Goal: Task Accomplishment & Management: Use online tool/utility

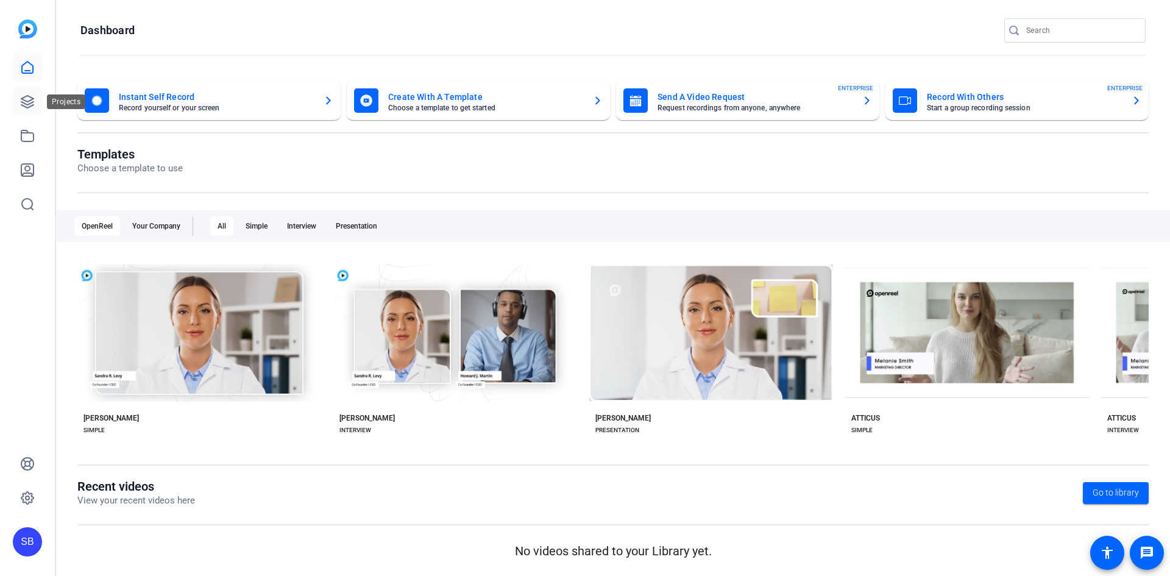
click at [23, 100] on icon at bounding box center [27, 102] width 12 height 12
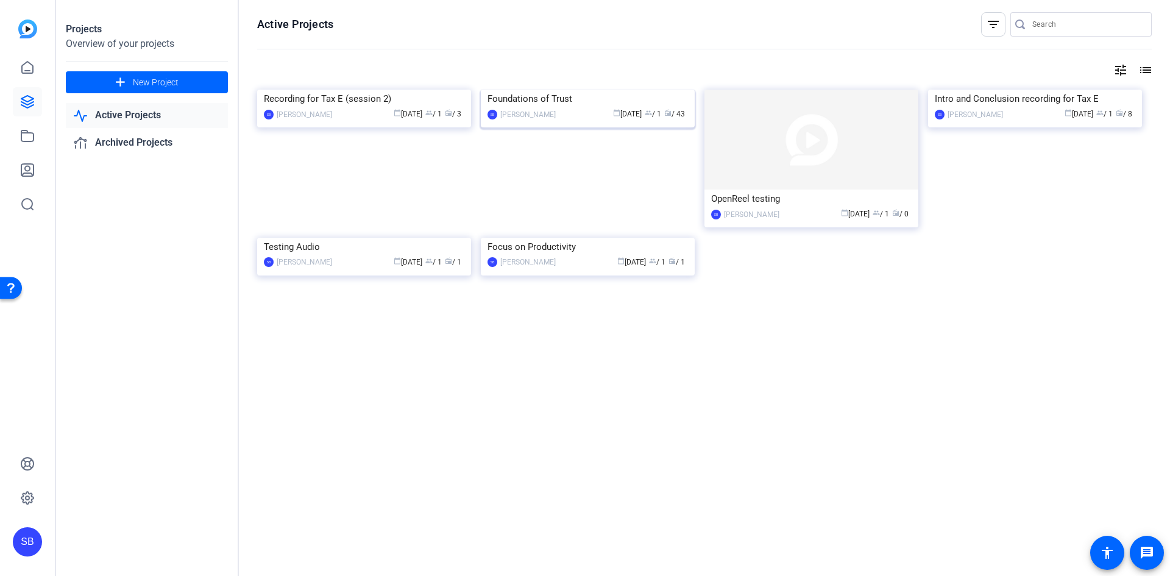
click at [576, 90] on img at bounding box center [588, 90] width 214 height 0
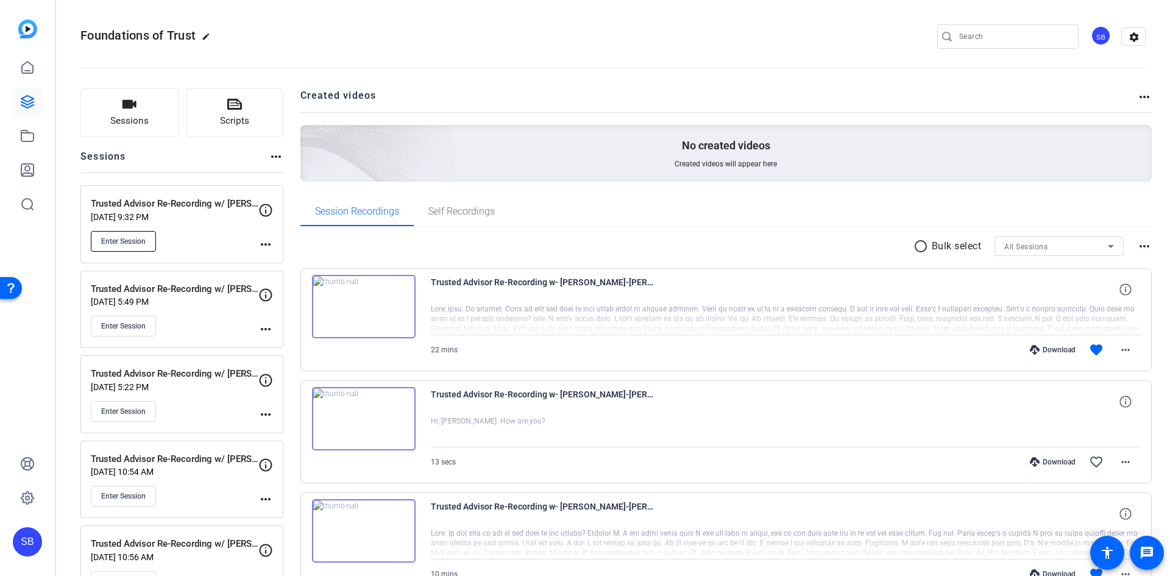
click at [111, 240] on span "Enter Session" at bounding box center [123, 242] width 44 height 10
click at [253, 104] on button "Scripts" at bounding box center [235, 112] width 98 height 49
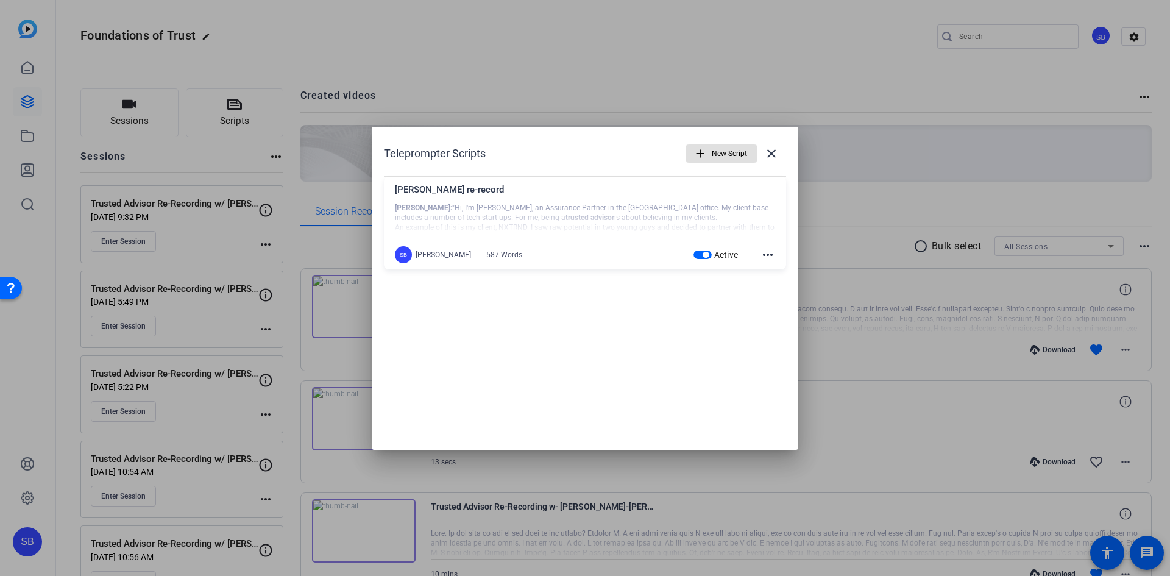
click at [738, 154] on span "New Script" at bounding box center [729, 153] width 35 height 23
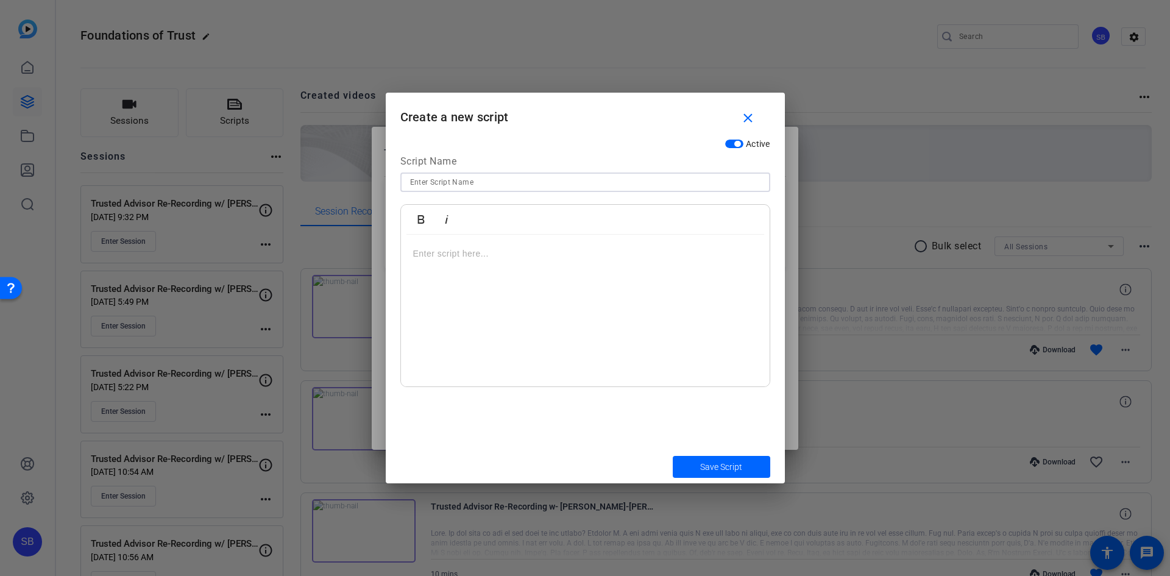
click at [525, 182] on input at bounding box center [585, 182] width 351 height 15
type input "[PERSON_NAME] re-record"
click at [480, 241] on div at bounding box center [585, 311] width 369 height 152
click at [624, 258] on p at bounding box center [585, 253] width 344 height 13
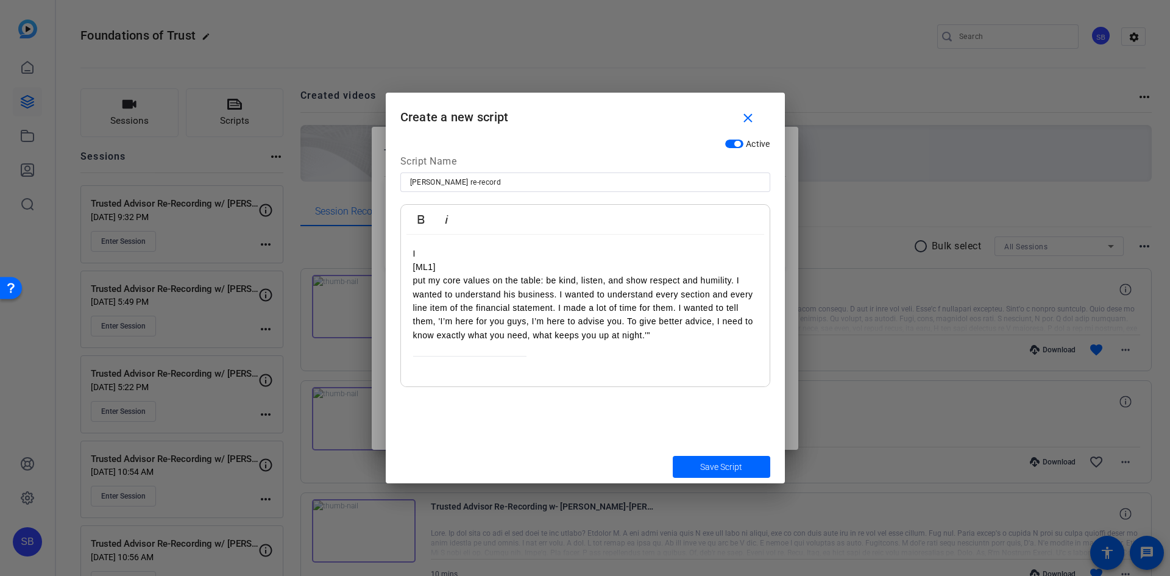
scroll to position [11, 0]
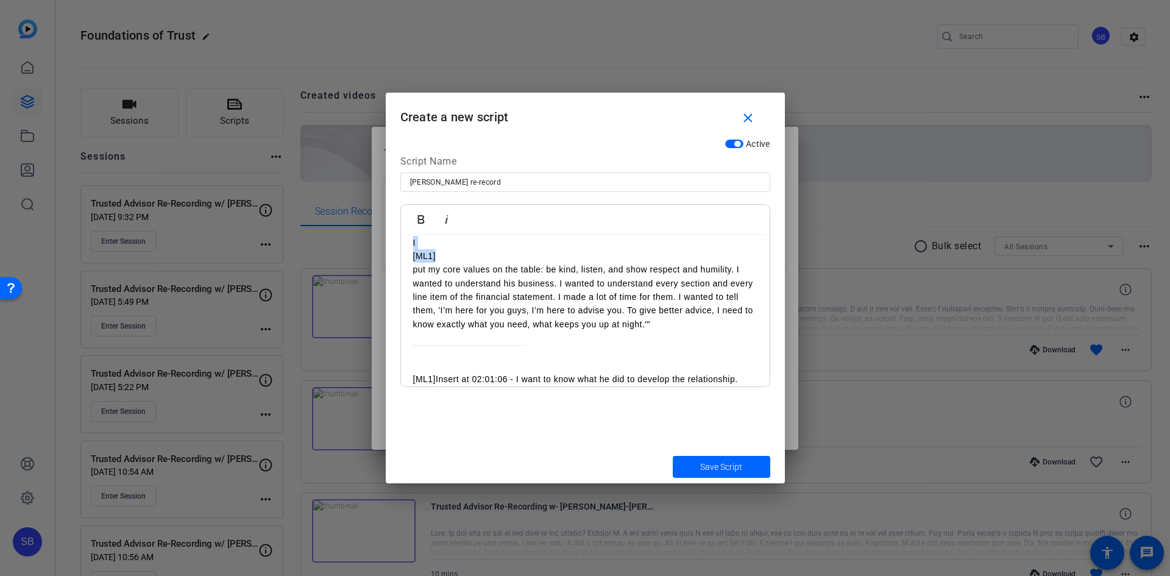
drag, startPoint x: 470, startPoint y: 251, endPoint x: 395, endPoint y: 246, distance: 75.2
click at [395, 246] on div "Active Script Name Steve Ehounou re-record Bold Italic I [ML1] put my core valu…" at bounding box center [585, 291] width 399 height 317
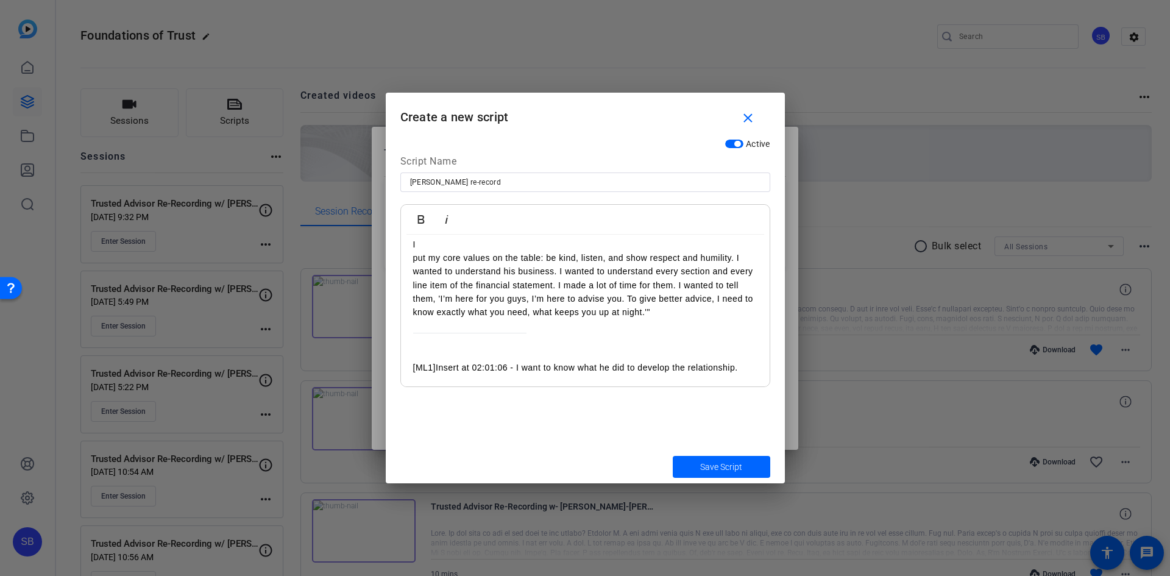
scroll to position [0, 0]
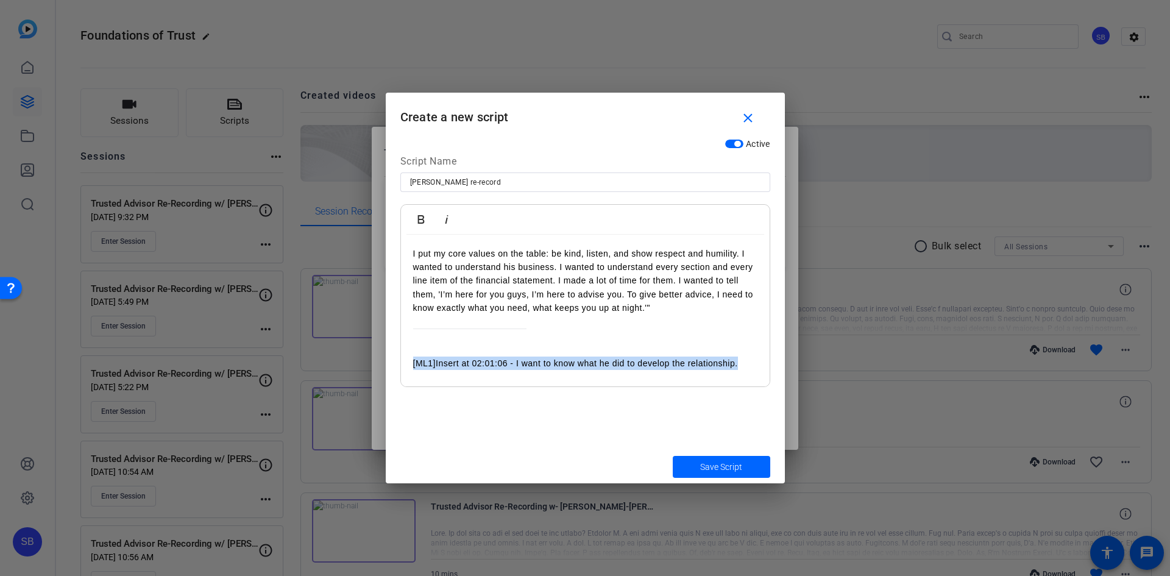
drag, startPoint x: 749, startPoint y: 357, endPoint x: 397, endPoint y: 362, distance: 352.4
click at [397, 362] on div "Active Script Name Steve Ehounou re-record Bold Italic I put my core values on …" at bounding box center [585, 291] width 399 height 317
click at [507, 346] on div at bounding box center [585, 349] width 344 height 13
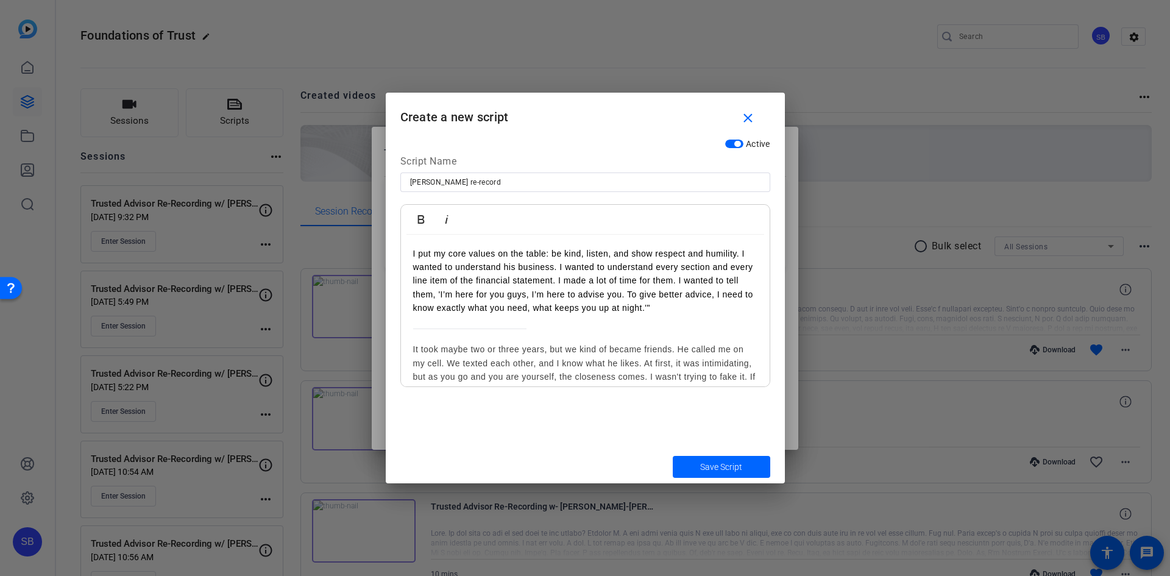
scroll to position [65, 0]
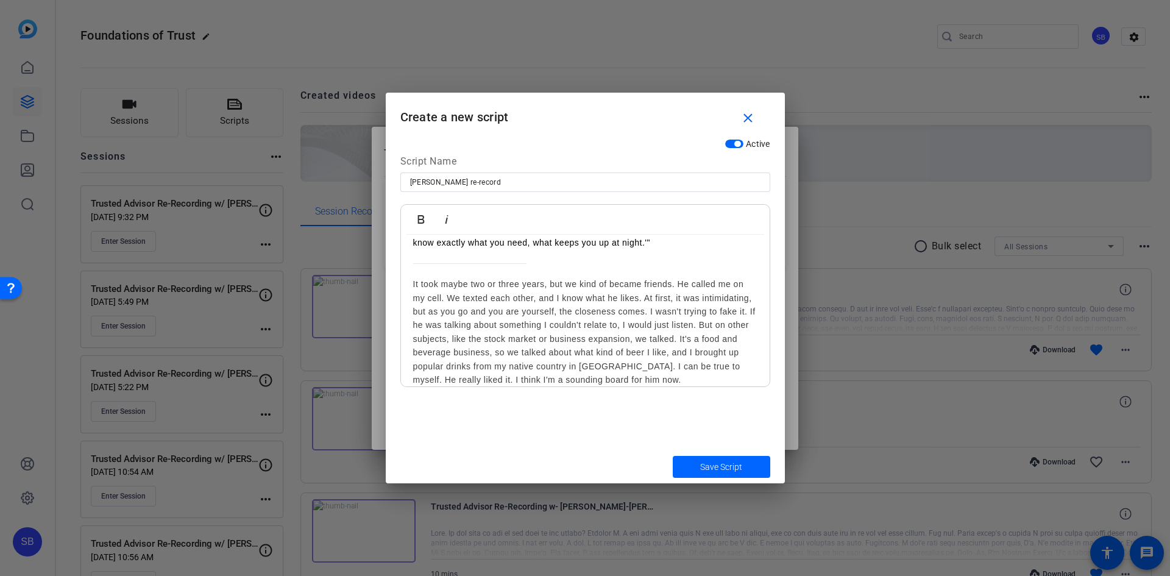
click at [715, 285] on div "It took maybe two or three years, but we kind of became friends. He called me o…" at bounding box center [585, 331] width 344 height 109
drag, startPoint x: 485, startPoint y: 298, endPoint x: 516, endPoint y: 300, distance: 31.1
click at [485, 298] on div "It took maybe two or three years, but we kind of became friends. He calls me on…" at bounding box center [585, 331] width 344 height 109
click at [701, 322] on div "It took maybe two or three years, but we kind of became friends. He calls me on…" at bounding box center [585, 331] width 344 height 109
click at [504, 372] on div "It took maybe two or three years, but we kind of became friends. He calls me on…" at bounding box center [585, 331] width 344 height 109
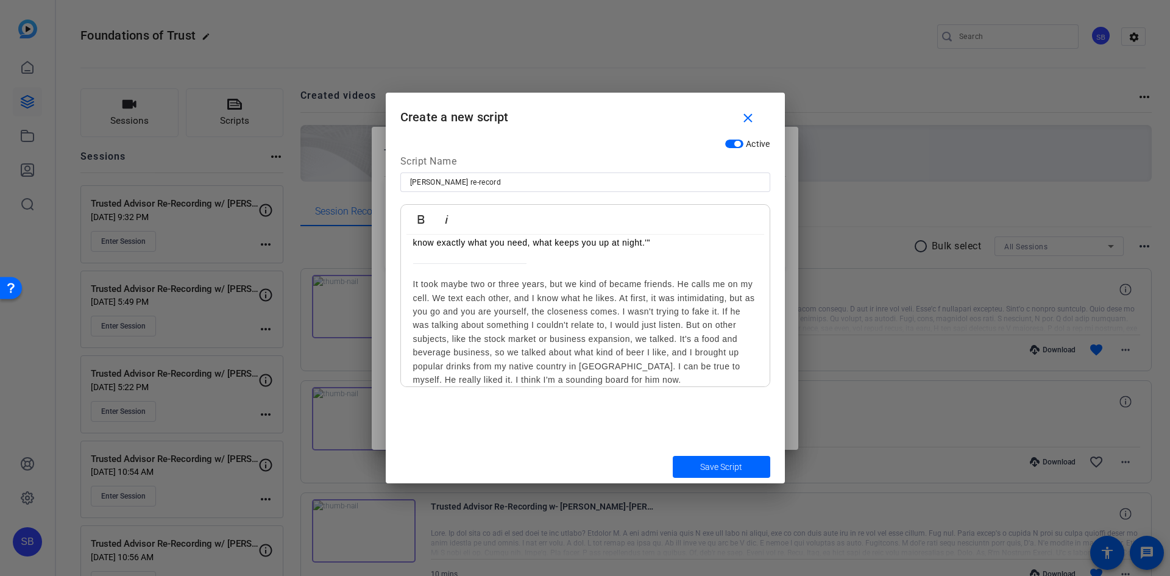
click at [651, 378] on div "It took maybe two or three years, but we kind of became friends. He calls me on…" at bounding box center [585, 331] width 344 height 109
click at [697, 341] on div "It took maybe two or three years, but we kind of became friends. He calls me on…" at bounding box center [585, 331] width 344 height 109
drag, startPoint x: 546, startPoint y: 351, endPoint x: 767, endPoint y: 408, distance: 228.6
click at [546, 351] on div "It took maybe two or three years, but we kind of became friends. He calls me on…" at bounding box center [585, 331] width 344 height 109
click at [629, 379] on div "It took maybe two or three years, but we kind of became friends. He calls me on…" at bounding box center [585, 331] width 344 height 109
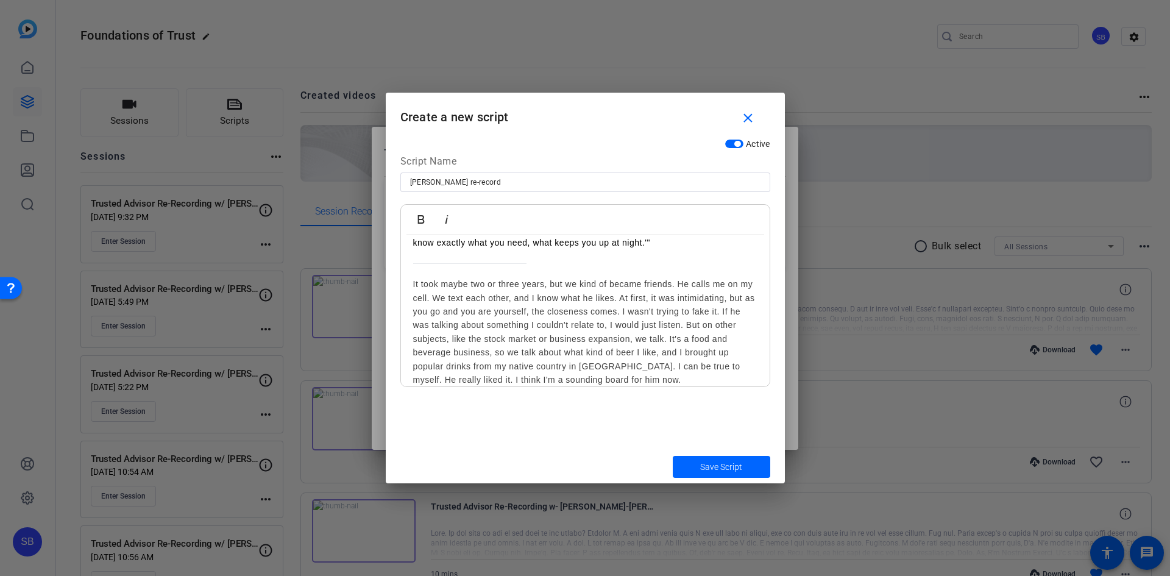
click at [630, 376] on div "It took maybe two or three years, but we kind of became friends. He calls me on…" at bounding box center [585, 331] width 344 height 109
click at [715, 466] on span "Save Script" at bounding box center [721, 467] width 42 height 13
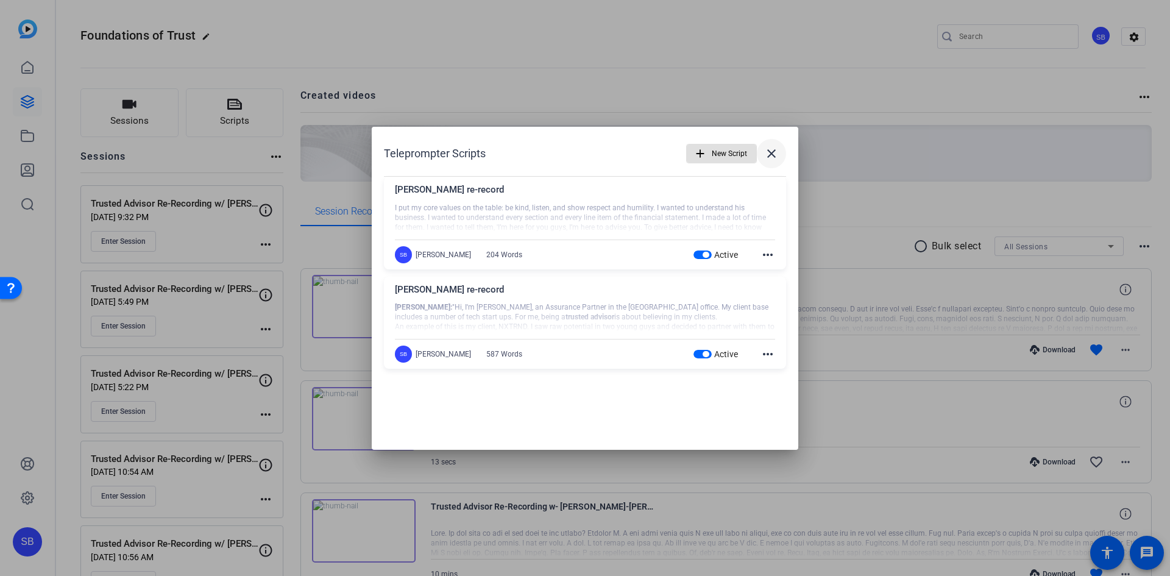
click at [775, 152] on mat-icon "close" at bounding box center [771, 153] width 15 height 15
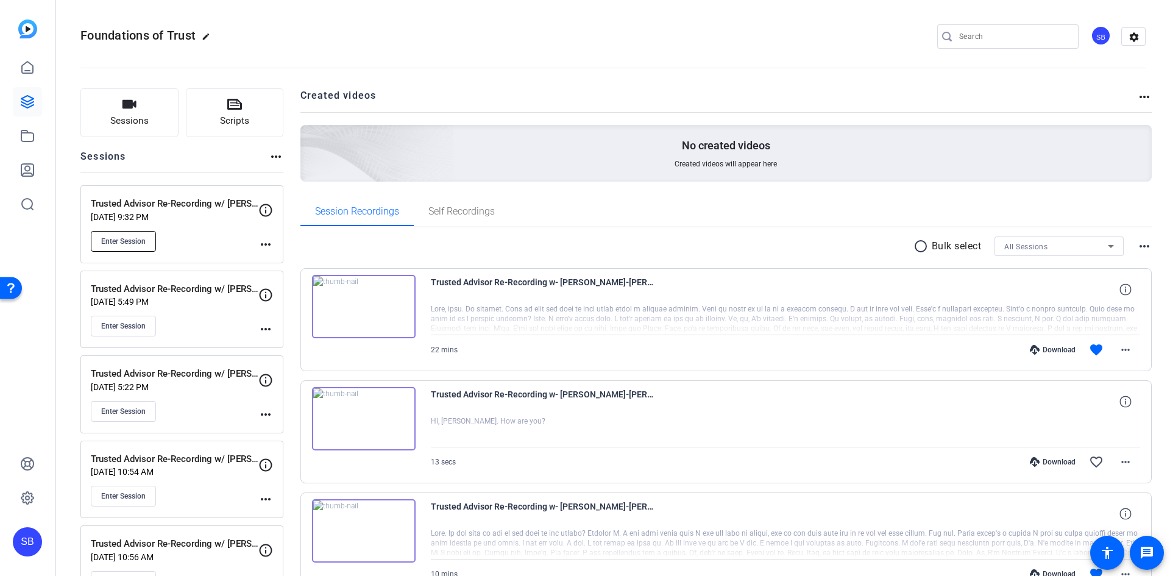
click at [139, 235] on button "Enter Session" at bounding box center [123, 241] width 65 height 21
click at [258, 106] on button "Scripts" at bounding box center [235, 112] width 98 height 49
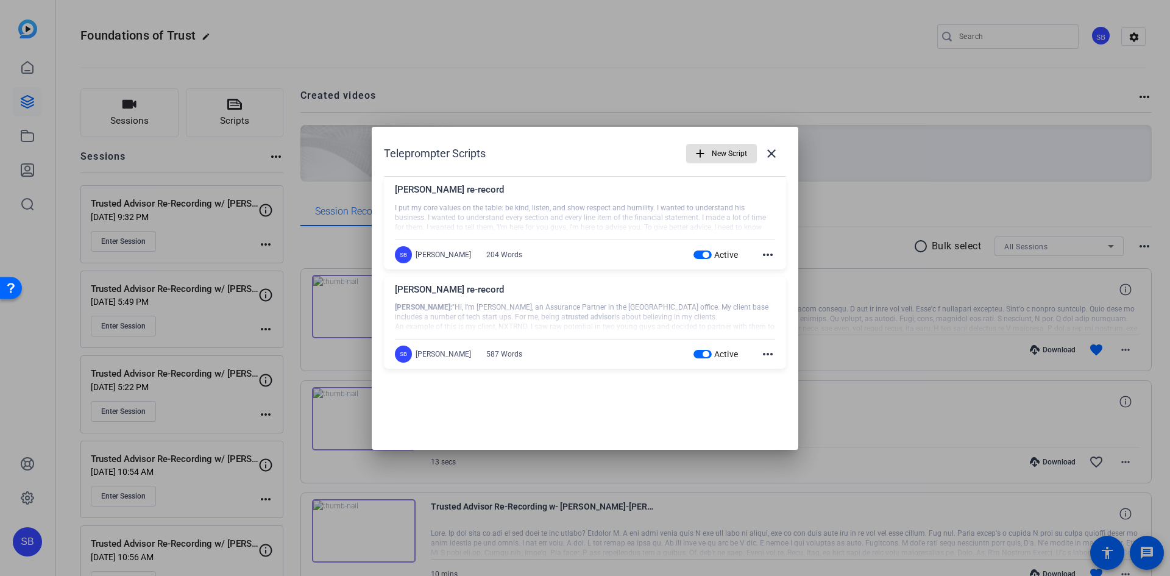
click at [474, 187] on div "[PERSON_NAME] re-record" at bounding box center [585, 193] width 380 height 20
click at [697, 200] on div "[PERSON_NAME] re-record" at bounding box center [585, 193] width 380 height 20
click at [469, 212] on div at bounding box center [585, 218] width 380 height 30
click at [454, 241] on div "Steve Ehounou re-record I put my core values on the table: be kind, listen, and…" at bounding box center [585, 223] width 402 height 93
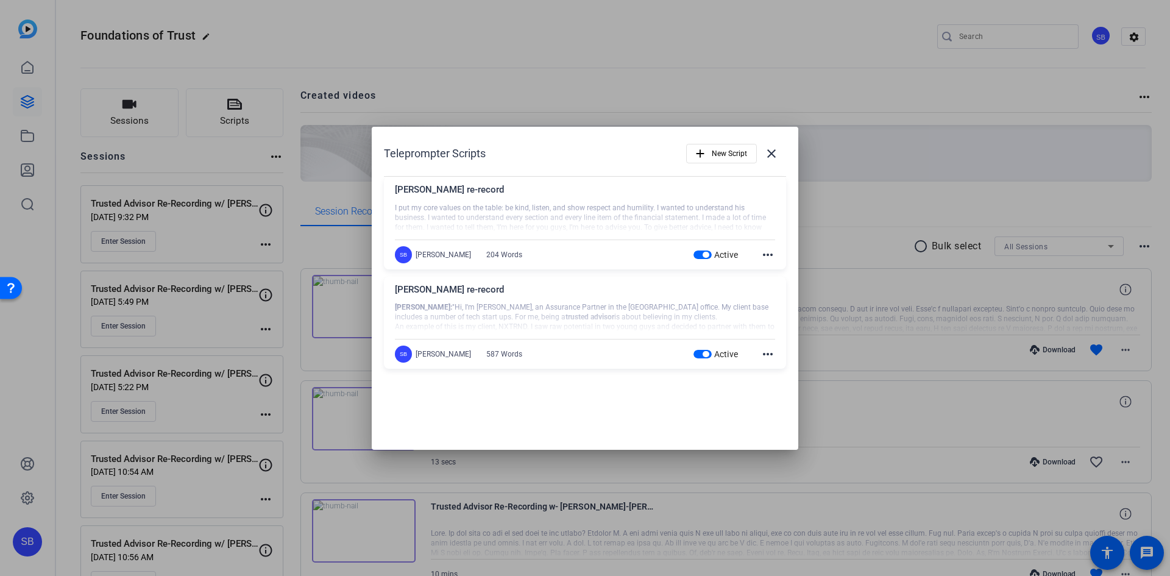
click at [441, 187] on div "[PERSON_NAME] re-record" at bounding box center [585, 193] width 380 height 20
click at [399, 198] on div "[PERSON_NAME] re-record" at bounding box center [585, 193] width 380 height 20
click at [474, 193] on div "[PERSON_NAME] re-record" at bounding box center [585, 193] width 380 height 20
click at [763, 257] on mat-icon "more_horiz" at bounding box center [768, 254] width 15 height 15
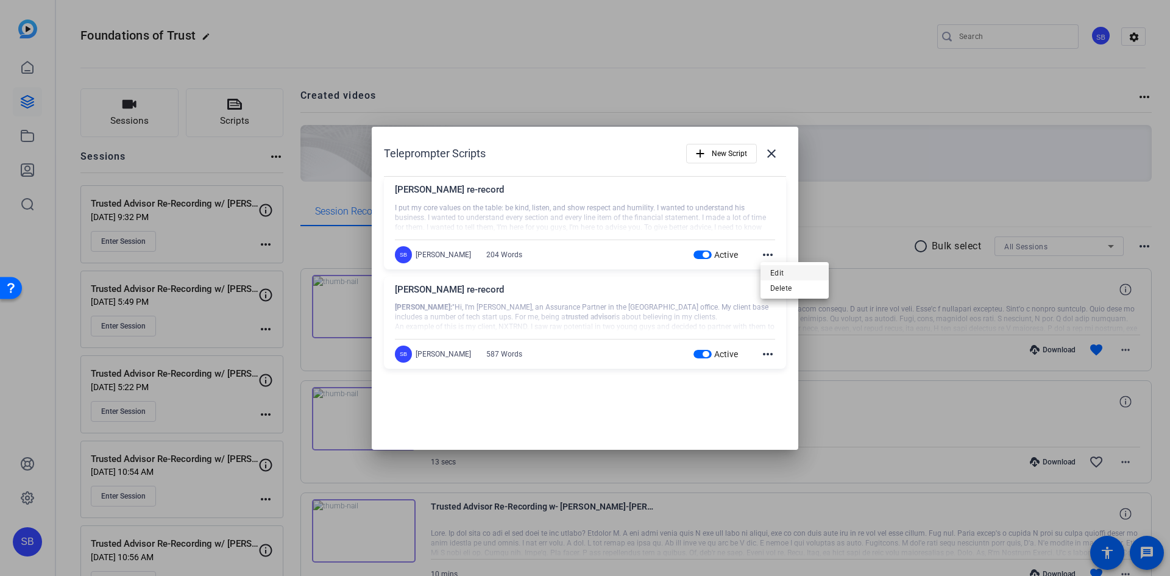
click at [780, 266] on span "Edit" at bounding box center [795, 272] width 49 height 15
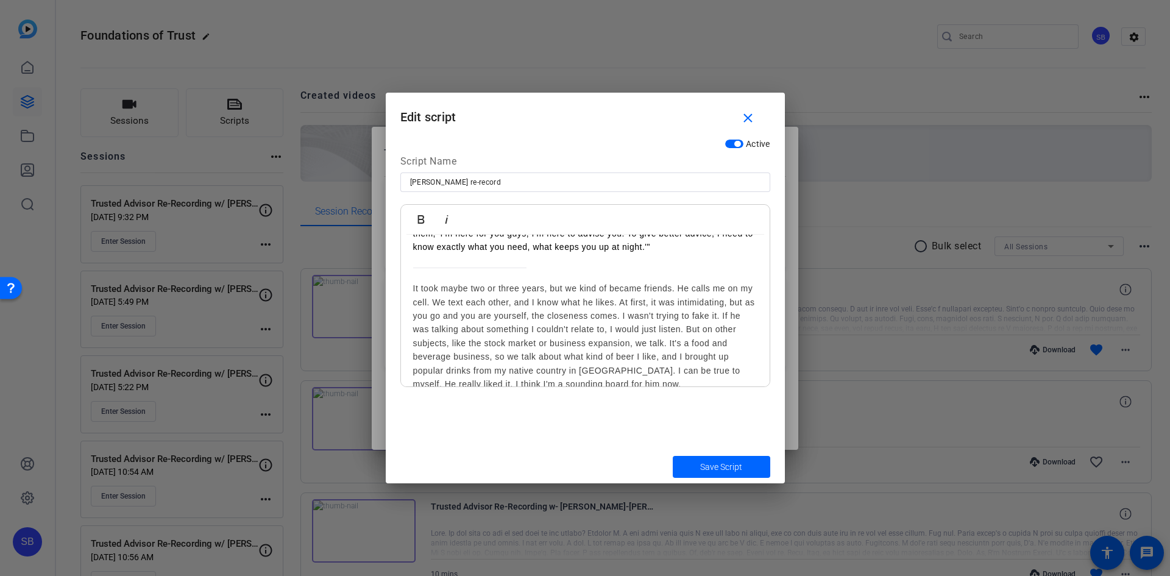
scroll to position [77, 0]
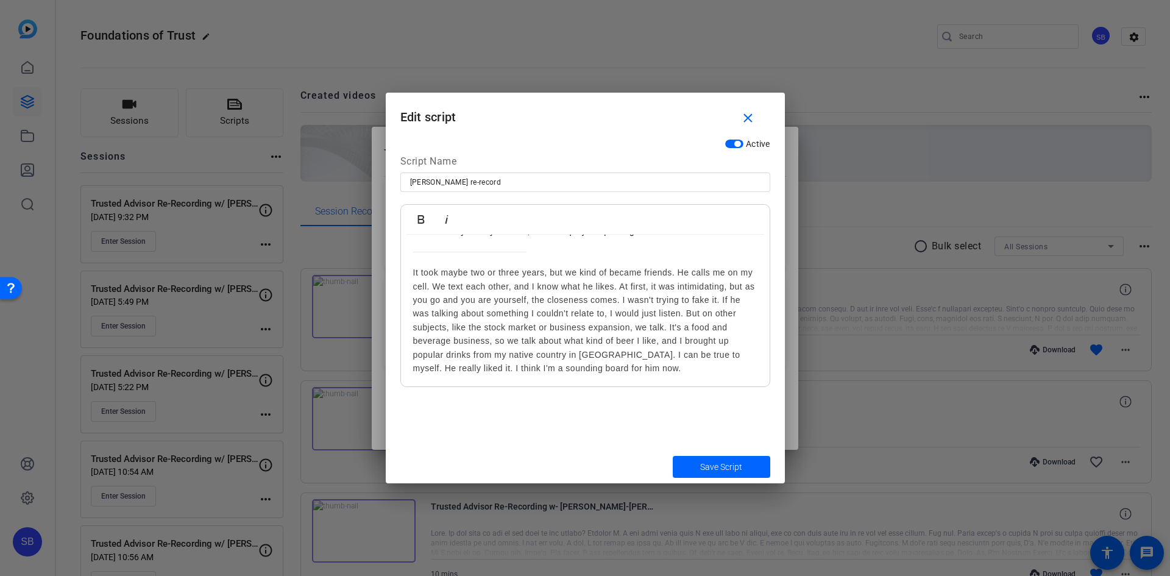
click at [678, 270] on div "It took maybe two or three years, but we kind of became friends. He calls me on…" at bounding box center [585, 320] width 344 height 109
click at [511, 285] on div "It took maybe two or three years, but we kind of became friends. He calls me on…" at bounding box center [585, 320] width 344 height 109
click at [602, 300] on div "It took maybe two or three years, but we kind of became friends. He calls me on…" at bounding box center [585, 327] width 344 height 123
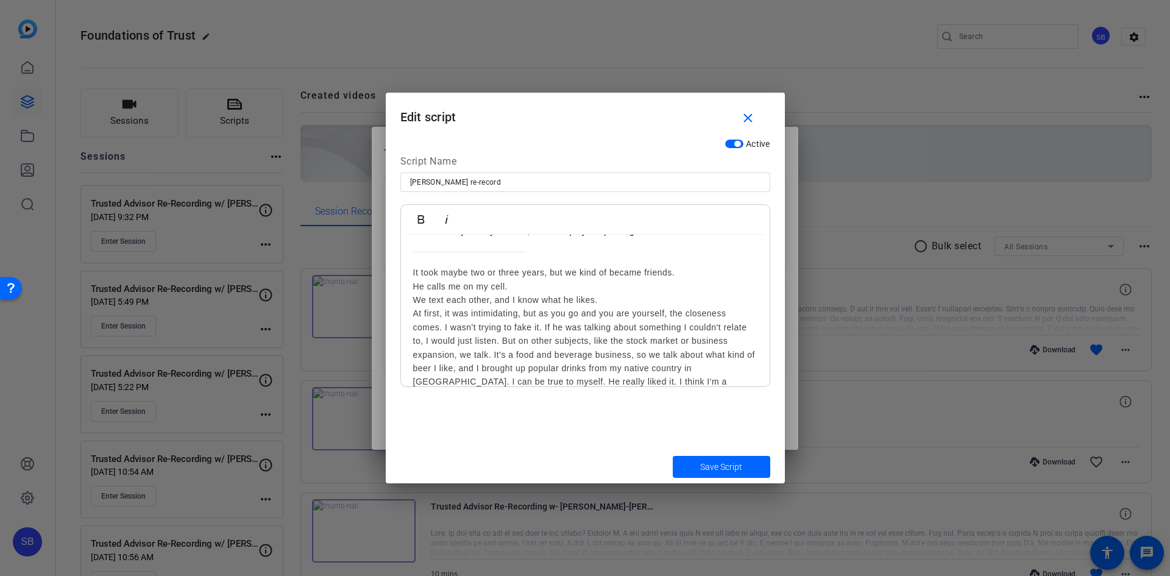
click at [444, 326] on div "It took maybe two or three years, but we kind of became friends. He calls me on…" at bounding box center [585, 334] width 344 height 137
click at [483, 355] on div "It took maybe two or three years, but we kind of became friends. He calls me on…" at bounding box center [585, 334] width 344 height 137
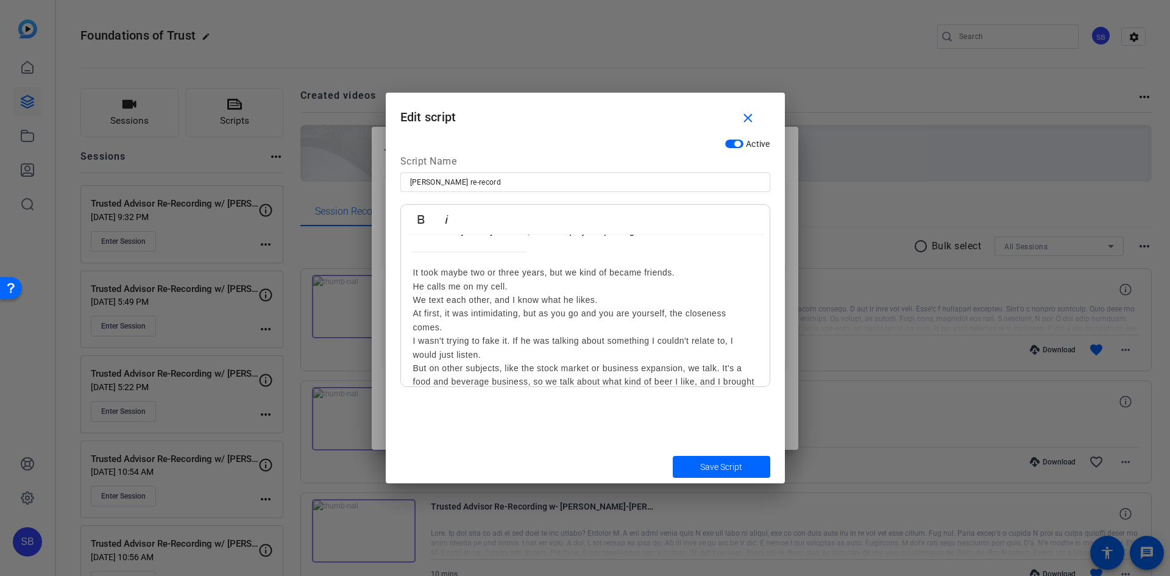
scroll to position [118, 0]
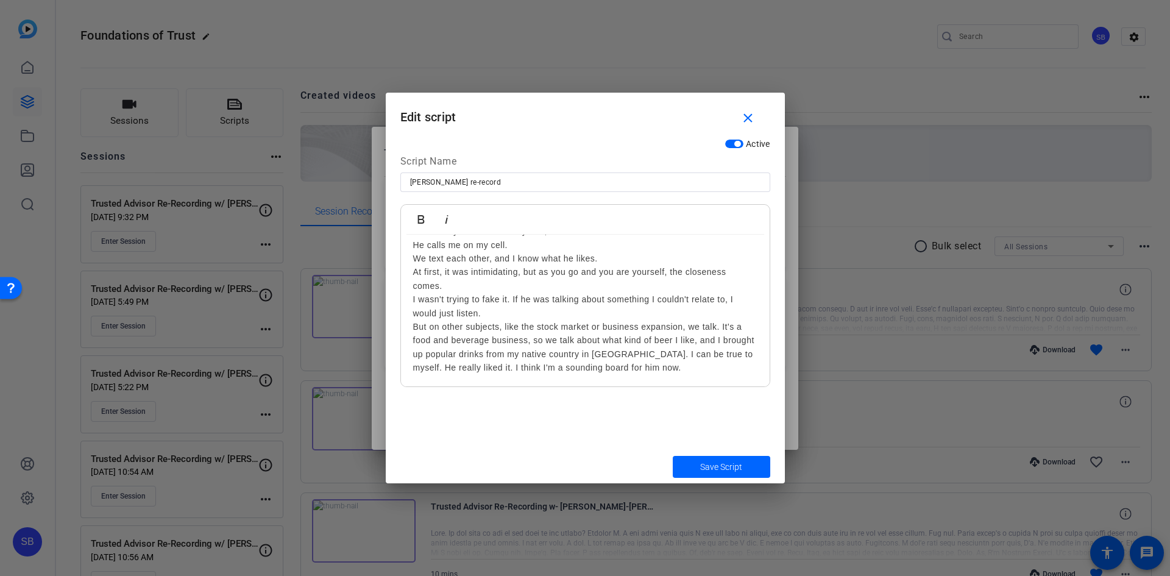
click at [722, 327] on div "It took maybe two or three years, but we kind of became friends. He calls me on…" at bounding box center [585, 299] width 344 height 150
click at [654, 355] on div "It took maybe two or three years, but we kind of became friends. He calls me on…" at bounding box center [585, 299] width 344 height 150
click at [749, 369] on div "It took maybe two or three years, but we kind of became friends. He calls me on…" at bounding box center [585, 299] width 344 height 150
click at [750, 473] on span "submit" at bounding box center [722, 466] width 98 height 29
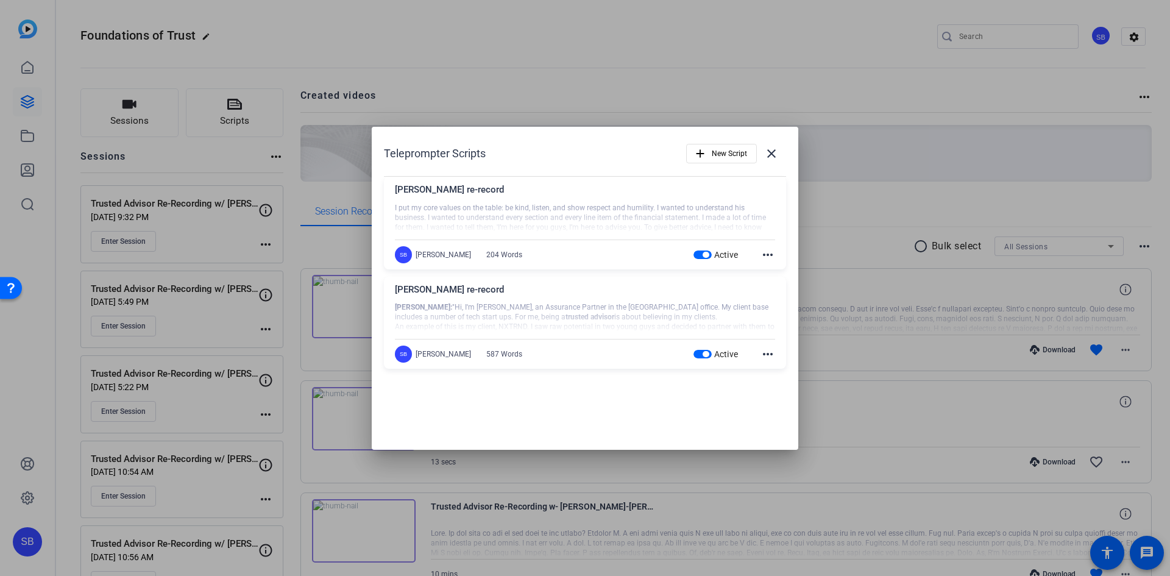
click at [785, 36] on div at bounding box center [585, 288] width 1170 height 576
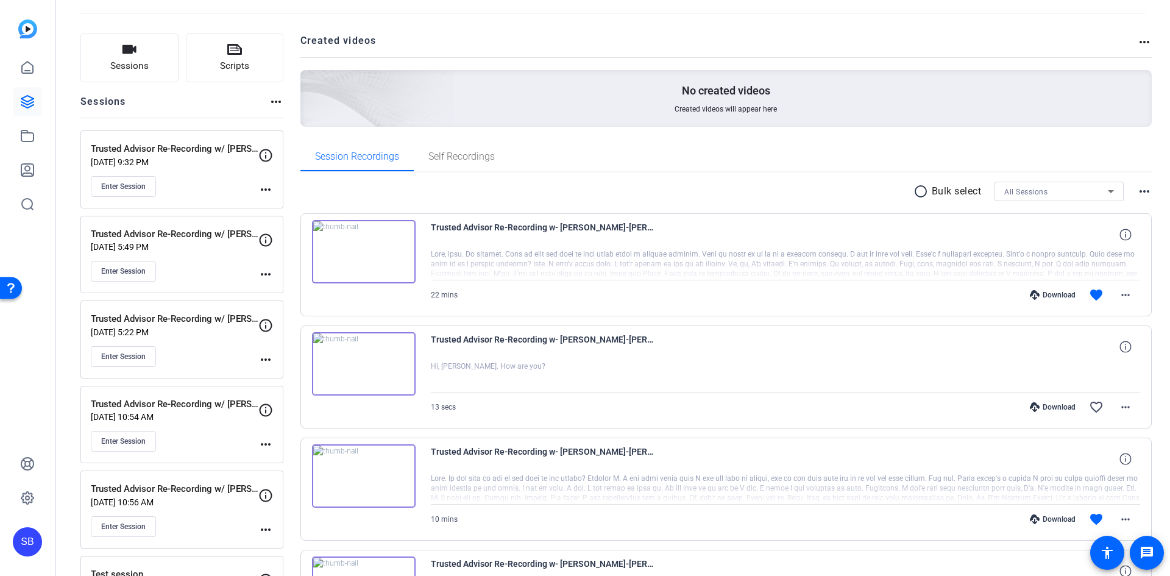
scroll to position [0, 0]
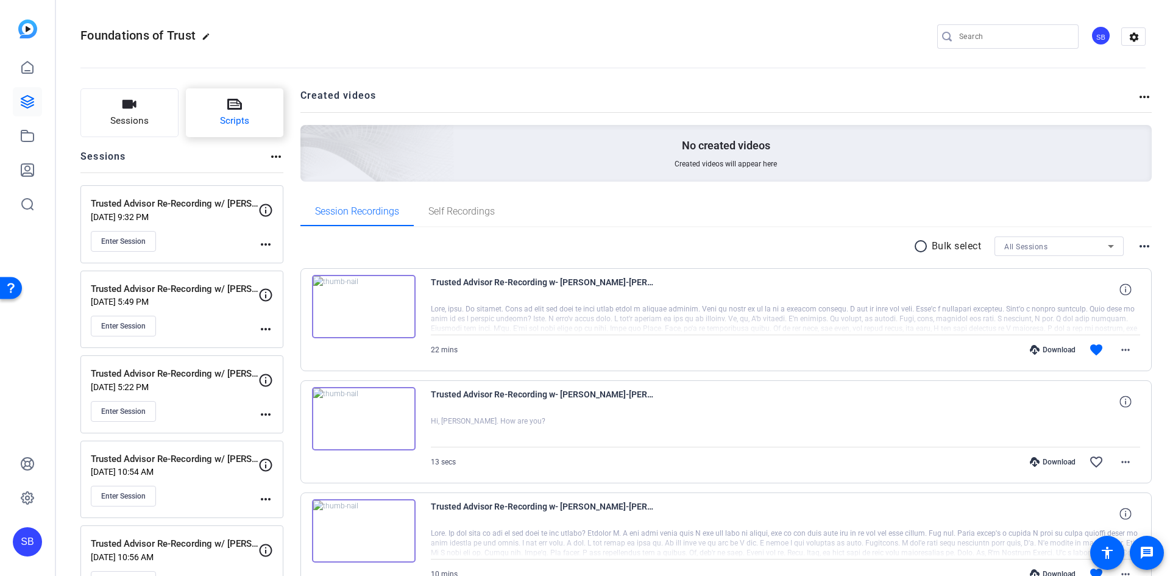
click at [231, 110] on icon at bounding box center [234, 104] width 15 height 15
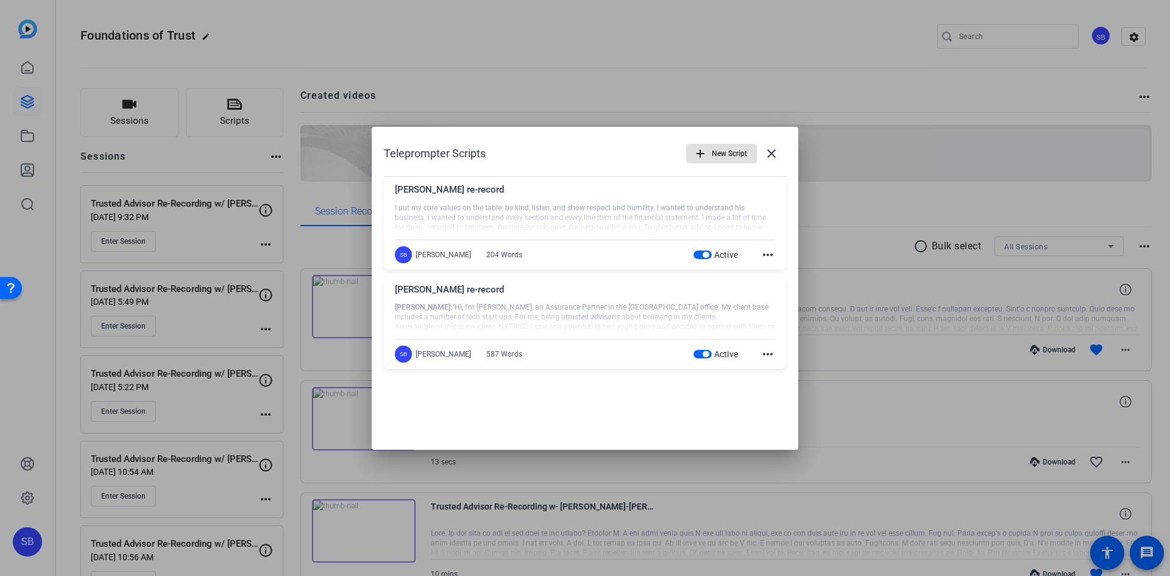
click at [728, 149] on span "New Script" at bounding box center [729, 153] width 35 height 23
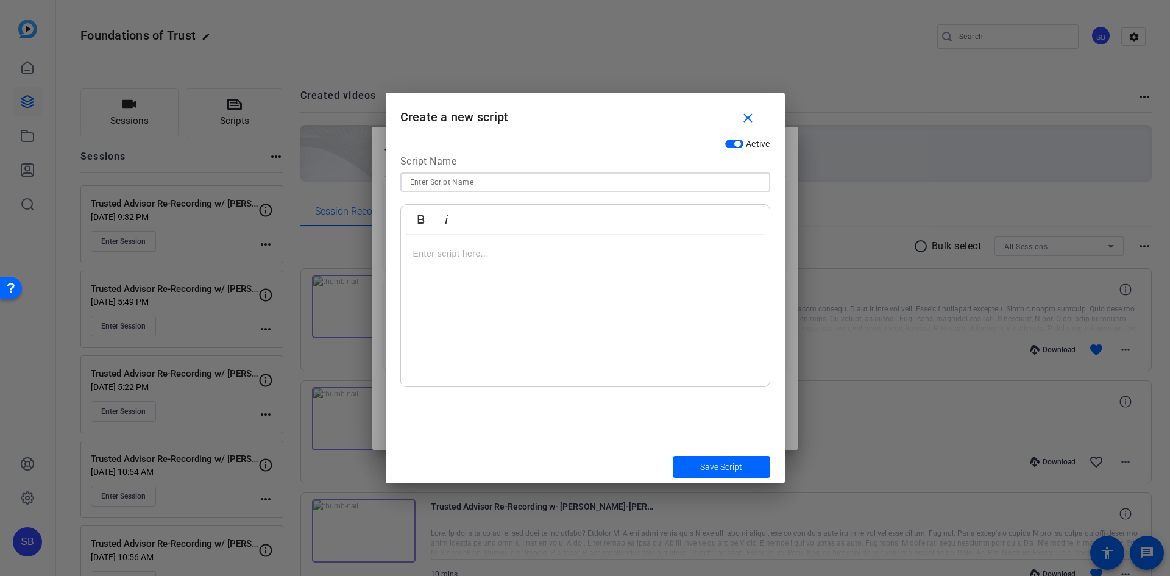
click at [458, 180] on input at bounding box center [585, 182] width 351 height 15
type input "[PERSON_NAME] re-record - FRENCH"
click at [469, 263] on div at bounding box center [585, 311] width 369 height 152
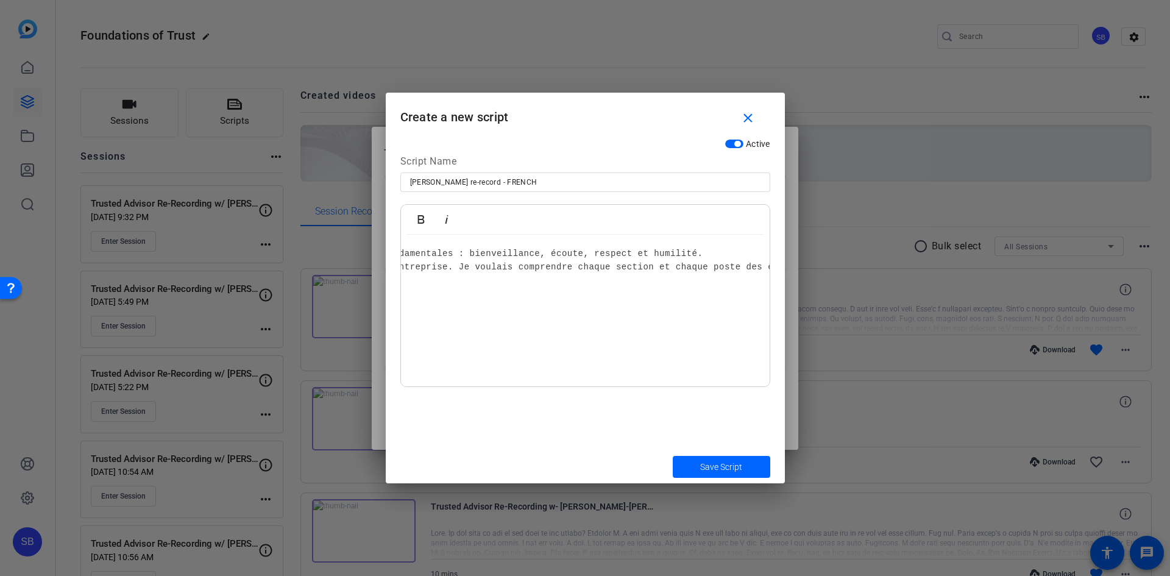
click at [444, 268] on span "Je voulais comprendre son entreprise. Je voulais comprendre chaque section et c…" at bounding box center [1181, 267] width 1856 height 10
drag, startPoint x: 627, startPoint y: 282, endPoint x: 644, endPoint y: 286, distance: 17.0
click at [628, 282] on span "Je voulais comprendre chaque section et chaque poste des états financiers. Je l…" at bounding box center [1078, 281] width 1650 height 10
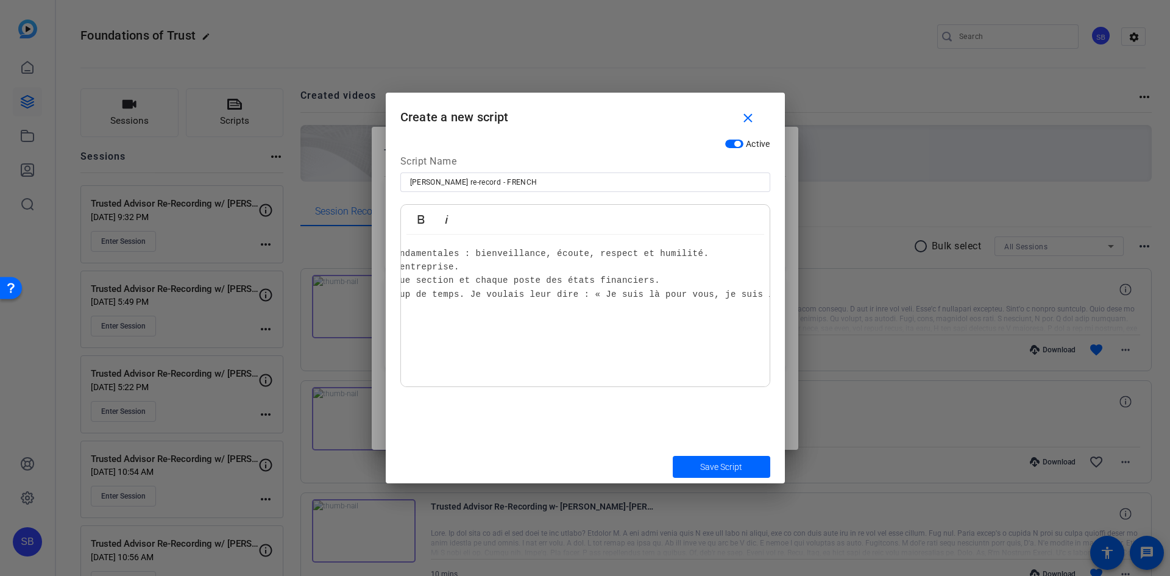
scroll to position [6, 0]
click at [608, 290] on span "Je leur ai consacré beaucoup de temps. Je voulais leur dire : « Je suis là pour…" at bounding box center [1034, 295] width 1242 height 10
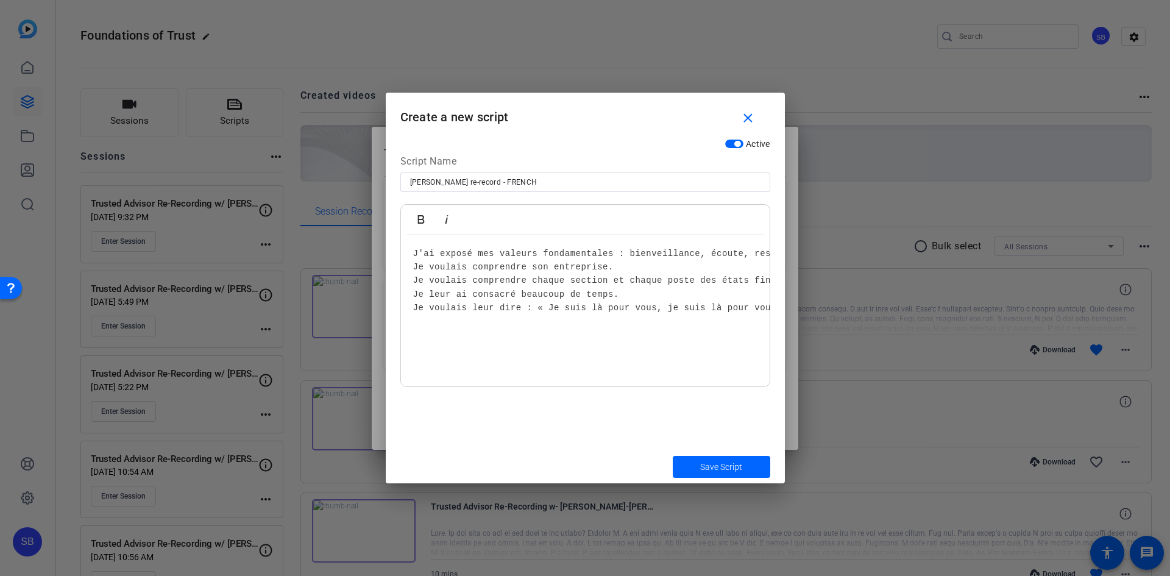
click at [528, 303] on span "Je voulais leur dire : « Je suis là pour vous, je suis là pour vous conseiller.…" at bounding box center [928, 308] width 1031 height 10
click at [533, 316] on span "« Je suis là pour vous, je suis là pour vous conseiller. Pour mieux vous consei…" at bounding box center [866, 321] width 906 height 10
click at [578, 330] on span "je suis là pour vous conseiller. Pour mieux vous conseiller, je dois savoir exa…" at bounding box center [801, 335] width 776 height 10
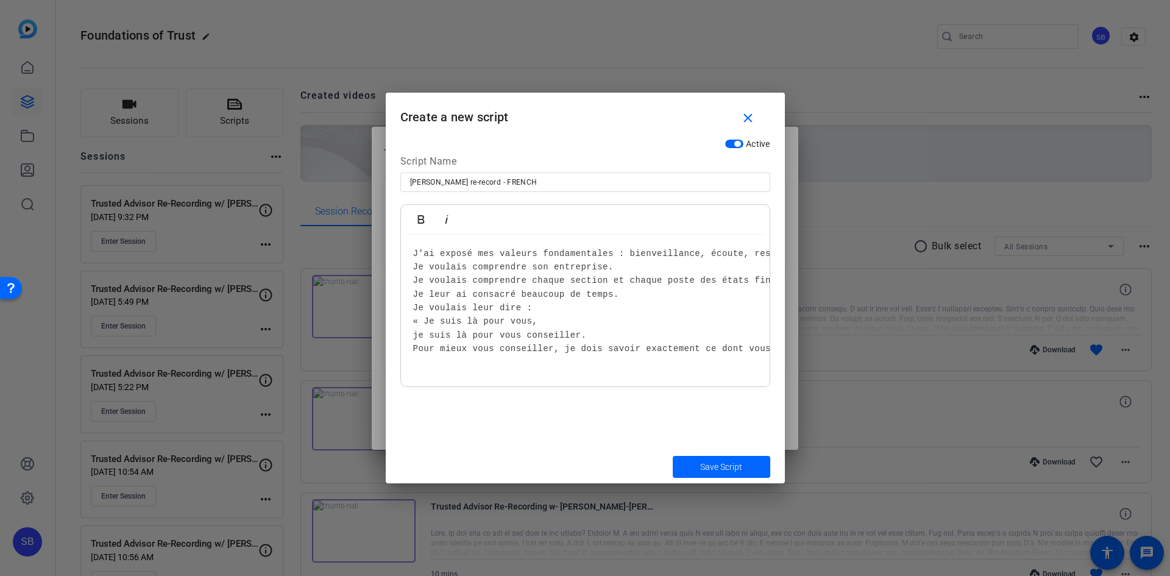
click at [729, 276] on span "Je voulais comprendre chaque section et chaque poste des états financiers." at bounding box center [614, 281] width 402 height 10
click at [727, 249] on span "J'ai exposé mes valeurs fondamentales : bienveillance, écoute, respect et humil…" at bounding box center [638, 254] width 450 height 10
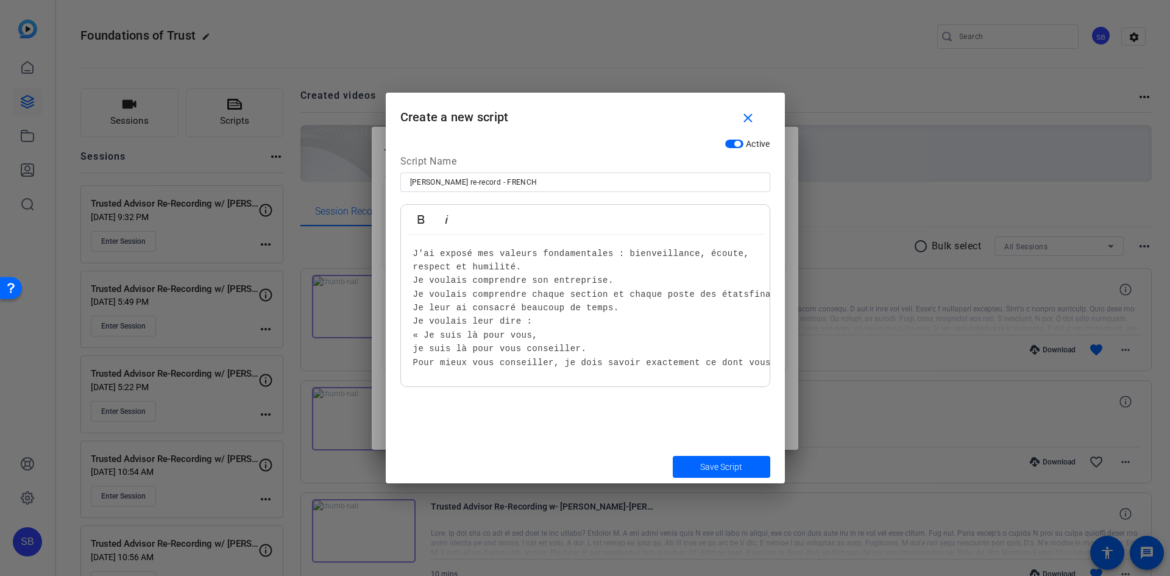
click at [731, 248] on pre "J'ai exposé mes valeurs fondamentales : bienveillance, écoute, respect et humil…" at bounding box center [585, 308] width 344 height 123
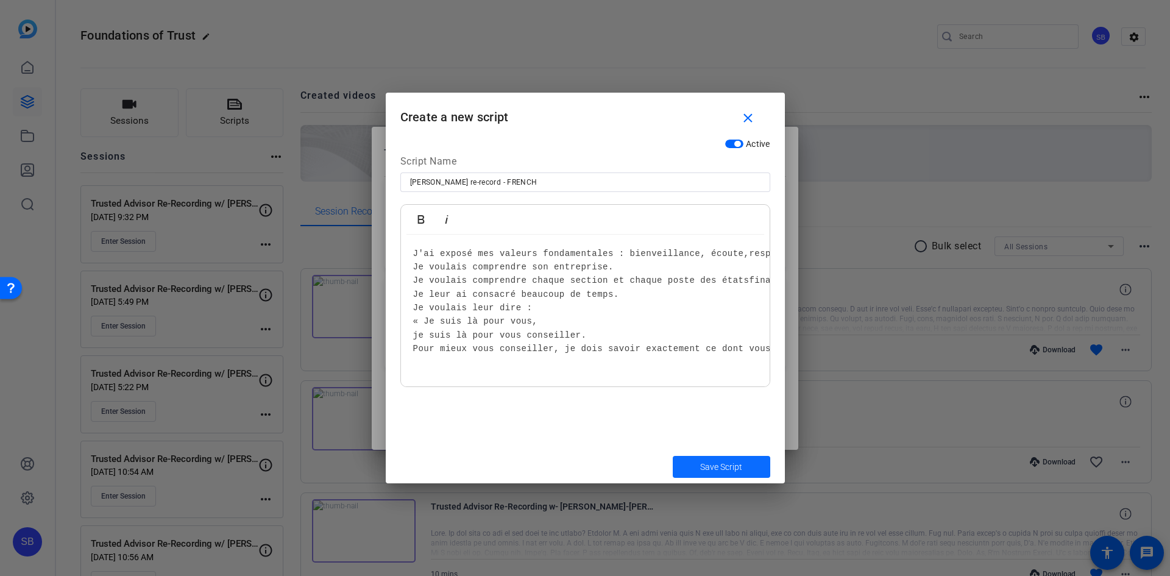
click at [721, 469] on span "Save Script" at bounding box center [721, 467] width 42 height 13
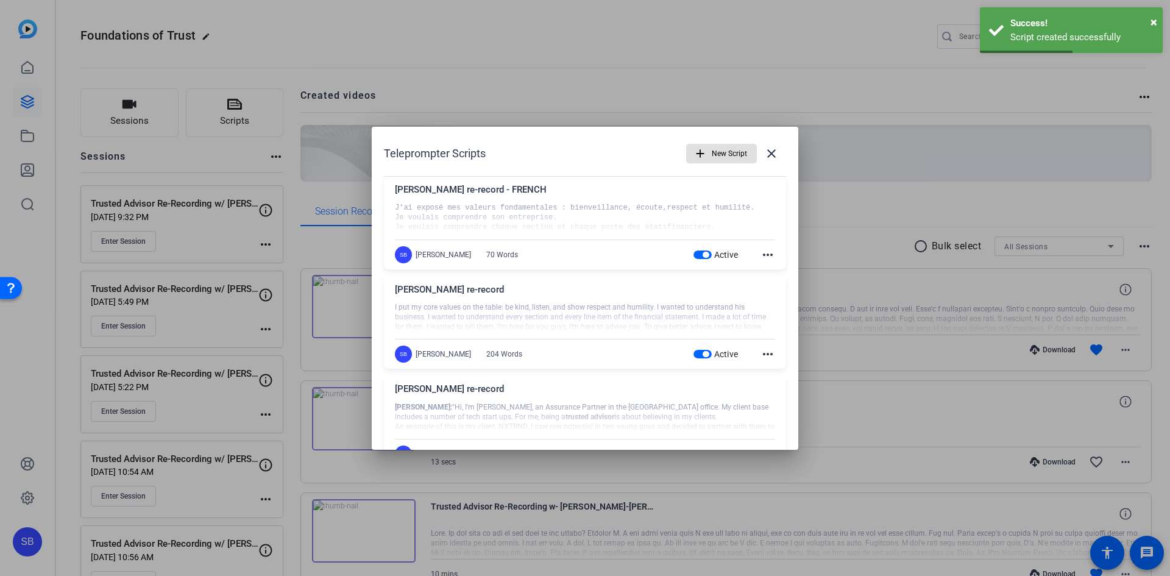
click at [505, 197] on div "[PERSON_NAME] re-record - FRENCH" at bounding box center [585, 193] width 380 height 20
click at [766, 254] on mat-icon "more_horiz" at bounding box center [768, 254] width 15 height 15
click at [776, 271] on span "Edit" at bounding box center [788, 272] width 49 height 15
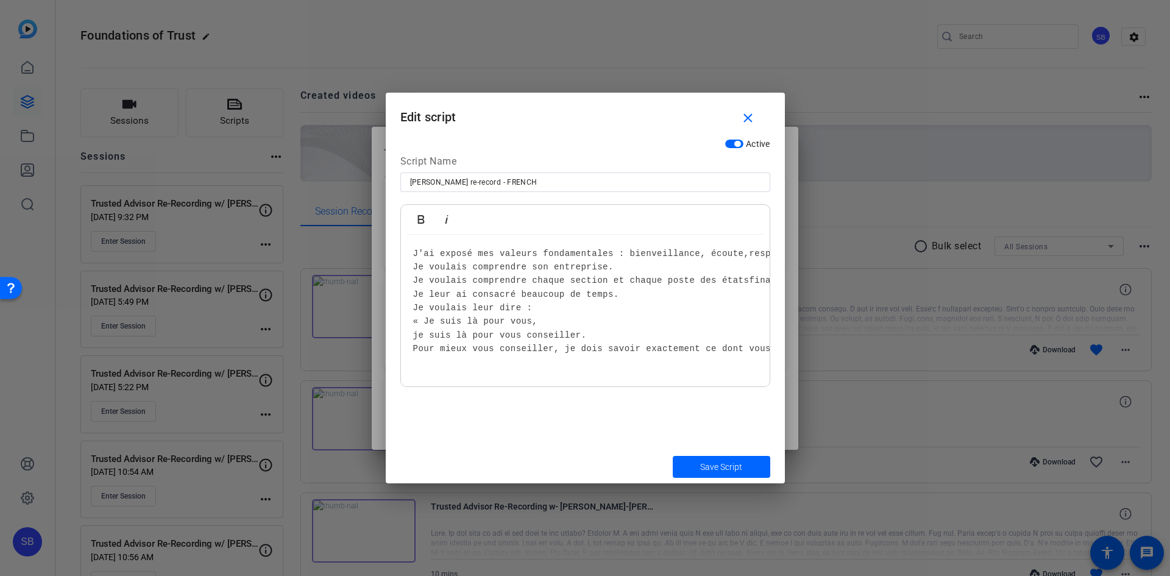
scroll to position [0, 0]
click at [749, 254] on span "respect et humilité." at bounding box center [803, 254] width 109 height 10
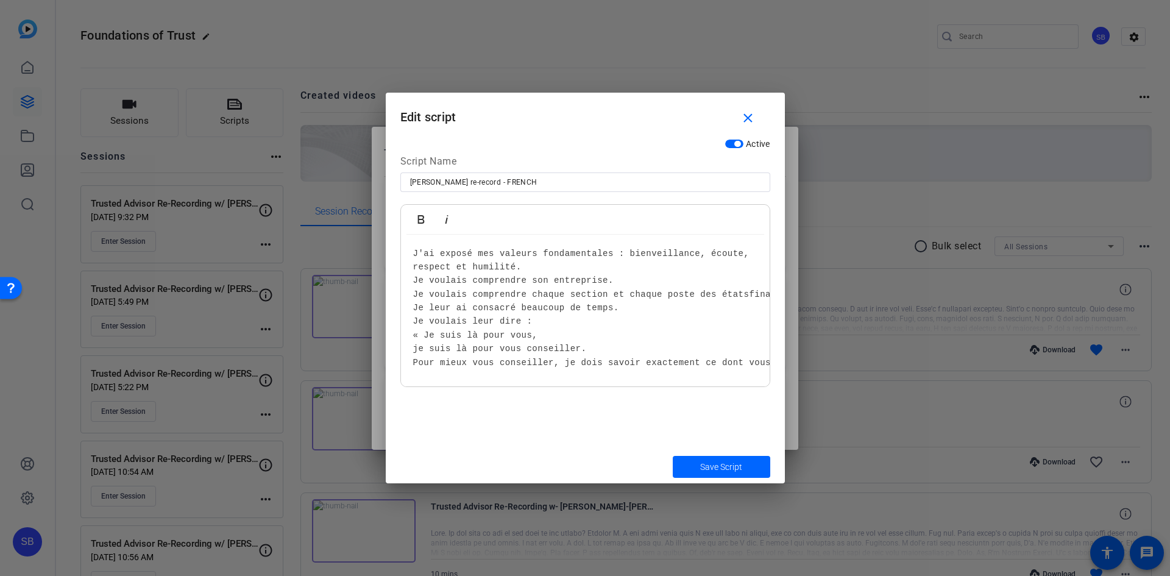
click at [749, 294] on span "financiers." at bounding box center [779, 295] width 60 height 10
click at [722, 377] on span "Pour mieux vous conseiller, je dois savoir exactement ce dont vous avez besoin,…" at bounding box center [711, 376] width 597 height 10
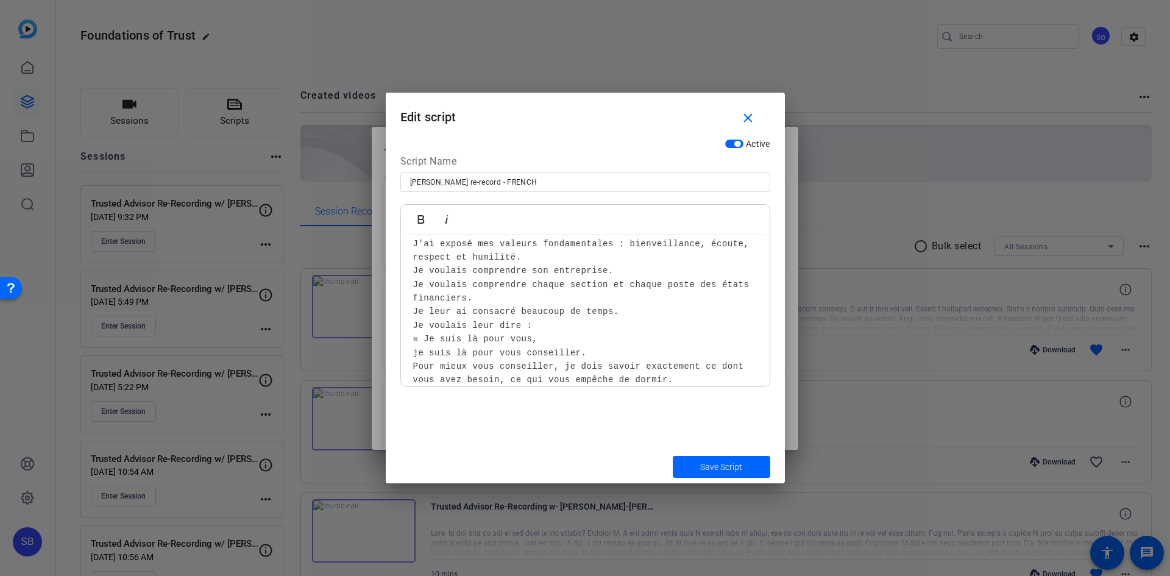
scroll to position [22, 0]
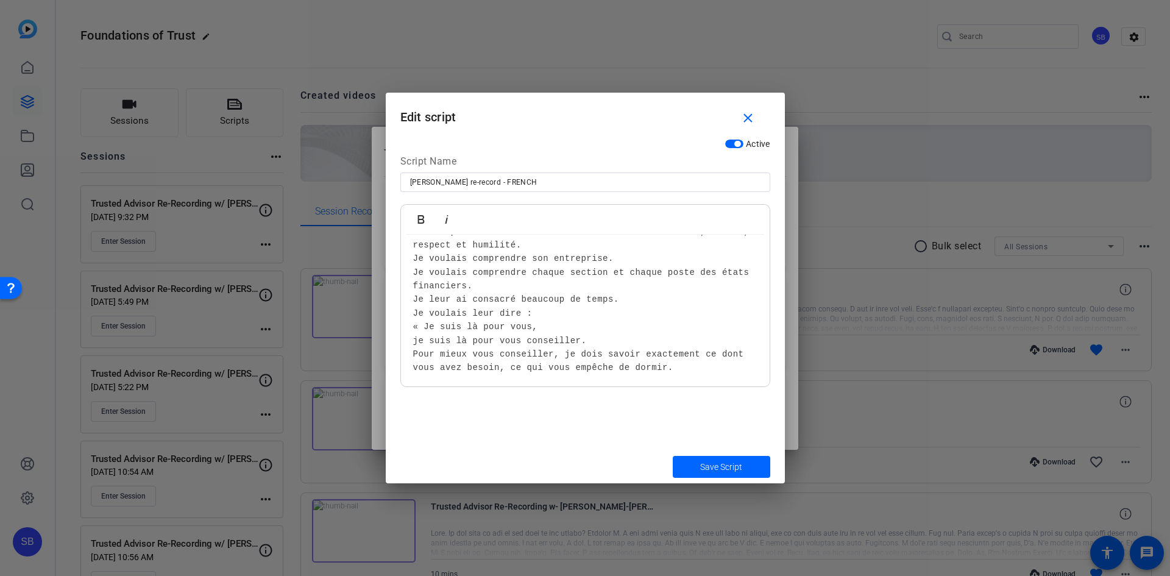
click at [686, 372] on pre "J'ai exposé mes valeurs fondamentales : bienveillance, écoute, ​ respect et hum…" at bounding box center [585, 300] width 344 height 150
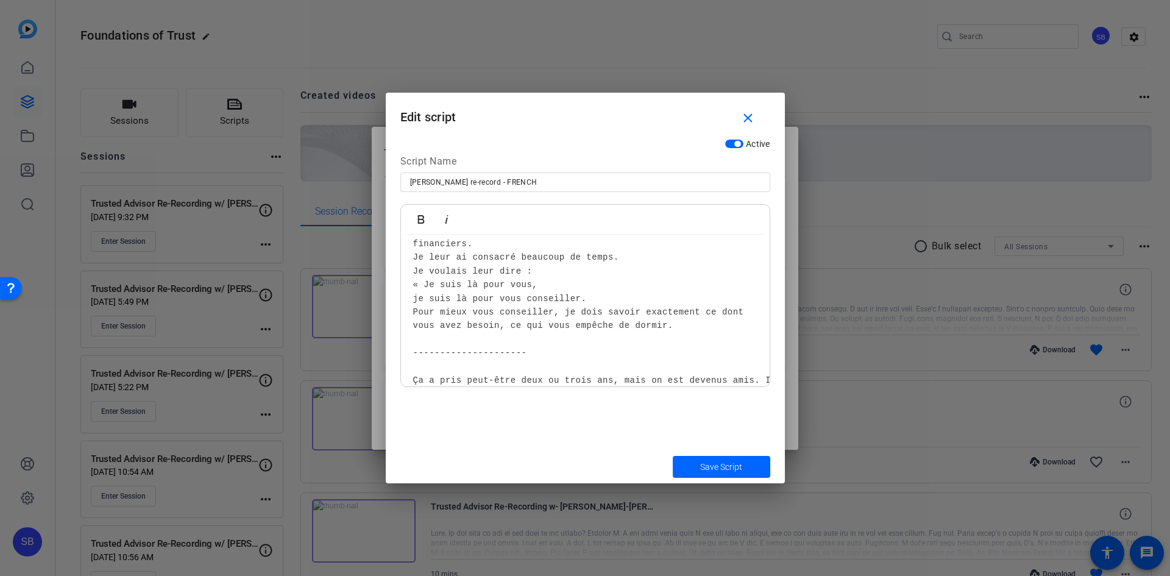
scroll to position [82, 0]
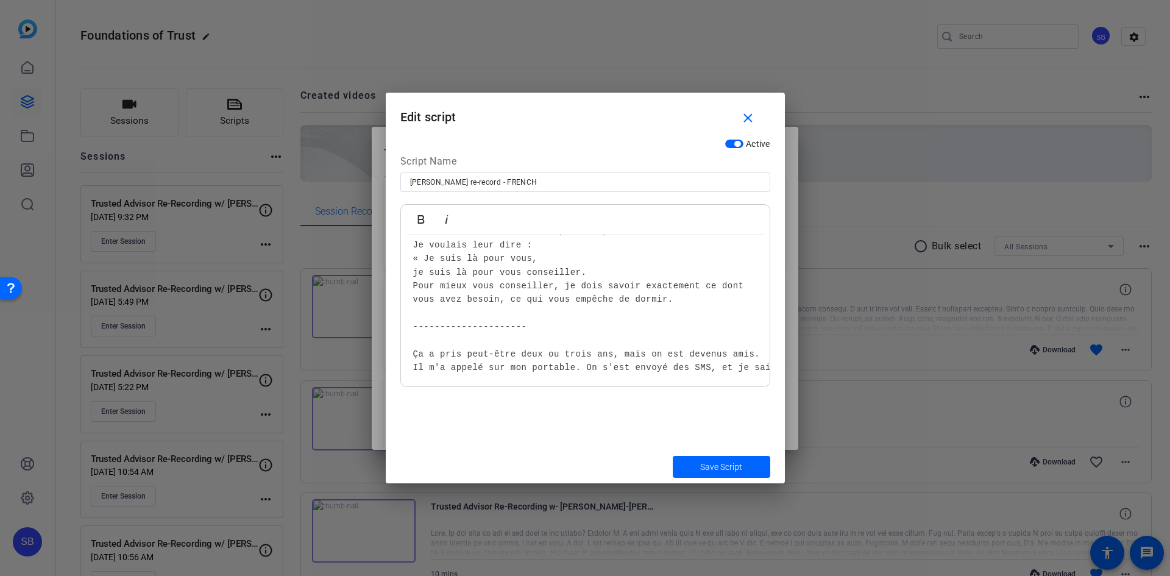
scroll to position [96, 0]
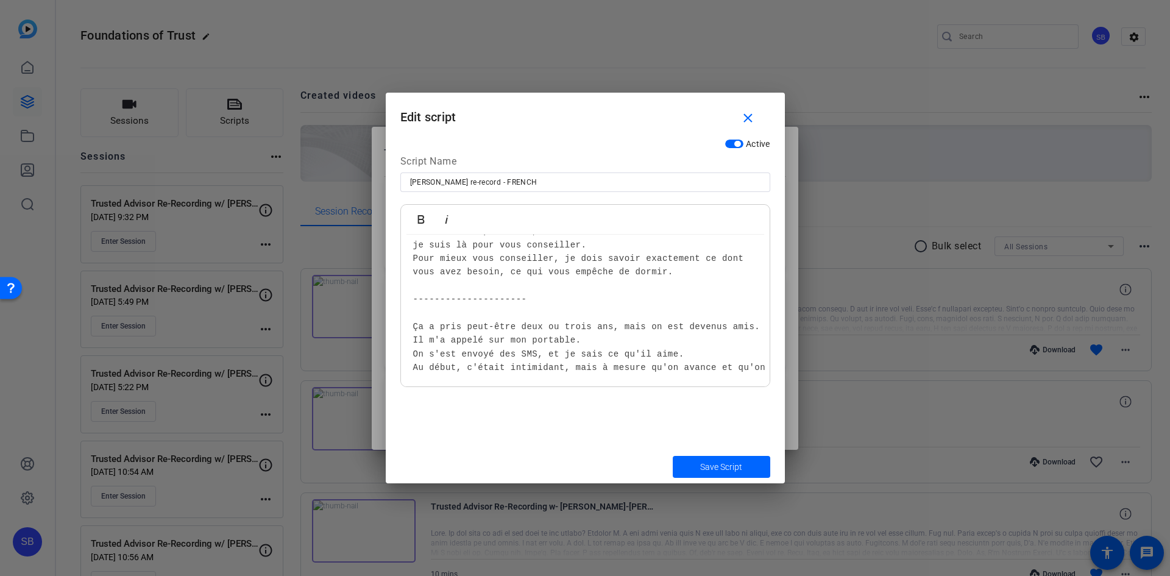
scroll to position [124, 0]
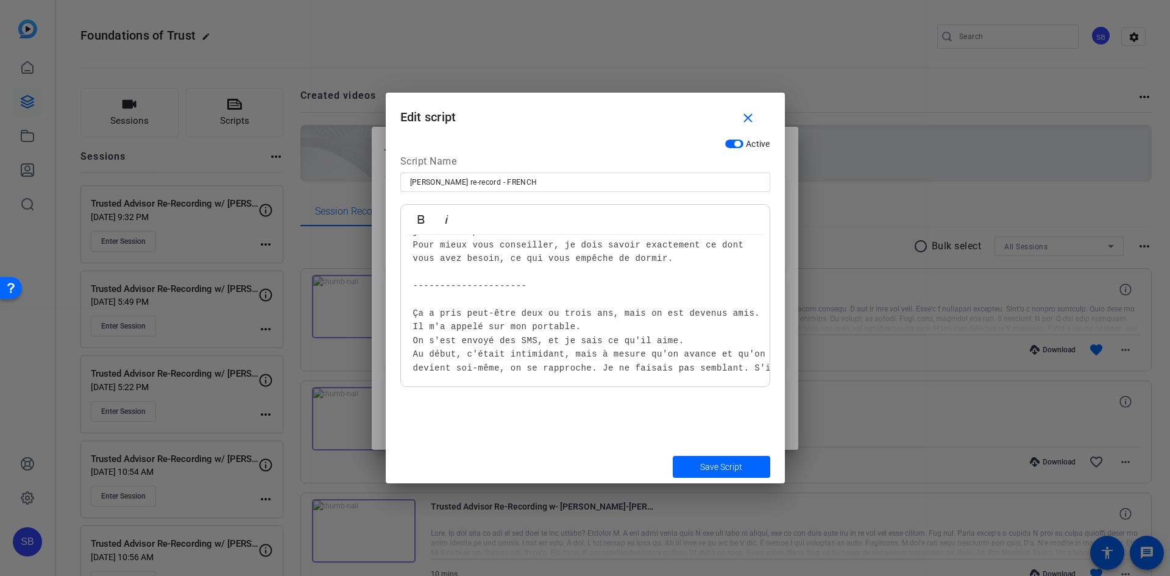
scroll to position [137, 0]
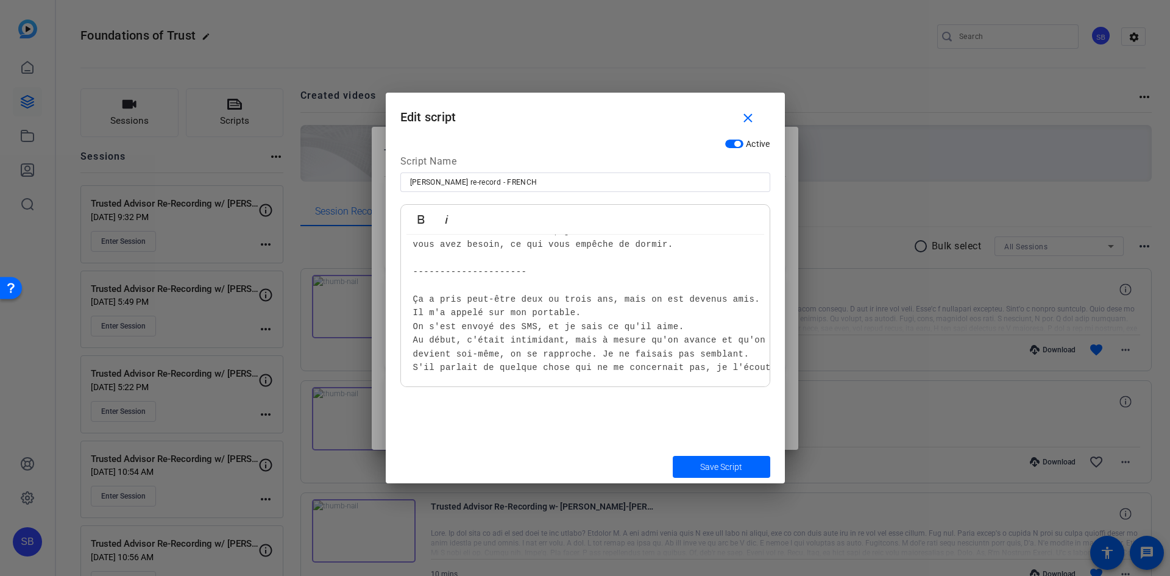
scroll to position [151, 0]
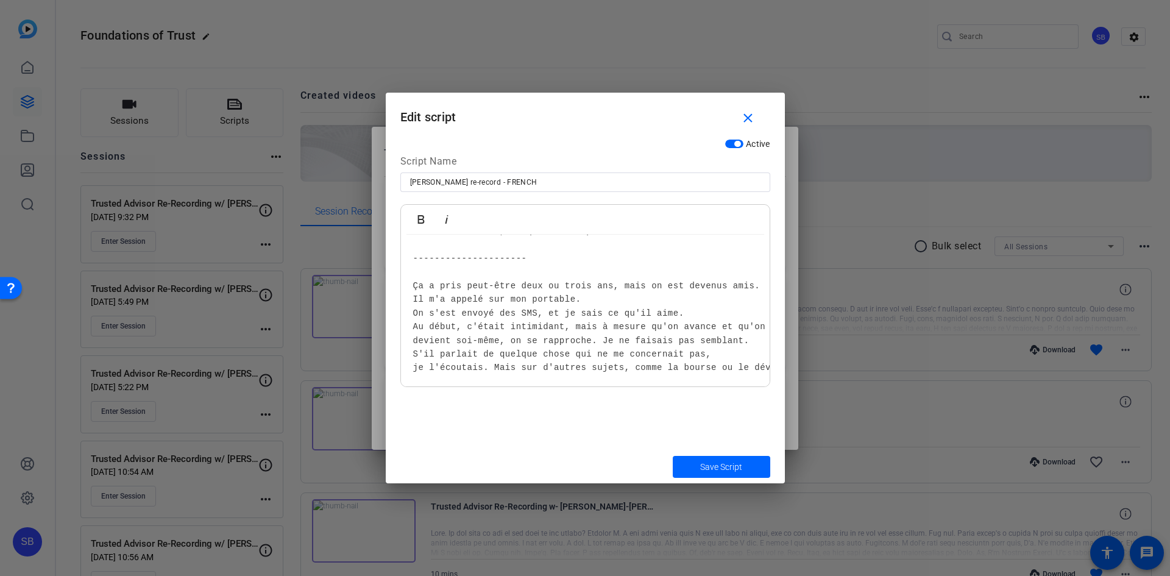
scroll to position [165, 0]
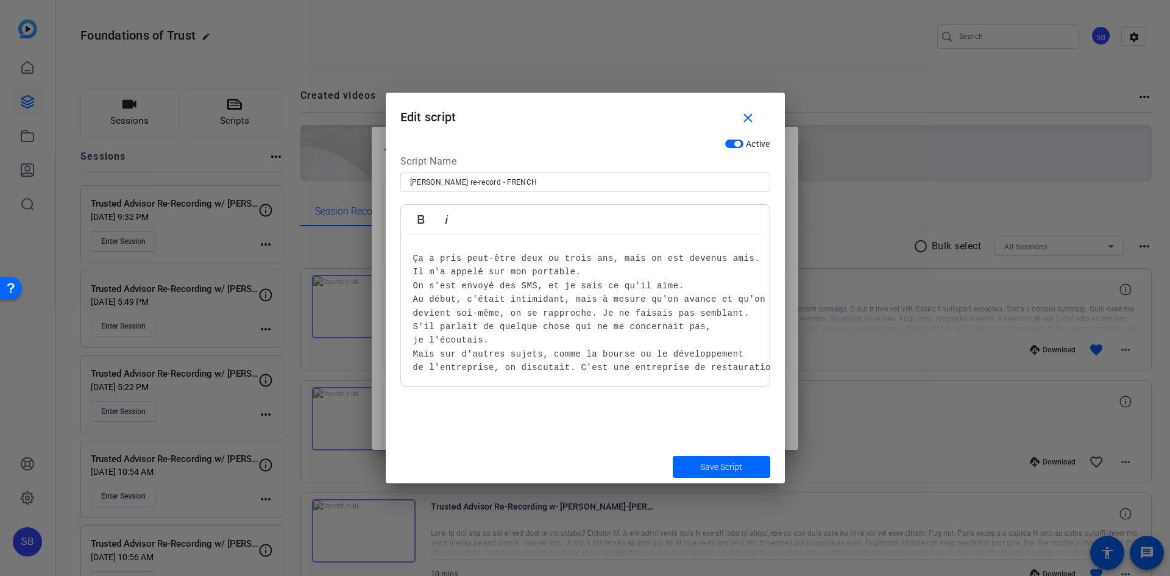
scroll to position [191, 0]
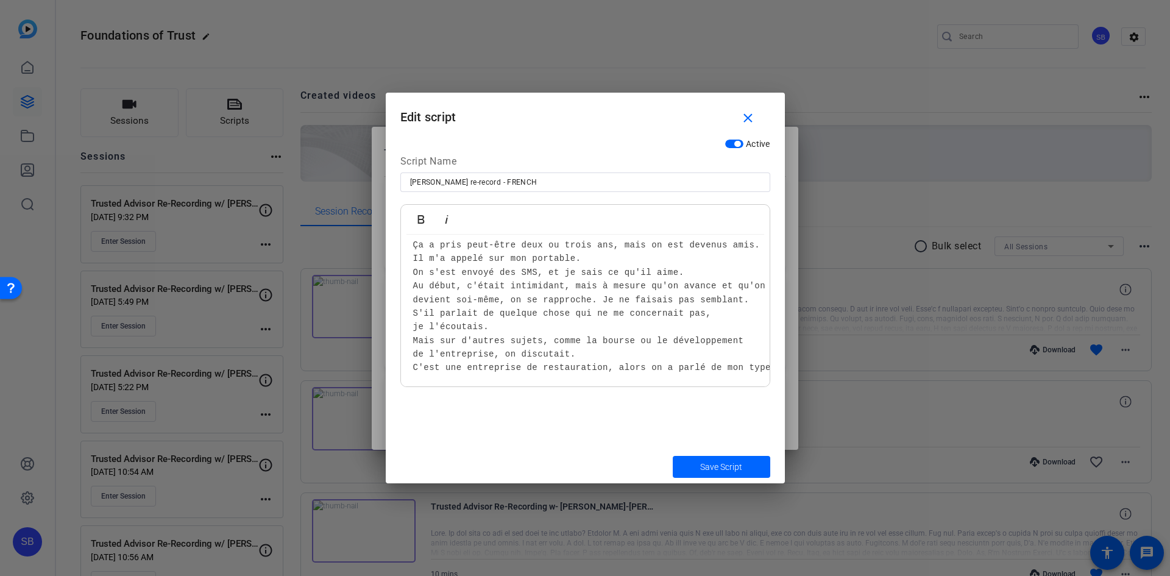
scroll to position [205, 0]
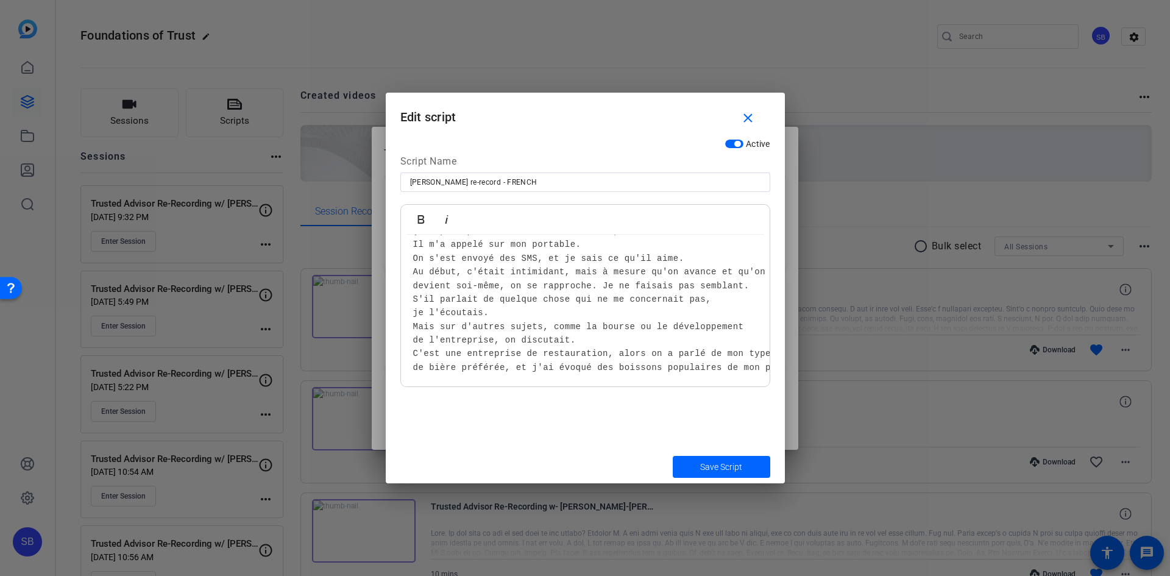
click at [737, 363] on span "de bière préférée, et j'ai évoqué des boissons populaires de mon pays natal, en…" at bounding box center [1023, 368] width 1221 height 10
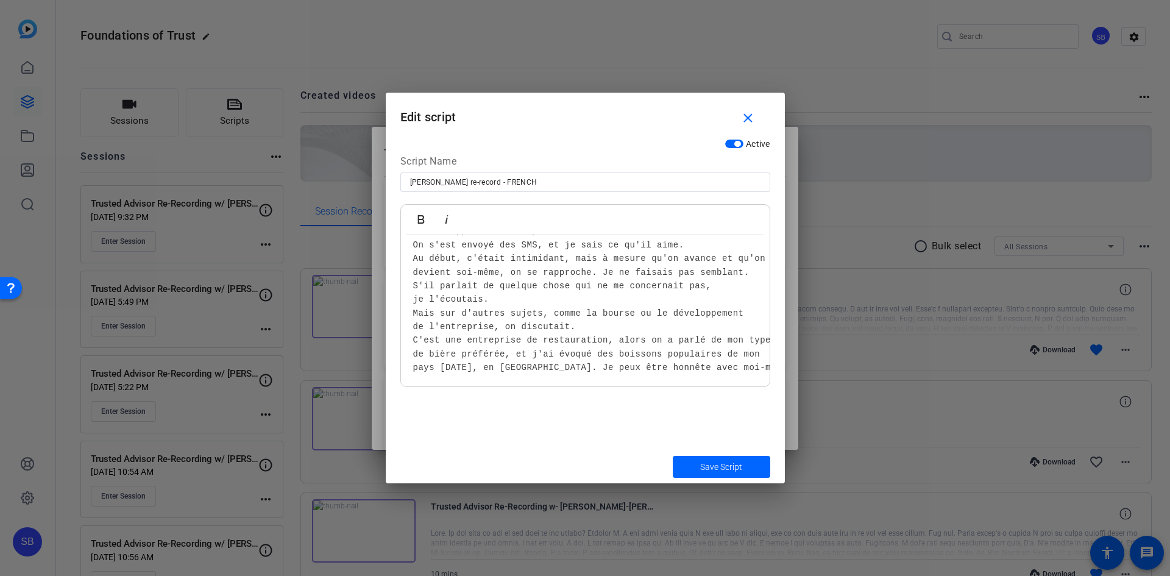
click at [711, 363] on span "pays natal, en Afrique. Je peux être honnête avec moi-même. Il a vraiment appré…" at bounding box center [847, 368] width 868 height 10
click at [533, 361] on span "pays natal, en Afrique. Je peux être honnête avec moi-même." at bounding box center [603, 362] width 380 height 10
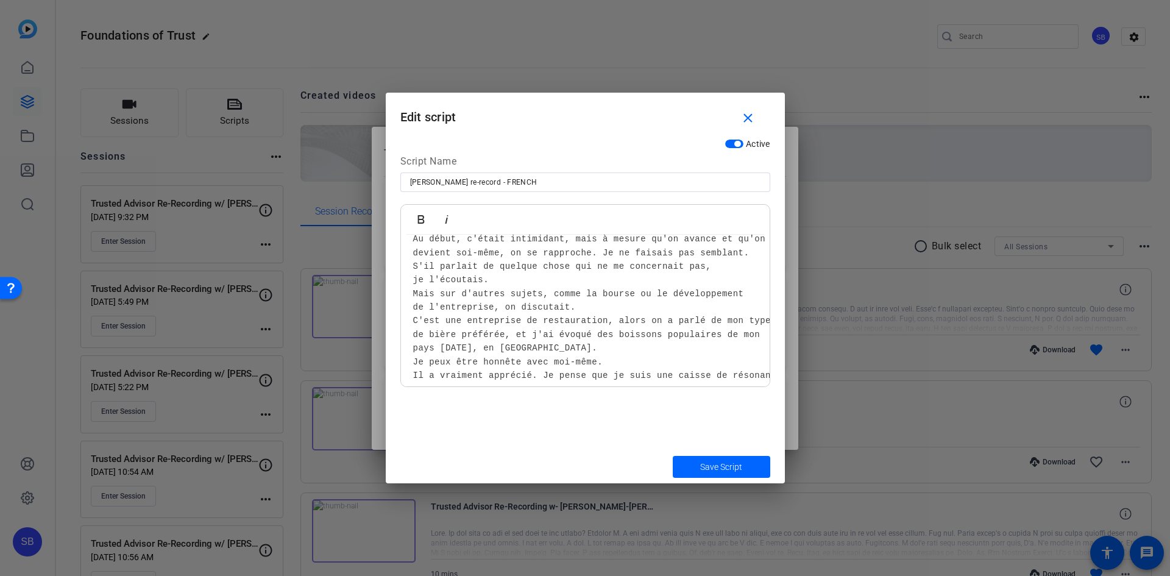
scroll to position [260, 0]
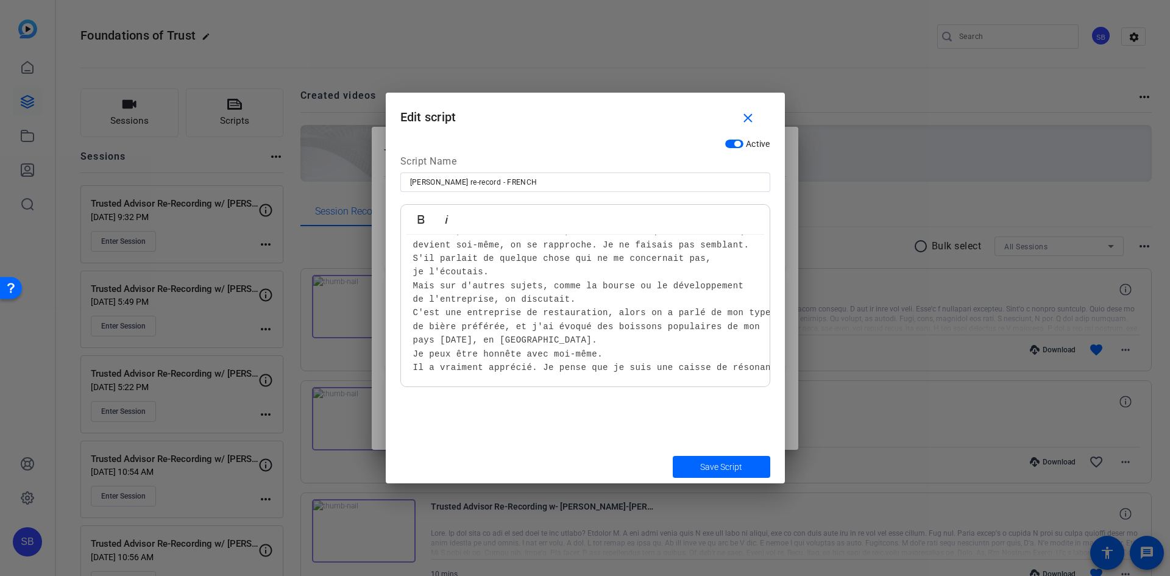
click at [707, 363] on span "Il a vraiment apprécié. Je pense que je suis une caisse de résonance pour lui m…" at bounding box center [654, 368] width 483 height 10
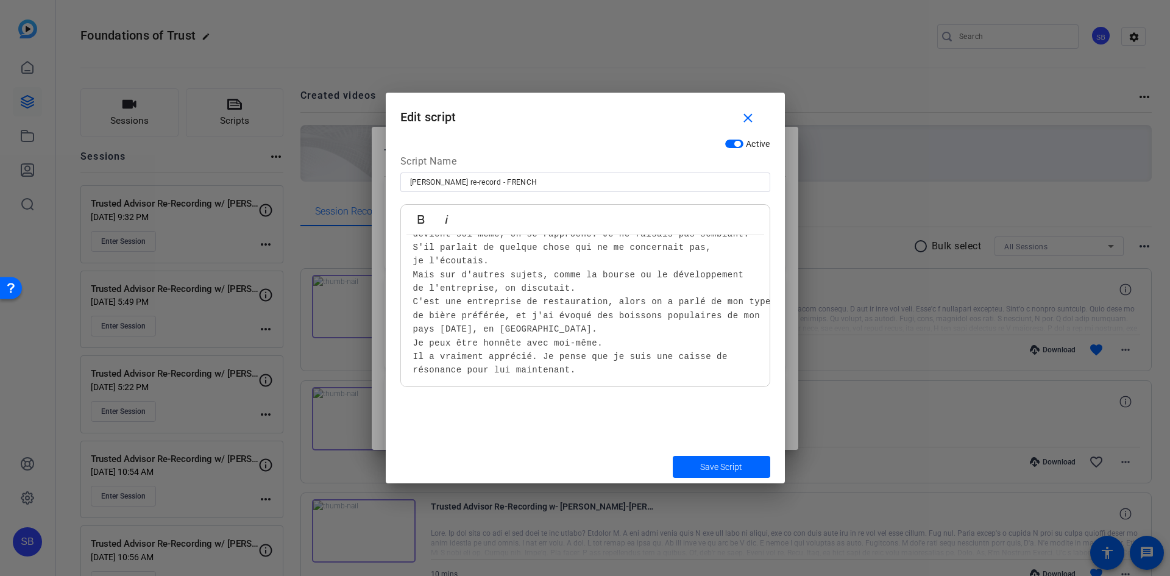
scroll to position [268, 0]
click at [729, 465] on span "Save Script" at bounding box center [721, 467] width 42 height 13
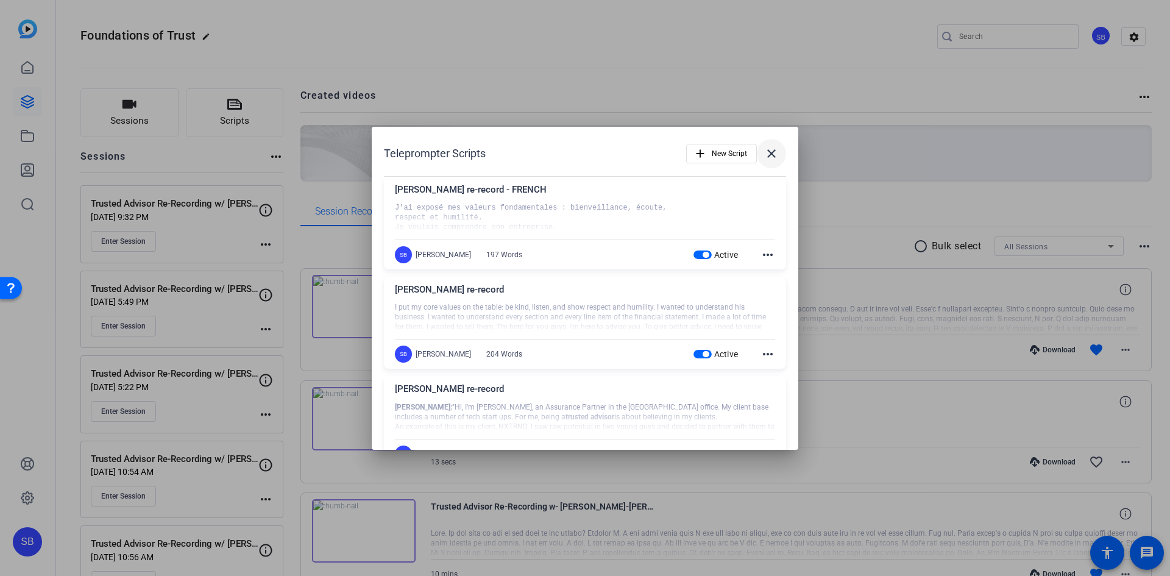
click at [772, 153] on mat-icon "close" at bounding box center [771, 153] width 15 height 15
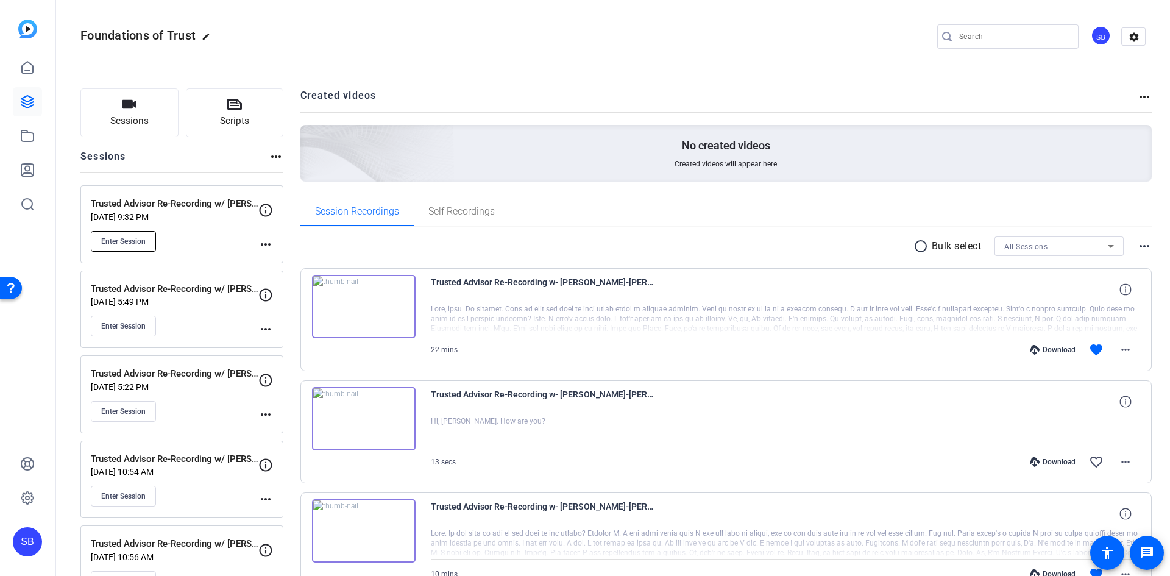
click at [117, 240] on span "Enter Session" at bounding box center [123, 242] width 44 height 10
click at [245, 98] on button "Scripts" at bounding box center [235, 112] width 98 height 49
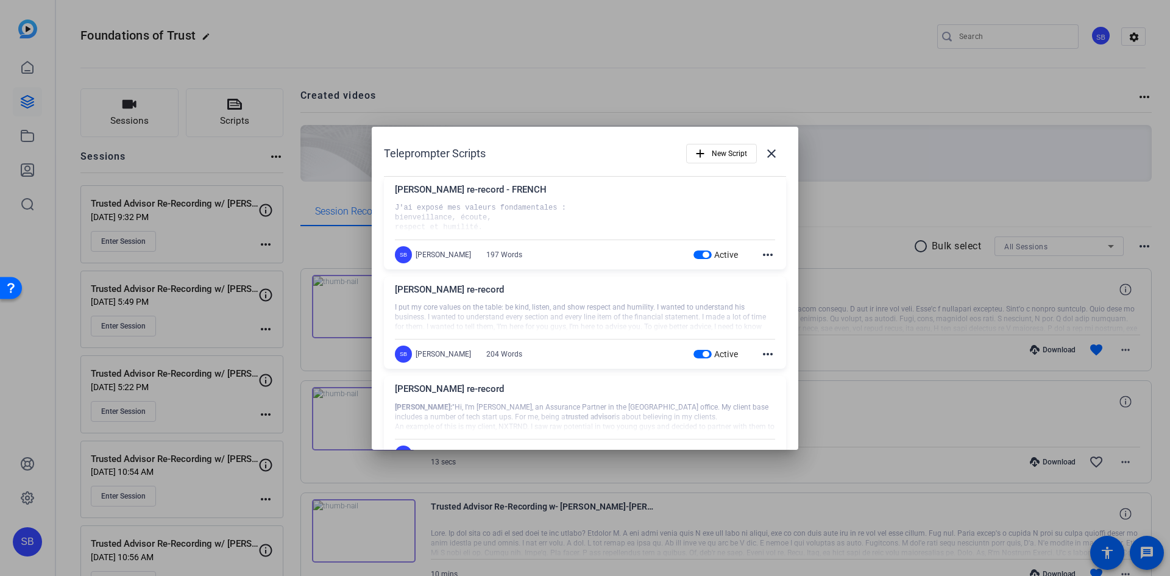
click at [762, 257] on mat-icon "more_horiz" at bounding box center [768, 254] width 15 height 15
click at [767, 272] on span "Edit" at bounding box center [788, 272] width 49 height 15
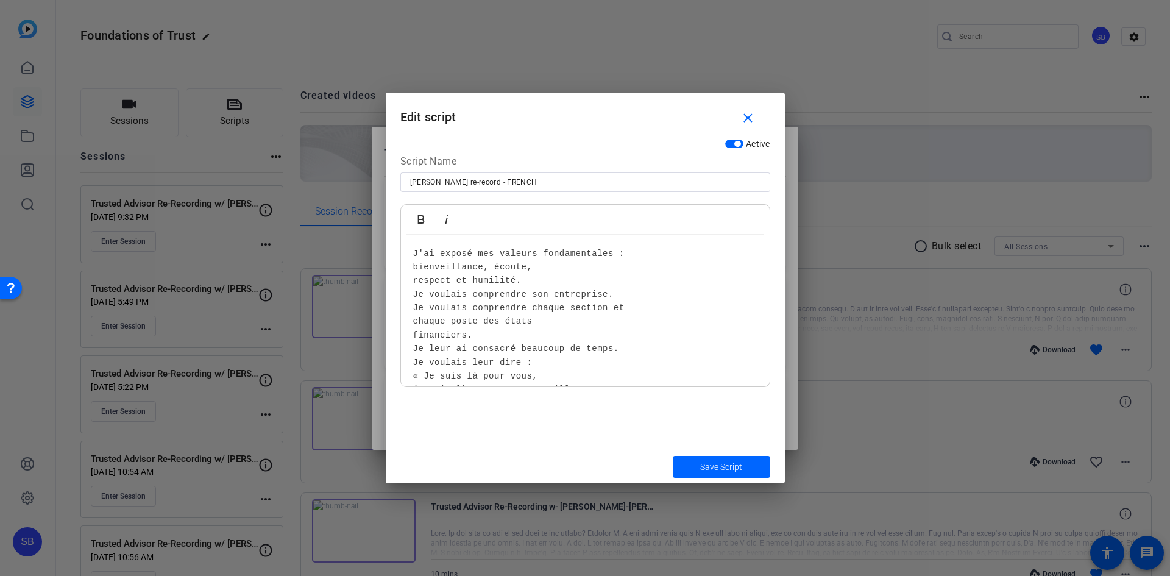
click at [533, 254] on span "J'ai exposé mes valeurs fondamentales :" at bounding box center [519, 254] width 212 height 10
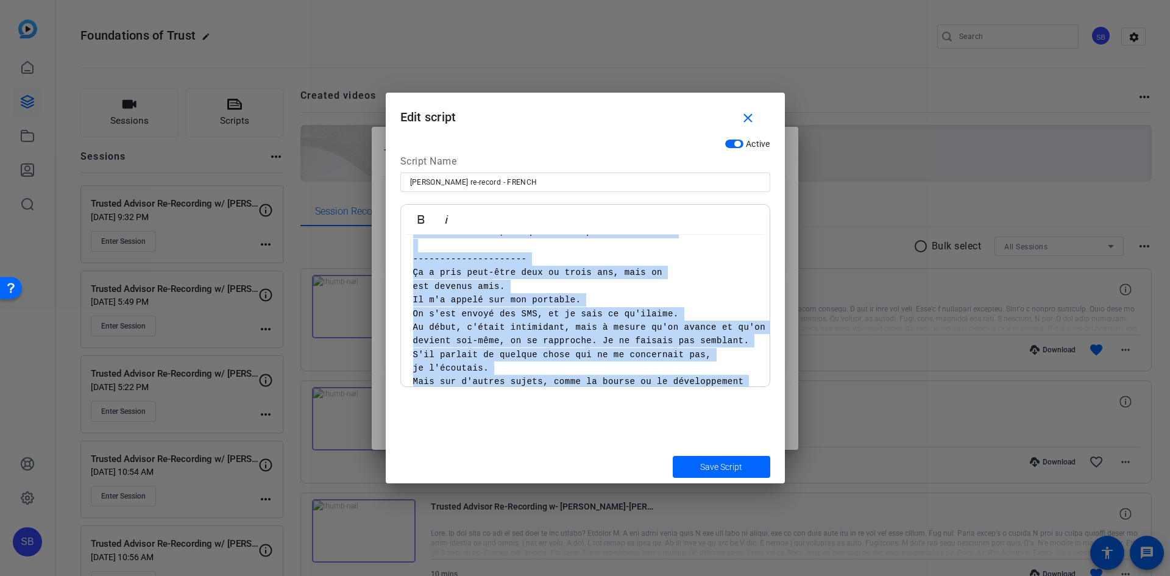
scroll to position [295, 0]
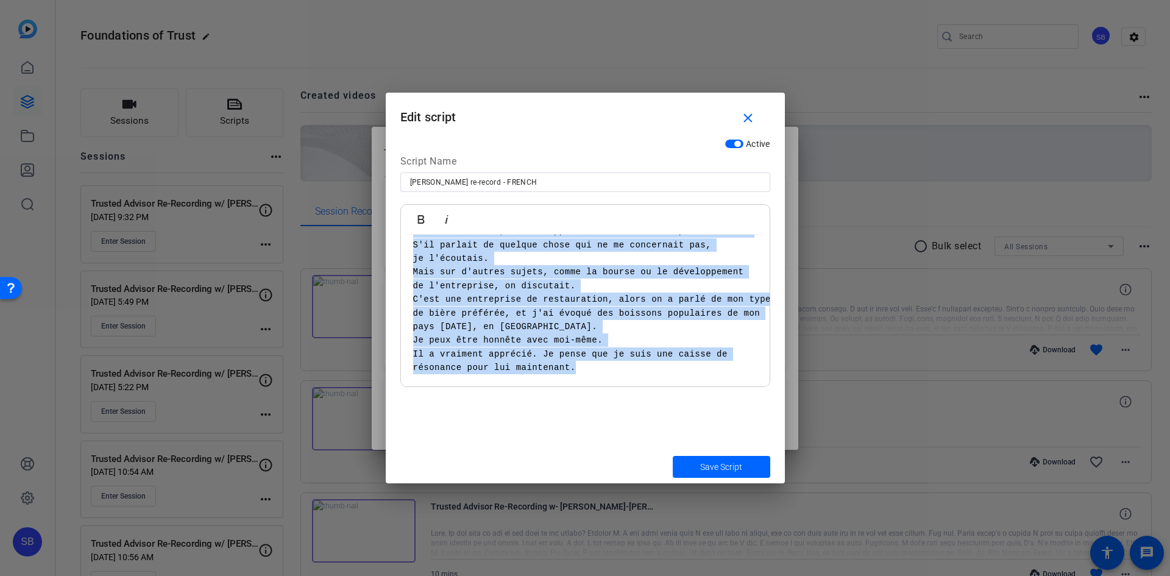
drag, startPoint x: 410, startPoint y: 251, endPoint x: 596, endPoint y: 368, distance: 220.0
click at [596, 368] on div "J'ai exposé mes valeurs fondamentales : bienveillance, écoute, respect et humil…" at bounding box center [585, 163] width 369 height 447
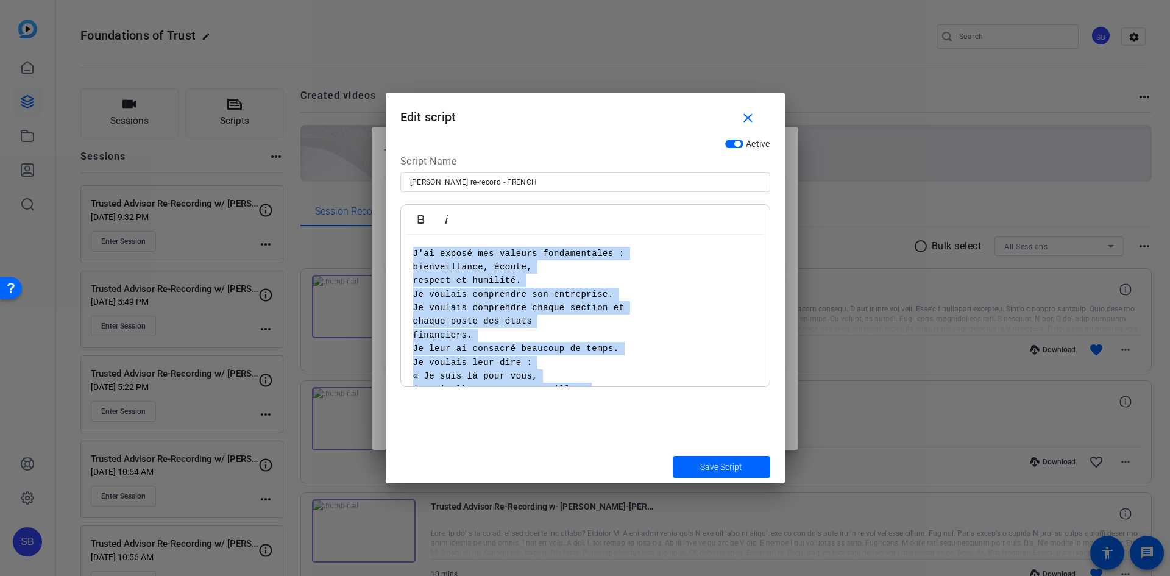
drag, startPoint x: 554, startPoint y: 254, endPoint x: 526, endPoint y: 260, distance: 28.6
click at [521, 260] on pre "J'ai exposé mes valeurs fondamentales : bienveillance, écoute, respect et humil…" at bounding box center [585, 349] width 344 height 205
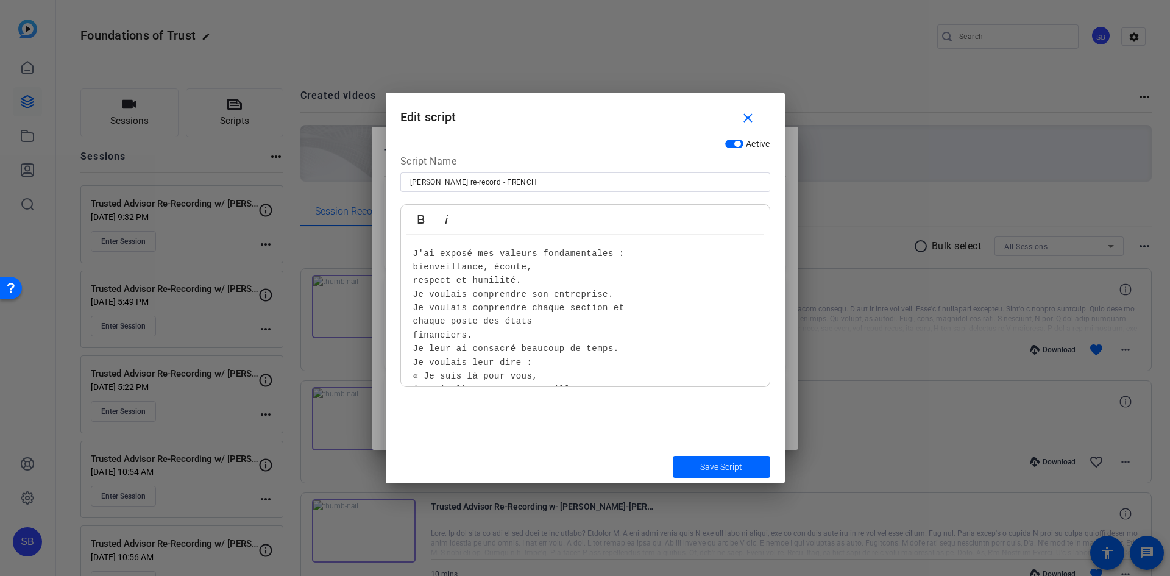
drag, startPoint x: 614, startPoint y: 280, endPoint x: 615, endPoint y: 272, distance: 7.3
click at [613, 279] on pre "J'ai exposé mes valeurs fondamentales : bienveillance, écoute, respect et humil…" at bounding box center [585, 349] width 344 height 205
click at [621, 251] on pre "J'ai exposé mes valeurs fondamentales : bienveillance, écoute, respect et humil…" at bounding box center [585, 349] width 344 height 205
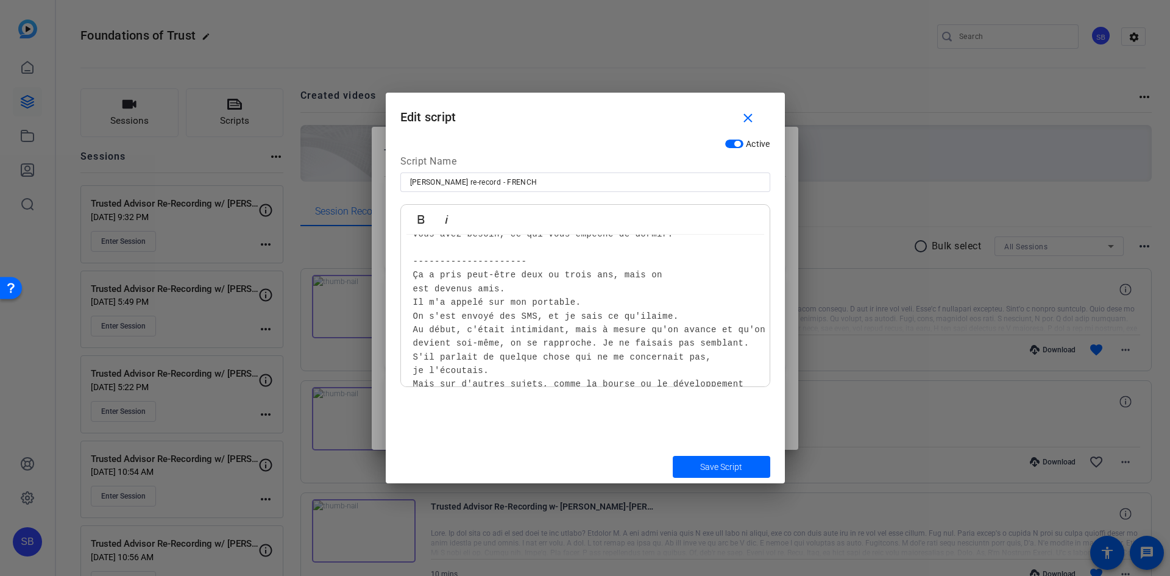
scroll to position [295, 0]
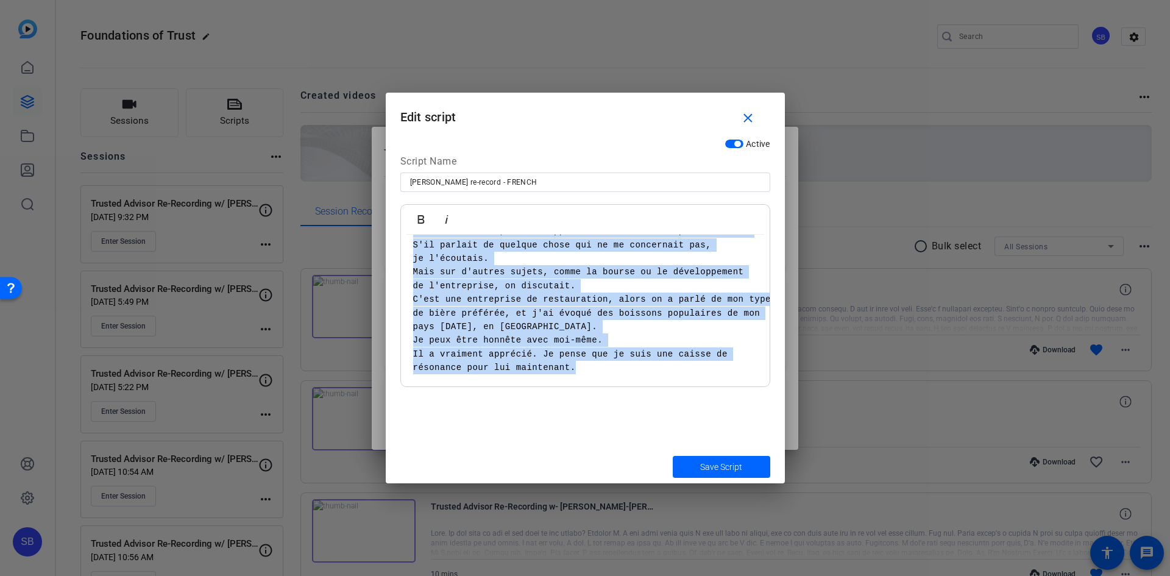
drag, startPoint x: 413, startPoint y: 276, endPoint x: 850, endPoint y: 496, distance: 489.3
click at [852, 496] on div "Teleprompter Scripts add New Script close Steve Ehounou re-record - FRENCH J'ai…" at bounding box center [585, 288] width 1170 height 576
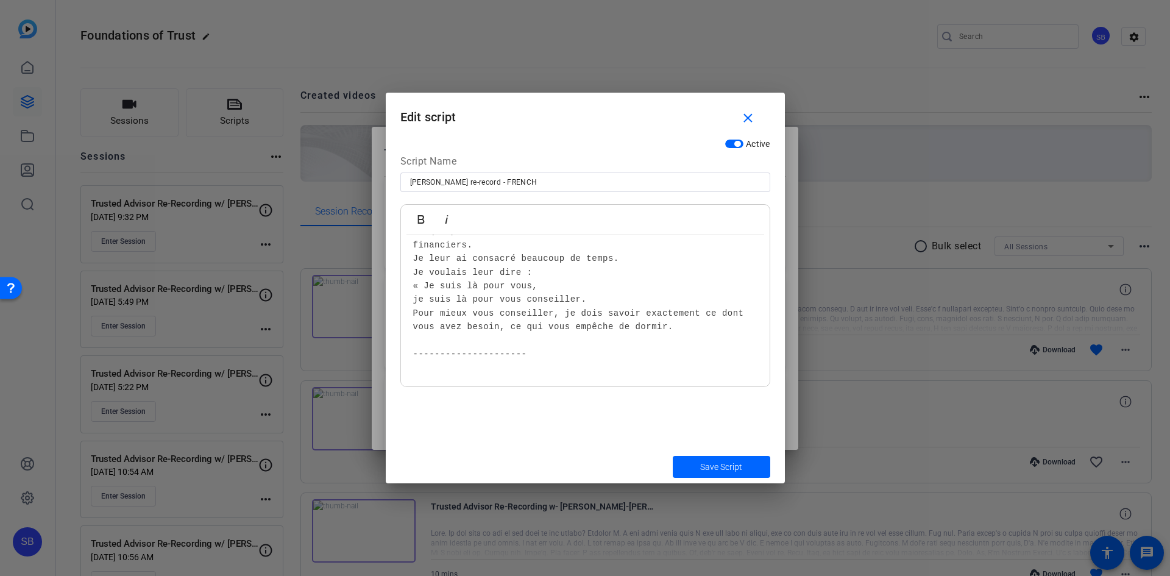
scroll to position [90, 0]
drag, startPoint x: 415, startPoint y: 366, endPoint x: 419, endPoint y: 373, distance: 7.6
click at [419, 373] on pre at bounding box center [585, 367] width 344 height 13
click at [422, 367] on pre at bounding box center [585, 367] width 344 height 13
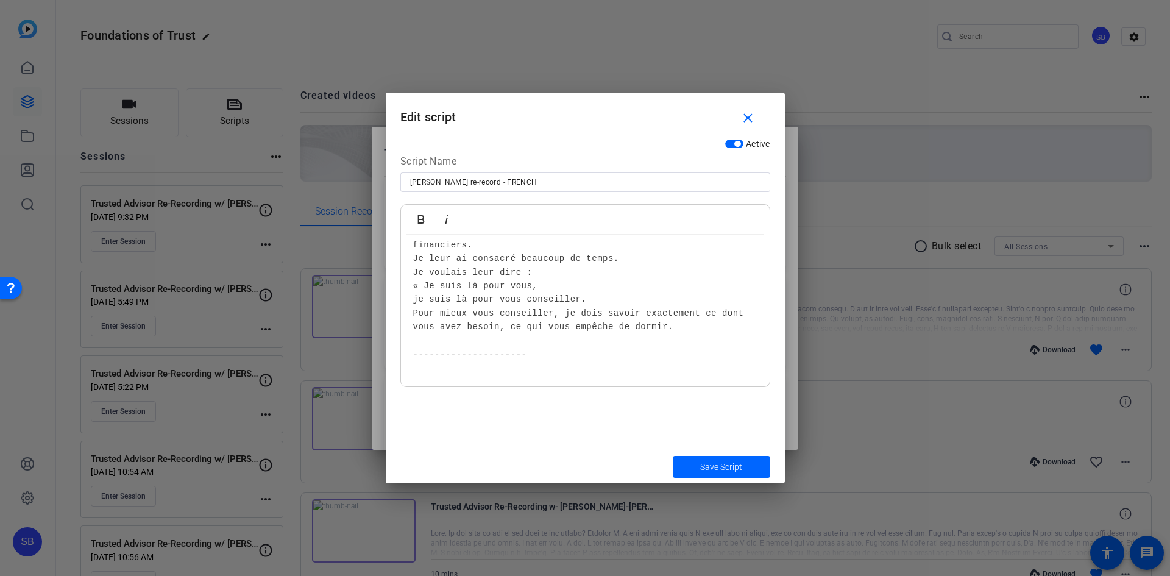
click at [445, 366] on pre at bounding box center [585, 367] width 344 height 13
drag, startPoint x: 524, startPoint y: 361, endPoint x: 529, endPoint y: 352, distance: 10.4
click at [527, 353] on div "J'ai exposé mes valeurs fondamentales : bienveillance, écoute, respect et humil…" at bounding box center [585, 265] width 369 height 243
click at [530, 352] on pre "J'ai exposé mes valeurs fondamentales : bienveillance, écoute, respect et humil…" at bounding box center [585, 259] width 344 height 205
click at [533, 351] on pre "J'ai exposé mes valeurs fondamentales : bienveillance, écoute, respect et humil…" at bounding box center [585, 259] width 344 height 205
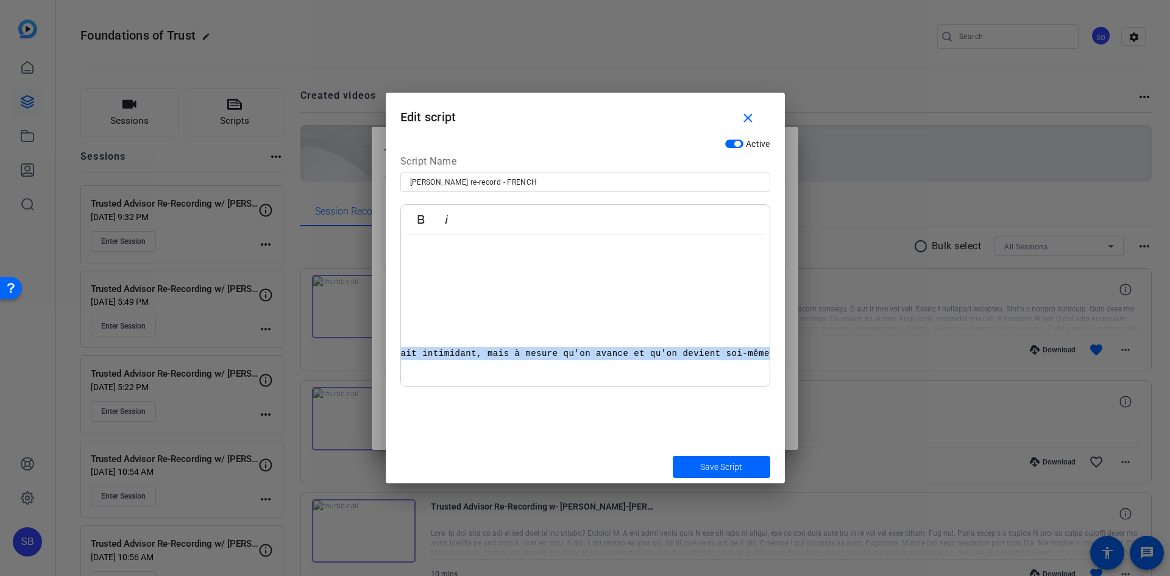
scroll to position [110, 3257]
drag, startPoint x: 415, startPoint y: 355, endPoint x: 1214, endPoint y: 443, distance: 804.0
click at [1170, 443] on html "Accessibility Screen-Reader Guide, Feedback, and Issue Reporting | New window S…" at bounding box center [585, 288] width 1170 height 576
drag, startPoint x: 413, startPoint y: 355, endPoint x: 1358, endPoint y: 372, distance: 945.0
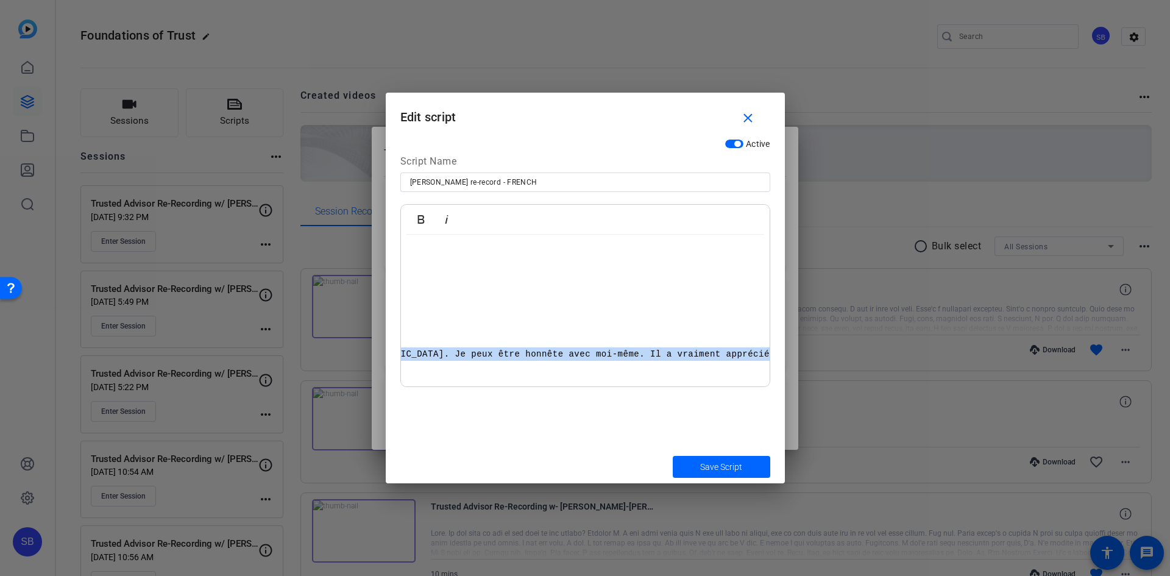
click at [1170, 372] on html "Accessibility Screen-Reader Guide, Feedback, and Issue Reporting | New window S…" at bounding box center [585, 288] width 1170 height 576
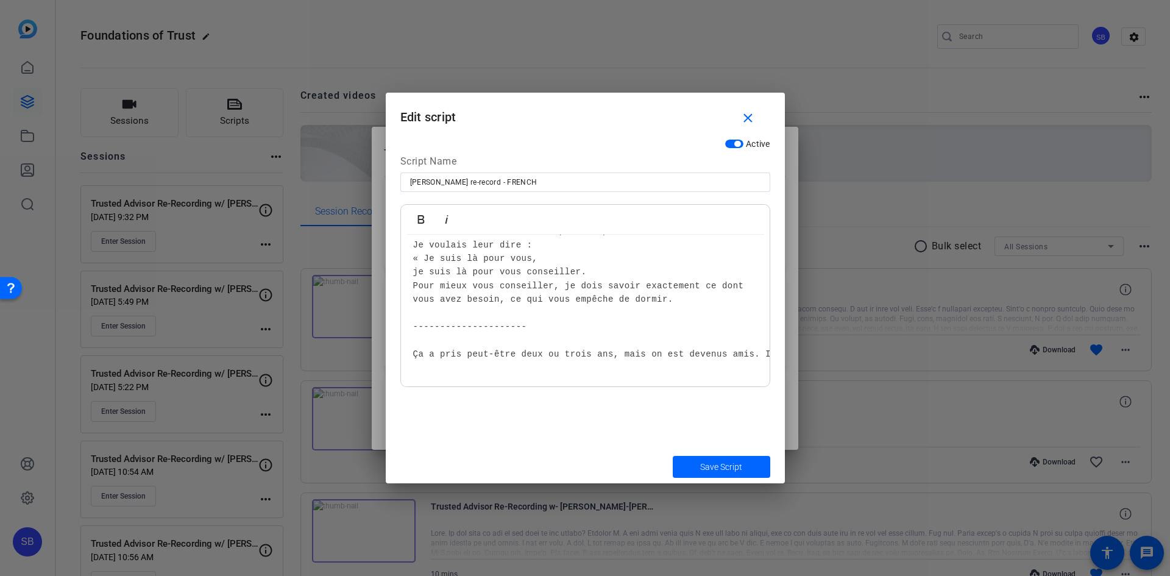
click at [409, 349] on div "J'ai exposé mes valeurs fondamentales : bienveillance, écoute, respect et humil…" at bounding box center [585, 252] width 369 height 270
click at [756, 466] on span "submit" at bounding box center [722, 466] width 98 height 29
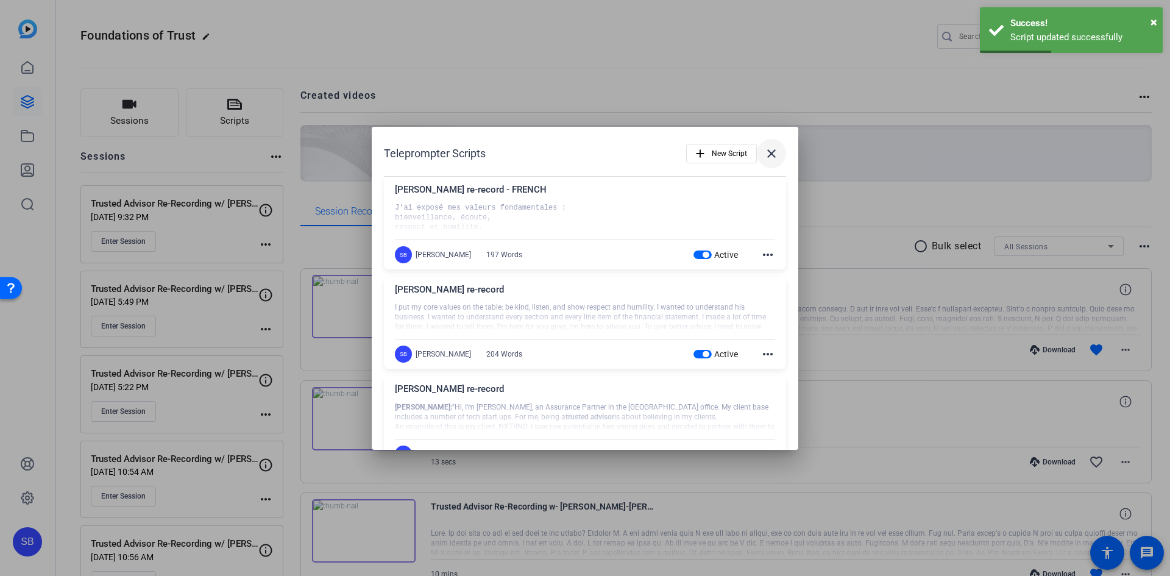
click at [765, 155] on mat-icon "close" at bounding box center [771, 153] width 15 height 15
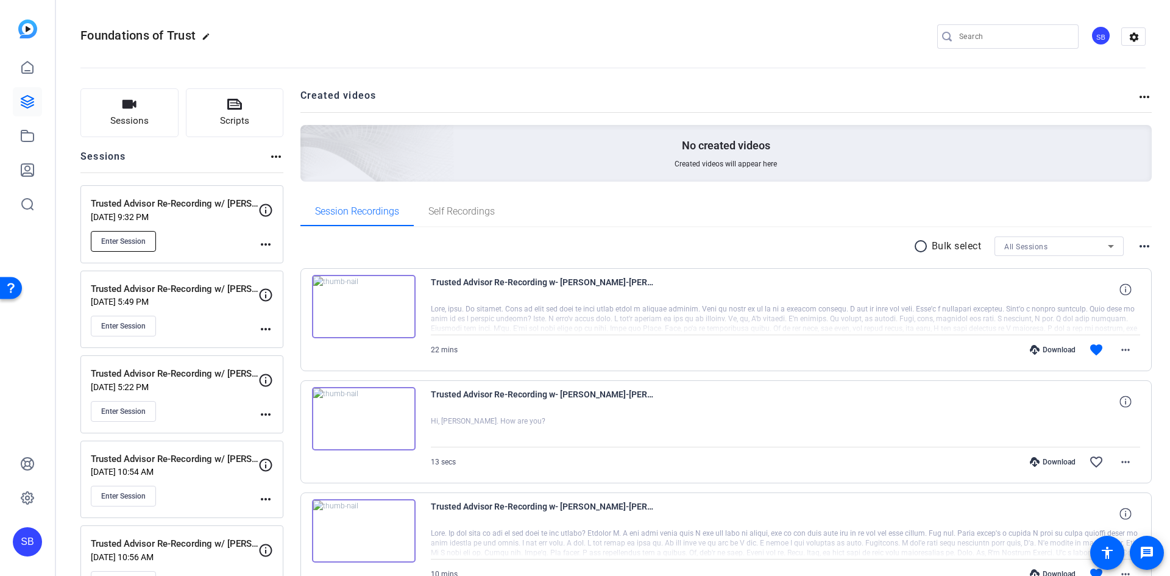
click at [138, 240] on span "Enter Session" at bounding box center [123, 242] width 44 height 10
click at [249, 104] on button "Scripts" at bounding box center [235, 112] width 98 height 49
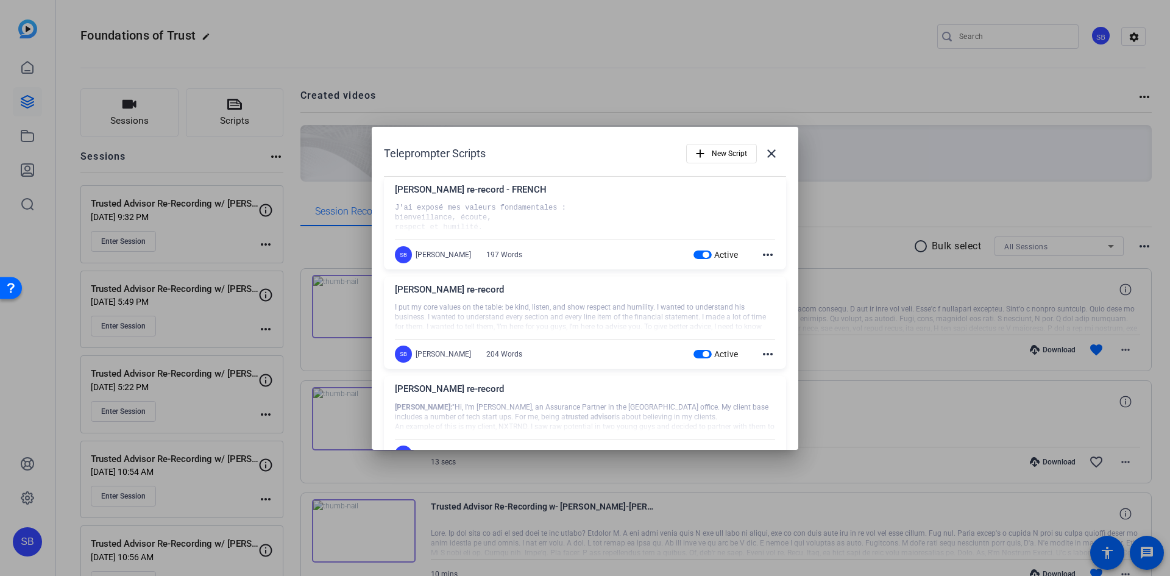
click at [500, 188] on div "Steve Ehounou re-record - FRENCH" at bounding box center [585, 193] width 380 height 20
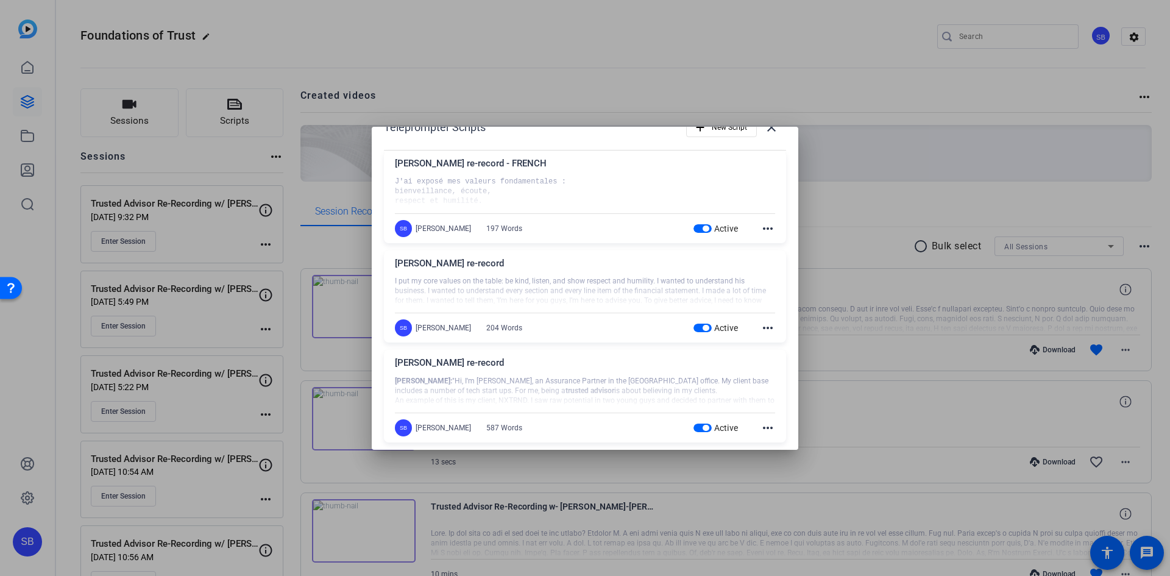
scroll to position [38, 0]
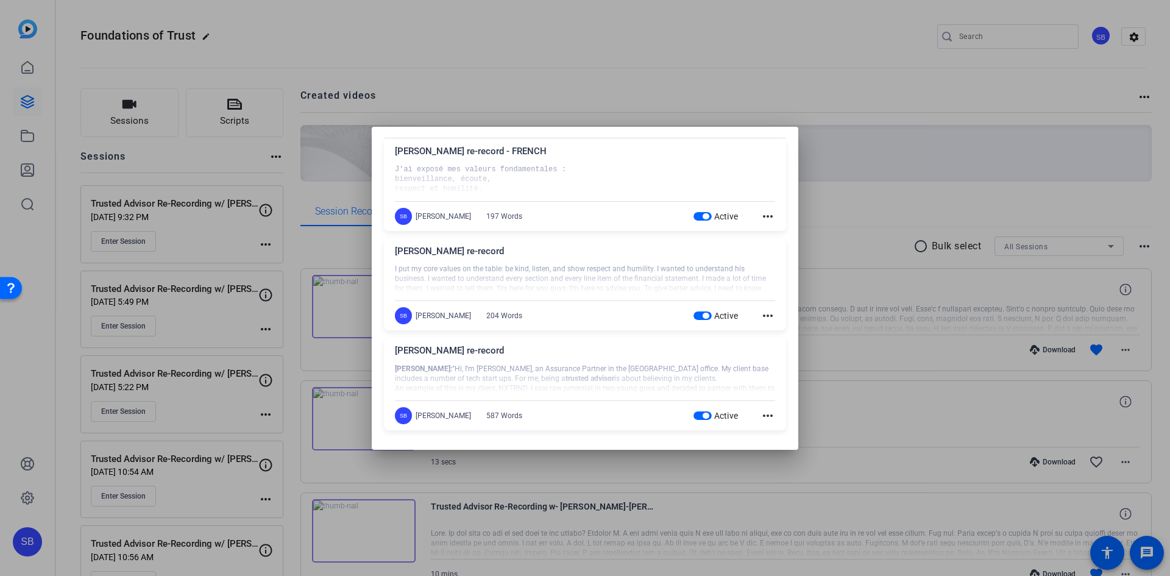
click at [589, 376] on div at bounding box center [585, 379] width 380 height 30
click at [703, 359] on div "Robbie's re-record" at bounding box center [585, 354] width 380 height 20
click at [696, 373] on div at bounding box center [585, 379] width 380 height 30
drag, startPoint x: 722, startPoint y: 363, endPoint x: 736, endPoint y: 374, distance: 17.8
click at [723, 364] on div at bounding box center [585, 379] width 380 height 30
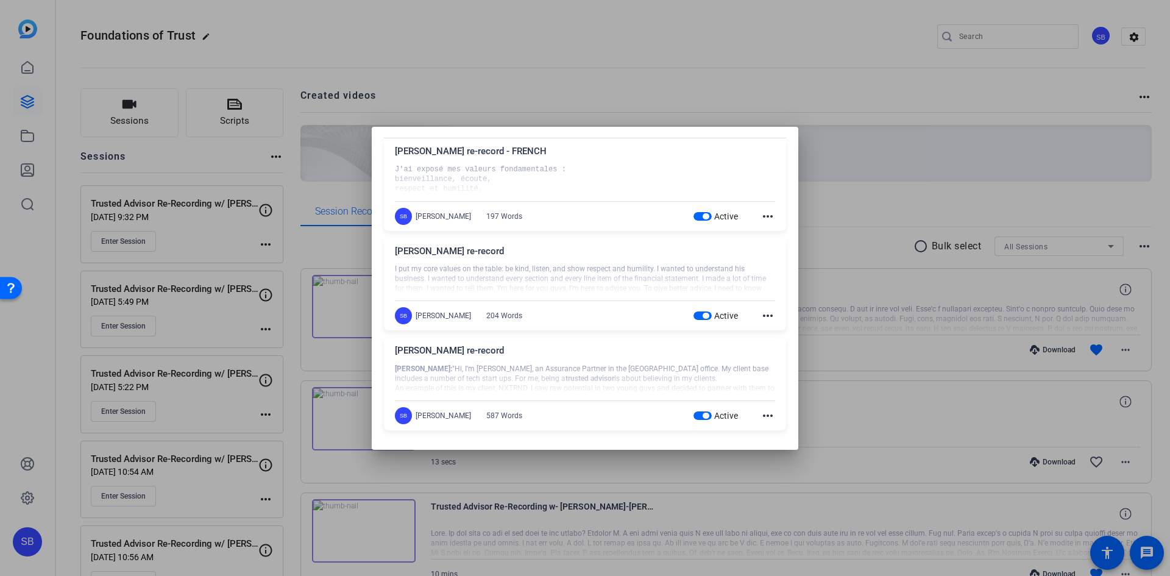
click at [761, 413] on mat-icon "more_horiz" at bounding box center [768, 415] width 15 height 15
click at [775, 435] on span "Edit" at bounding box center [788, 433] width 49 height 15
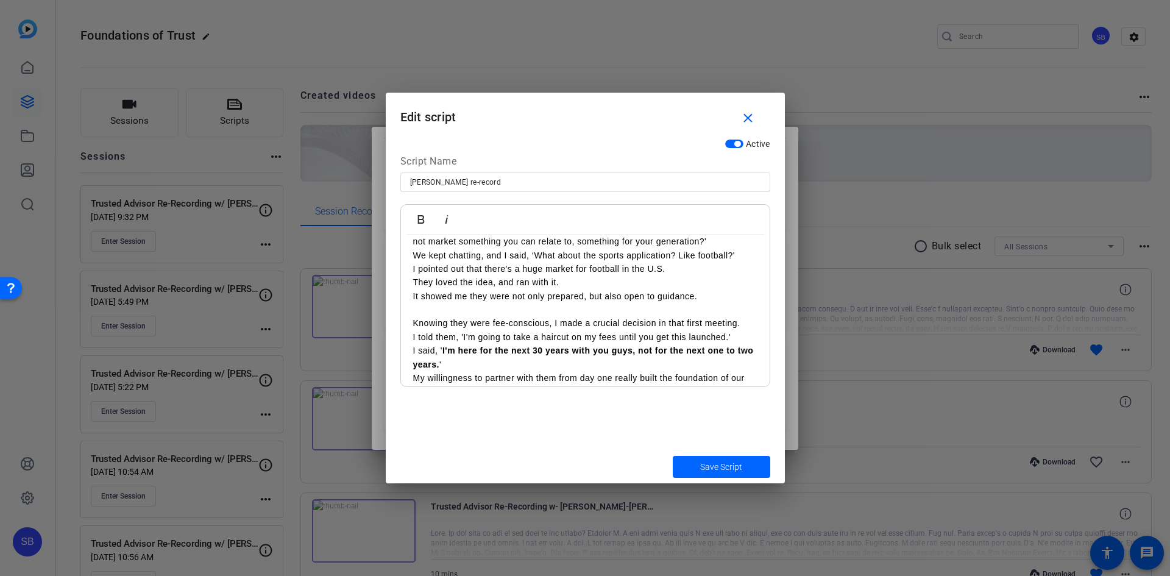
scroll to position [0, 0]
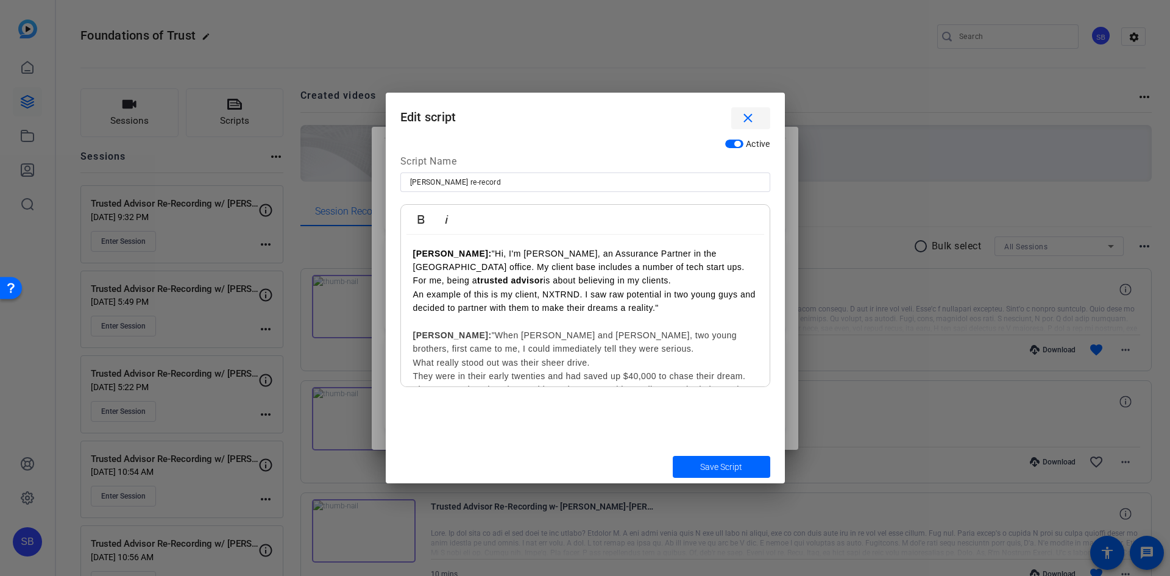
click at [755, 111] on mat-icon "close" at bounding box center [748, 118] width 15 height 15
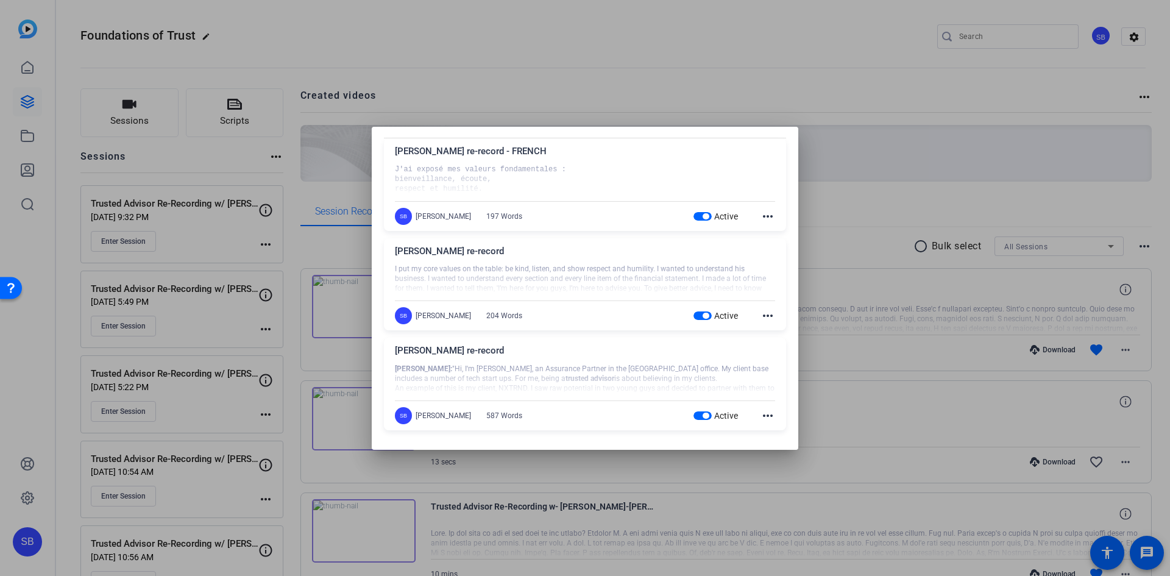
click at [641, 252] on div "Steve Ehounou re-record" at bounding box center [585, 254] width 380 height 20
click at [764, 216] on mat-icon "more_horiz" at bounding box center [768, 216] width 15 height 15
click at [766, 231] on span "Edit" at bounding box center [788, 234] width 49 height 15
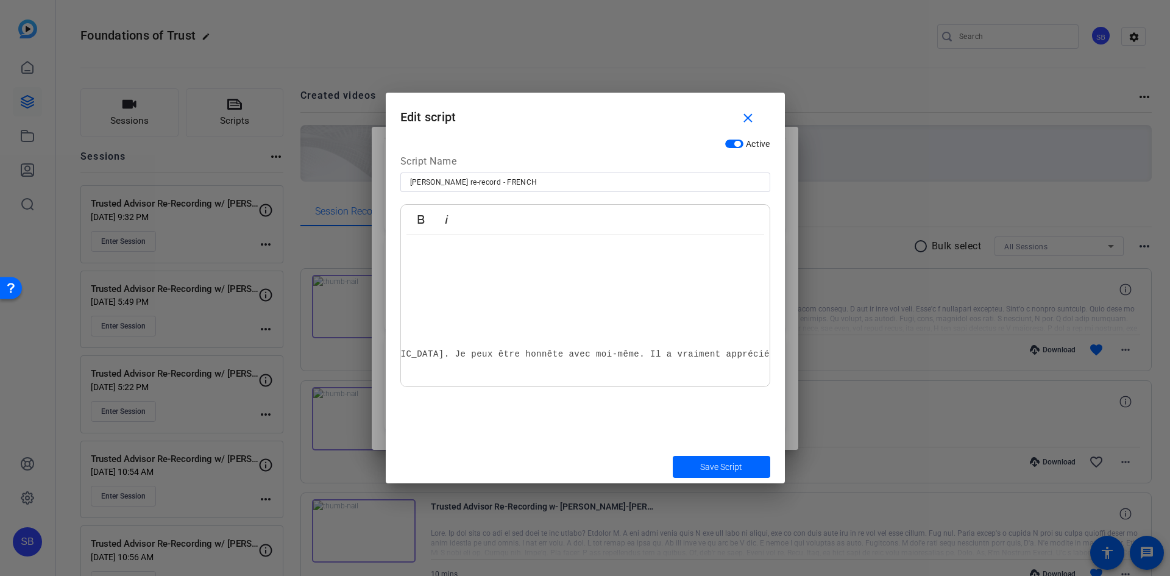
scroll to position [122, 0]
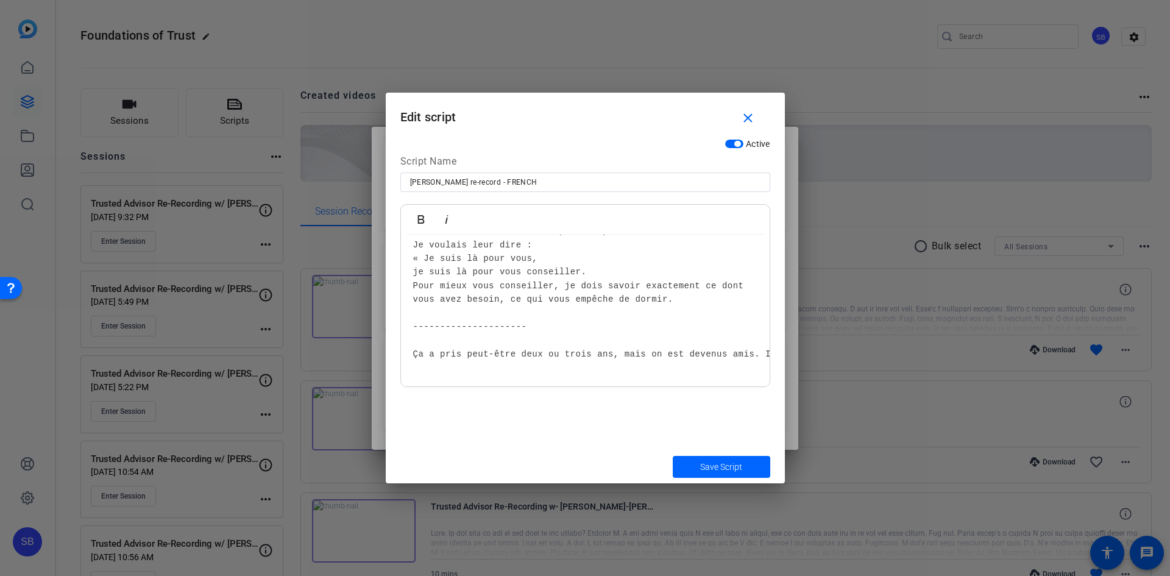
click at [669, 351] on pre "J'ai exposé mes valeurs fondamentales : bienveillance, écoute, respect et humil…" at bounding box center [585, 245] width 344 height 232
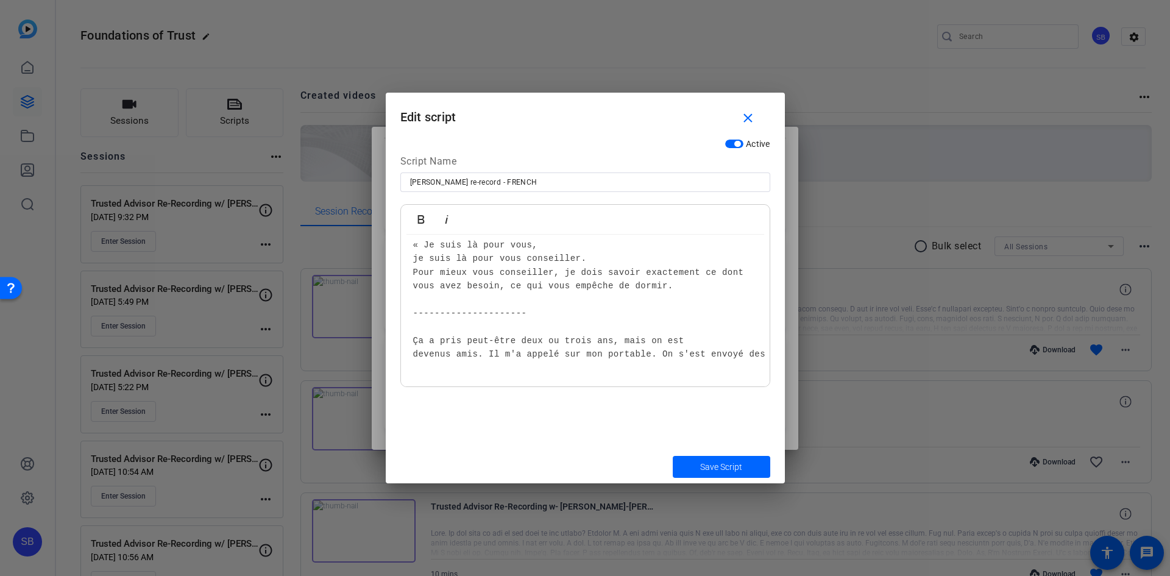
click at [641, 352] on pre "J'ai exposé mes valeurs fondamentales : bienveillance, écoute, respect et humil…" at bounding box center [585, 239] width 344 height 246
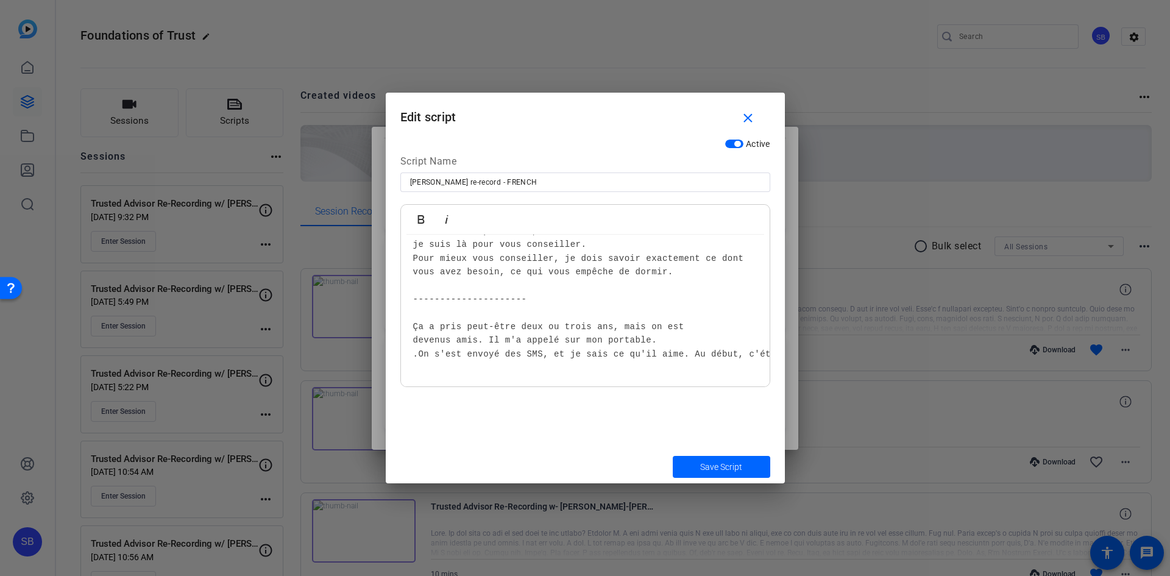
click at [673, 352] on pre "J'ai exposé mes valeurs fondamentales : bienveillance, écoute, respect et humil…" at bounding box center [585, 231] width 344 height 259
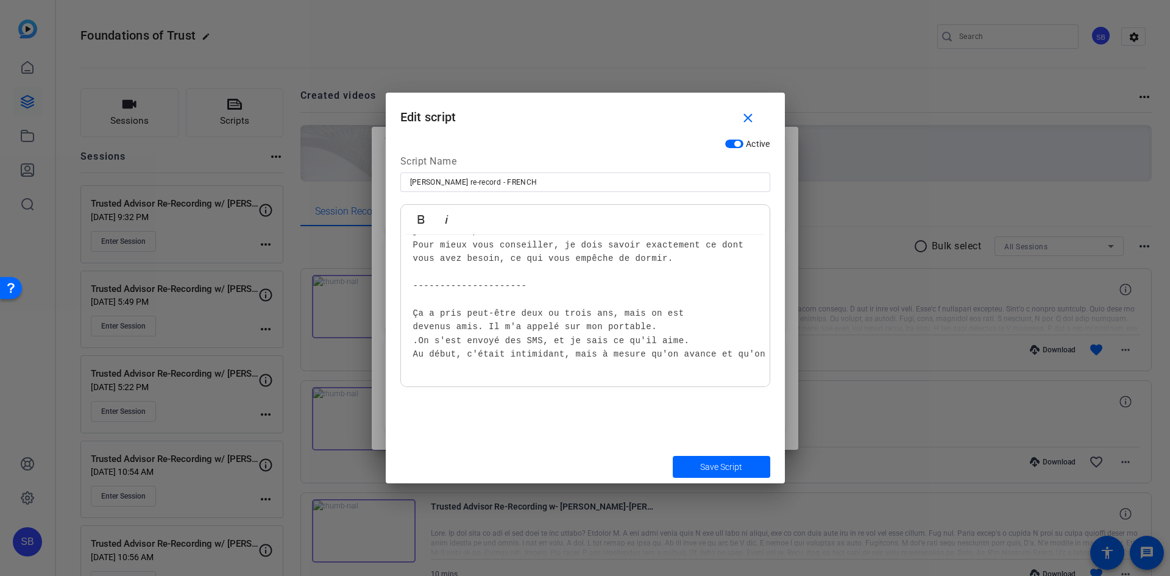
click at [713, 352] on pre "J'ai exposé mes valeurs fondamentales : bienveillance, écoute, respect et humil…" at bounding box center [585, 224] width 344 height 273
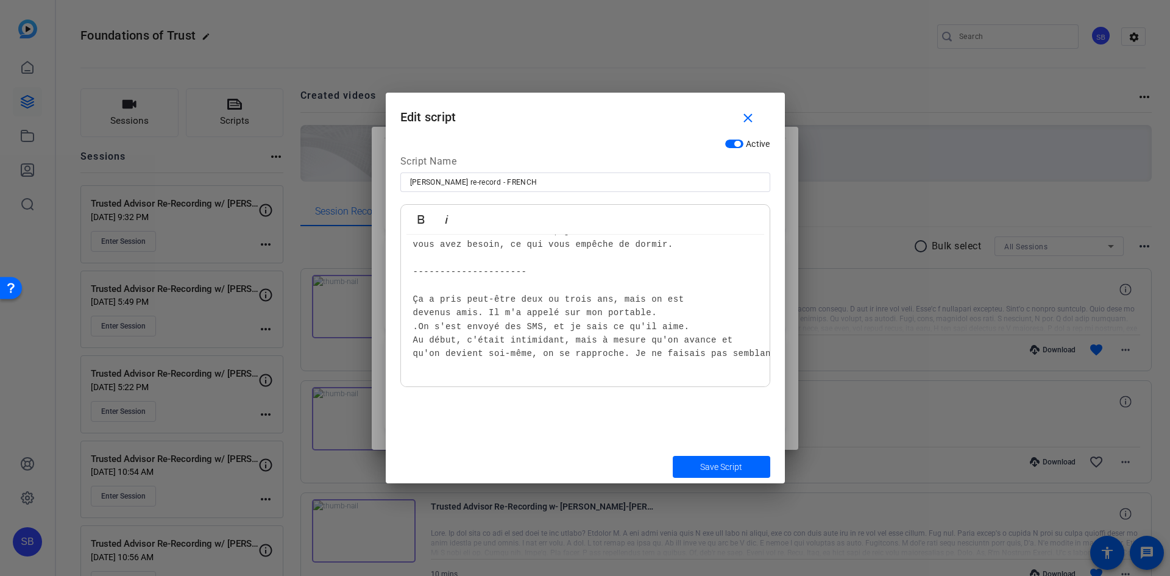
click at [757, 352] on pre "J'ai exposé mes valeurs fondamentales : bienveillance, écoute, respect et humil…" at bounding box center [585, 217] width 344 height 287
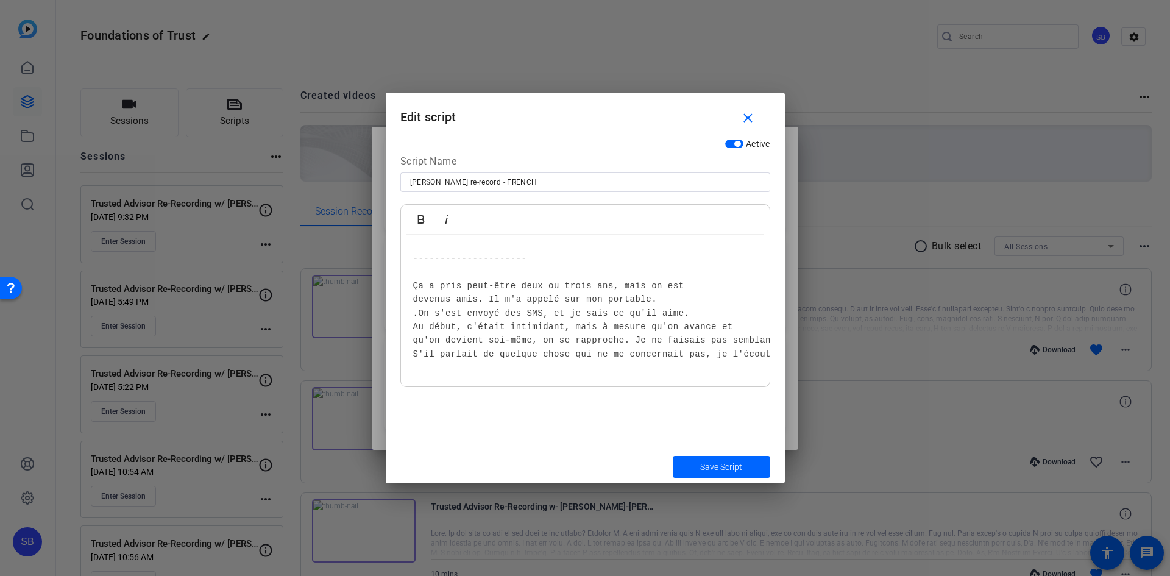
click at [693, 351] on pre "J'ai exposé mes valeurs fondamentales : bienveillance, écoute, respect et humil…" at bounding box center [585, 211] width 344 height 301
click at [488, 349] on pre "J'ai exposé mes valeurs fondamentales : bienveillance, écoute, respect et humil…" at bounding box center [585, 205] width 344 height 314
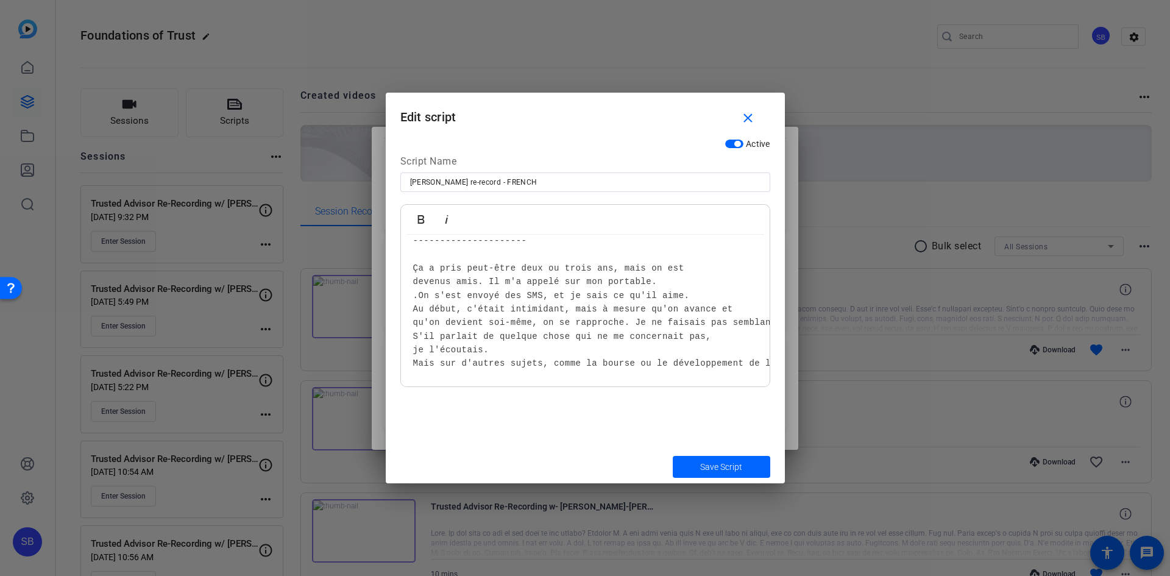
scroll to position [217, 0]
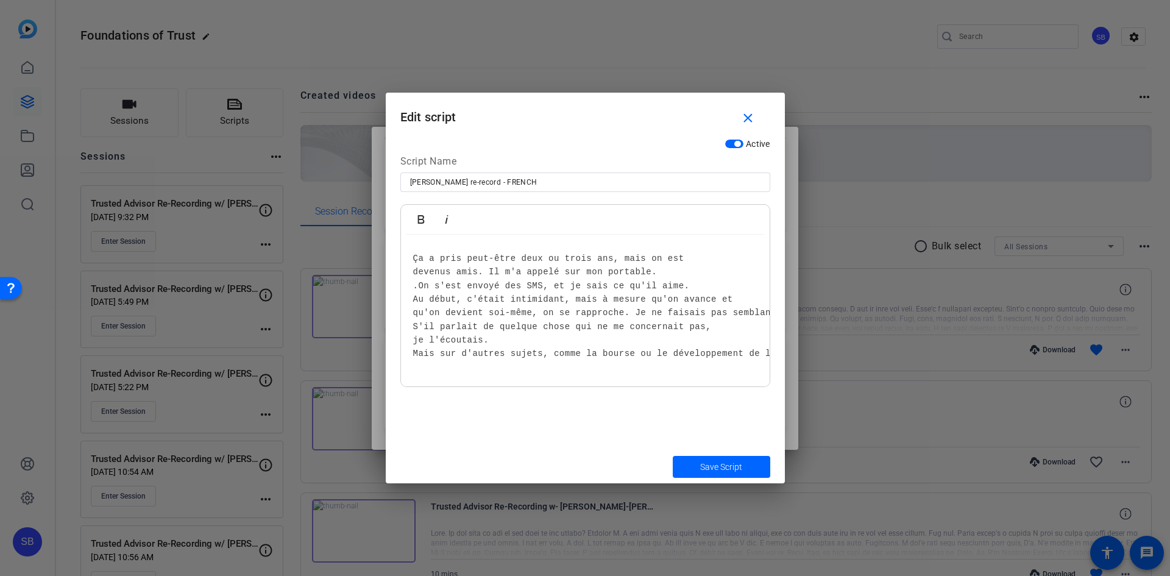
click at [724, 351] on pre "J'ai exposé mes valeurs fondamentales : bienveillance, écoute, respect et humil…" at bounding box center [585, 197] width 344 height 327
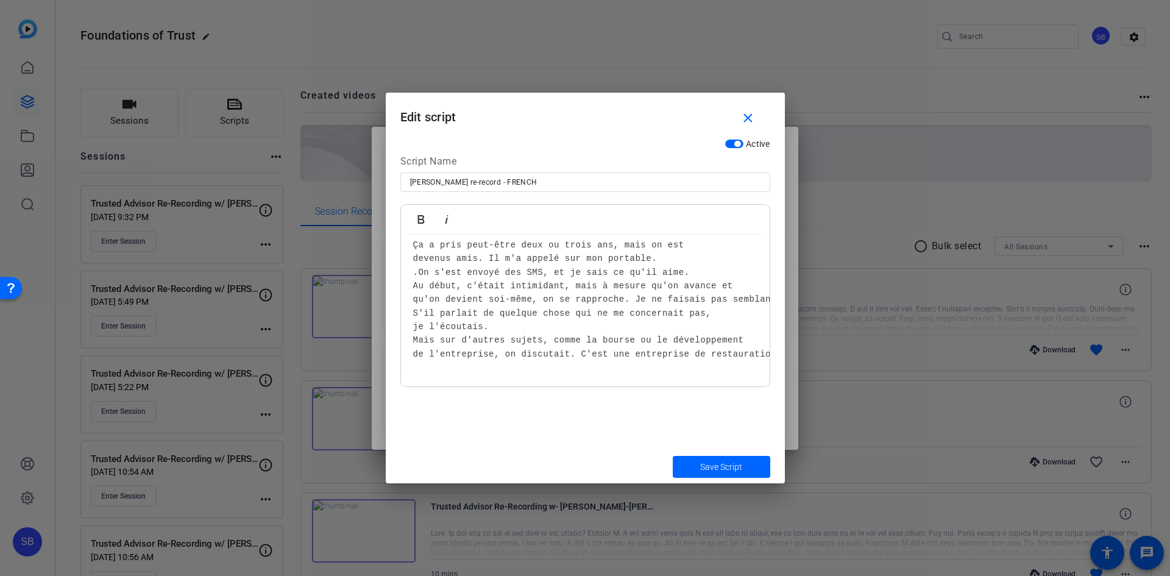
click at [674, 352] on pre "J'ai exposé mes valeurs fondamentales : bienveillance, écoute, respect et humil…" at bounding box center [585, 190] width 344 height 341
click at [689, 351] on pre "J'ai exposé mes valeurs fondamentales : bienveillance, écoute, respect et humil…" at bounding box center [585, 183] width 344 height 355
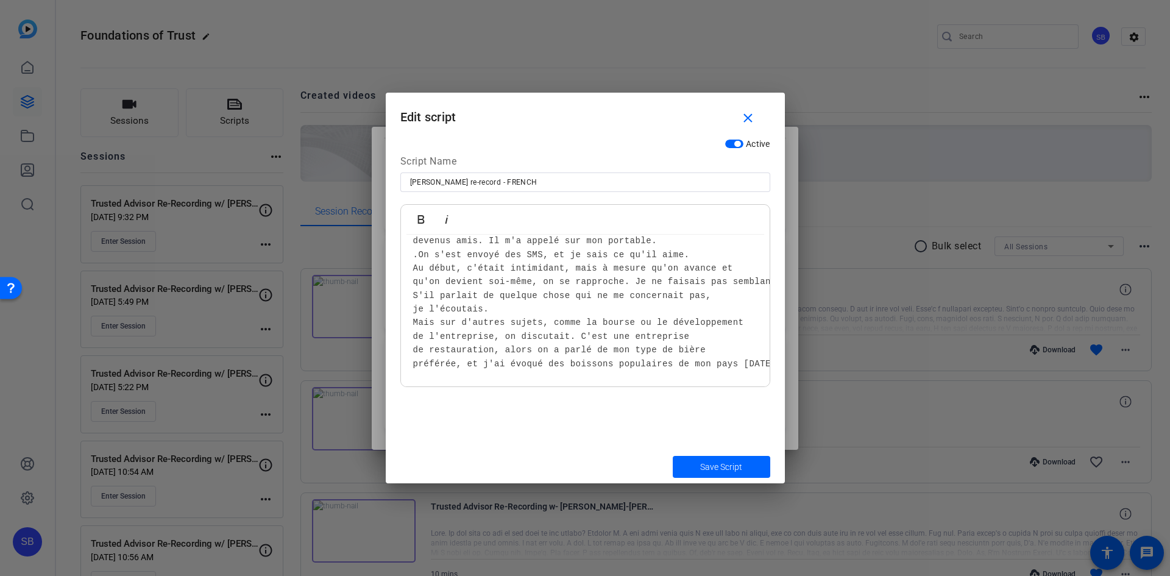
scroll to position [258, 0]
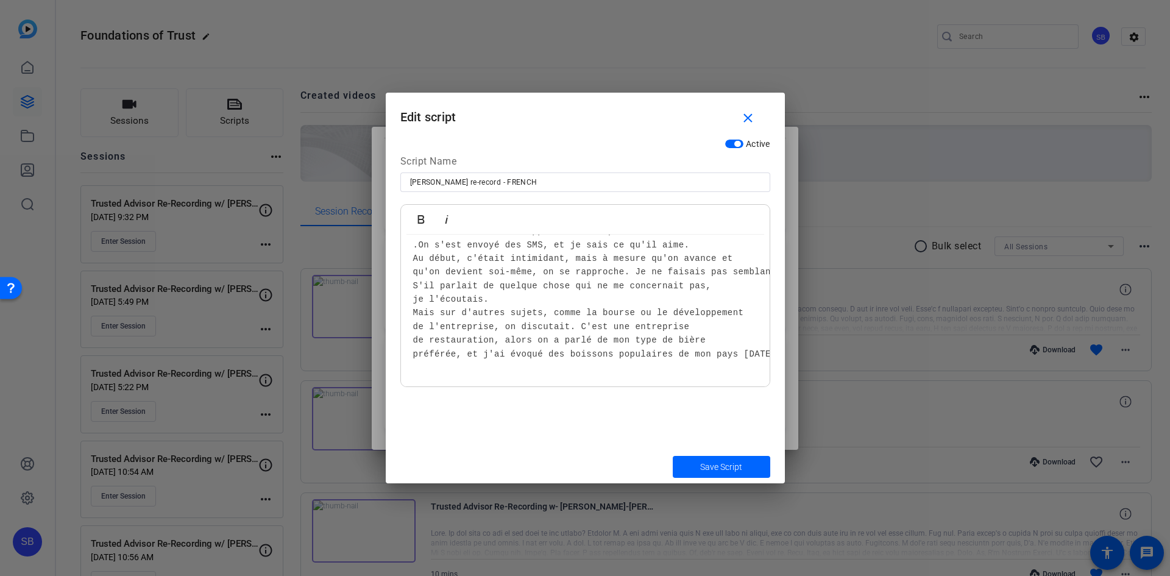
click at [692, 351] on pre "J'ai exposé mes valeurs fondamentales : bienveillance, écoute, respect et humil…" at bounding box center [585, 177] width 344 height 369
click at [713, 351] on pre "J'ai exposé mes valeurs fondamentales : bienveillance, écoute, respect et humil…" at bounding box center [585, 170] width 344 height 382
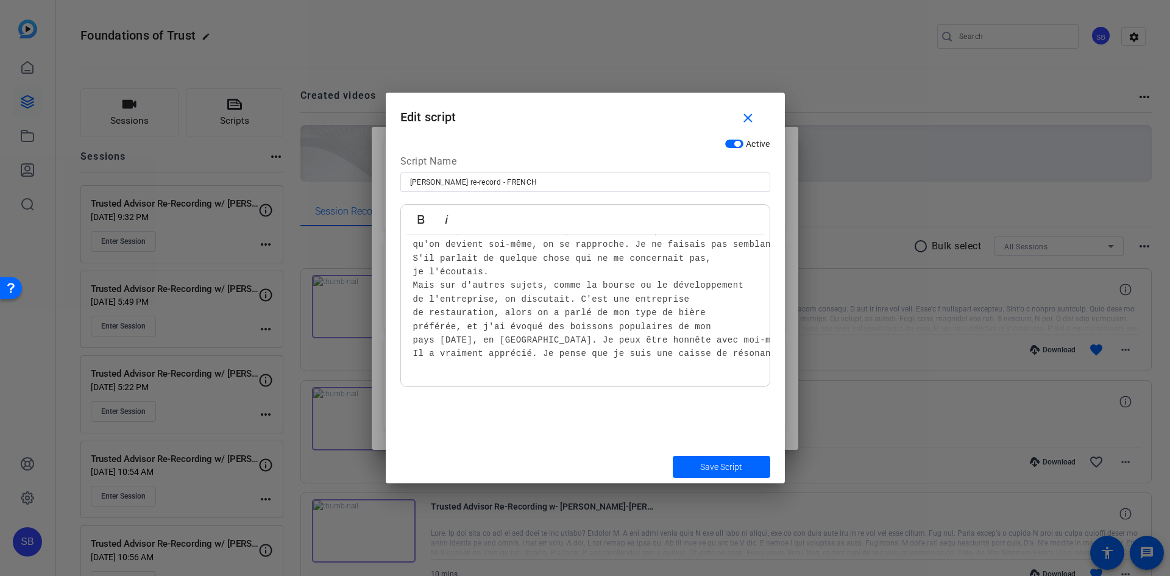
click at [708, 351] on pre "J'ai exposé mes valeurs fondamentales : bienveillance, écoute, respect et humil…" at bounding box center [585, 163] width 344 height 396
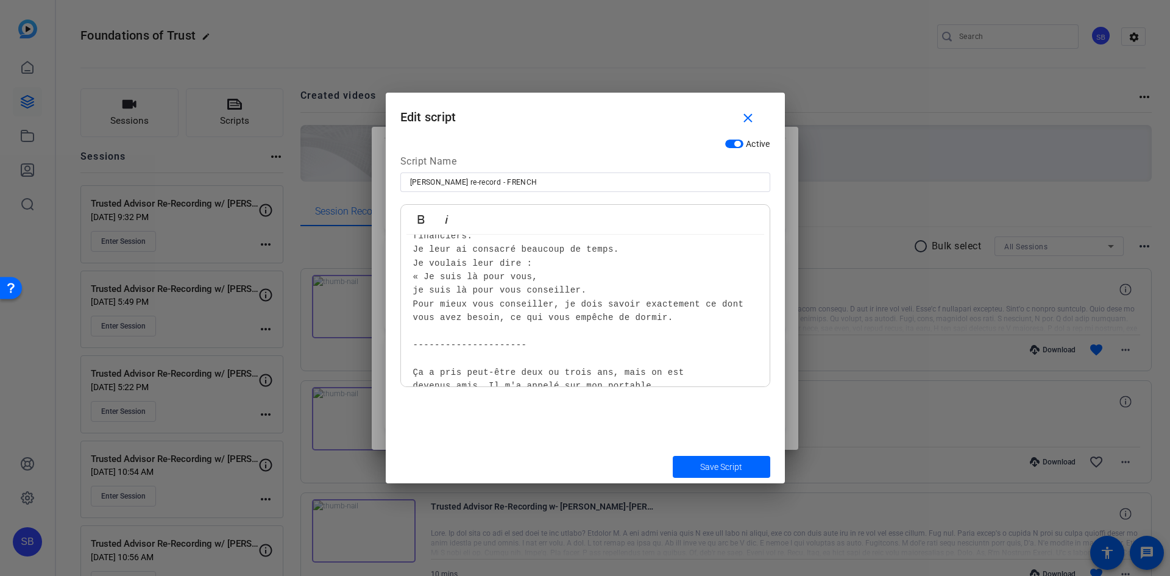
scroll to position [0, 0]
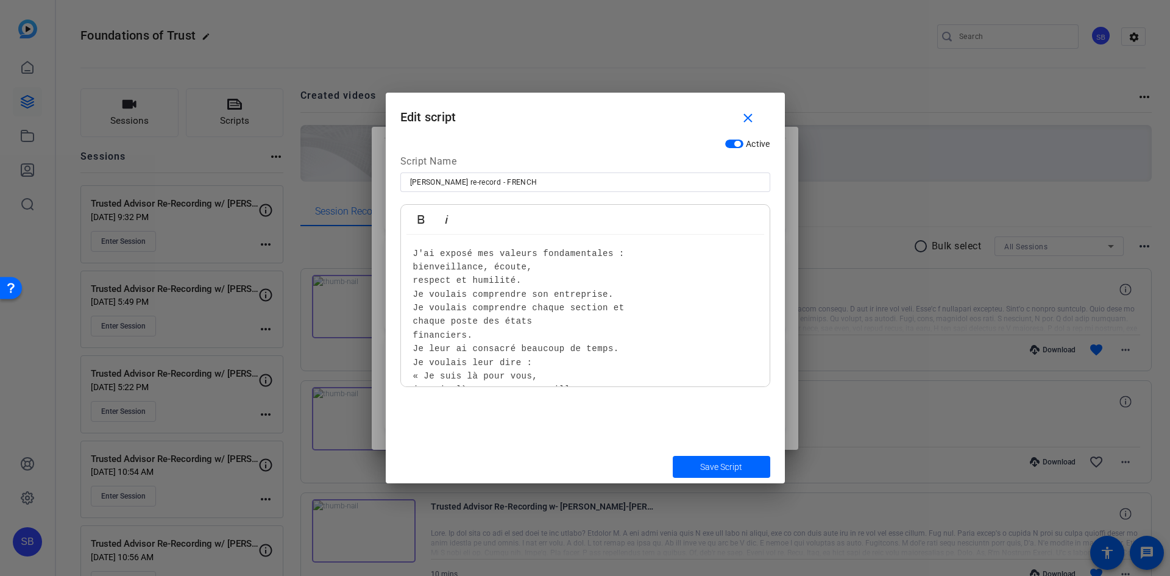
click at [626, 254] on pre "J'ai exposé mes valeurs fondamentales : bienveillance, écoute, respect et humil…" at bounding box center [585, 452] width 344 height 410
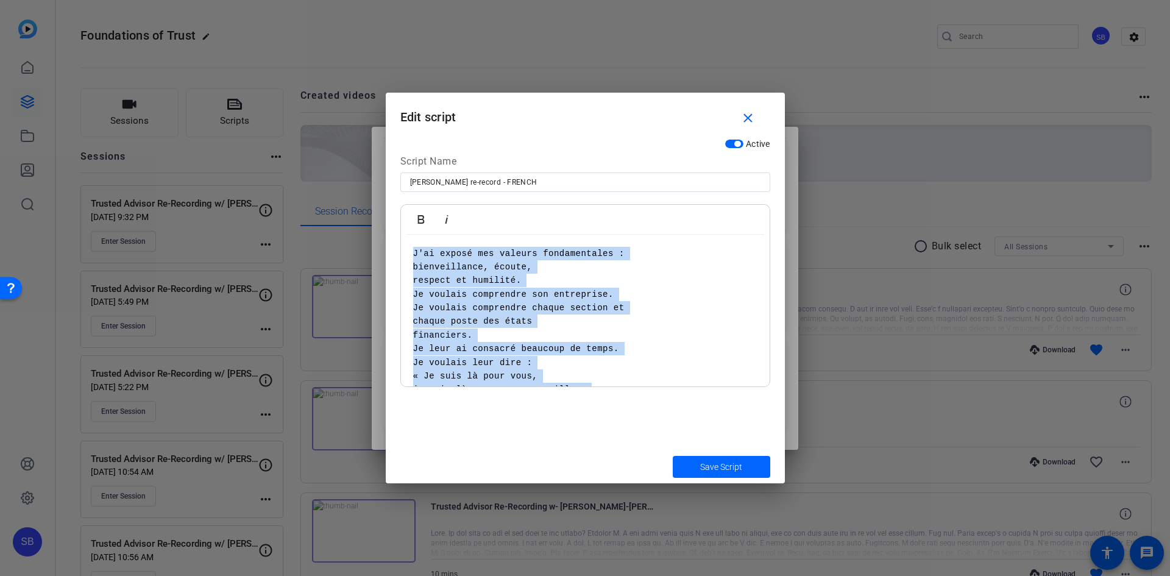
scroll to position [295, 0]
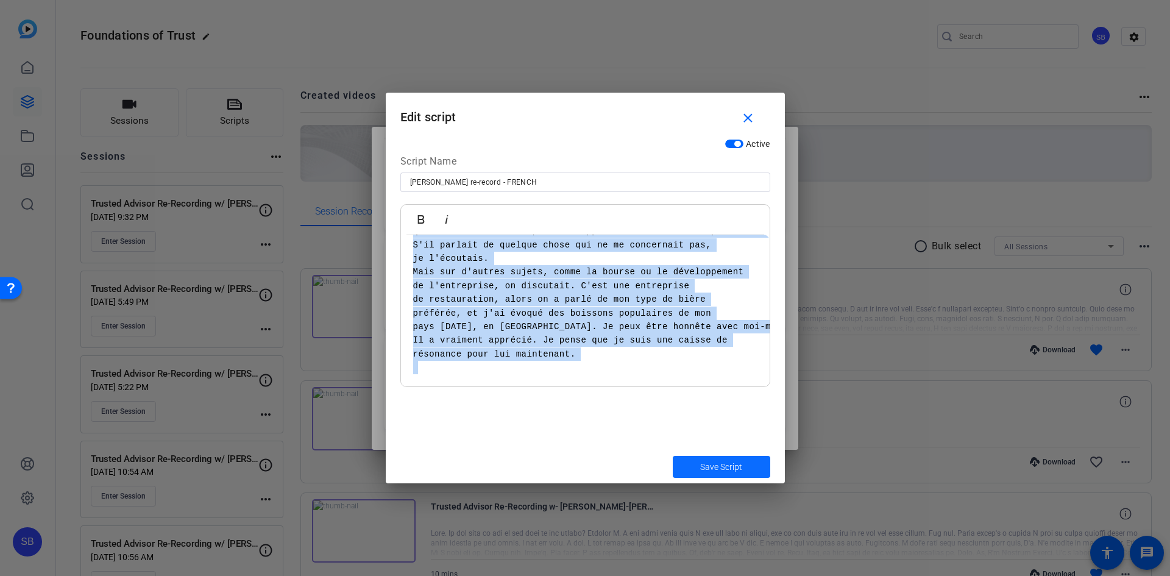
drag, startPoint x: 415, startPoint y: 253, endPoint x: 674, endPoint y: 460, distance: 331.4
click at [699, 492] on div "Teleprompter Scripts add New Script close Steve Ehounou re-record - FRENCH J'ai…" at bounding box center [585, 288] width 1170 height 576
drag, startPoint x: 568, startPoint y: 327, endPoint x: 625, endPoint y: 346, distance: 61.1
click at [625, 346] on pre "J'ai exposé mes valeurs fondamentales : bienveillance, écoute, respect et humil…" at bounding box center [585, 157] width 344 height 410
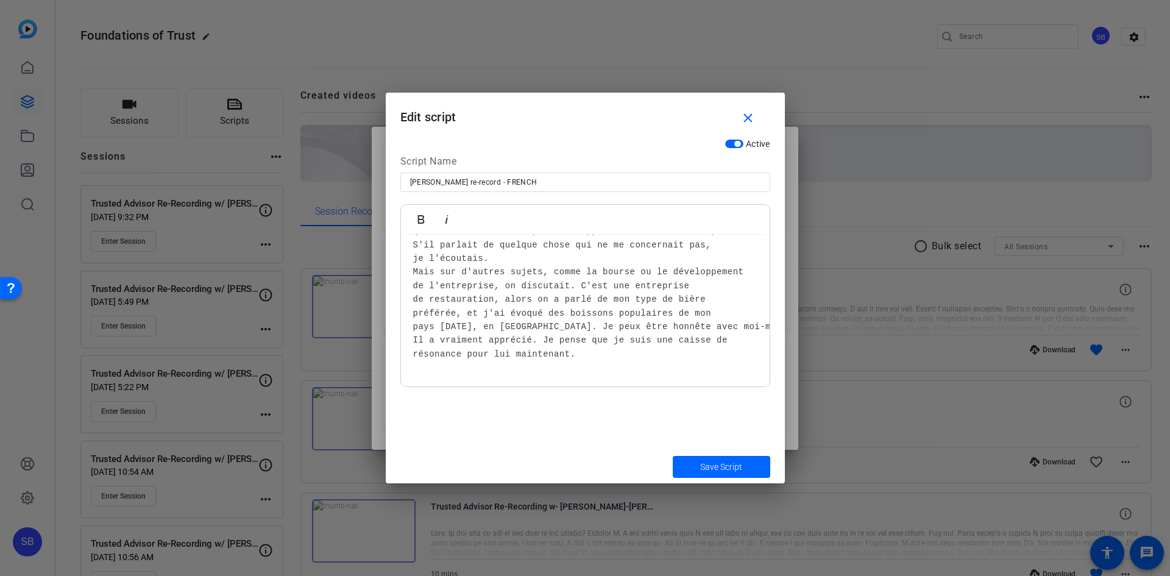
click at [616, 356] on pre "J'ai exposé mes valeurs fondamentales : bienveillance, écoute, respect et humil…" at bounding box center [585, 157] width 344 height 410
click at [621, 364] on pre at bounding box center [585, 367] width 344 height 13
drag, startPoint x: 580, startPoint y: 354, endPoint x: 556, endPoint y: 356, distance: 24.5
click at [580, 354] on pre "J'ai exposé mes valeurs fondamentales : bienveillance, écoute, respect et humil…" at bounding box center [585, 157] width 344 height 410
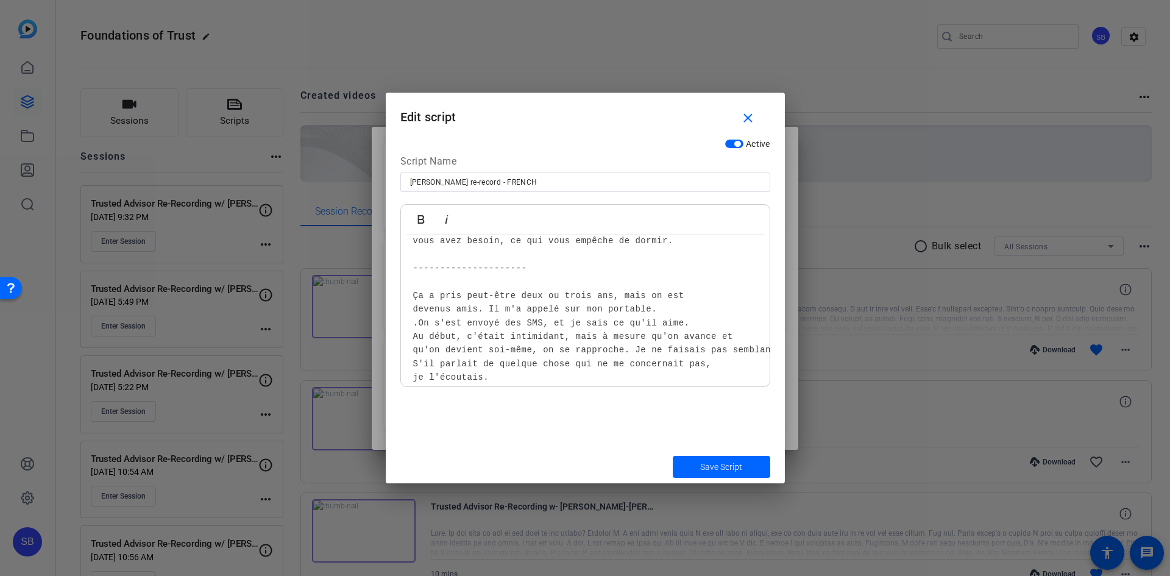
scroll to position [208, 0]
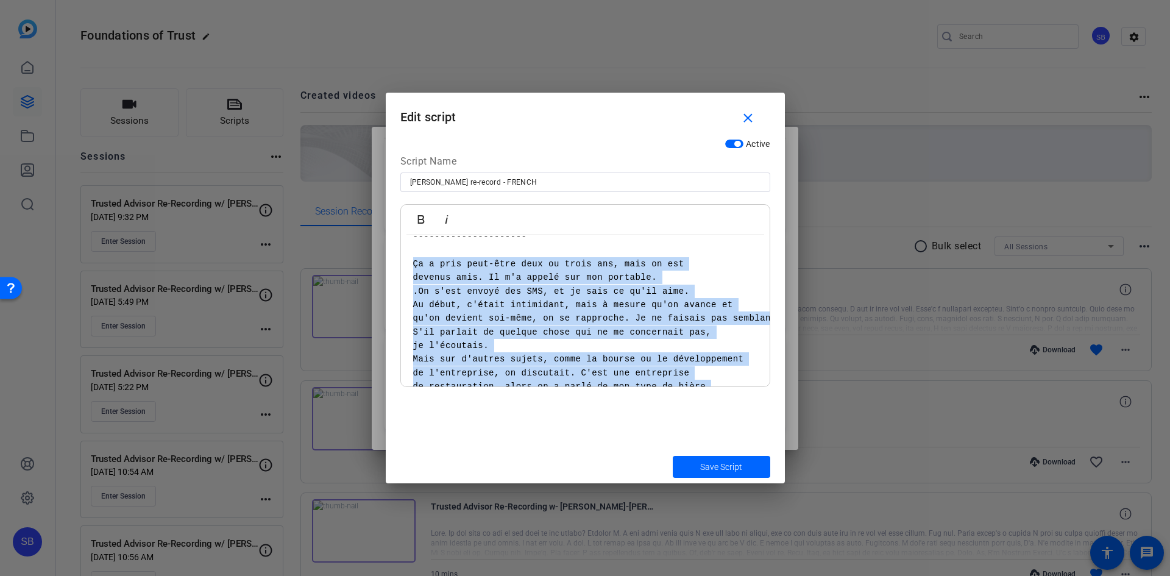
drag, startPoint x: 580, startPoint y: 355, endPoint x: 415, endPoint y: 265, distance: 188.2
click at [415, 265] on pre "J'ai exposé mes valeurs fondamentales : bienveillance, écoute, respect et humil…" at bounding box center [585, 244] width 344 height 410
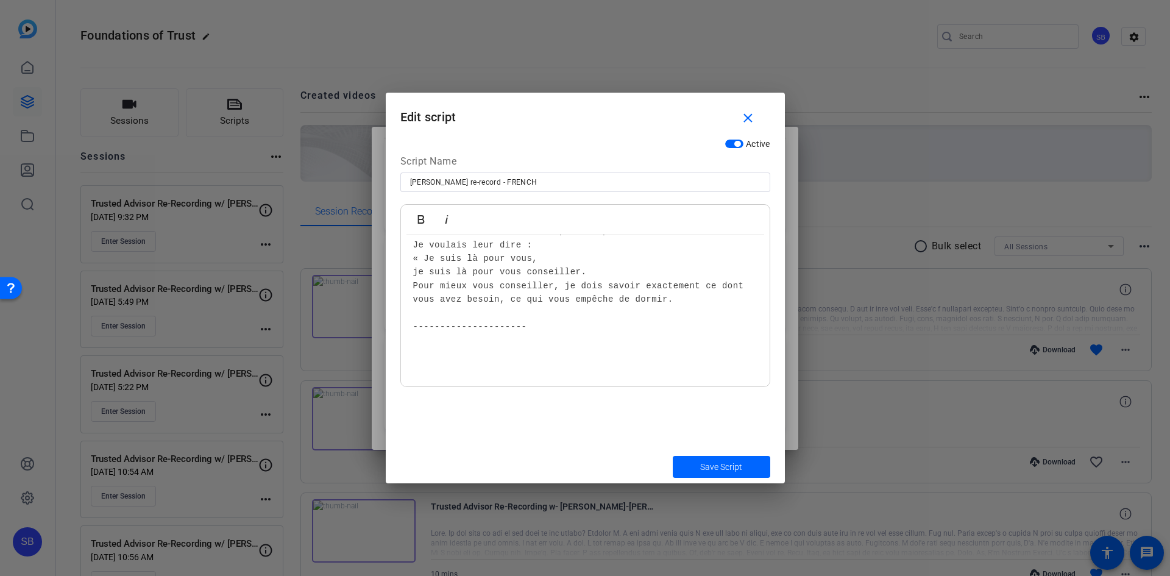
scroll to position [118, 0]
click at [435, 372] on pre at bounding box center [585, 367] width 344 height 13
click at [439, 359] on div "J'ai exposé mes valeurs fondamentales : bienveillance, écoute, respect et humil…" at bounding box center [585, 252] width 369 height 270
click at [436, 347] on pre "J'ai exposé mes valeurs fondamentales : bienveillance, écoute, respect et humil…" at bounding box center [585, 245] width 344 height 232
click at [433, 368] on pre at bounding box center [585, 367] width 344 height 13
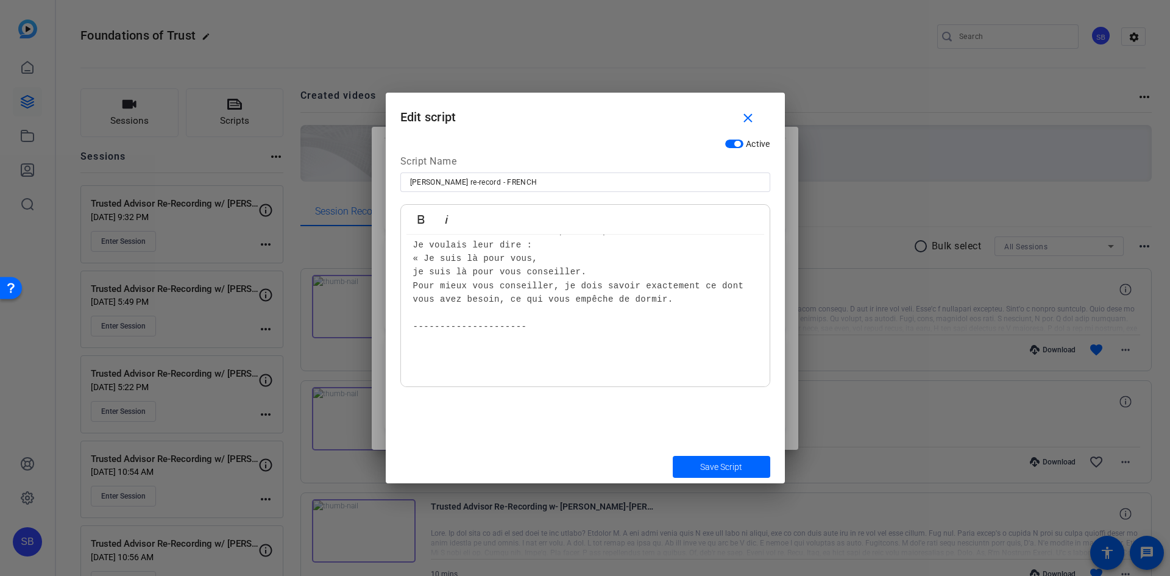
click at [432, 377] on div "J'ai exposé mes valeurs fondamentales : bienveillance, écoute, respect et humil…" at bounding box center [585, 252] width 369 height 270
drag, startPoint x: 429, startPoint y: 380, endPoint x: 429, endPoint y: 366, distance: 13.4
click at [429, 379] on div "J'ai exposé mes valeurs fondamentales : bienveillance, écoute, respect et humil…" at bounding box center [585, 252] width 369 height 270
click at [429, 364] on pre at bounding box center [585, 367] width 344 height 13
click at [427, 368] on pre at bounding box center [585, 367] width 344 height 13
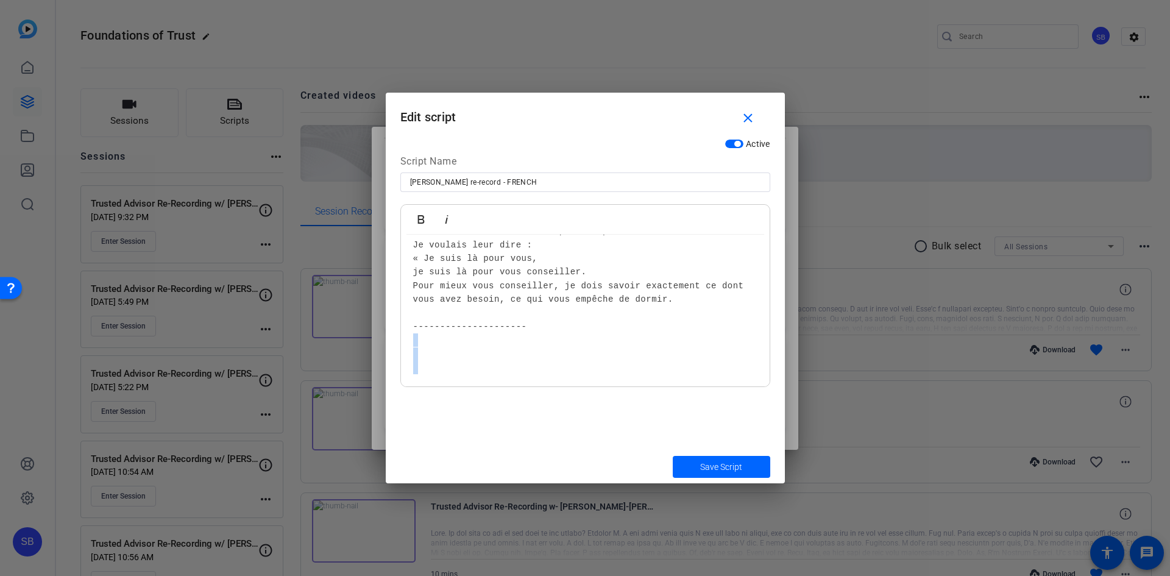
drag, startPoint x: 446, startPoint y: 352, endPoint x: 784, endPoint y: 379, distance: 339.4
click at [784, 379] on div "Active Script Name Steve Ehounou re-record - FRENCH Bold Italic J'ai exposé mes…" at bounding box center [585, 291] width 399 height 317
click at [483, 356] on pre "J'ai exposé mes valeurs fondamentales : bienveillance, écoute, respect et humil…" at bounding box center [585, 259] width 344 height 232
click at [479, 350] on pre "J'ai exposé mes valeurs fondamentales : bienveillance, écoute, respect et humil…" at bounding box center [585, 259] width 344 height 232
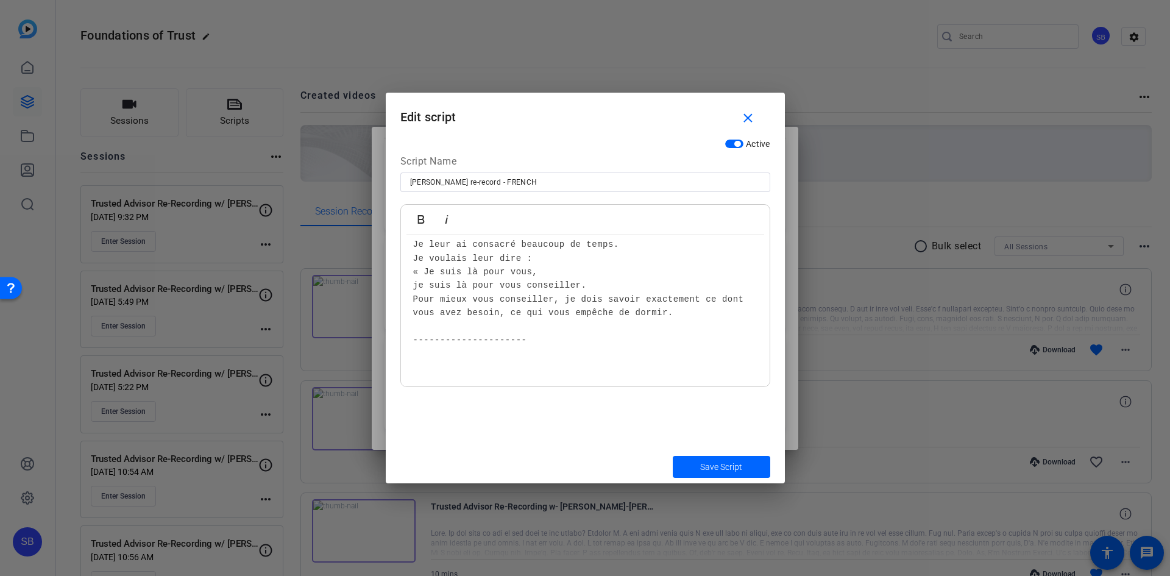
click at [466, 375] on div "J'ai exposé mes valeurs fondamentales : bienveillance, écoute, respect et humil…" at bounding box center [585, 258] width 369 height 257
drag, startPoint x: 457, startPoint y: 352, endPoint x: 458, endPoint y: 341, distance: 11.0
click at [457, 352] on pre "J'ai exposé mes valeurs fondamentales : bienveillance, écoute, respect et humil…" at bounding box center [585, 259] width 344 height 232
click at [458, 340] on span "---------------------" at bounding box center [470, 340] width 114 height 10
click at [445, 374] on pre "J'ai exposé mes valeurs fondamentales : bienveillance, écoute, respect et humil…" at bounding box center [585, 259] width 344 height 232
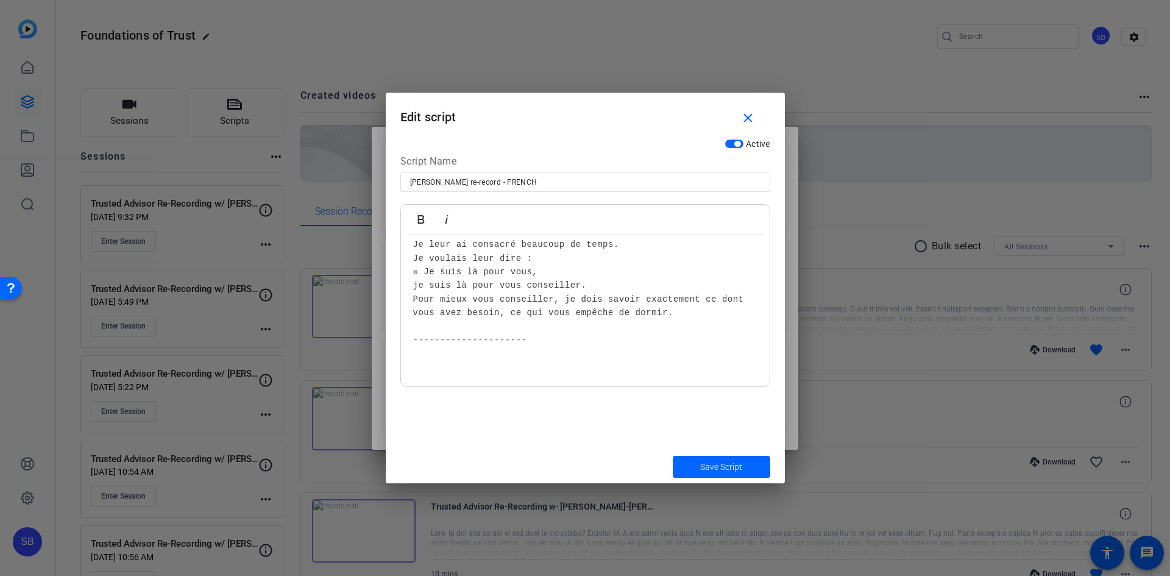
drag, startPoint x: 502, startPoint y: 379, endPoint x: 506, endPoint y: 373, distance: 7.0
click at [505, 374] on div "J'ai exposé mes valeurs fondamentales : bienveillance, écoute, respect et humil…" at bounding box center [585, 258] width 369 height 257
click at [528, 346] on pre "J'ai exposé mes valeurs fondamentales : bienveillance, écoute, respect et humil…" at bounding box center [585, 259] width 344 height 232
drag, startPoint x: 530, startPoint y: 329, endPoint x: 536, endPoint y: 304, distance: 25.6
click at [530, 329] on pre "J'ai exposé mes valeurs fondamentales : bienveillance, écoute, respect et humil…" at bounding box center [585, 259] width 344 height 232
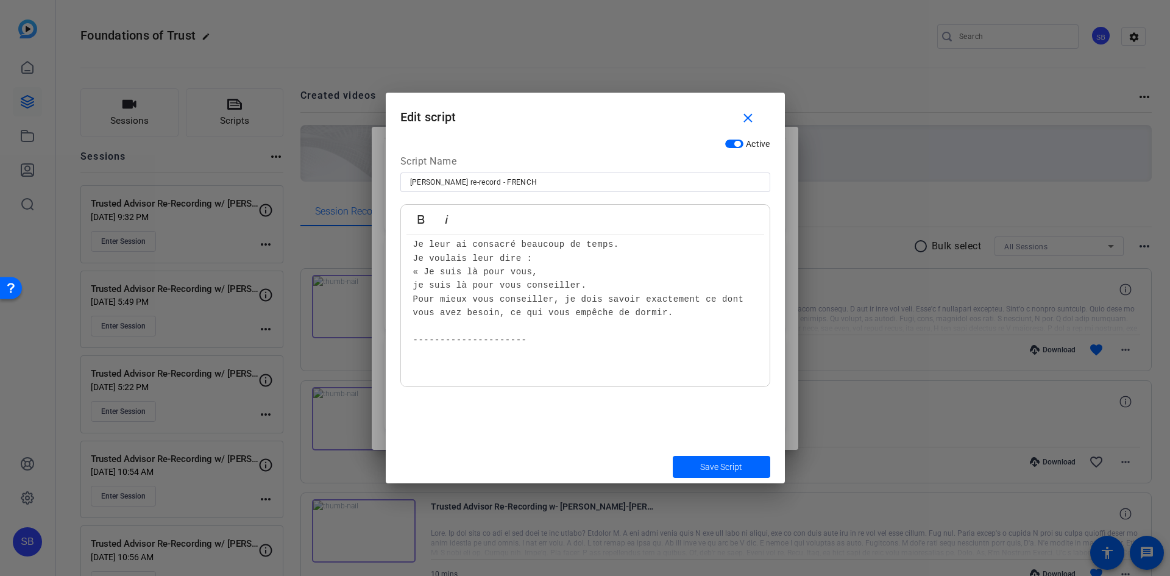
click at [536, 304] on pre "J'ai exposé mes valeurs fondamentales : bienveillance, écoute, respect et humil…" at bounding box center [585, 259] width 344 height 232
drag, startPoint x: 504, startPoint y: 352, endPoint x: 447, endPoint y: 366, distance: 57.8
click at [502, 352] on pre "J'ai exposé mes valeurs fondamentales : bienveillance, écoute, respect et humil…" at bounding box center [585, 259] width 344 height 232
click at [447, 367] on pre "J'ai exposé mes valeurs fondamentales : bienveillance, écoute, respect et humil…" at bounding box center [585, 259] width 344 height 232
click at [440, 377] on div "J'ai exposé mes valeurs fondamentales : bienveillance, écoute, respect et humil…" at bounding box center [585, 258] width 369 height 257
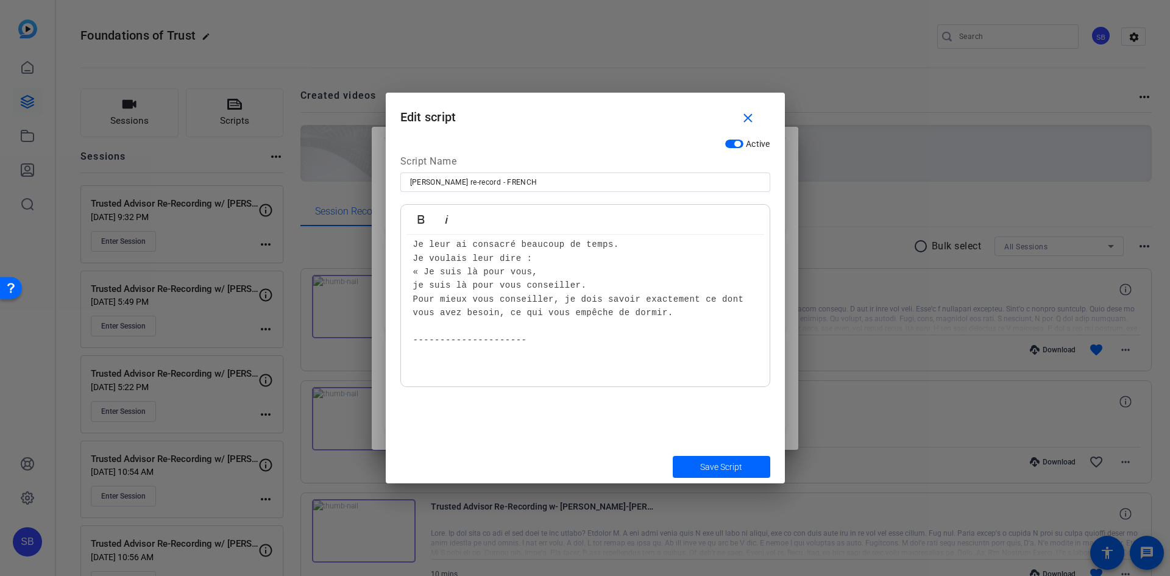
drag, startPoint x: 425, startPoint y: 374, endPoint x: 412, endPoint y: 376, distance: 13.0
click at [424, 374] on pre "J'ai exposé mes valeurs fondamentales : bienveillance, écoute, respect et humil…" at bounding box center [585, 259] width 344 height 232
click at [411, 375] on div "J'ai exposé mes valeurs fondamentales : bienveillance, écoute, respect et humil…" at bounding box center [585, 258] width 369 height 257
click at [416, 372] on pre "J'ai exposé mes valeurs fondamentales : bienveillance, écoute, respect et humil…" at bounding box center [585, 259] width 344 height 232
click at [417, 372] on pre "J'ai exposé mes valeurs fondamentales : bienveillance, écoute, respect et humil…" at bounding box center [585, 259] width 344 height 232
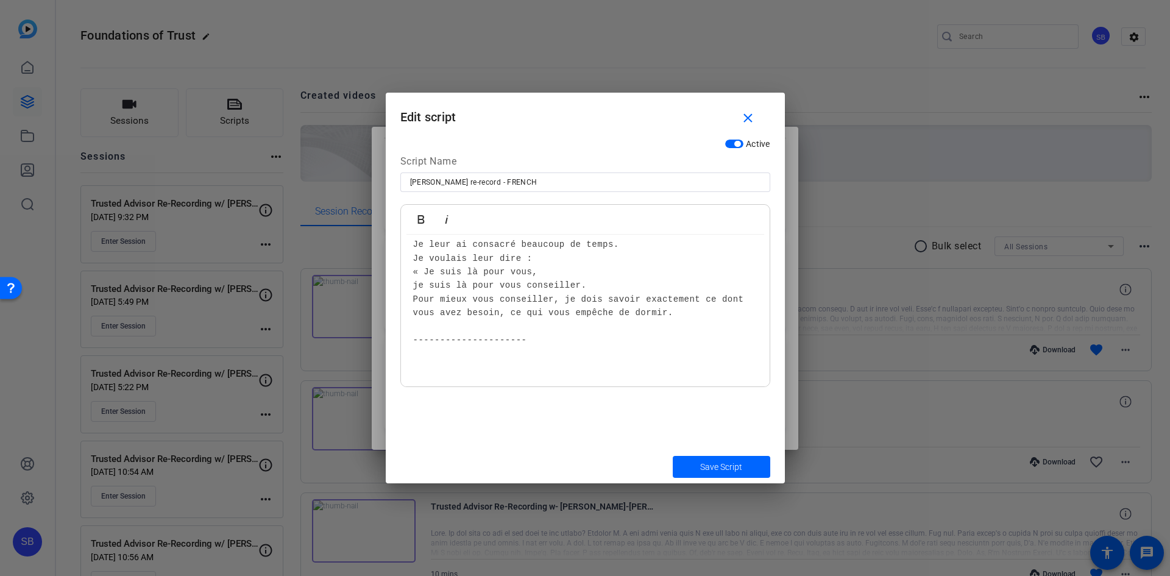
click at [417, 372] on pre "J'ai exposé mes valeurs fondamentales : bienveillance, écoute, respect et humil…" at bounding box center [585, 259] width 344 height 232
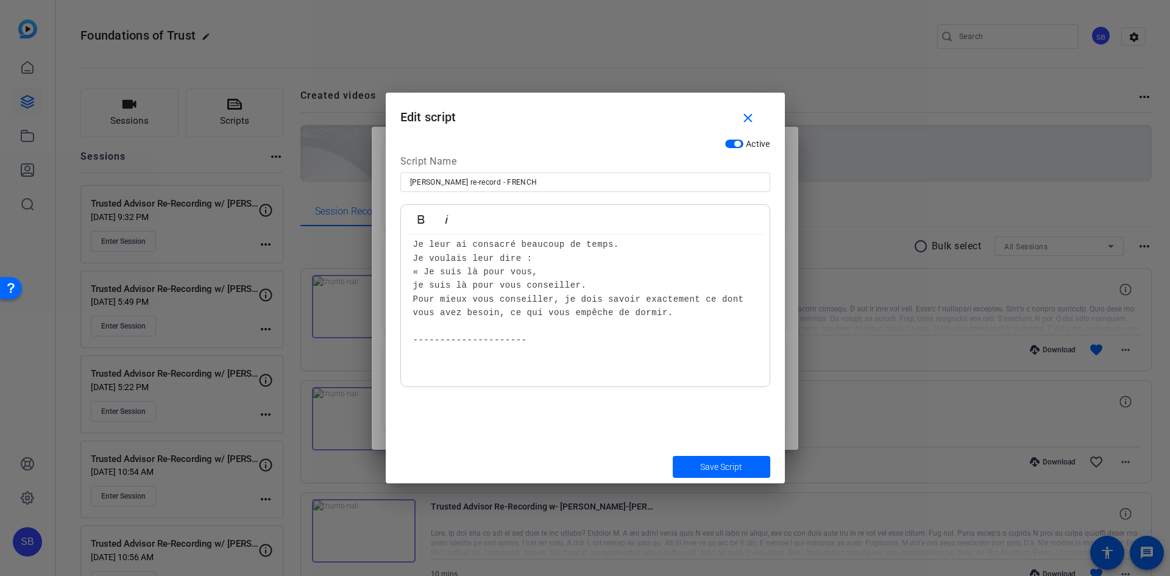
click at [419, 366] on pre "J'ai exposé mes valeurs fondamentales : bienveillance, écoute, respect et humil…" at bounding box center [585, 259] width 344 height 232
click at [422, 369] on pre "J'ai exposé mes valeurs fondamentales : bienveillance, écoute, respect et humil…" at bounding box center [585, 259] width 344 height 232
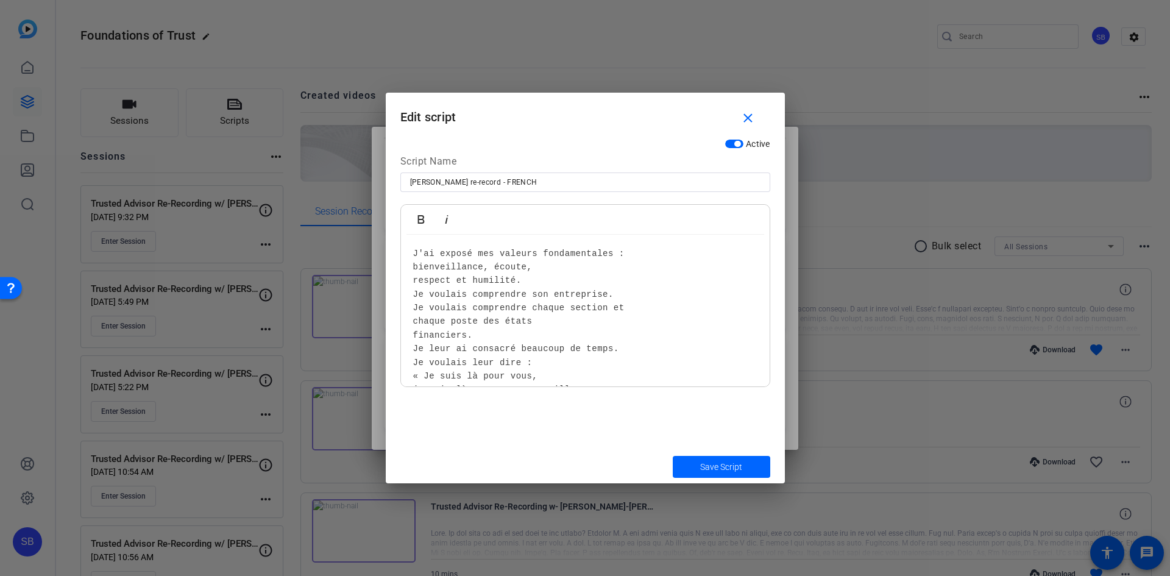
click at [419, 247] on pre "J'ai exposé mes valeurs fondamentales : bienveillance, écoute, respect et humil…" at bounding box center [585, 363] width 344 height 232
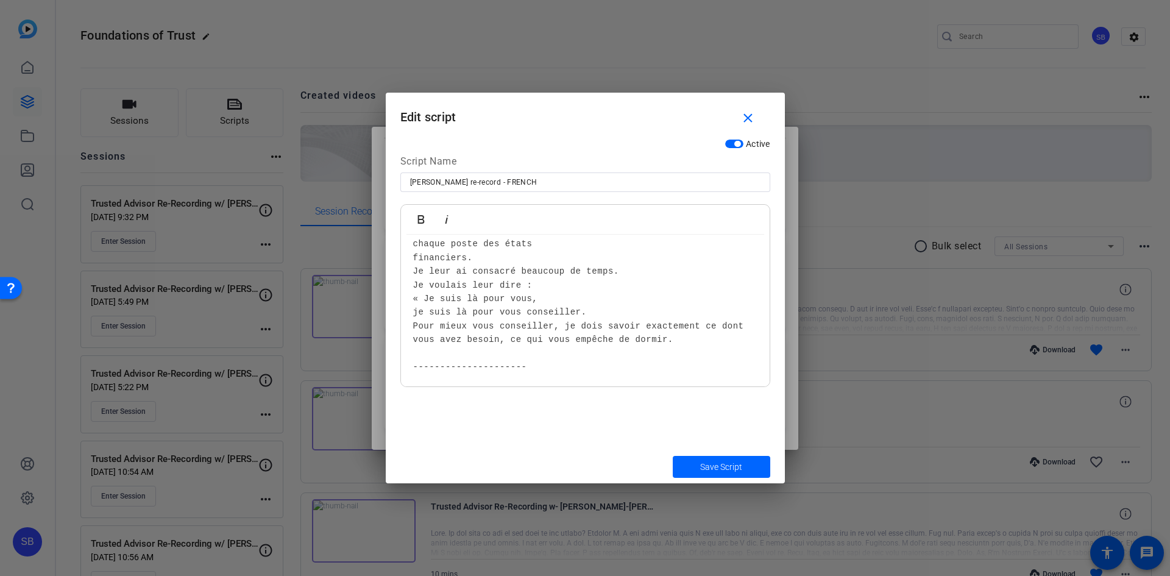
scroll to position [104, 0]
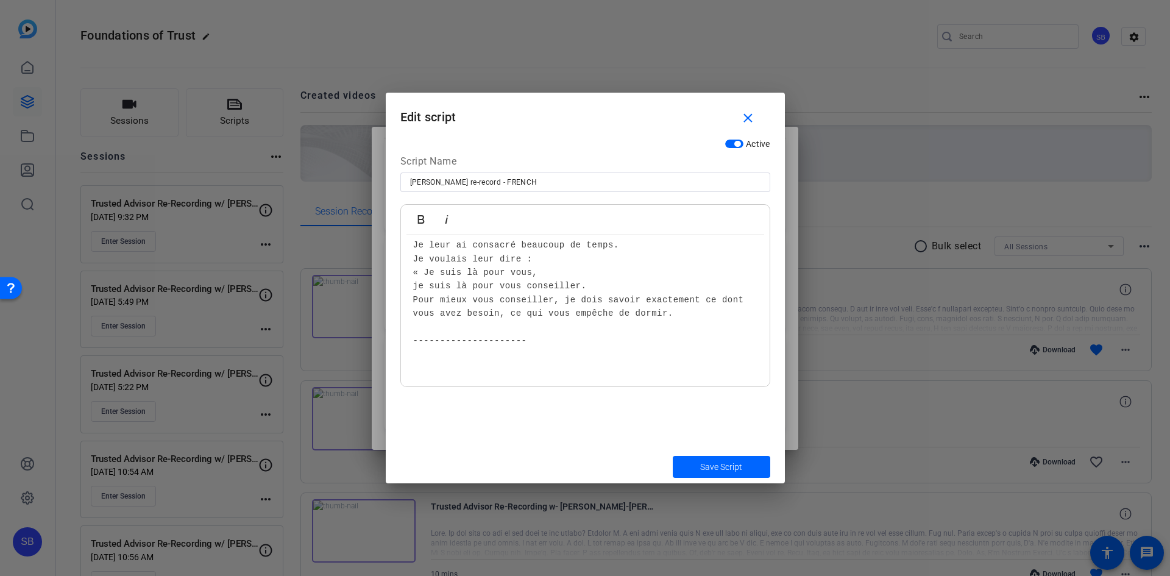
drag, startPoint x: 418, startPoint y: 360, endPoint x: 419, endPoint y: 354, distance: 6.2
click at [418, 359] on pre "J'ai exposé mes valeurs fondamentales : bienveillance, écoute, respect et humil…" at bounding box center [585, 259] width 344 height 232
drag, startPoint x: 417, startPoint y: 358, endPoint x: 713, endPoint y: 372, distance: 295.9
click at [702, 368] on pre "J'ai exposé mes valeurs fondamentales : bienveillance, écoute, respect et humil…" at bounding box center [585, 259] width 344 height 232
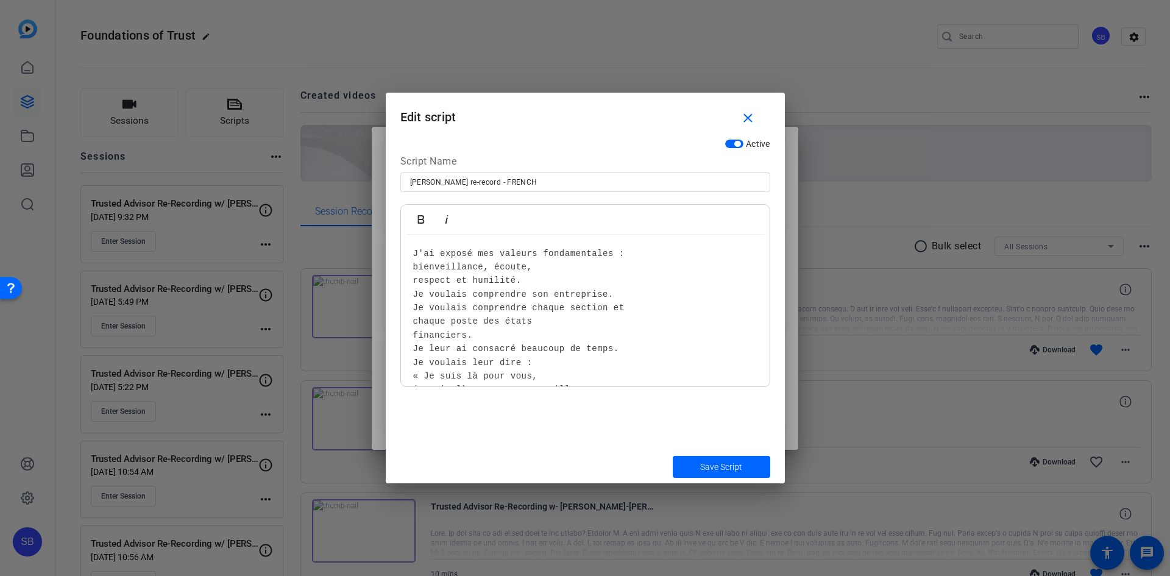
click at [482, 247] on pre "J'ai exposé mes valeurs fondamentales : bienveillance, écoute, respect et humil…" at bounding box center [585, 363] width 344 height 232
drag, startPoint x: 444, startPoint y: 268, endPoint x: 410, endPoint y: 277, distance: 34.8
click at [443, 268] on span "bienveillance, écoute," at bounding box center [472, 267] width 119 height 10
click at [410, 277] on div "J'ai exposé mes valeurs fondamentales : bienveillance, écoute, respect et humil…" at bounding box center [585, 363] width 369 height 257
click at [753, 118] on mat-icon "close" at bounding box center [748, 118] width 15 height 15
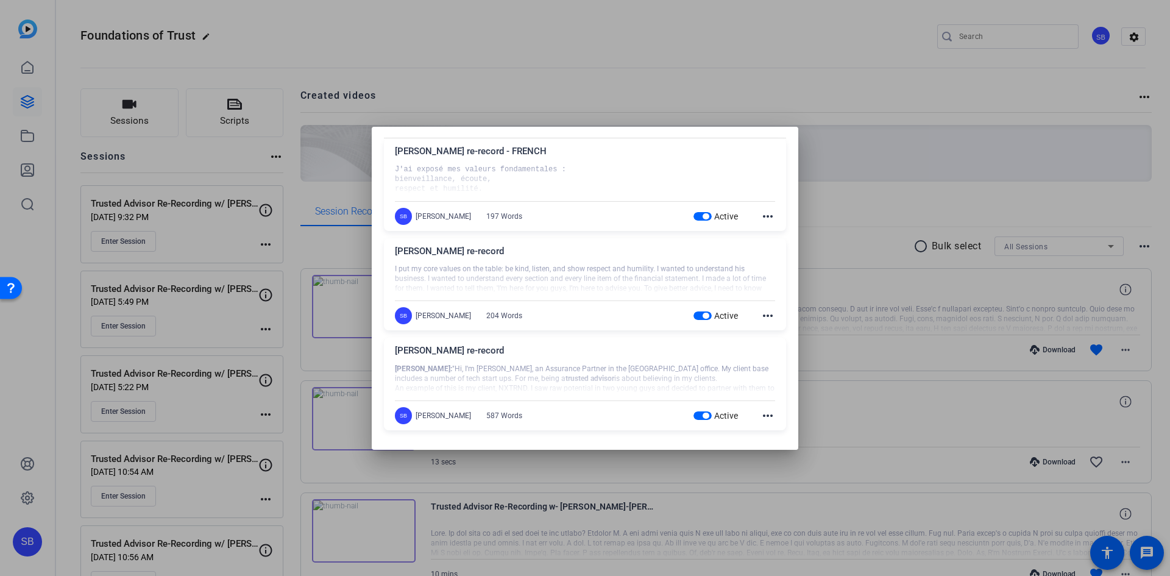
click at [238, 107] on div at bounding box center [585, 288] width 1170 height 576
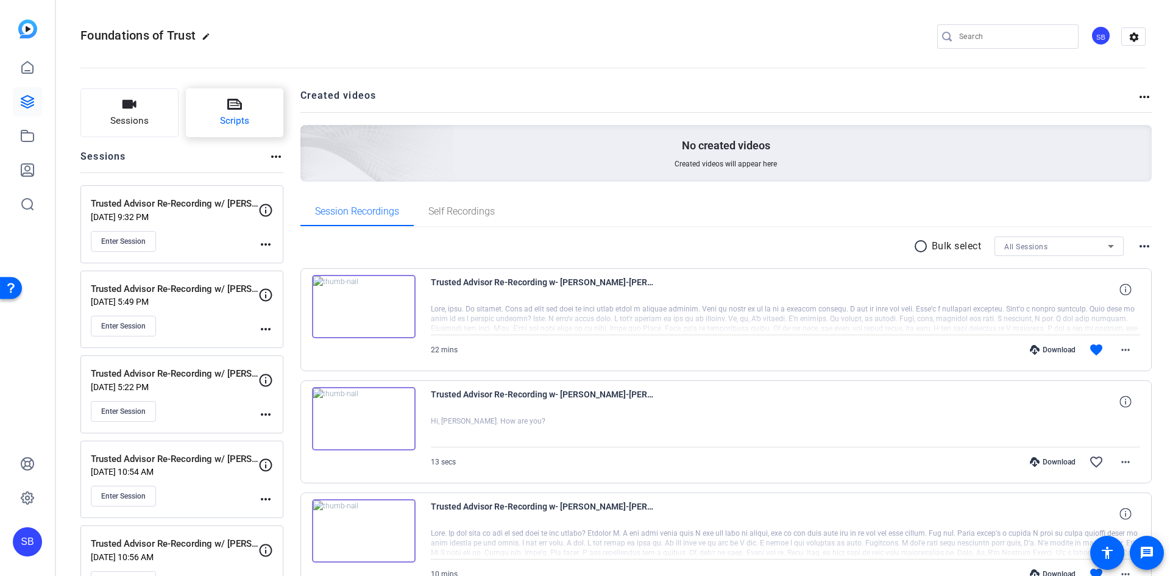
click at [243, 104] on button "Scripts" at bounding box center [235, 112] width 98 height 49
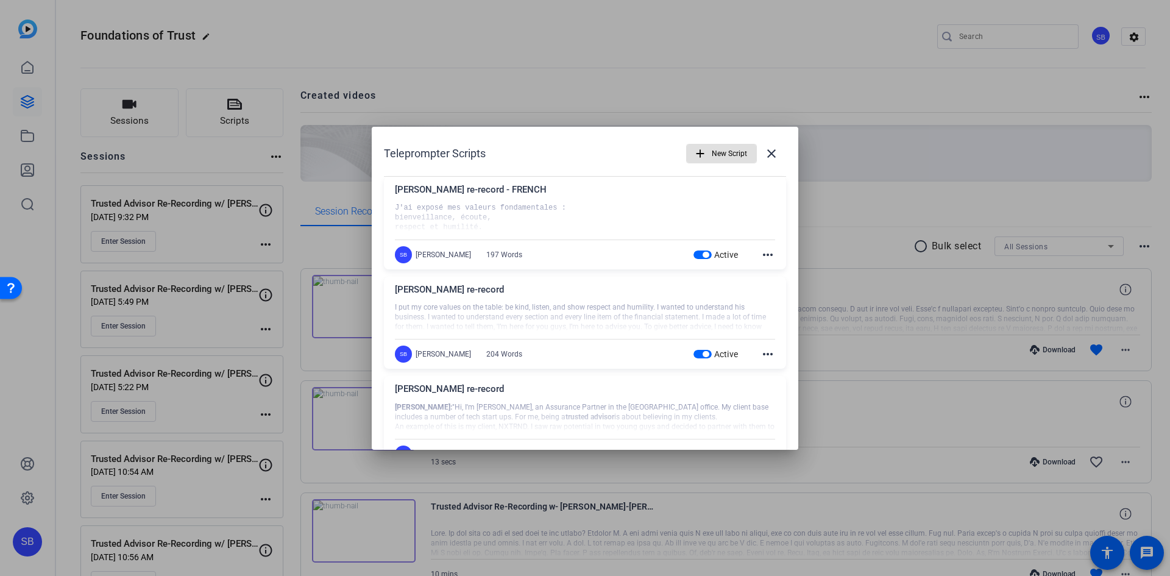
click at [717, 149] on span "New Script" at bounding box center [729, 153] width 35 height 23
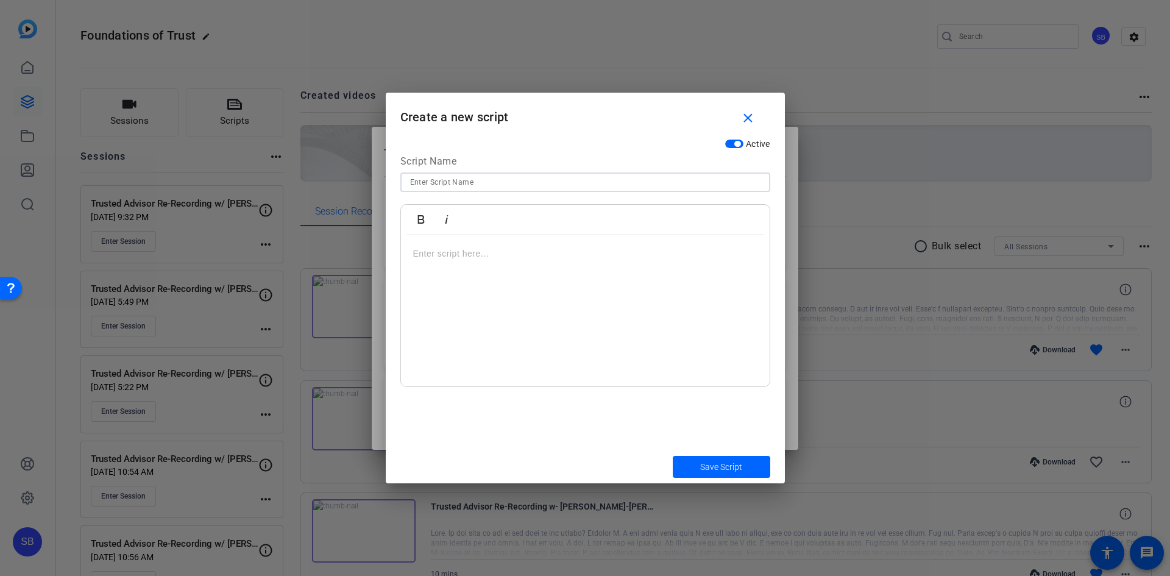
click at [438, 180] on input at bounding box center [585, 182] width 351 height 15
type input "FRENCH"
click at [438, 252] on p at bounding box center [585, 253] width 344 height 13
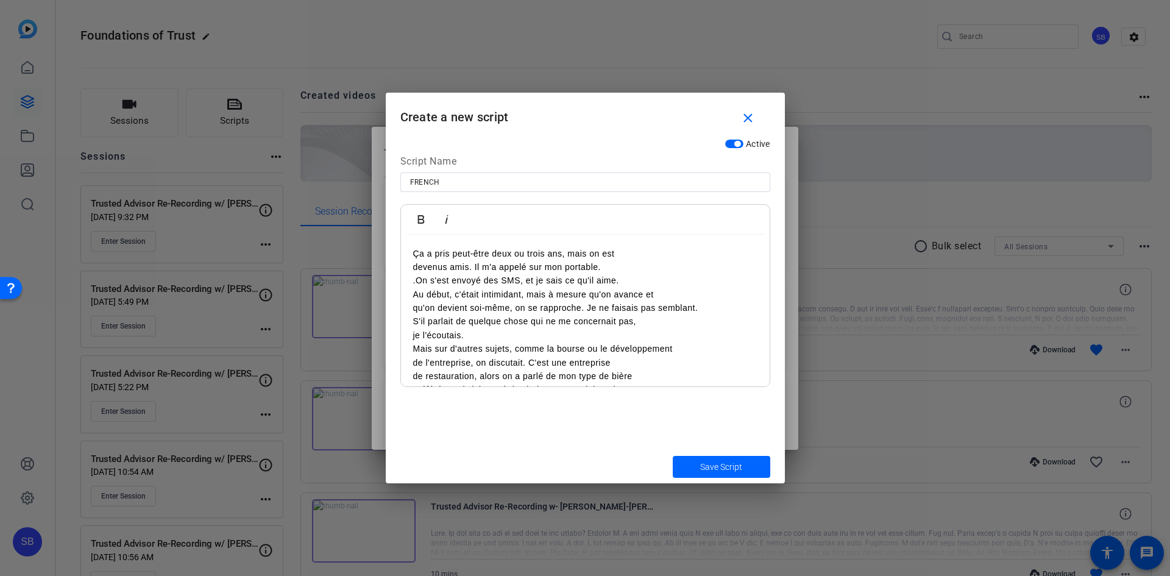
click at [411, 252] on div "Ça a pris peut-être deux ou trois ans, mais on est devenus amis. Il m'a appelé …" at bounding box center [585, 342] width 369 height 215
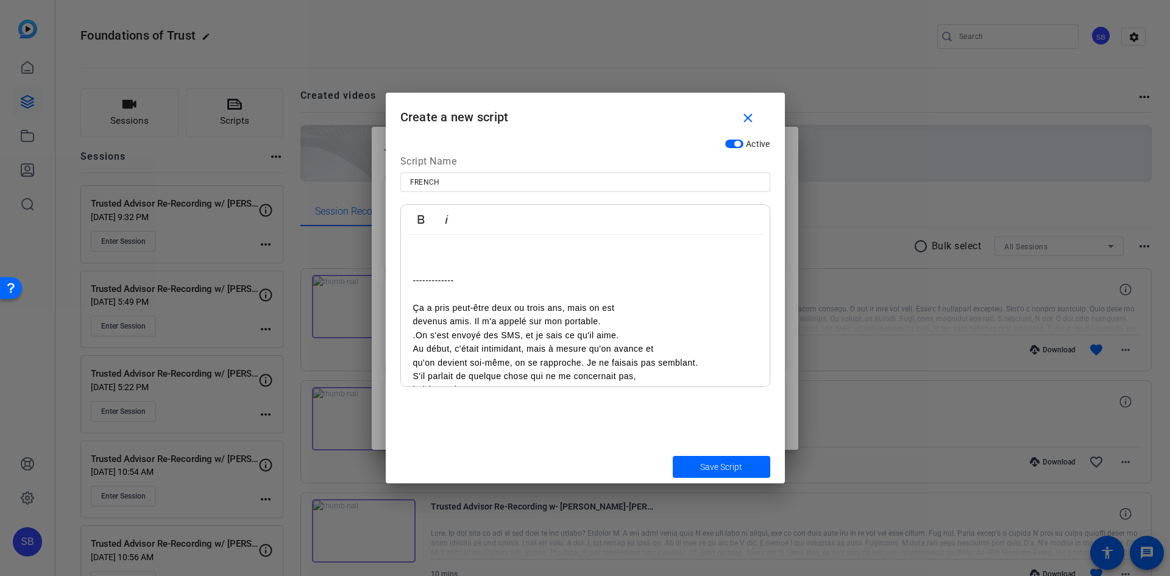
click at [412, 255] on div "------------- Ça a pris peut-être deux ou trois ans, mais on est devenus amis. …" at bounding box center [585, 370] width 369 height 270
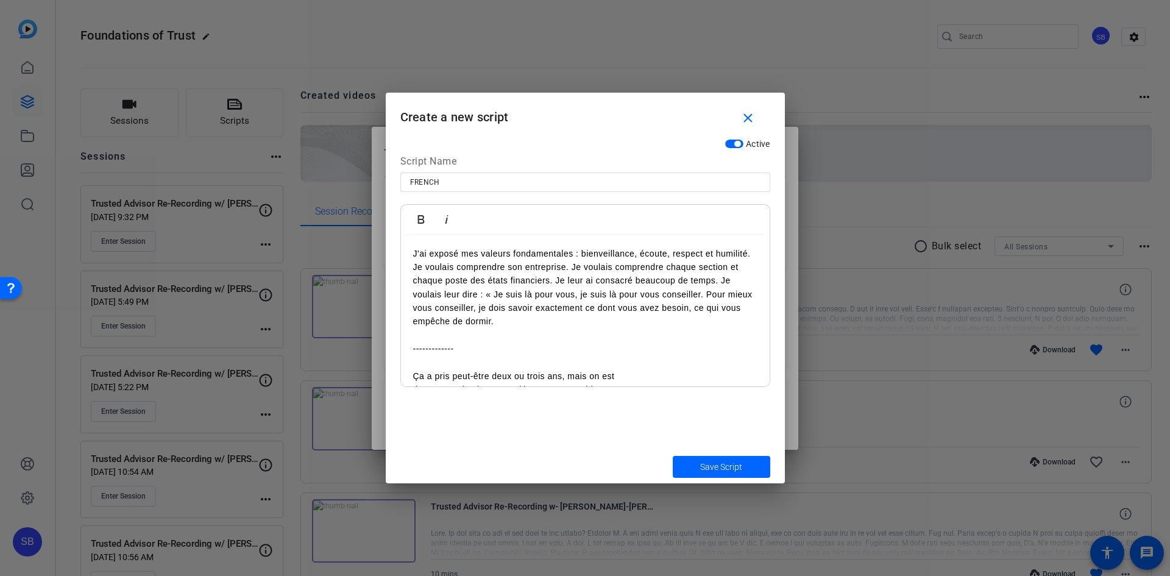
scroll to position [4313, 2]
click at [572, 267] on p "J'ai exposé mes valeurs fondamentales : bienveillance, écoute, respect et humil…" at bounding box center [585, 288] width 344 height 82
click at [726, 279] on p "Je voulais comprendre chaque section et chaque poste des états financiers. Je l…" at bounding box center [585, 301] width 344 height 55
click at [579, 296] on p "Je leur ai consacré beaucoup de temps. Je voulais leur dire : « Je suis là pour…" at bounding box center [585, 308] width 344 height 41
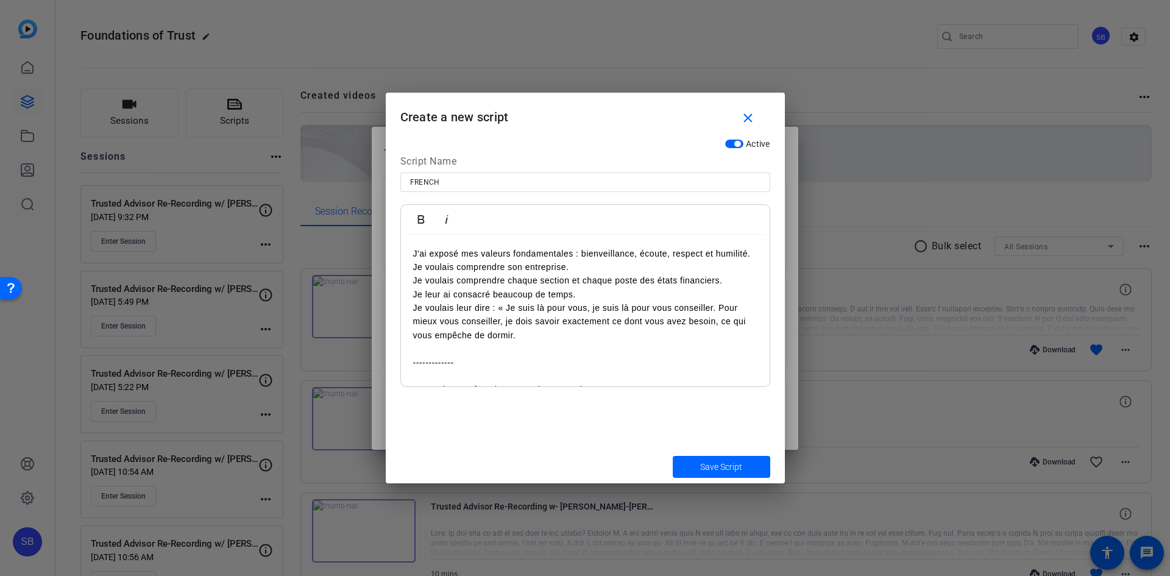
click at [720, 308] on p "Je voulais leur dire : « Je suis là pour vous, je suis là pour vous conseiller.…" at bounding box center [585, 321] width 344 height 41
click at [608, 335] on p "Pour mieux vous conseiller, je dois savoir exactement ce dont vous avez besoin,…" at bounding box center [585, 328] width 344 height 27
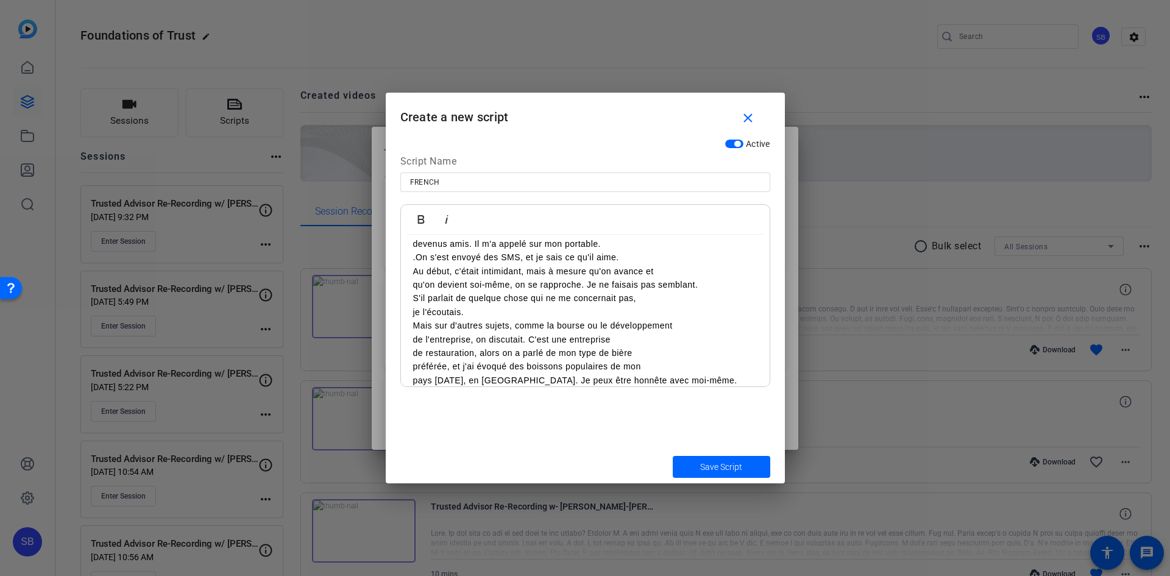
scroll to position [199, 0]
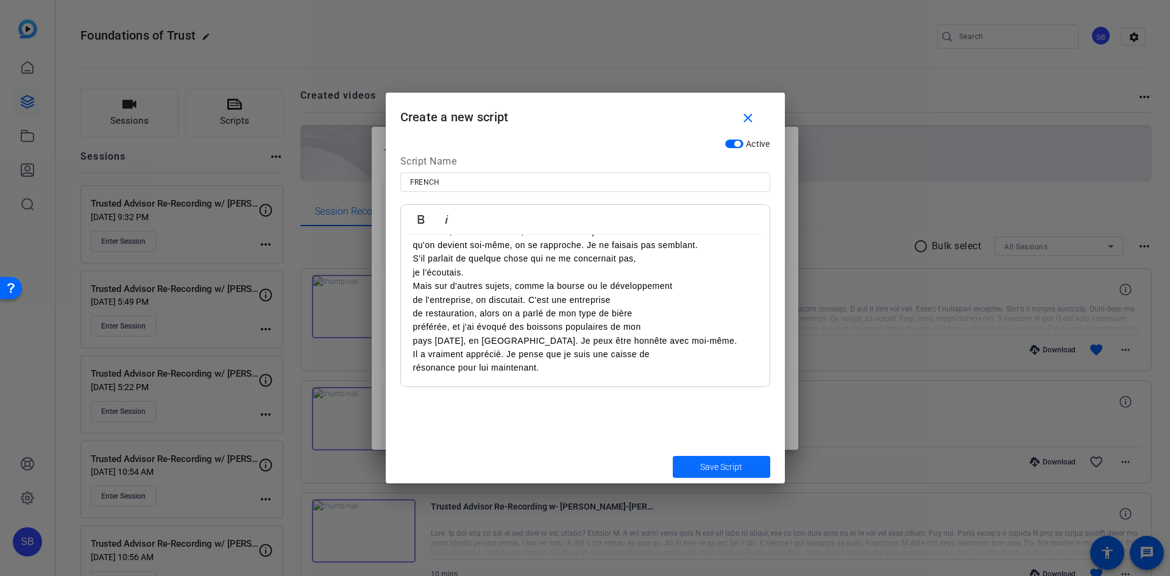
click at [708, 465] on span "Save Script" at bounding box center [721, 467] width 42 height 13
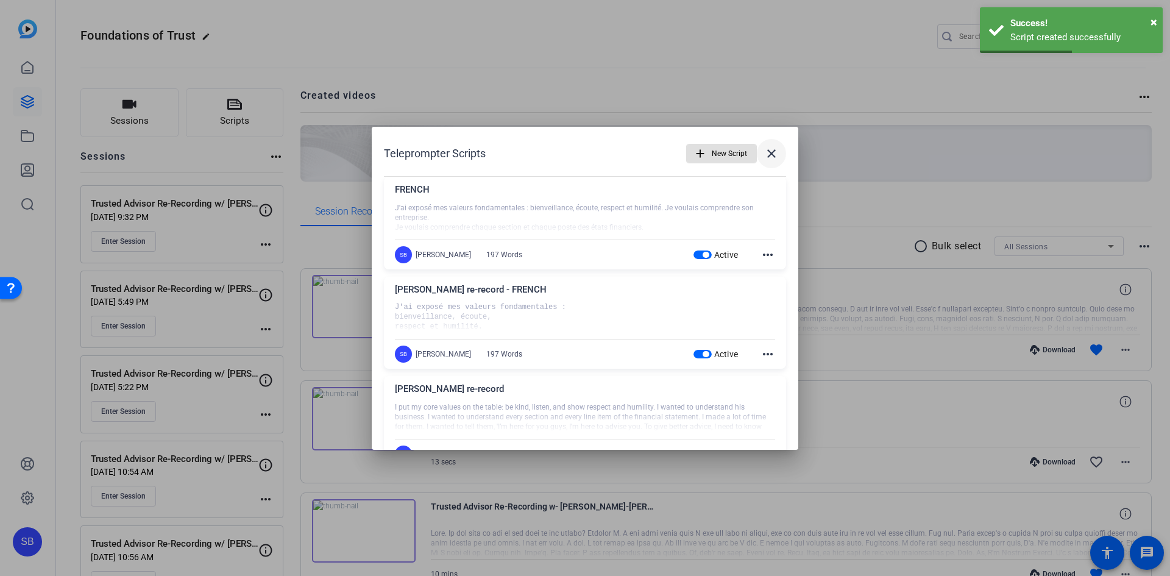
click at [774, 157] on span at bounding box center [771, 153] width 29 height 29
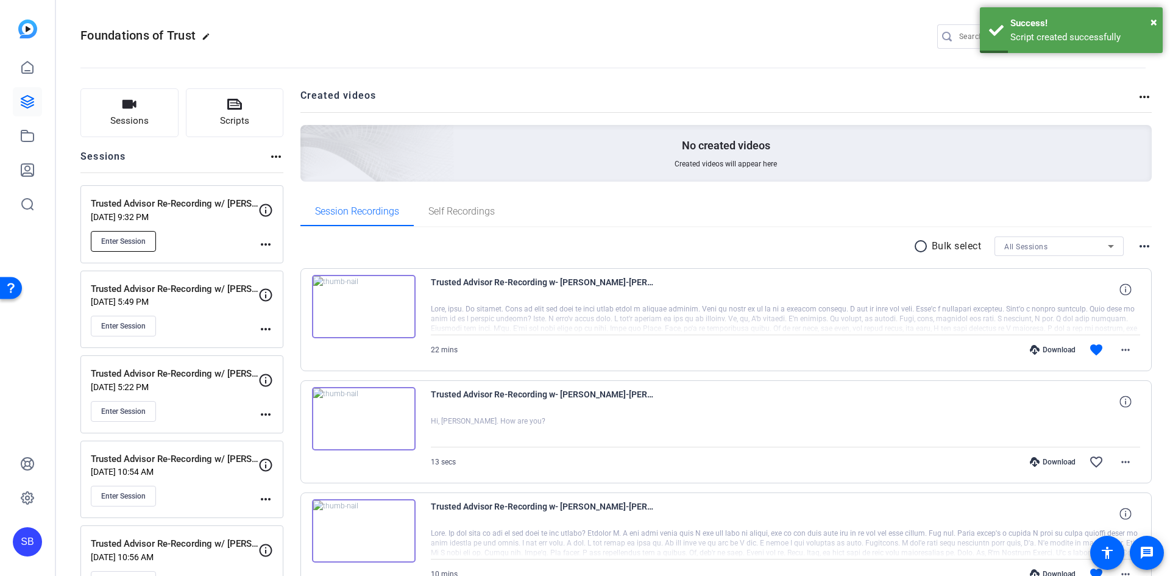
click at [138, 239] on span "Enter Session" at bounding box center [123, 242] width 44 height 10
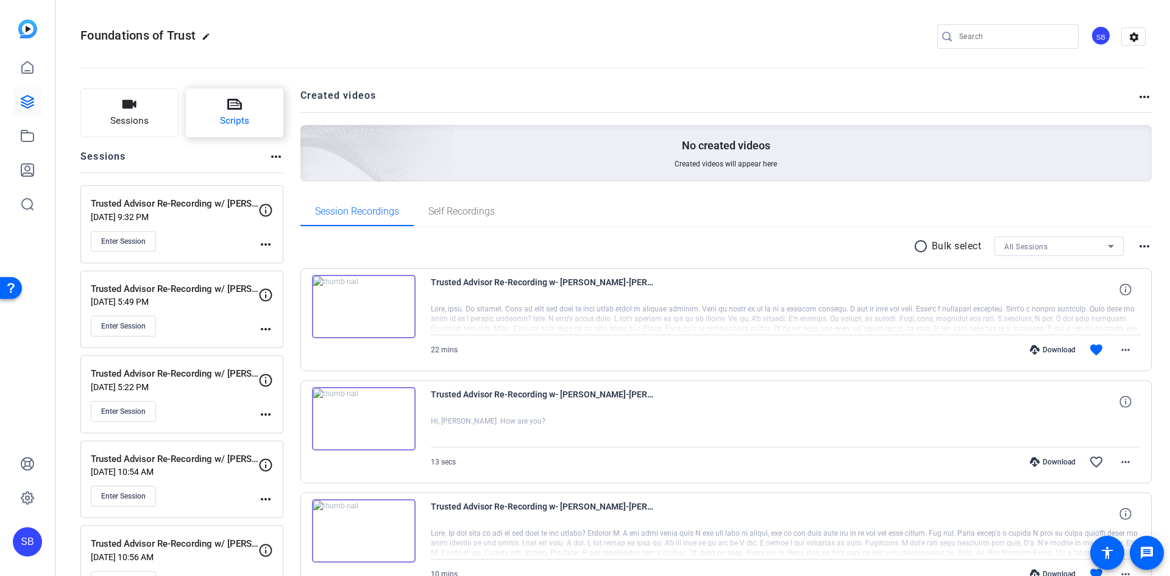
click at [231, 109] on icon at bounding box center [234, 104] width 15 height 11
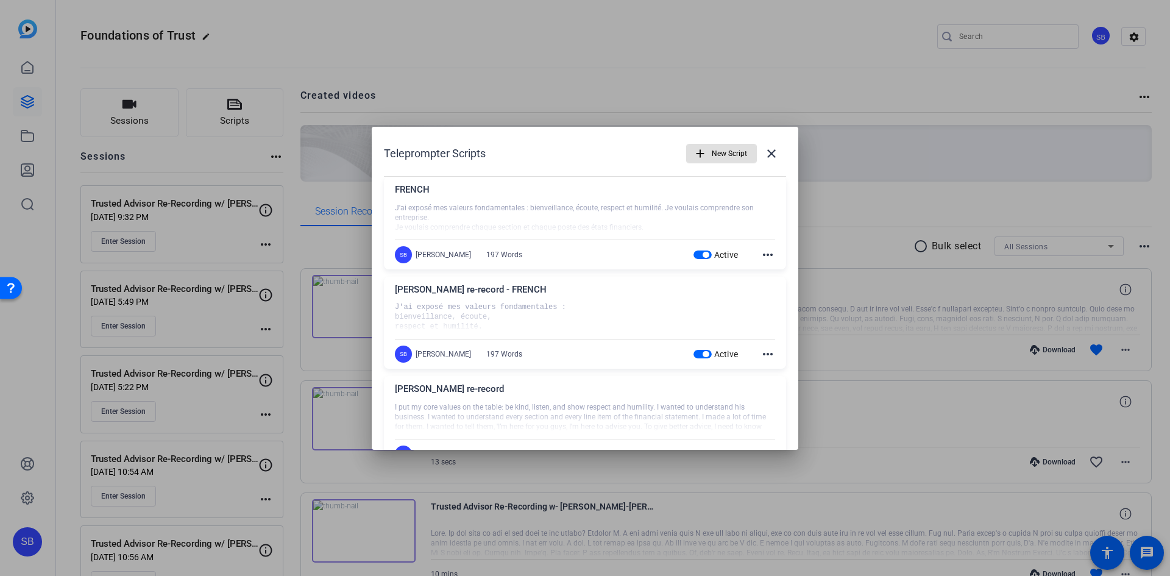
click at [424, 187] on div "FRENCH" at bounding box center [585, 193] width 380 height 20
click at [761, 255] on mat-icon "more_horiz" at bounding box center [768, 254] width 15 height 15
click at [785, 272] on span "Edit" at bounding box center [788, 272] width 49 height 15
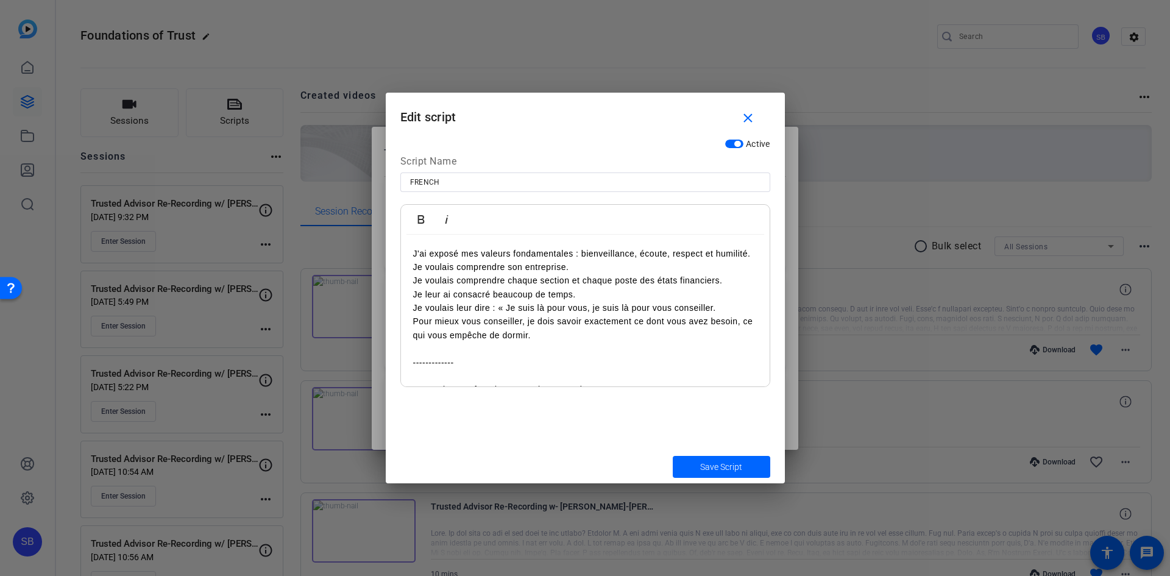
click at [413, 251] on p "J'ai exposé mes valeurs fondamentales : bienveillance, écoute, respect et humil…" at bounding box center [585, 260] width 344 height 27
click at [415, 254] on p "J'ai exposé mes valeurs fondamentales : bienveillance, écoute, respect et humil…" at bounding box center [585, 260] width 344 height 27
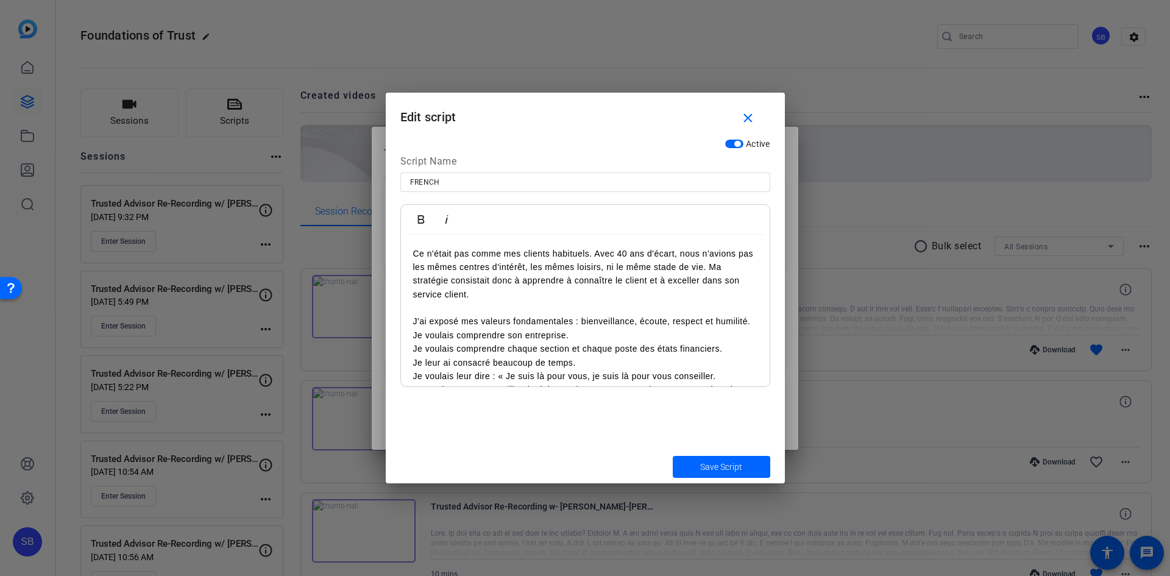
scroll to position [2346, 2]
click at [594, 255] on p "Ce n'était pas comme mes clients habituels. Avec 40 ans d'écart, nous n'avions …" at bounding box center [585, 274] width 344 height 55
click at [546, 280] on p "Avec 40 ans d'écart, nous n'avions pas les mêmes centres d'intérêt, les mêmes l…" at bounding box center [585, 280] width 344 height 41
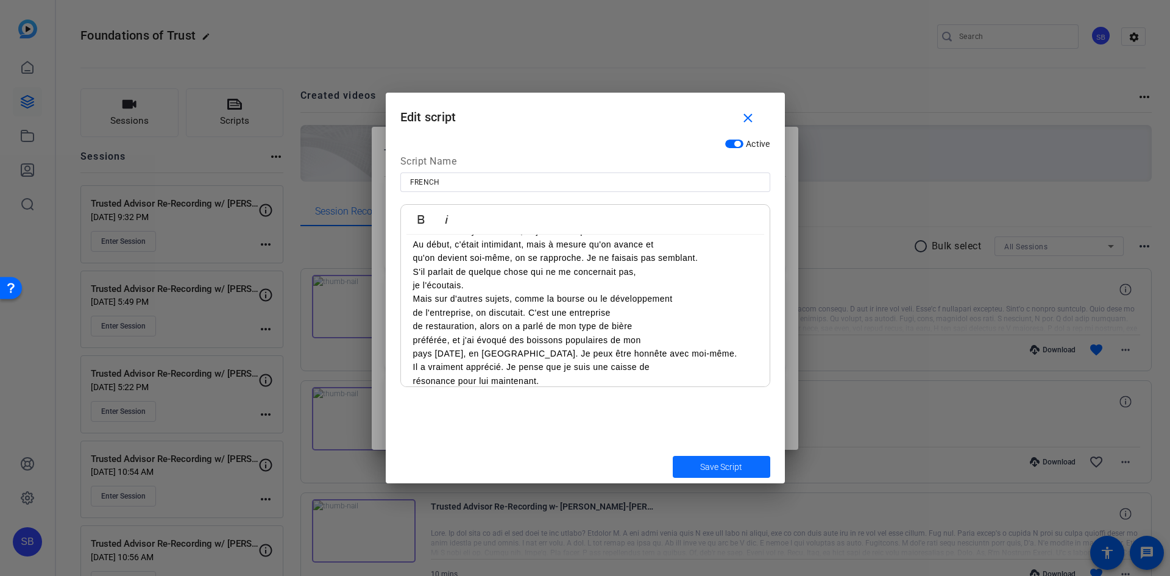
scroll to position [281, 0]
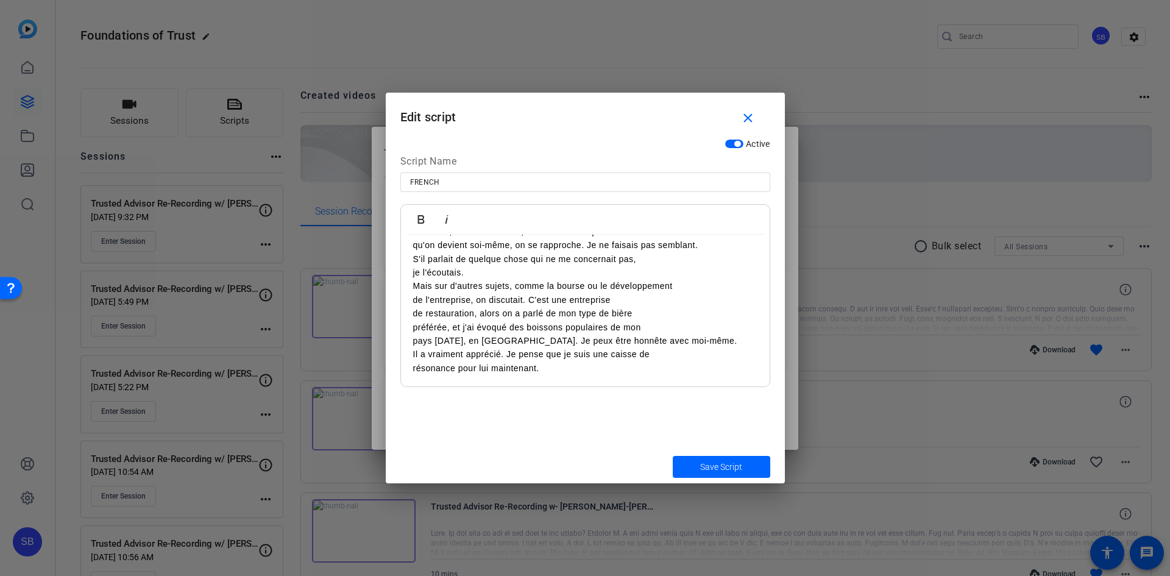
click at [414, 285] on p "Mais sur d'autres sujets, comme la bourse ou le développement" at bounding box center [585, 285] width 344 height 13
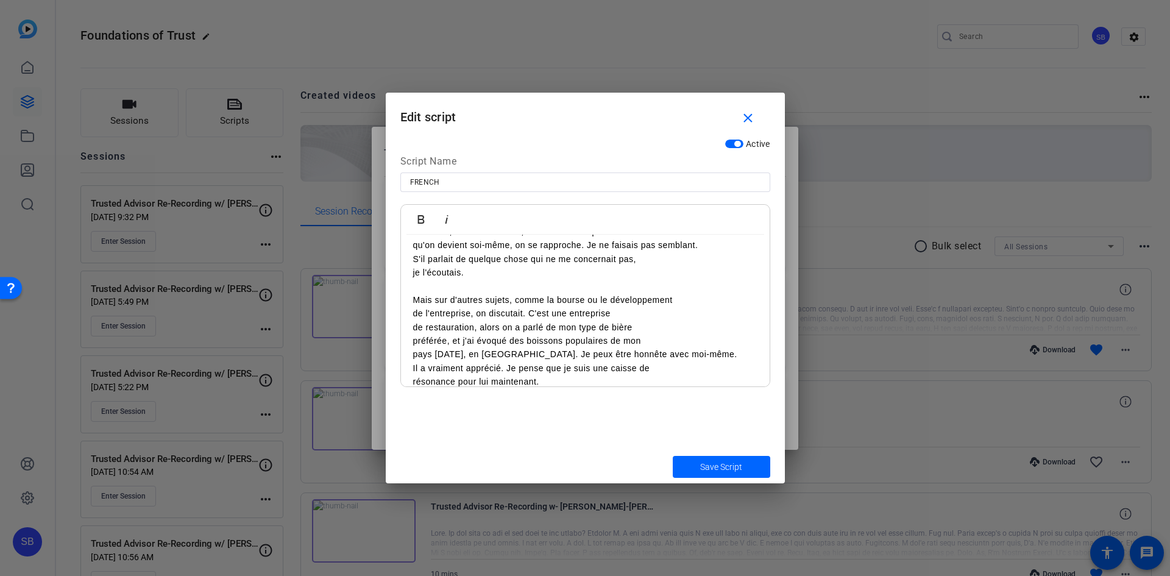
click at [530, 315] on p "de l'entreprise, on discutait. C'est une entreprise" at bounding box center [585, 313] width 344 height 13
click at [507, 326] on p "C'est une entreprise" at bounding box center [585, 327] width 344 height 13
drag, startPoint x: 507, startPoint y: 352, endPoint x: 547, endPoint y: 363, distance: 41.0
click at [508, 352] on p "pays natal, en Afrique. Je peux être honnête avec moi-même." at bounding box center [585, 353] width 344 height 13
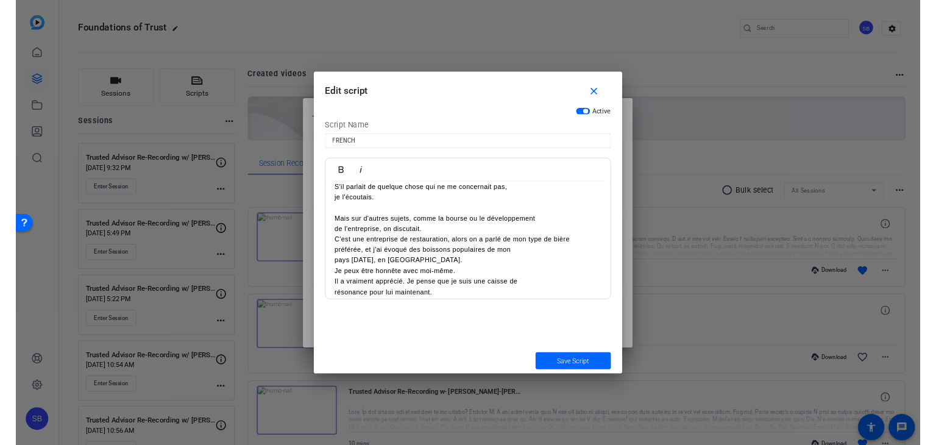
scroll to position [308, 0]
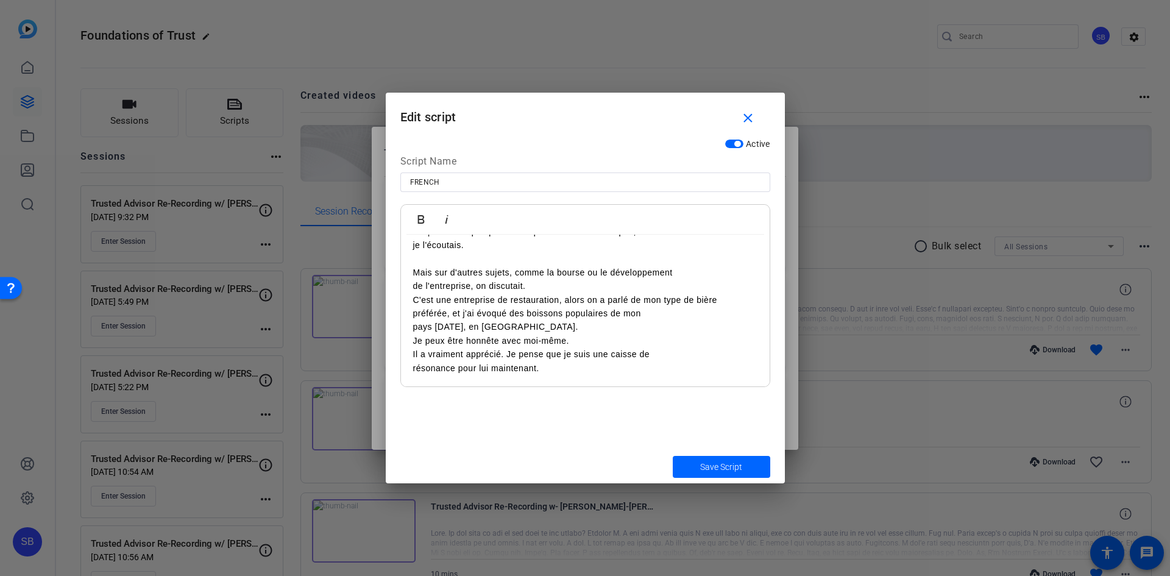
click at [507, 356] on p "Il a vraiment apprécié. Je pense que je suis une caisse de" at bounding box center [585, 353] width 344 height 13
click at [605, 337] on p "Je peux être honnête avec moi-même." at bounding box center [585, 340] width 344 height 13
click at [573, 368] on p "Je pense que je suis une caisse de" at bounding box center [585, 367] width 344 height 13
click at [746, 465] on span "submit" at bounding box center [722, 466] width 98 height 29
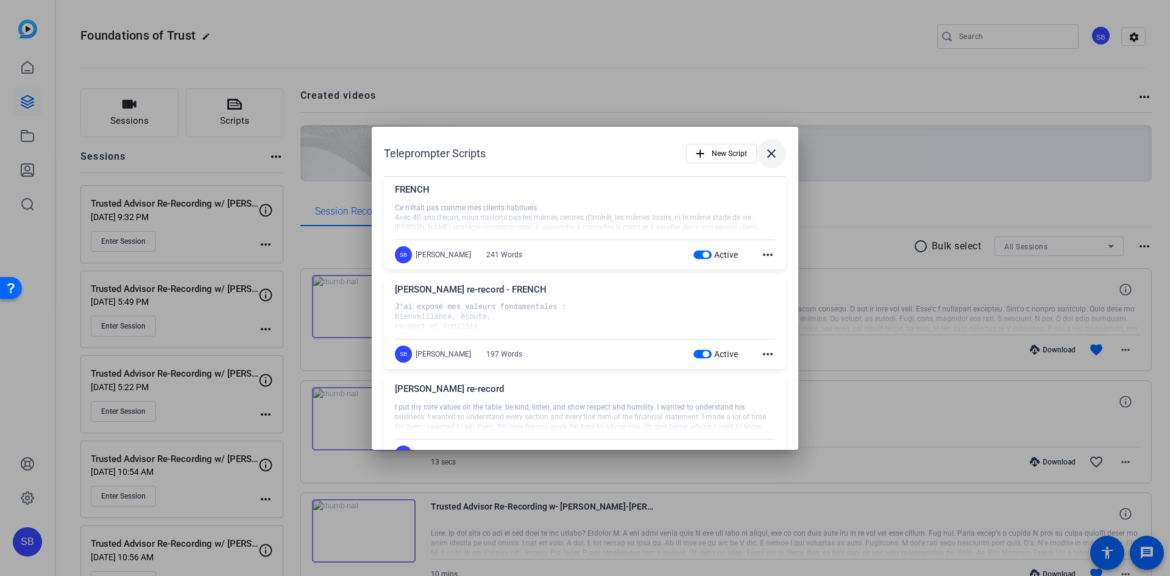
click at [768, 152] on mat-icon "close" at bounding box center [771, 153] width 15 height 15
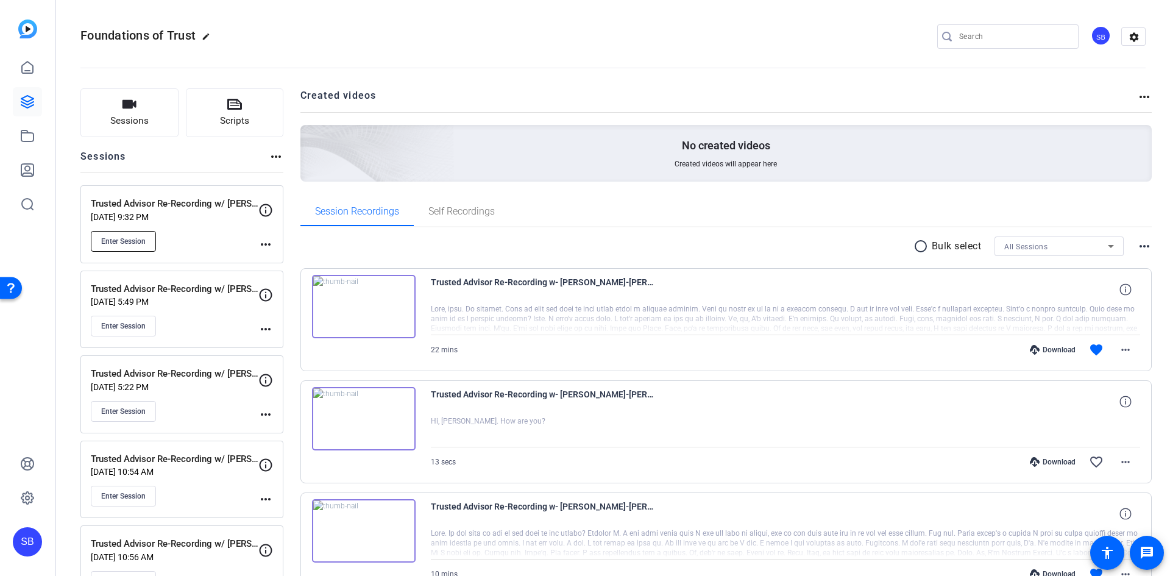
click at [129, 241] on span "Enter Session" at bounding box center [123, 242] width 44 height 10
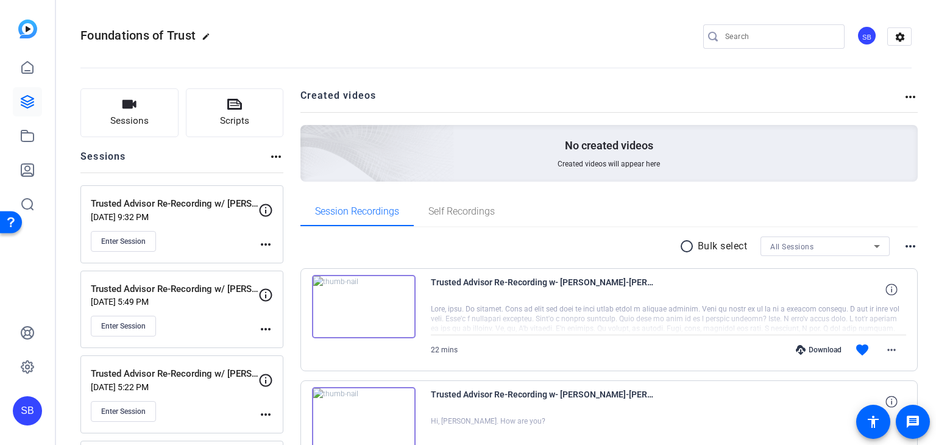
click at [266, 242] on mat-icon "more_horiz" at bounding box center [265, 244] width 15 height 15
click at [295, 262] on span "Edit Session" at bounding box center [295, 261] width 55 height 15
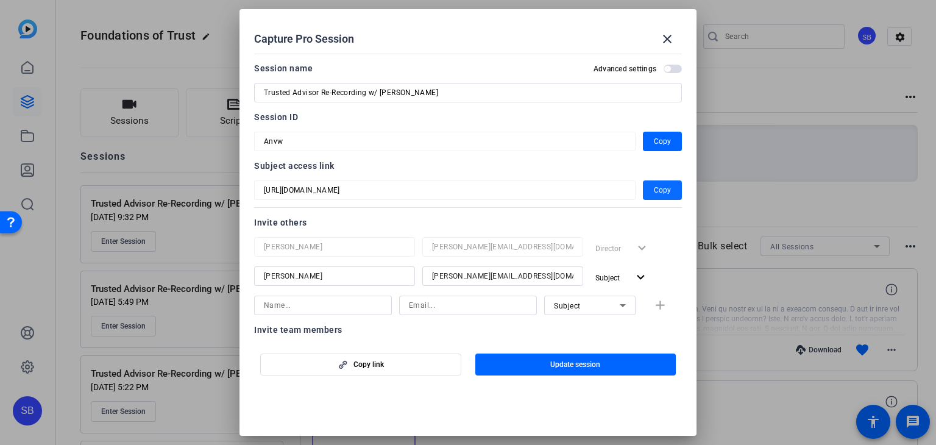
click at [654, 187] on span "Copy" at bounding box center [662, 190] width 17 height 15
click at [654, 138] on span "Copy" at bounding box center [662, 141] width 17 height 15
click at [671, 38] on mat-icon "close" at bounding box center [667, 39] width 15 height 15
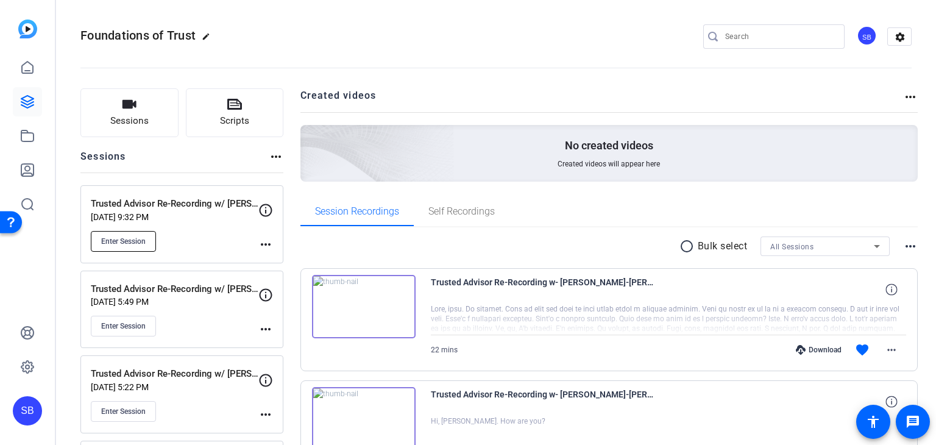
click at [129, 241] on span "Enter Session" at bounding box center [123, 242] width 44 height 10
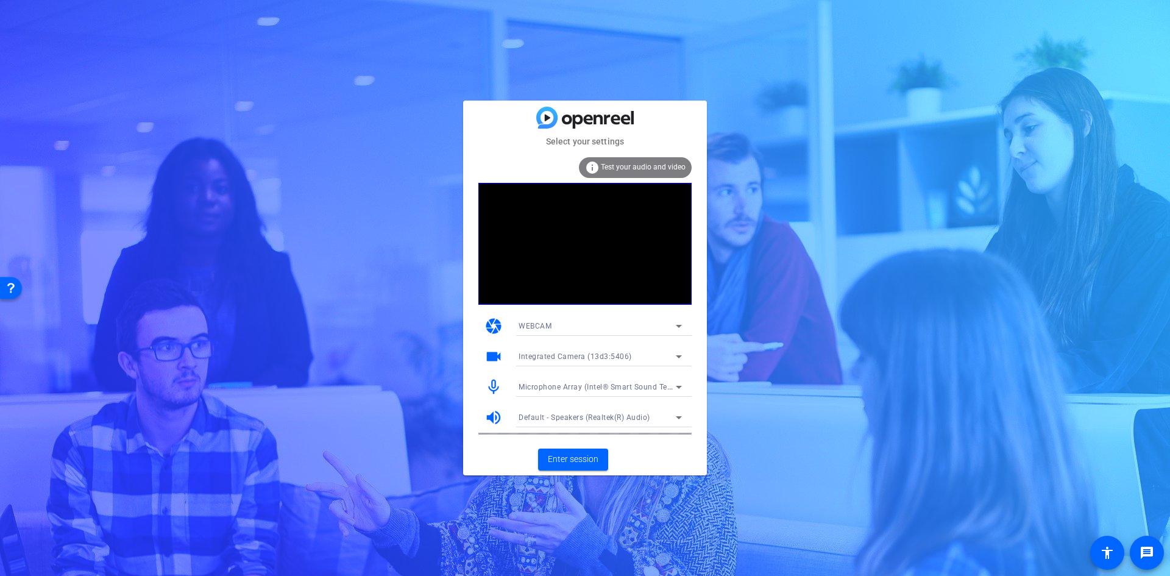
click at [652, 166] on span "Test your audio and video" at bounding box center [643, 167] width 85 height 9
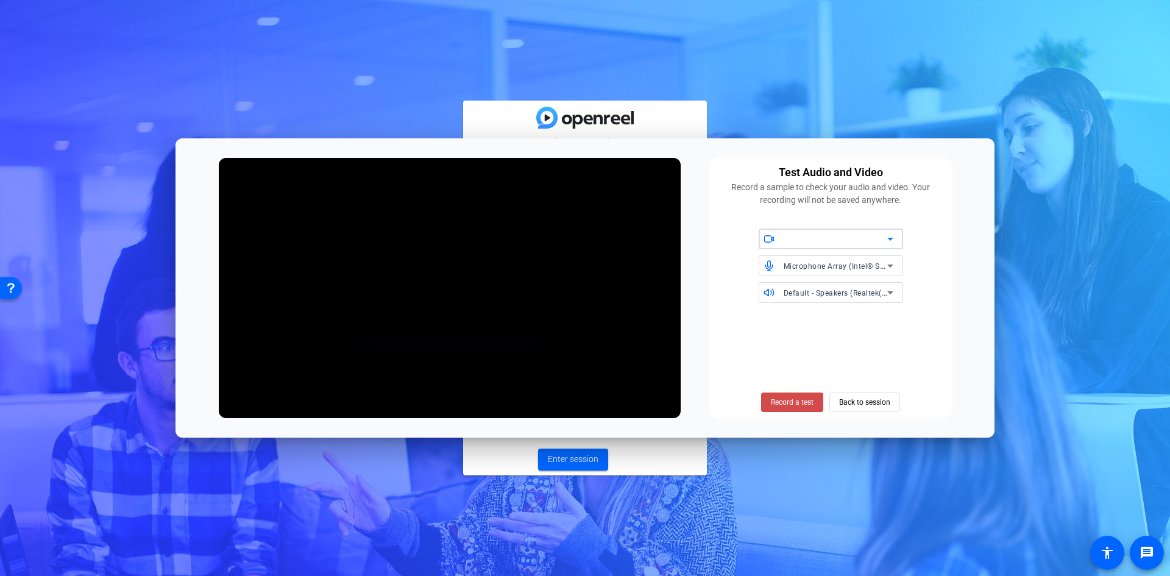
click at [795, 405] on span "Record a test" at bounding box center [792, 402] width 43 height 11
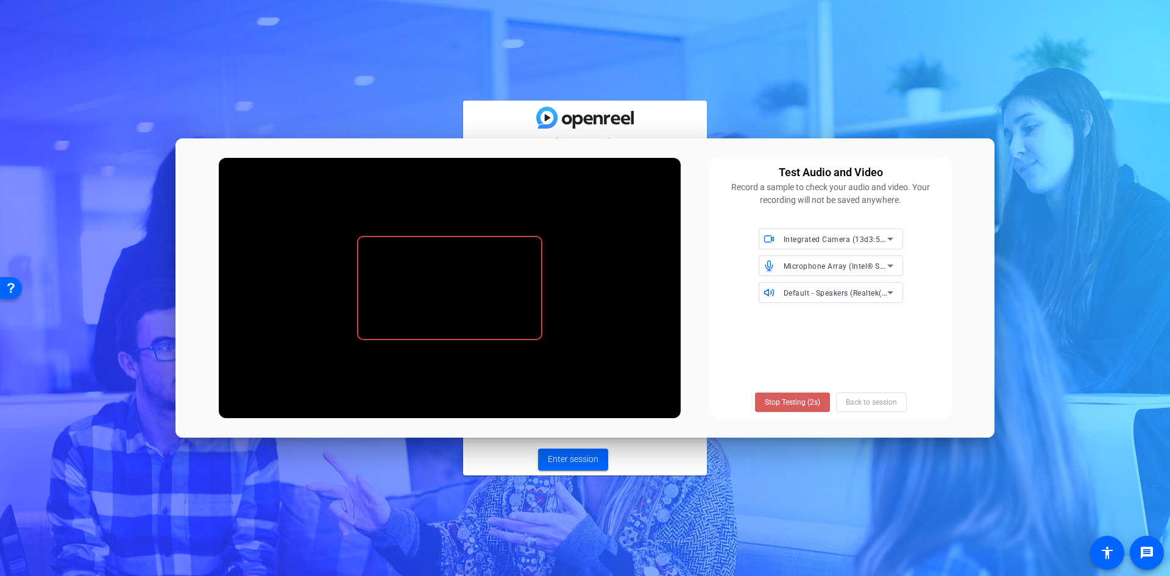
click at [775, 404] on span "Stop Testing (2s)" at bounding box center [792, 402] width 55 height 11
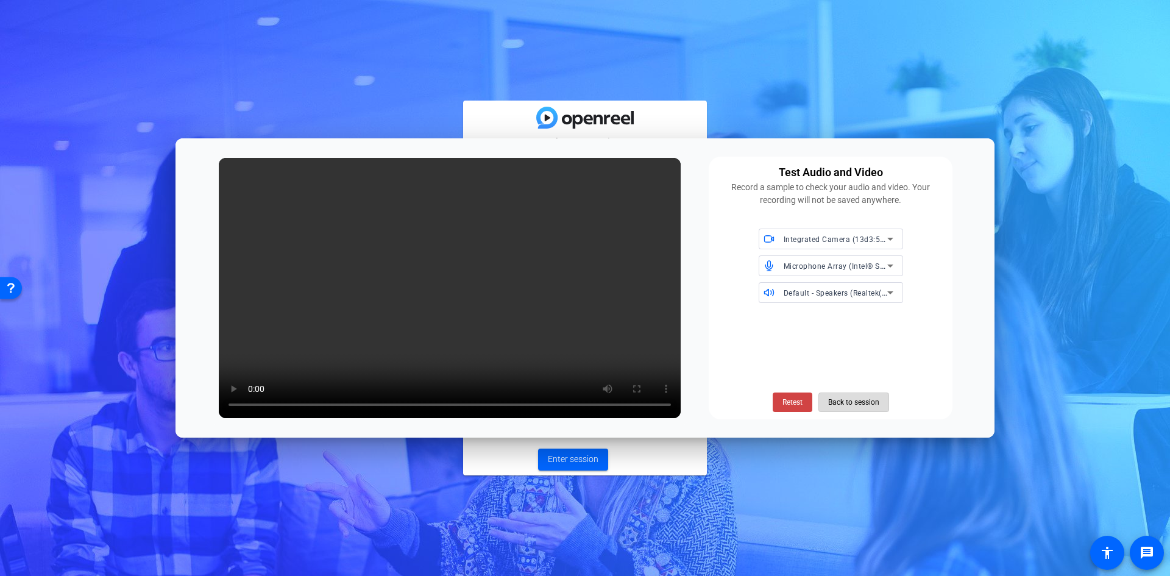
click at [859, 404] on span "Back to session" at bounding box center [853, 402] width 51 height 23
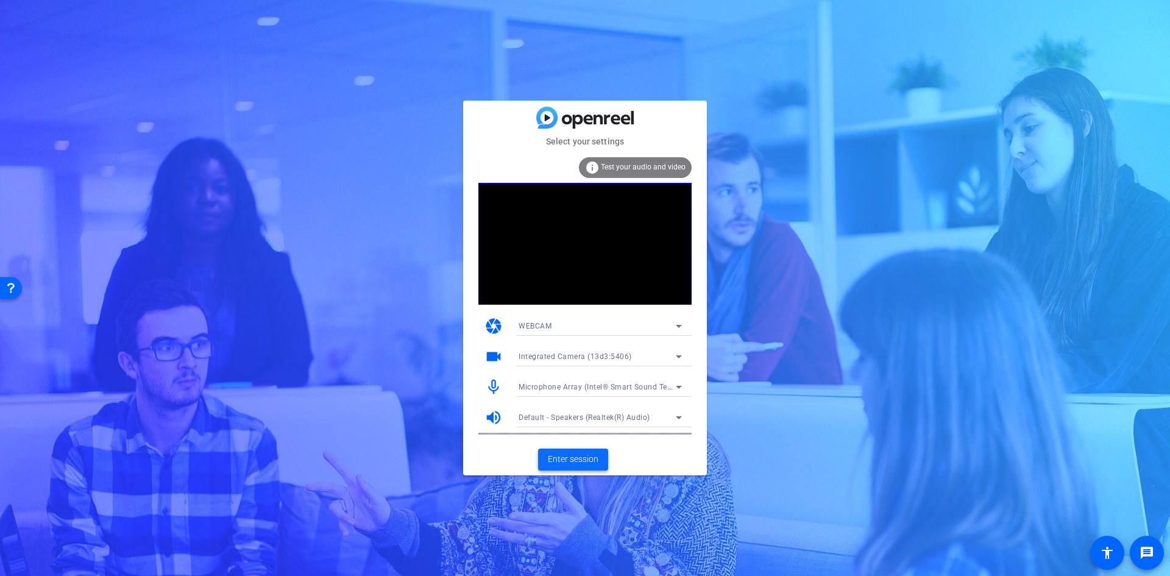
click at [588, 462] on span "Enter session" at bounding box center [573, 459] width 51 height 13
click at [582, 458] on span "Enter session" at bounding box center [573, 459] width 51 height 13
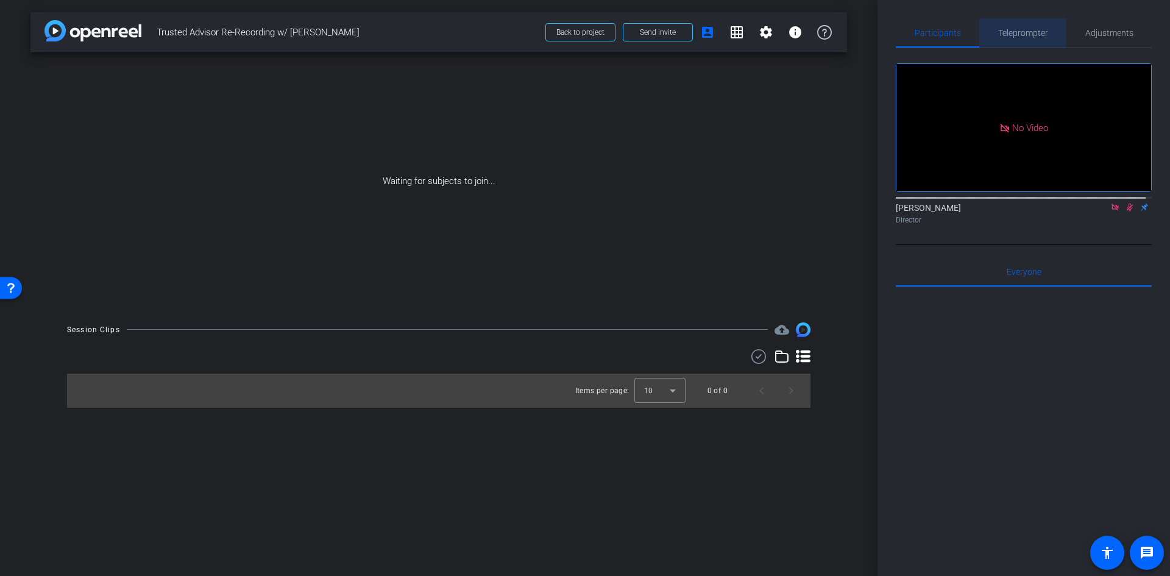
click at [1021, 29] on span "Teleprompter" at bounding box center [1023, 33] width 50 height 9
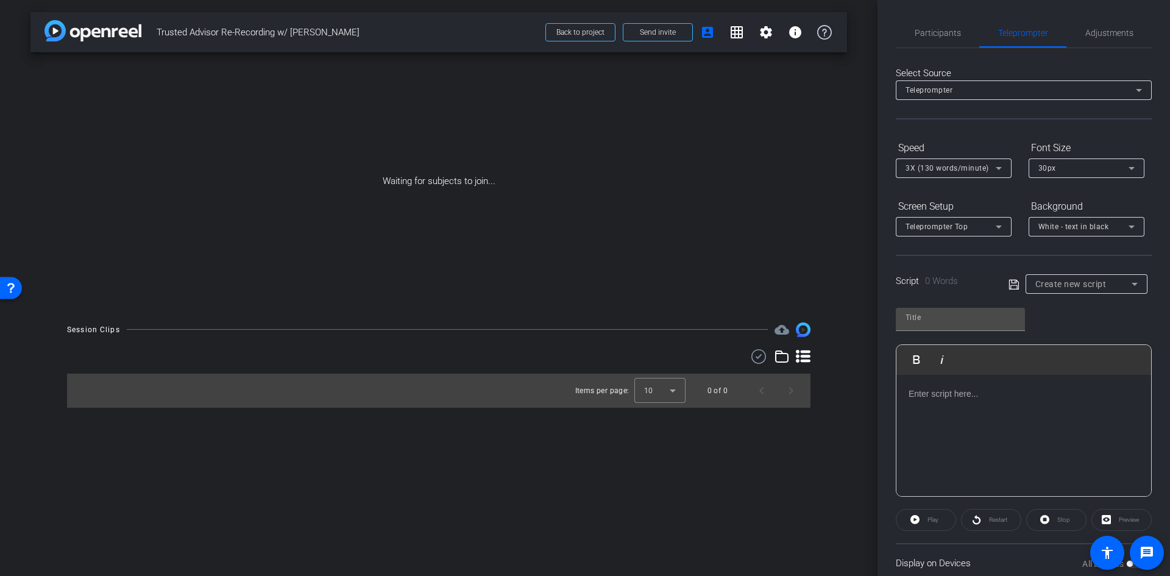
click at [1137, 283] on div "Create new script" at bounding box center [1087, 284] width 122 height 20
click at [1074, 350] on span "[PERSON_NAME] re-record" at bounding box center [1081, 347] width 97 height 15
type input "[PERSON_NAME] re-record"
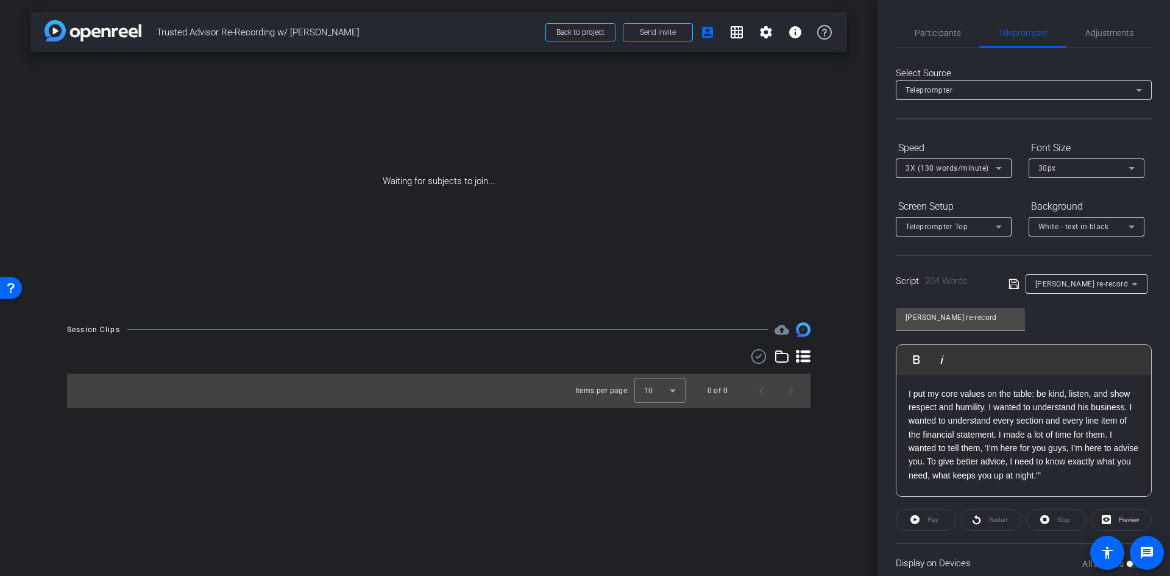
click at [1013, 468] on p "I put my core values on the table: be kind, listen, and show respect and humili…" at bounding box center [1024, 435] width 230 height 96
click at [907, 391] on div "I put my core values on the table: be kind, listen, and show respect and humili…" at bounding box center [1024, 524] width 255 height 298
click at [1122, 521] on span "Preview" at bounding box center [1129, 519] width 21 height 7
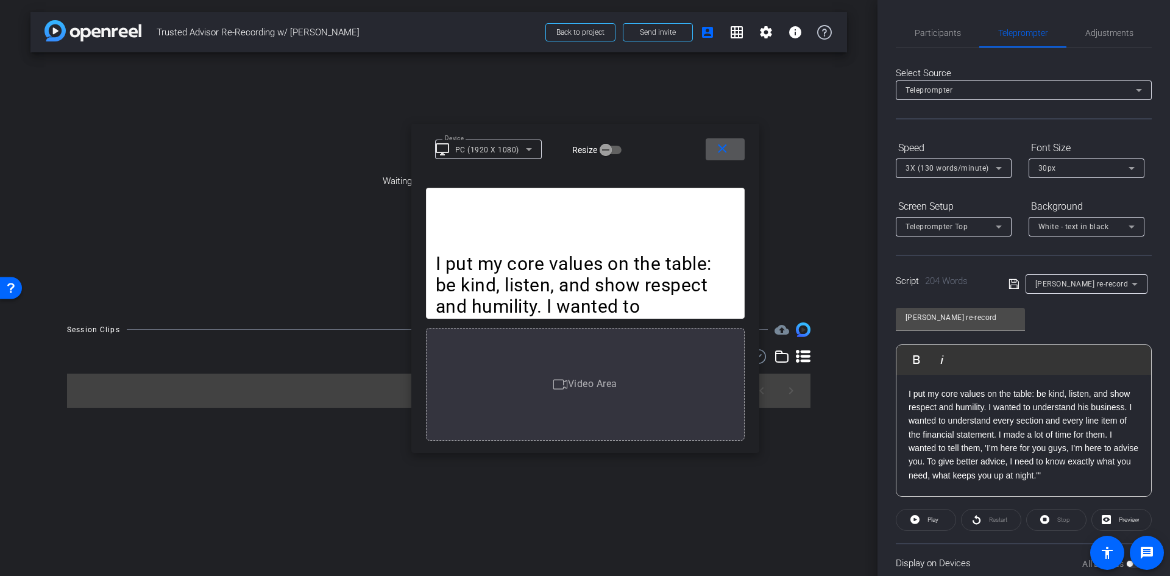
click at [1046, 432] on p "I put my core values on the table: be kind, listen, and show respect and humili…" at bounding box center [1024, 435] width 230 height 96
click at [947, 422] on p "I put my core values on the table: be kind, listen, and show respect and humili…" at bounding box center [1024, 435] width 230 height 96
click at [1009, 449] on p "I wanted to understand every section and every line item of the financial state…" at bounding box center [1024, 448] width 230 height 68
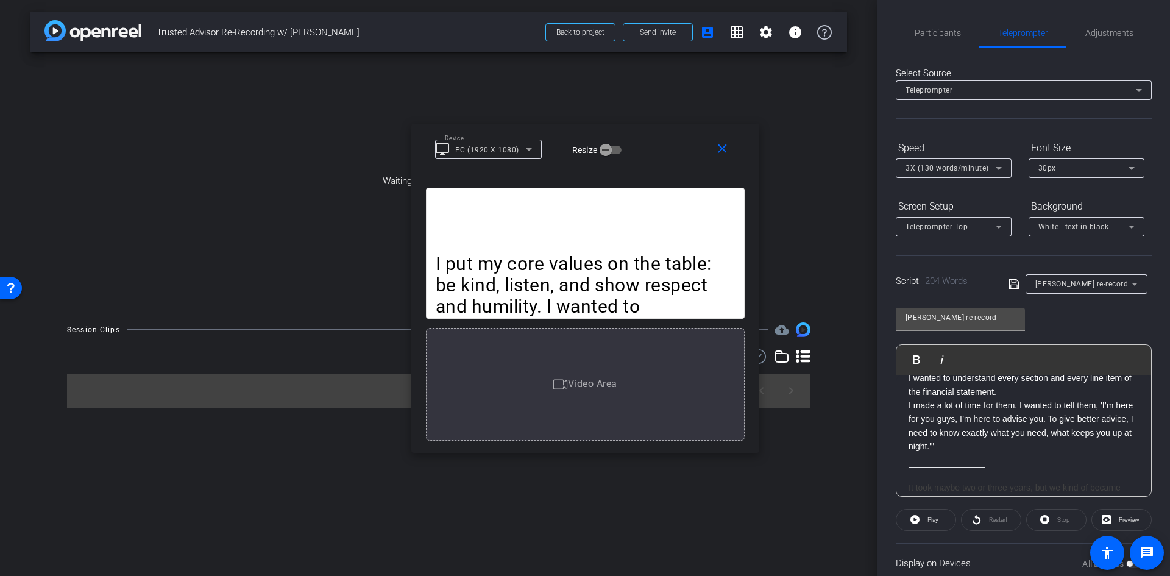
scroll to position [61, 0]
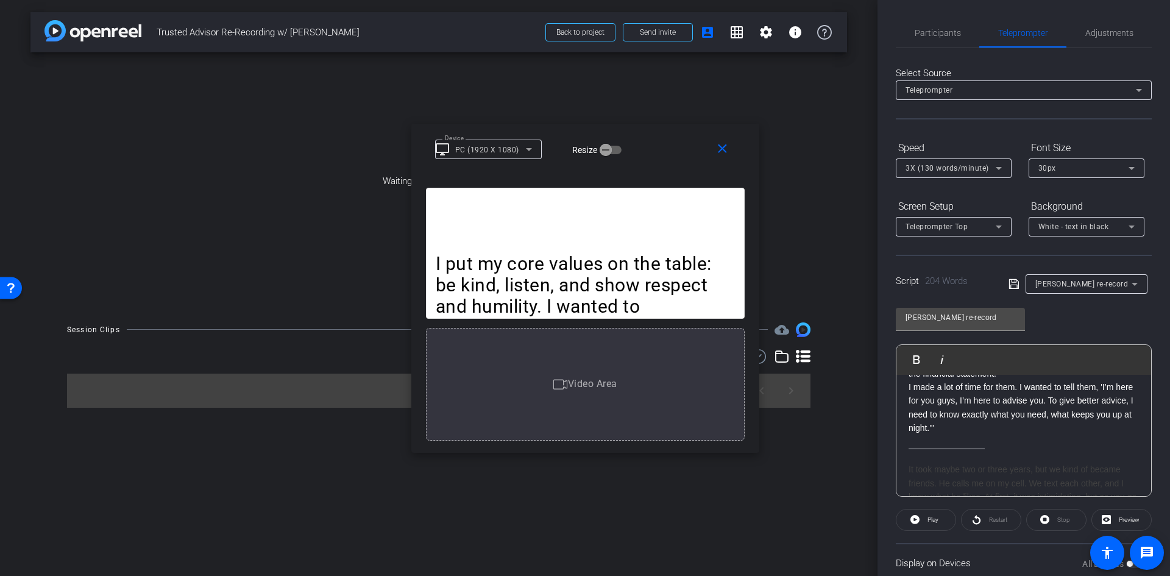
click at [1068, 415] on p "I made a lot of time for them. I wanted to tell them, 'I’m here for you guys, I…" at bounding box center [1024, 407] width 230 height 55
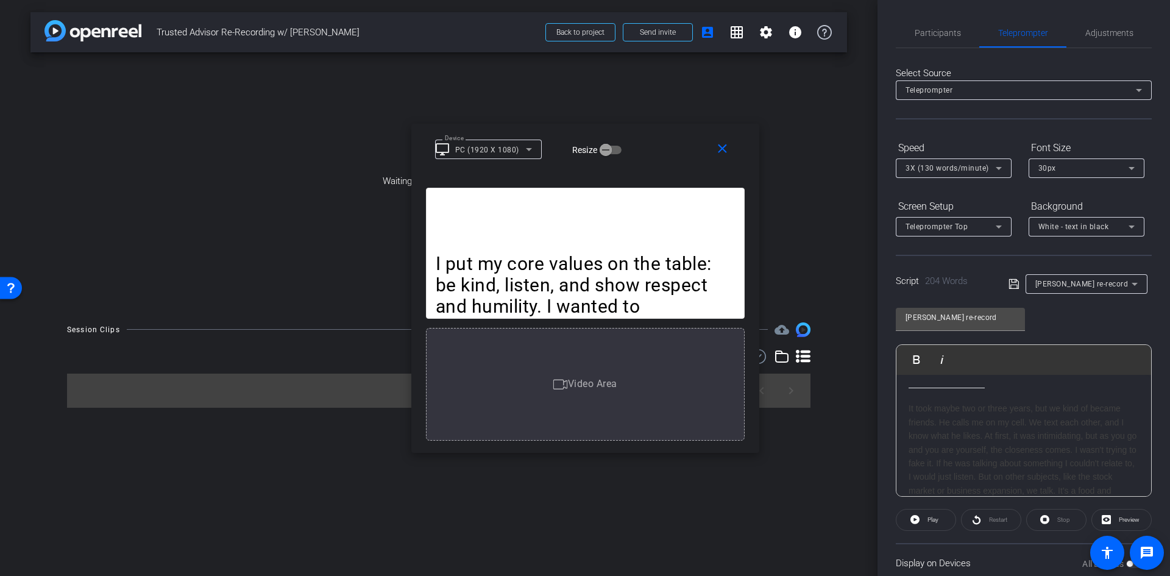
click at [913, 425] on div "It took maybe two or three years, but we kind of became friends. He calls me on…" at bounding box center [1024, 477] width 230 height 150
click at [1027, 428] on div "It took maybe two or three years, but we kind of became friends. He calls me on…" at bounding box center [1024, 477] width 230 height 150
drag, startPoint x: 1083, startPoint y: 428, endPoint x: 1069, endPoint y: 427, distance: 13.4
click at [1083, 428] on div "It took maybe two or three years, but we kind of became friends. He calls me on…" at bounding box center [1024, 477] width 230 height 150
click at [1108, 452] on div "It took maybe two or three years, but we kind of became friends. He calls me on…" at bounding box center [1024, 477] width 230 height 150
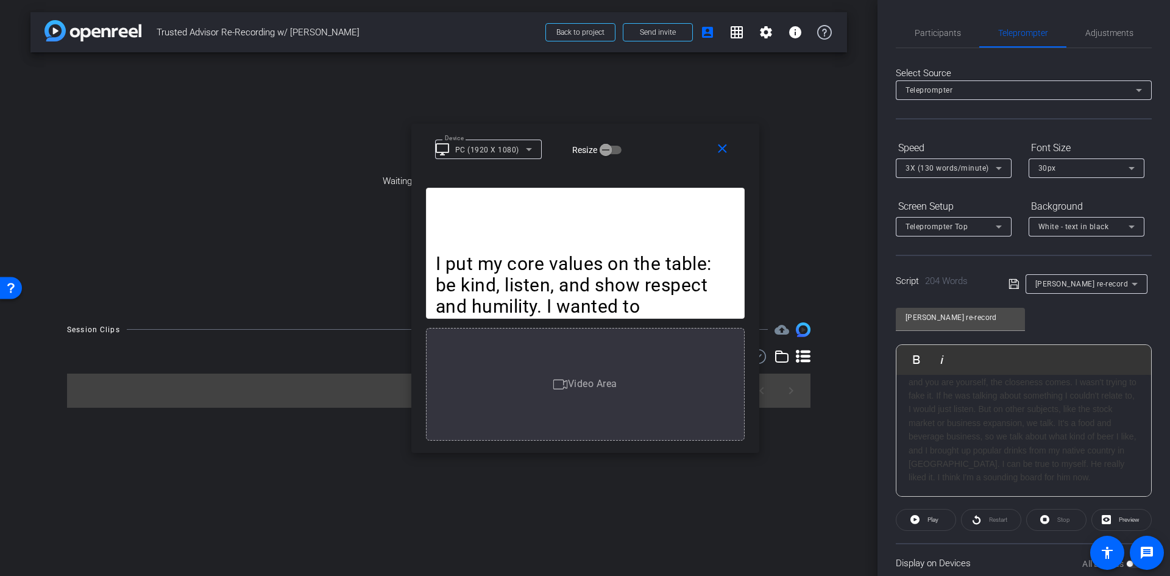
scroll to position [142, 0]
click at [725, 147] on mat-icon "close" at bounding box center [722, 148] width 15 height 15
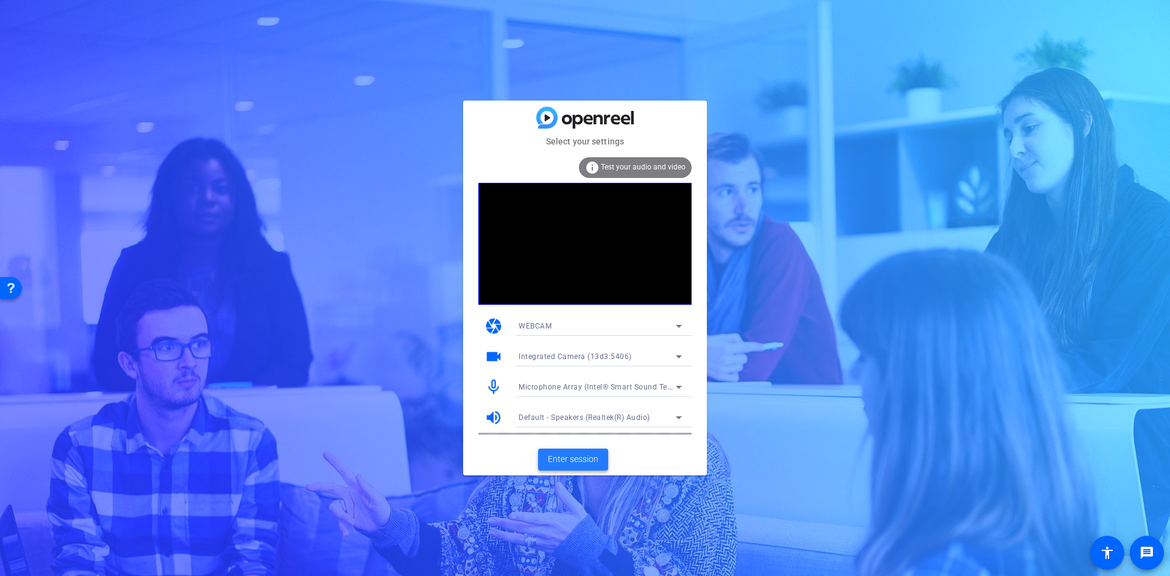
click at [588, 457] on span "Enter session" at bounding box center [573, 459] width 51 height 13
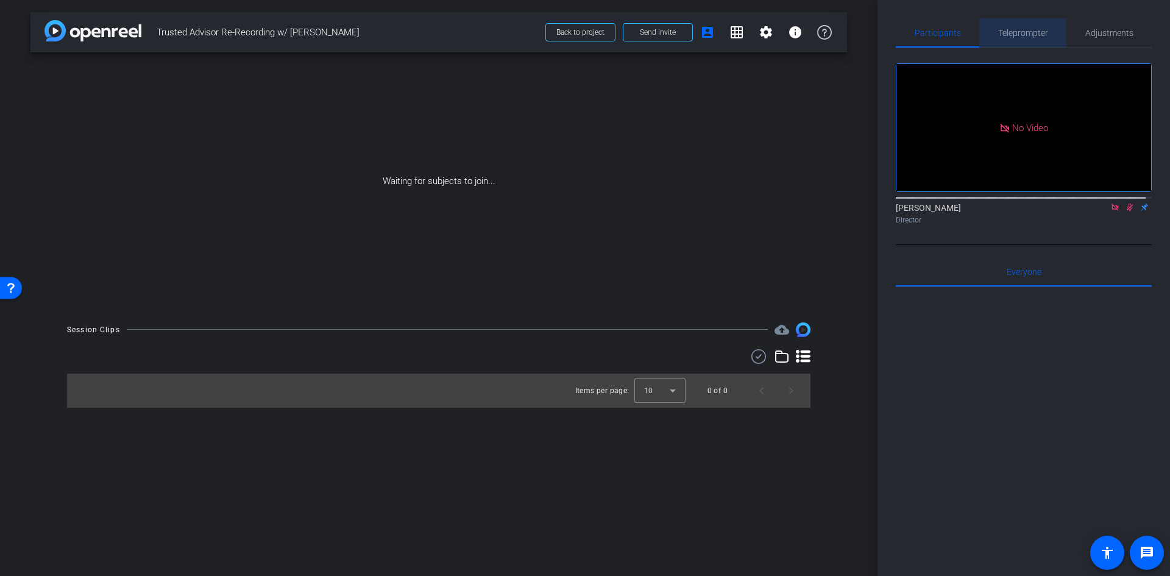
click at [1038, 29] on span "Teleprompter" at bounding box center [1023, 33] width 50 height 9
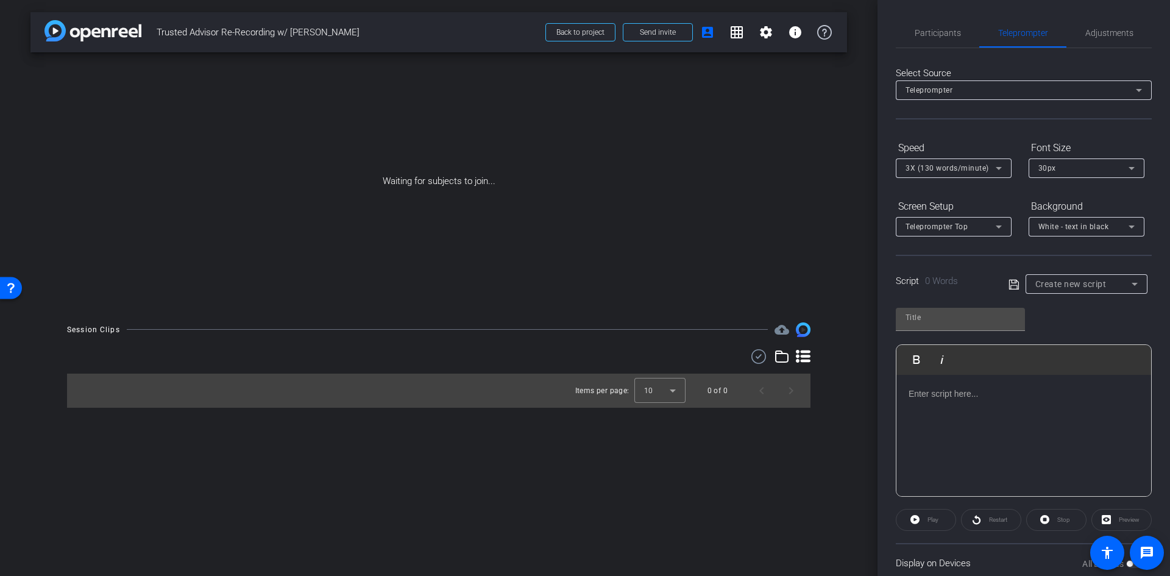
click at [1132, 283] on icon at bounding box center [1135, 284] width 6 height 3
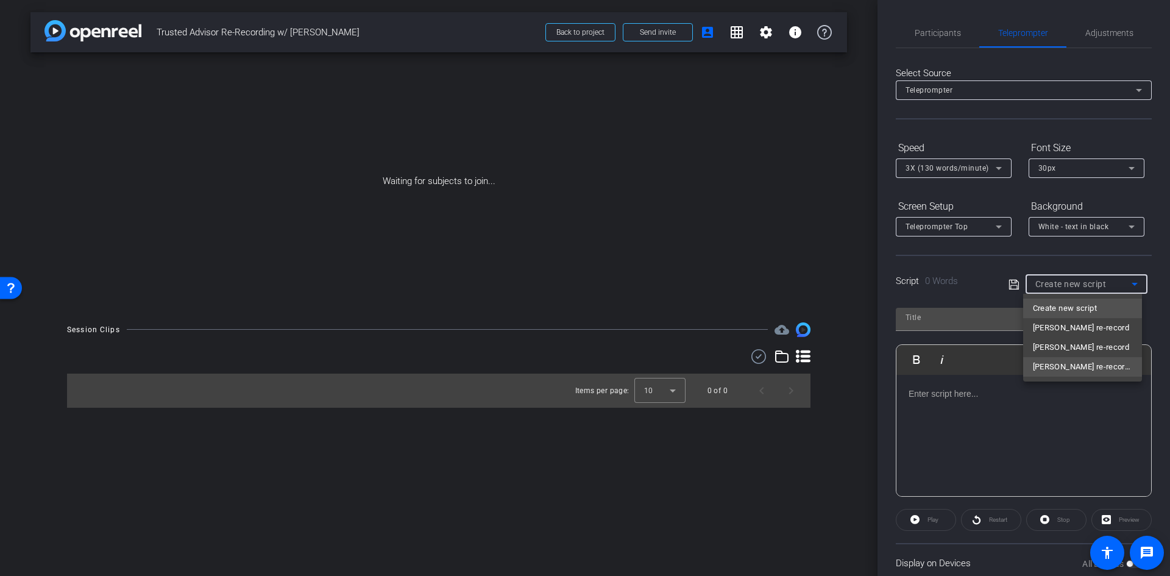
click at [1113, 363] on span "[PERSON_NAME] re-record - FRENCH" at bounding box center [1082, 367] width 99 height 15
type input "[PERSON_NAME] re-record - FRENCH"
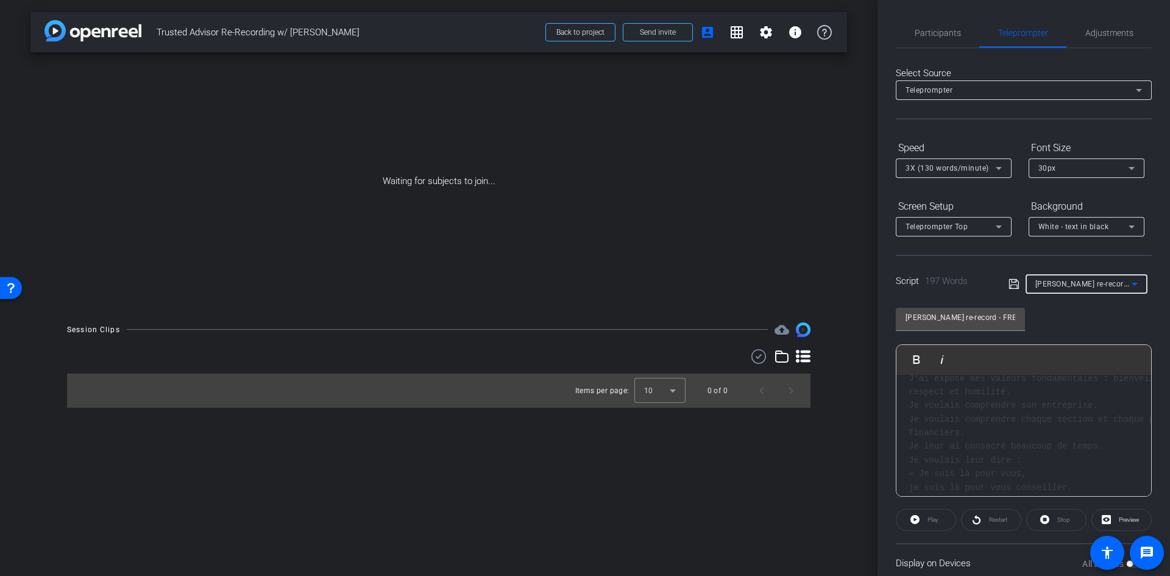
scroll to position [122, 0]
click at [1125, 515] on span "Preview" at bounding box center [1128, 519] width 24 height 17
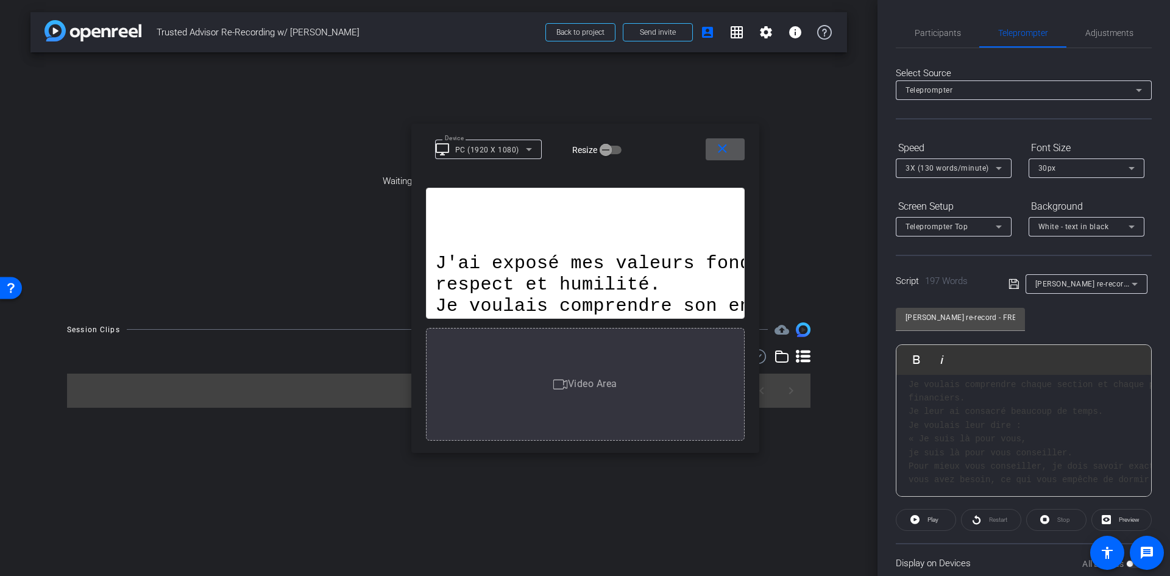
scroll to position [0, 0]
drag, startPoint x: 1028, startPoint y: 394, endPoint x: 1086, endPoint y: 397, distance: 58.0
click at [1029, 394] on span "J'ai exposé mes valeurs fondamentales : bienveillance, écoute," at bounding box center [1068, 394] width 318 height 10
click at [1080, 396] on span "J'ai exposé mes valeurs fondamentales : bienveillance, écoute," at bounding box center [1068, 394] width 318 height 10
drag, startPoint x: 981, startPoint y: 393, endPoint x: 900, endPoint y: 393, distance: 81.1
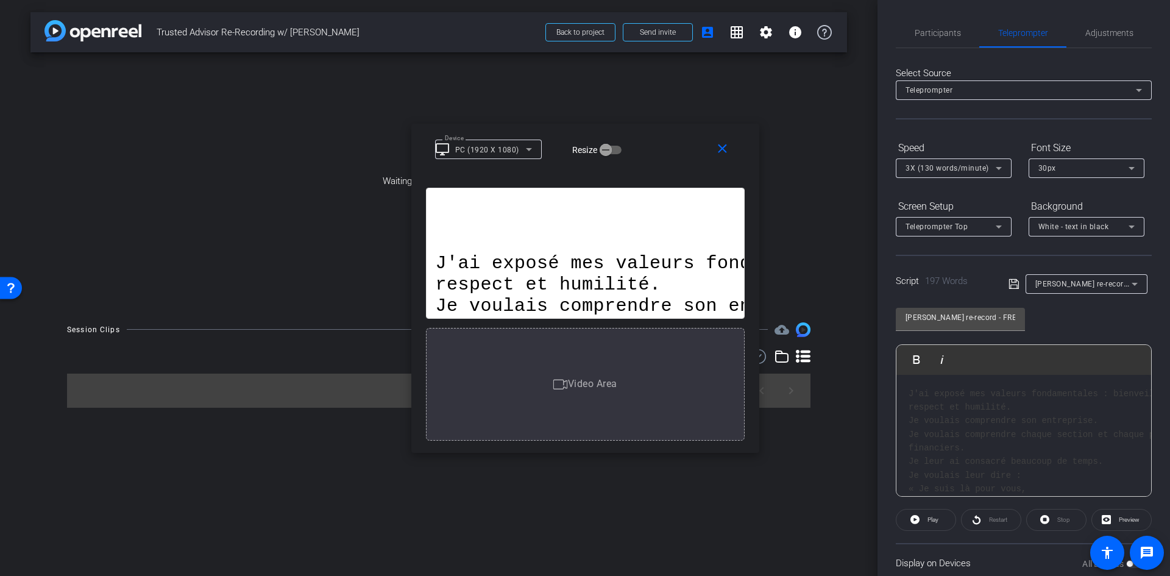
click at [981, 393] on span "J'ai exposé mes valeurs fondamentales : bienveillance, écoute," at bounding box center [1068, 394] width 318 height 10
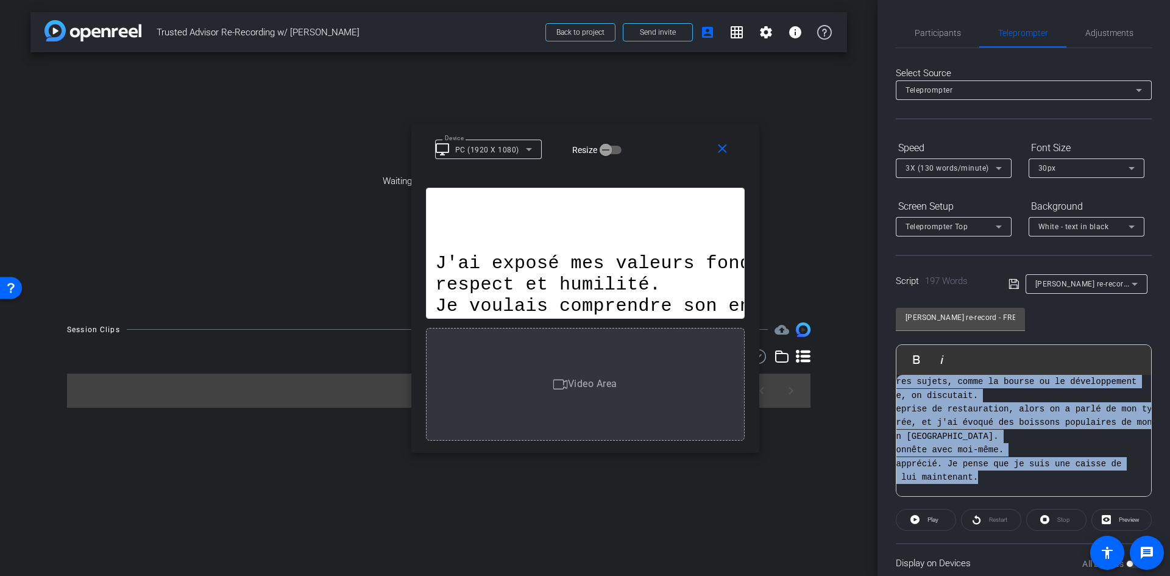
drag, startPoint x: 905, startPoint y: 393, endPoint x: 1100, endPoint y: 420, distance: 197.0
click at [1150, 491] on div "Participants Teleprompter Adjustments Steven Bernucci Director Everyone 0 Mark …" at bounding box center [1024, 288] width 293 height 576
click at [1014, 440] on pre "Ça a pris peut-être deux ou trois ans, mais on est devenus amis. Il m'a appelé …" at bounding box center [940, 382] width 230 height 205
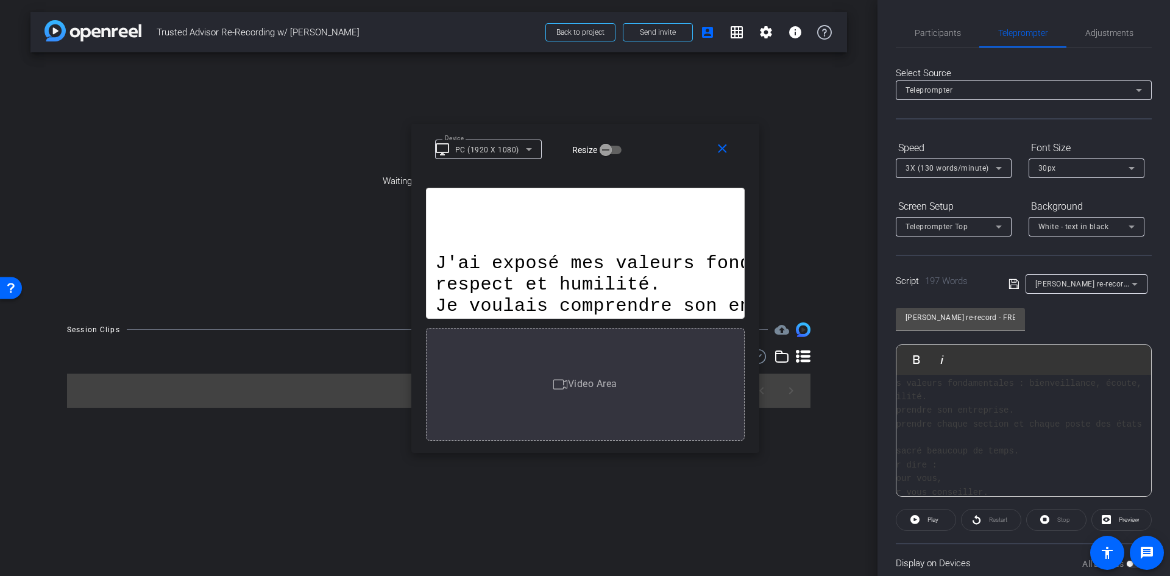
scroll to position [0, 84]
click at [975, 382] on div "J'ai exposé mes valeurs fondamentales : bienveillance, écoute, respect et humil…" at bounding box center [940, 578] width 255 height 407
click at [908, 396] on span "J'ai exposé mes valeurs fondamentales : bienveillance, écoute," at bounding box center [984, 394] width 318 height 10
click at [1123, 514] on span "Preview" at bounding box center [1128, 519] width 24 height 17
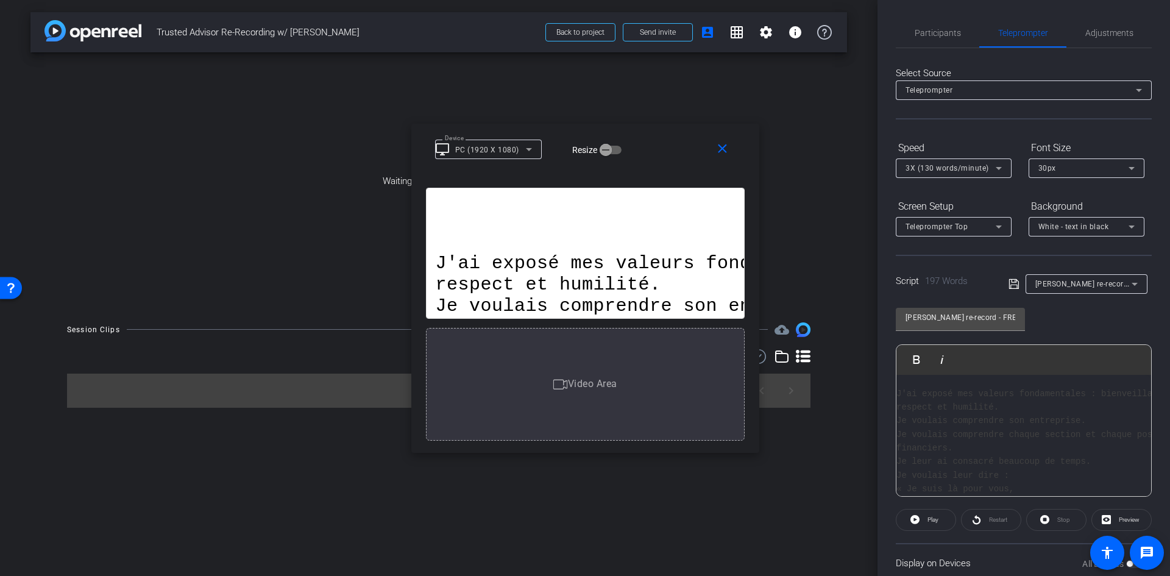
click at [1087, 410] on pre "J'ai exposé mes valeurs fondamentales : bienveillance, écoute, respect et humil…" at bounding box center [1012, 475] width 230 height 177
click at [1087, 397] on span "J'ai exposé mes valeurs fondamentales : bienveillance, écoute," at bounding box center [1056, 394] width 318 height 10
drag, startPoint x: 1081, startPoint y: 391, endPoint x: 1086, endPoint y: 396, distance: 6.9
click at [1082, 391] on span "J'ai exposé mes valeurs fondamentales : bienveillance, écoute," at bounding box center [1056, 394] width 318 height 10
drag, startPoint x: 1086, startPoint y: 447, endPoint x: 1149, endPoint y: 486, distance: 73.9
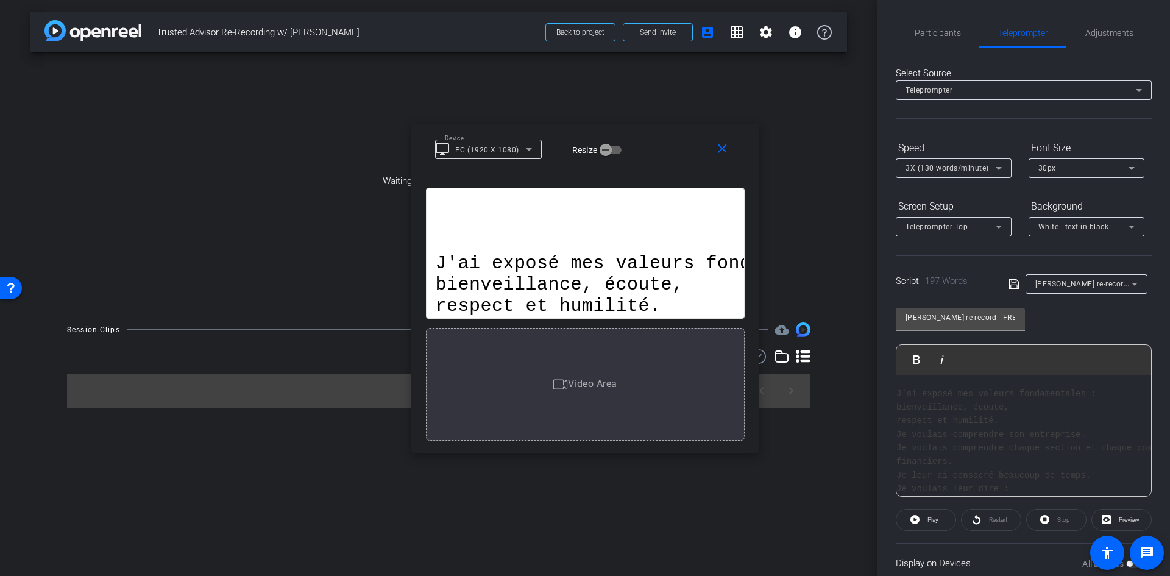
click at [1086, 449] on span "Je voulais comprendre chaque section et chaque poste des états" at bounding box center [1056, 448] width 318 height 10
click at [1117, 415] on span "Ça a pris peut-être deux ou trois ans, mais on est devenus amis." at bounding box center [1061, 415] width 328 height 10
drag, startPoint x: 1108, startPoint y: 460, endPoint x: 1169, endPoint y: 479, distance: 63.8
click at [1108, 460] on span "On s'est envoyé des SMS, et je sais ce qu'il aime." at bounding box center [1025, 457] width 256 height 10
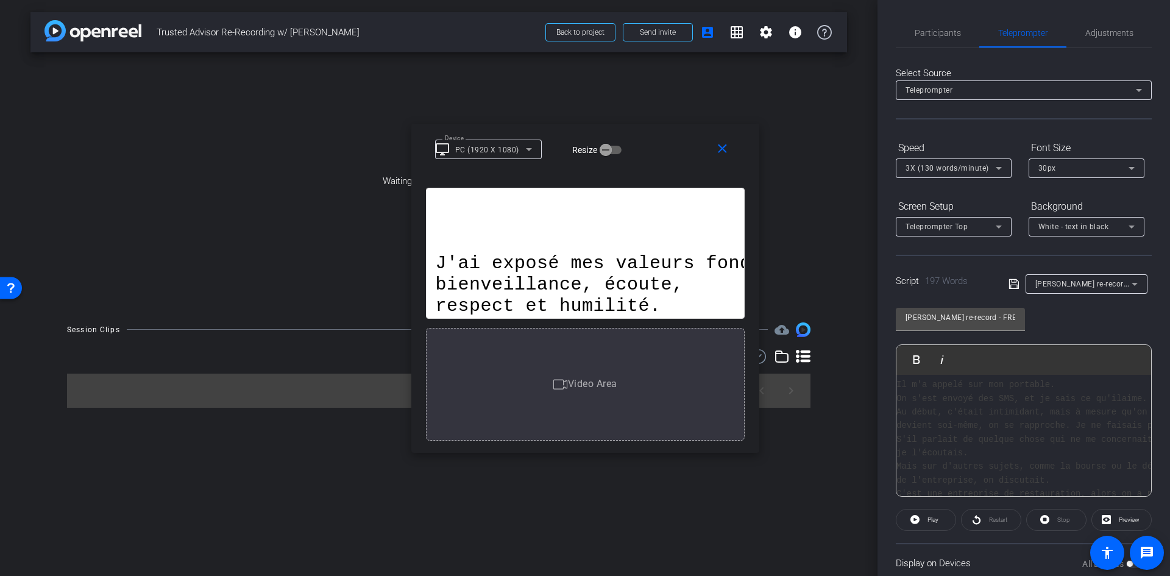
scroll to position [244, 12]
click at [936, 521] on span "Play" at bounding box center [933, 519] width 11 height 7
click at [933, 519] on span "Pause" at bounding box center [933, 519] width 16 height 7
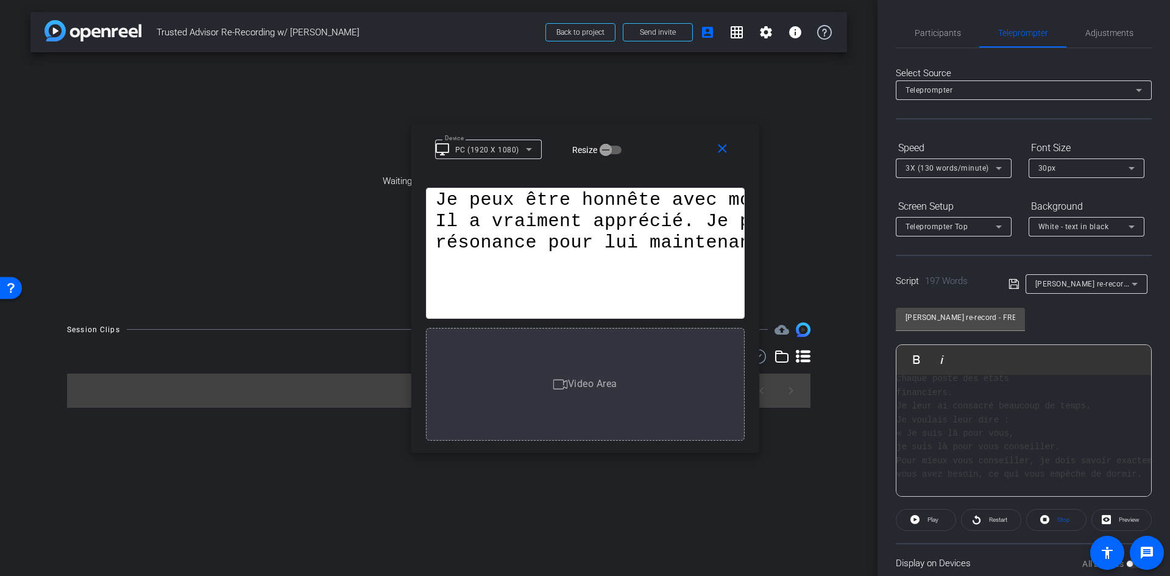
scroll to position [0, 12]
click at [616, 152] on span "button" at bounding box center [606, 150] width 24 height 24
click at [616, 152] on icon "button" at bounding box center [615, 149] width 11 height 11
click at [1134, 225] on icon at bounding box center [1132, 226] width 15 height 15
click at [1134, 225] on div at bounding box center [585, 288] width 1170 height 576
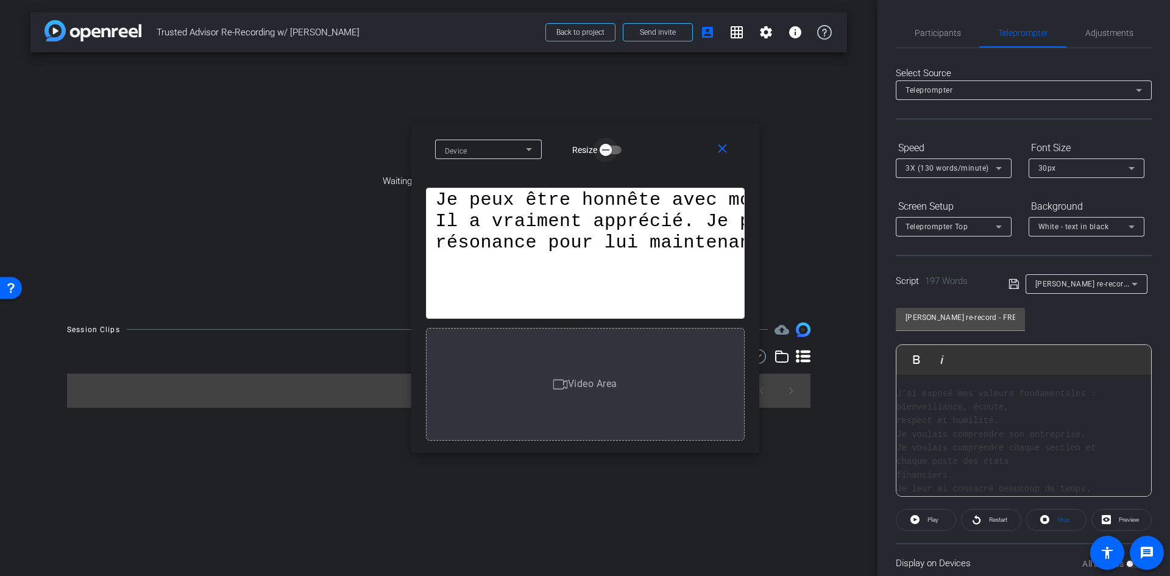
click at [618, 153] on span "button" at bounding box center [606, 150] width 24 height 24
click at [603, 151] on span "button" at bounding box center [615, 150] width 24 height 24
click at [537, 151] on div "Device" at bounding box center [488, 150] width 107 height 20
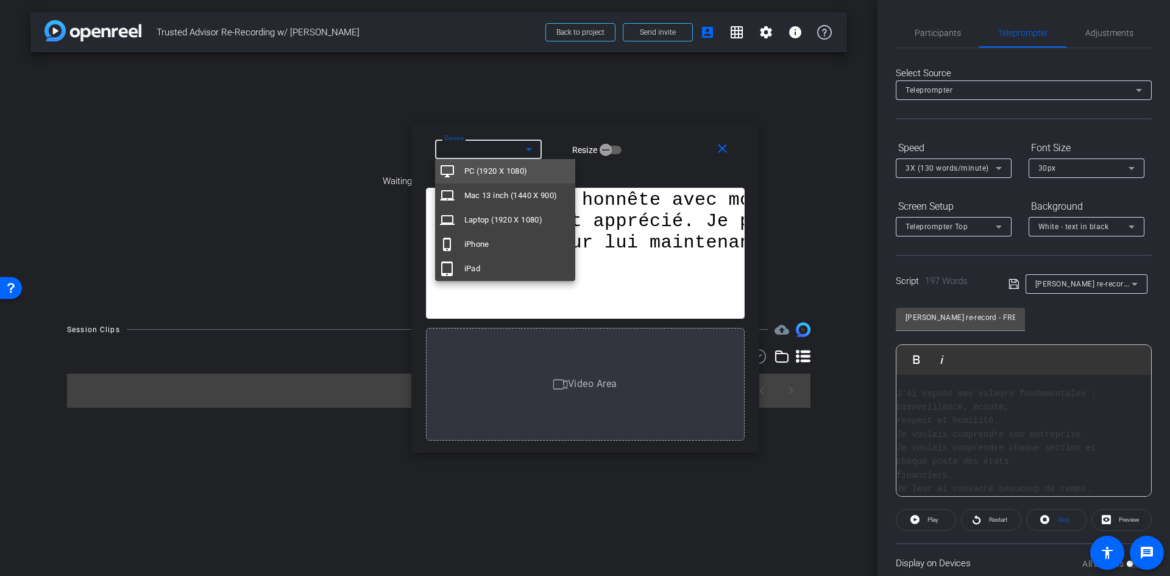
click at [537, 151] on div at bounding box center [585, 288] width 1170 height 576
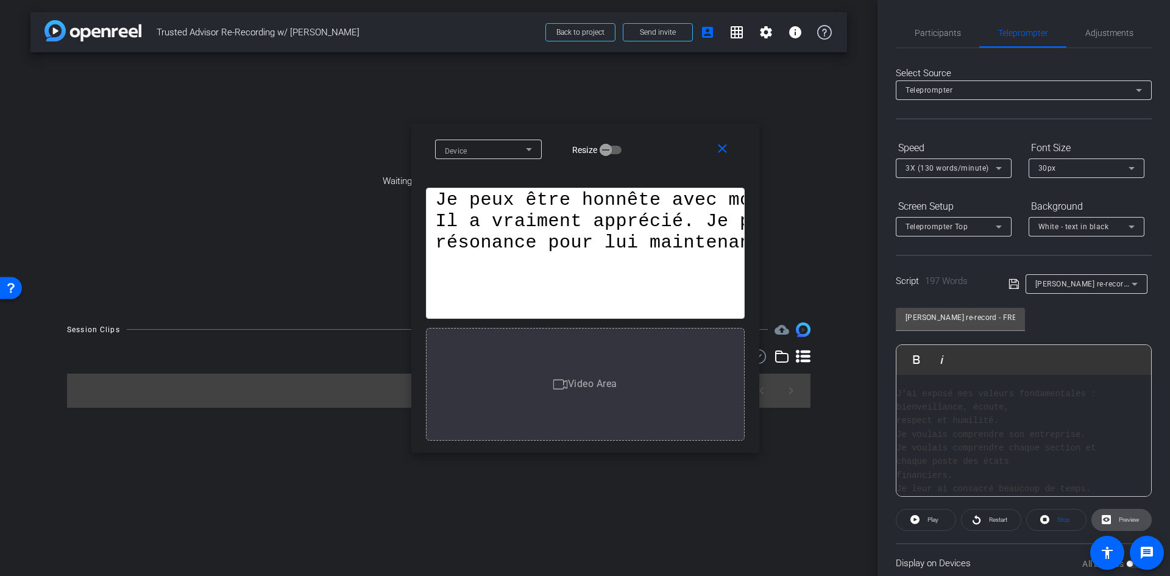
click at [1128, 519] on span "Preview" at bounding box center [1129, 519] width 21 height 7
click at [720, 146] on mat-icon "close" at bounding box center [722, 148] width 15 height 15
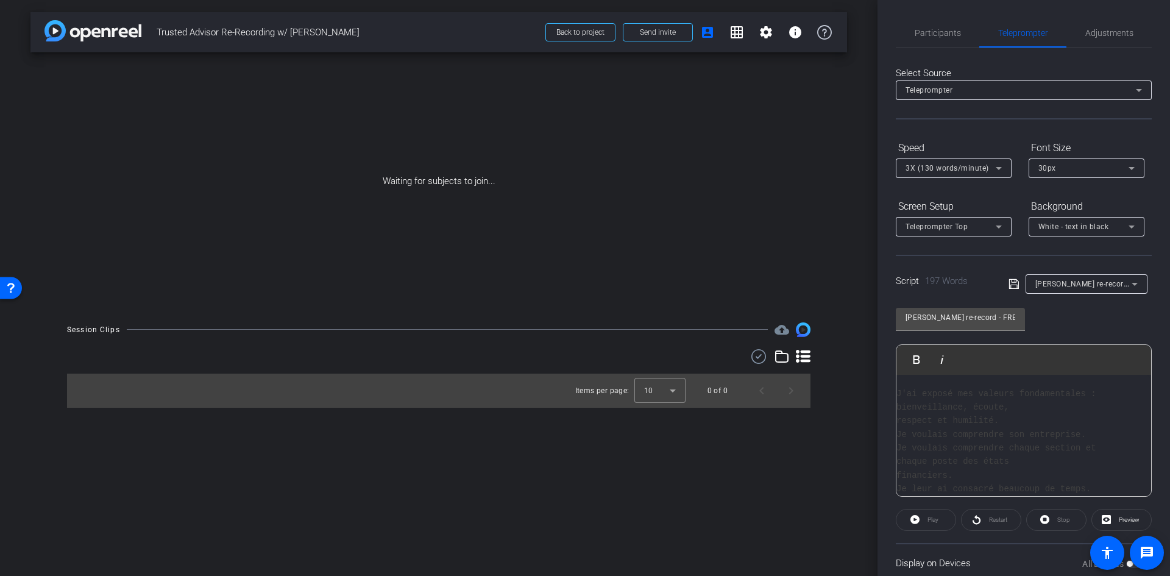
click at [1041, 399] on pre "J'ai exposé mes valeurs fondamentales : bienveillance, écoute, respect et humil…" at bounding box center [1012, 489] width 230 height 205
click at [1087, 397] on pre "J'ai exposé mes valeurs fondamentales : bienveillance, écoute, respect et humil…" at bounding box center [1012, 489] width 230 height 205
click at [1116, 521] on span "Preview" at bounding box center [1128, 519] width 24 height 17
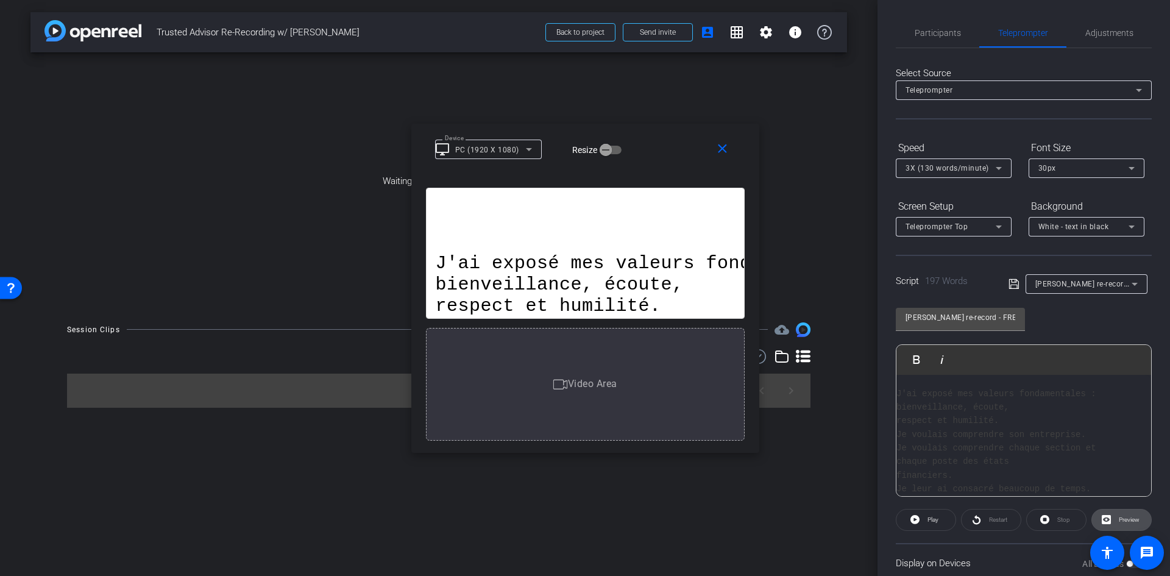
click at [1128, 519] on span "Preview" at bounding box center [1129, 519] width 21 height 7
click at [725, 141] on mat-icon "close" at bounding box center [722, 148] width 15 height 15
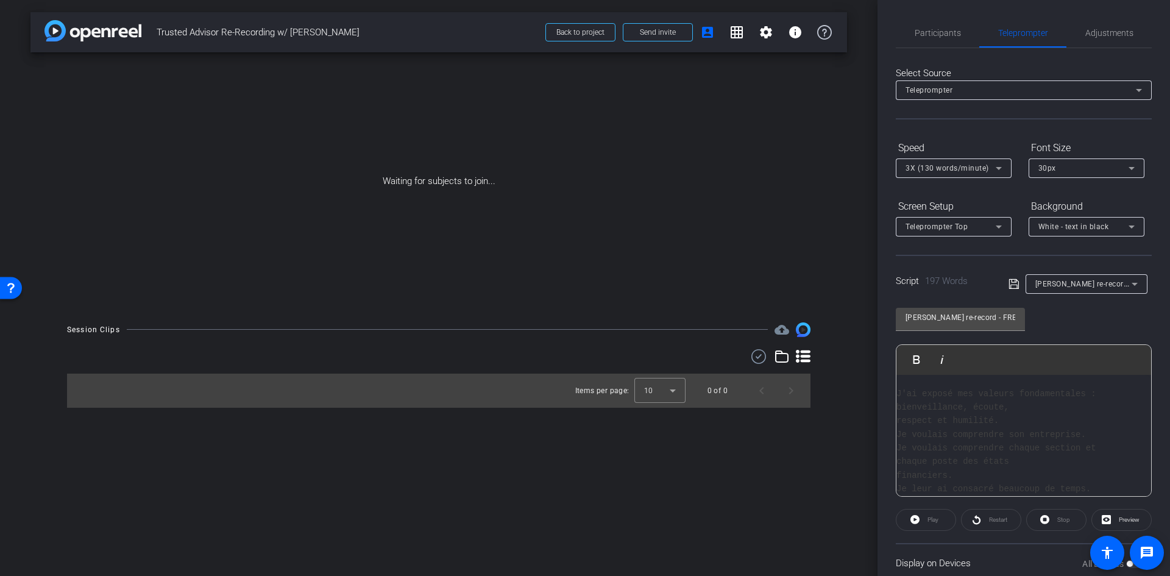
click at [1096, 392] on pre "J'ai exposé mes valeurs fondamentales : bienveillance, écoute, respect et humil…" at bounding box center [1012, 489] width 230 height 205
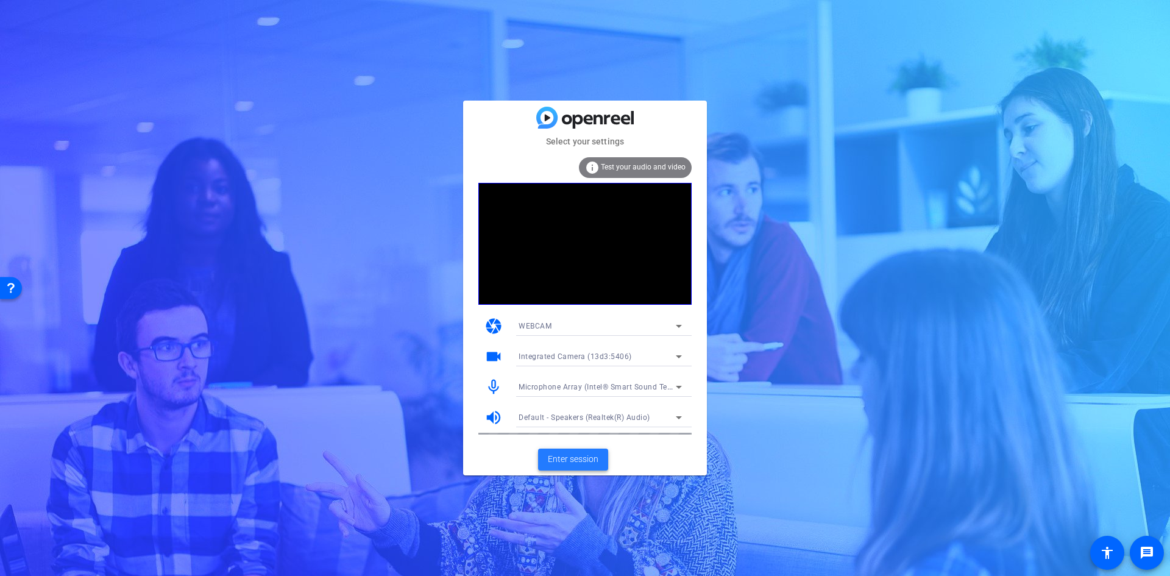
click at [571, 460] on span "Enter session" at bounding box center [573, 459] width 51 height 13
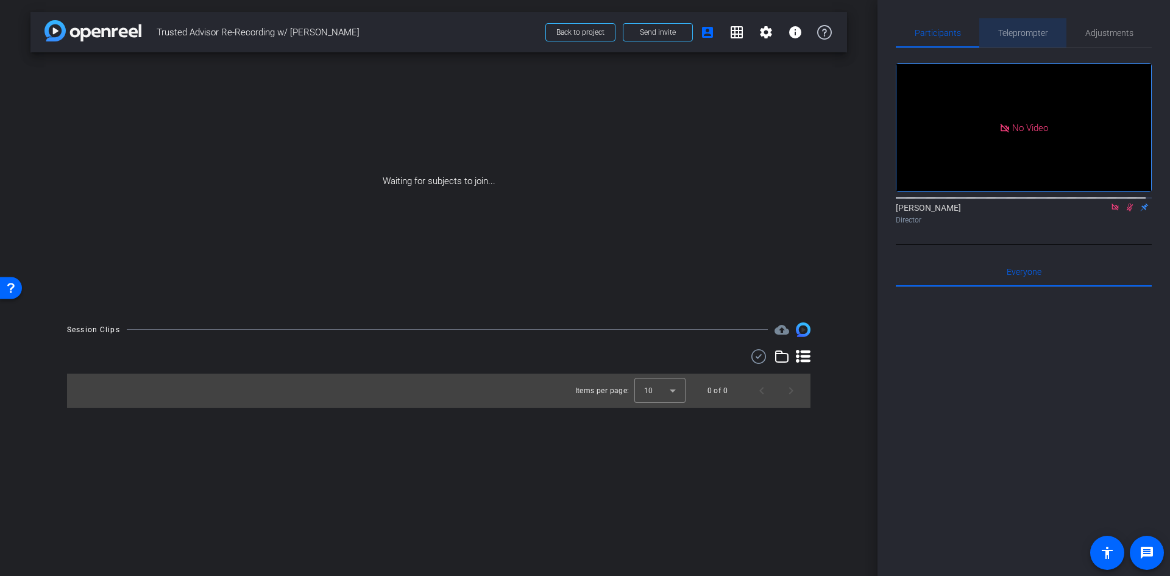
click at [1023, 29] on span "Teleprompter" at bounding box center [1023, 33] width 50 height 9
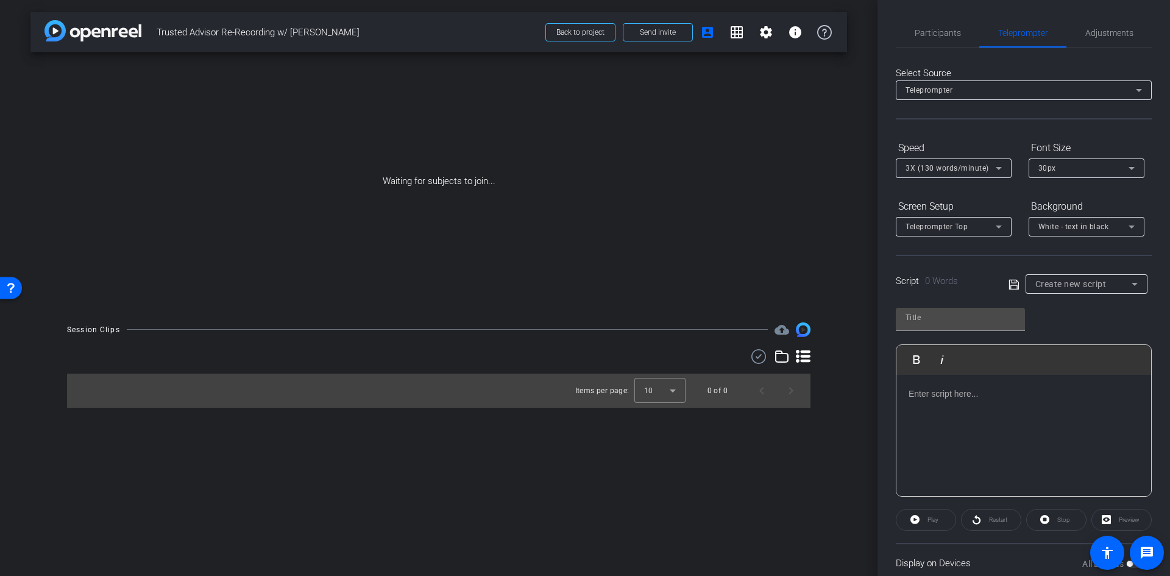
click at [1128, 288] on icon at bounding box center [1135, 284] width 15 height 15
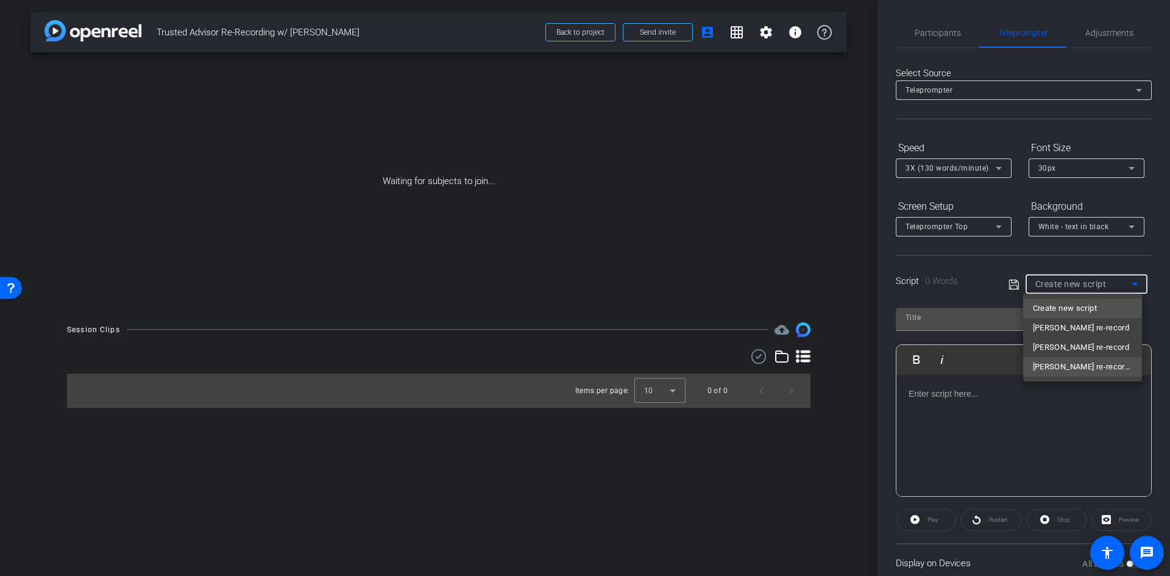
click at [1108, 365] on span "[PERSON_NAME] re-record - FRENCH" at bounding box center [1082, 367] width 99 height 15
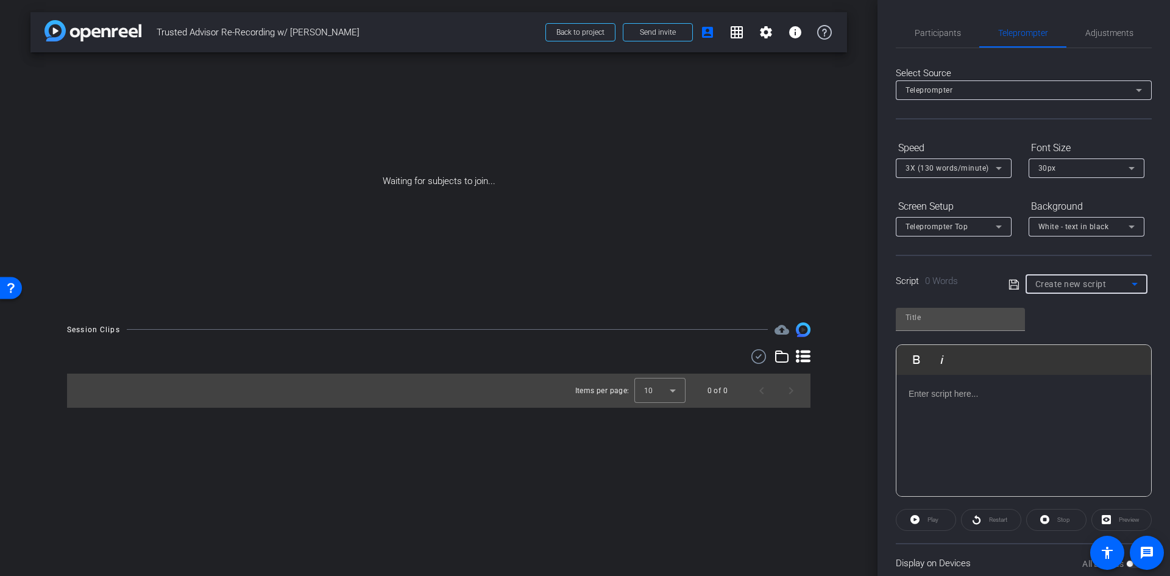
type input "[PERSON_NAME] re-record - FRENCH"
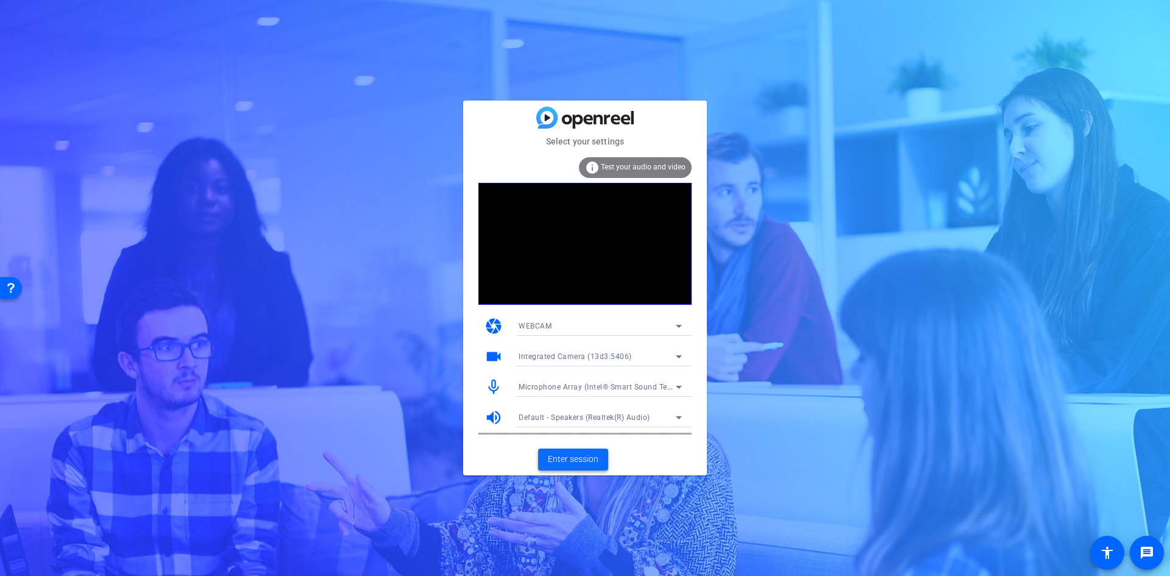
click at [591, 455] on span "Enter session" at bounding box center [573, 459] width 51 height 13
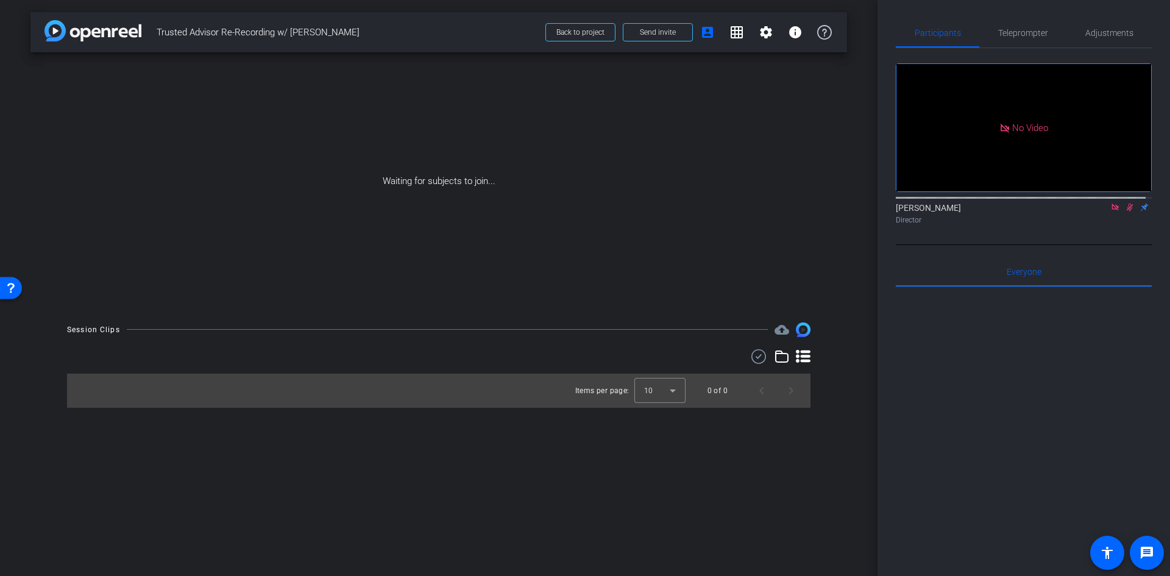
drag, startPoint x: 1033, startPoint y: 28, endPoint x: 1039, endPoint y: 101, distance: 72.8
click at [1033, 29] on span "Teleprompter" at bounding box center [1023, 33] width 50 height 9
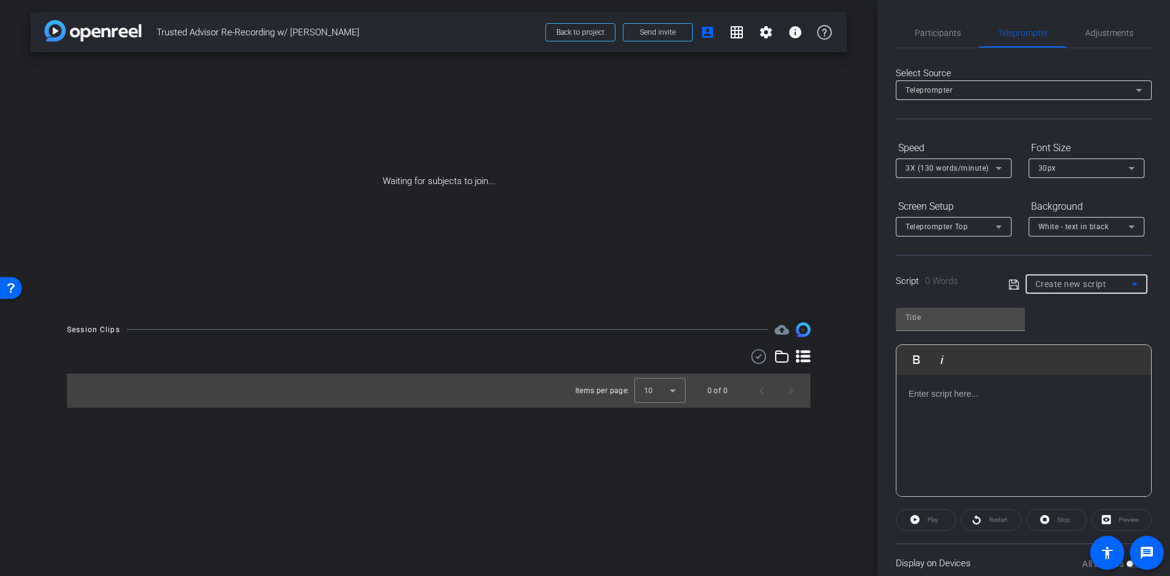
click at [1134, 286] on icon at bounding box center [1135, 284] width 15 height 15
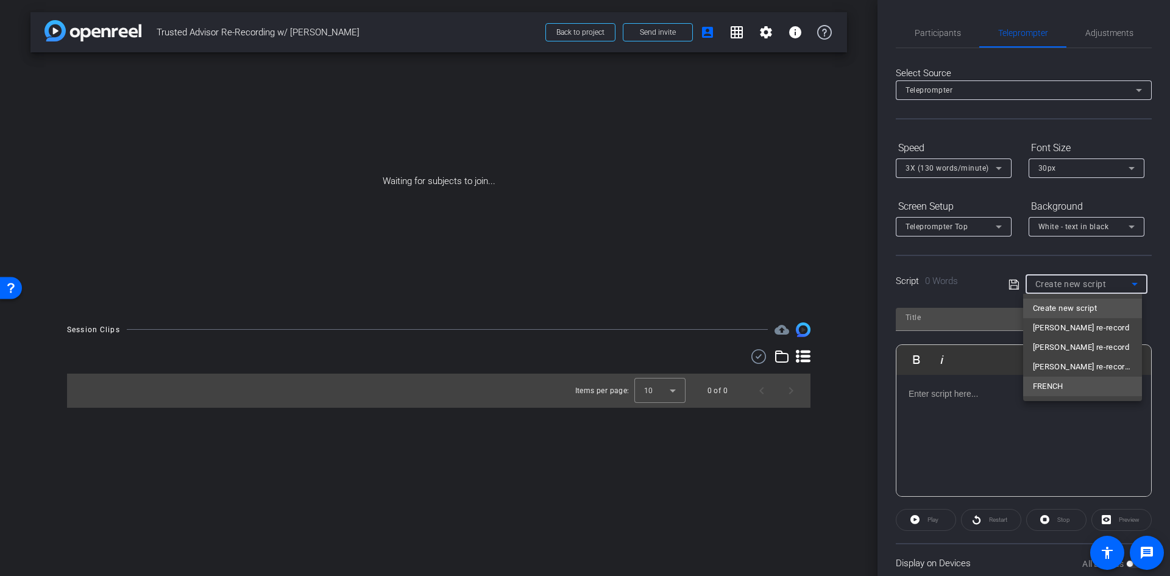
click at [1064, 384] on span "FRENCH" at bounding box center [1048, 386] width 30 height 15
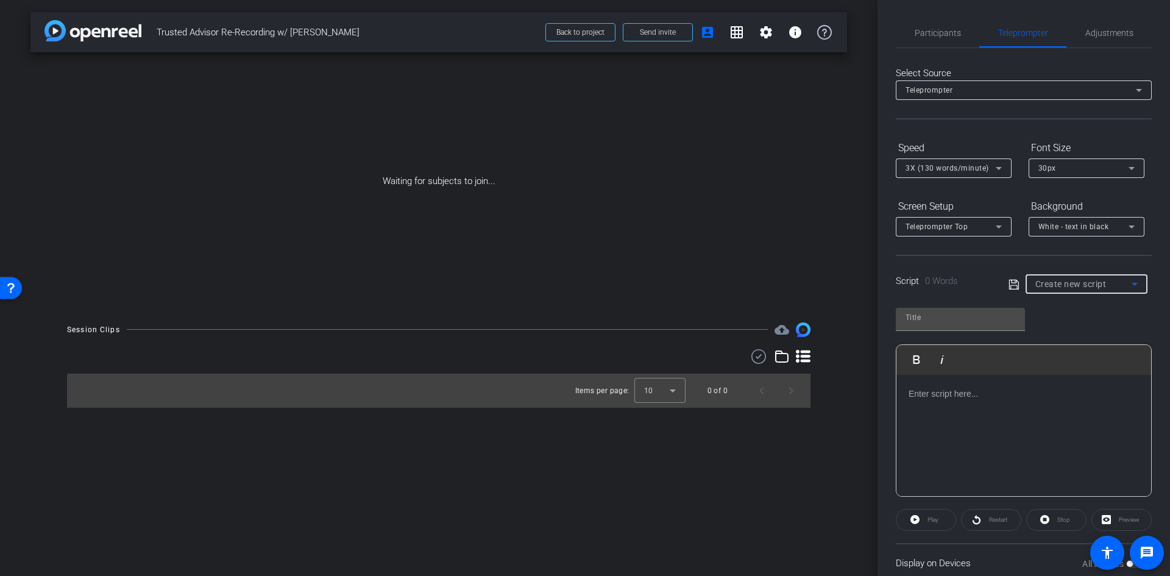
type input "FRENCH"
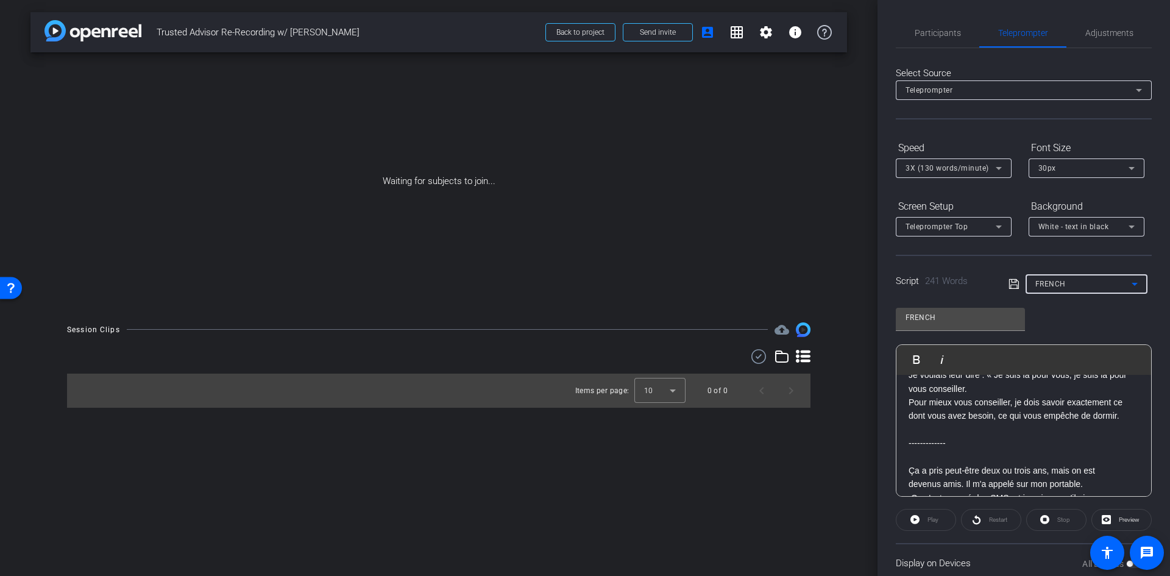
scroll to position [183, 0]
click at [1131, 514] on span "Preview" at bounding box center [1128, 519] width 24 height 17
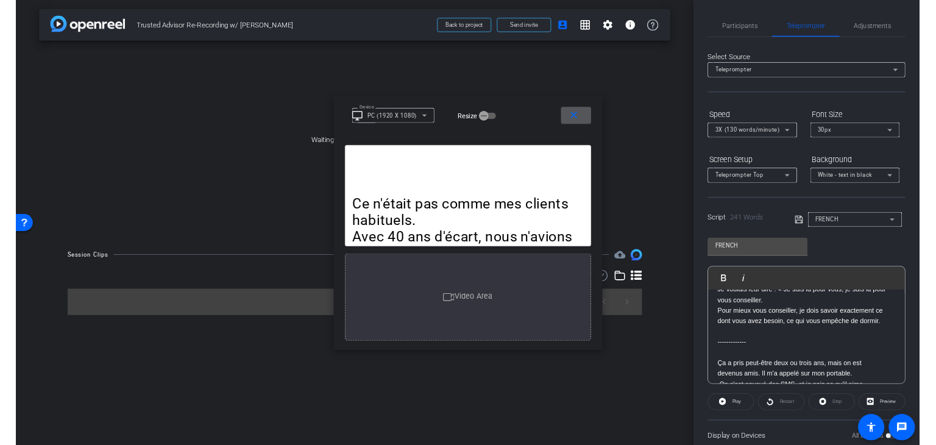
scroll to position [0, 0]
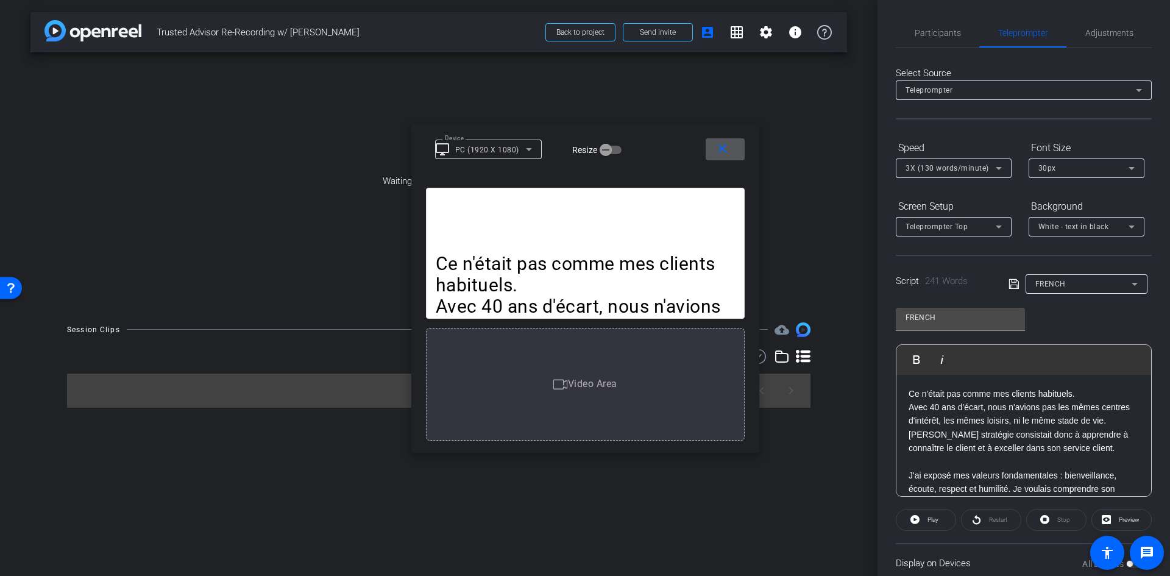
click at [724, 146] on mat-icon "close" at bounding box center [722, 148] width 15 height 15
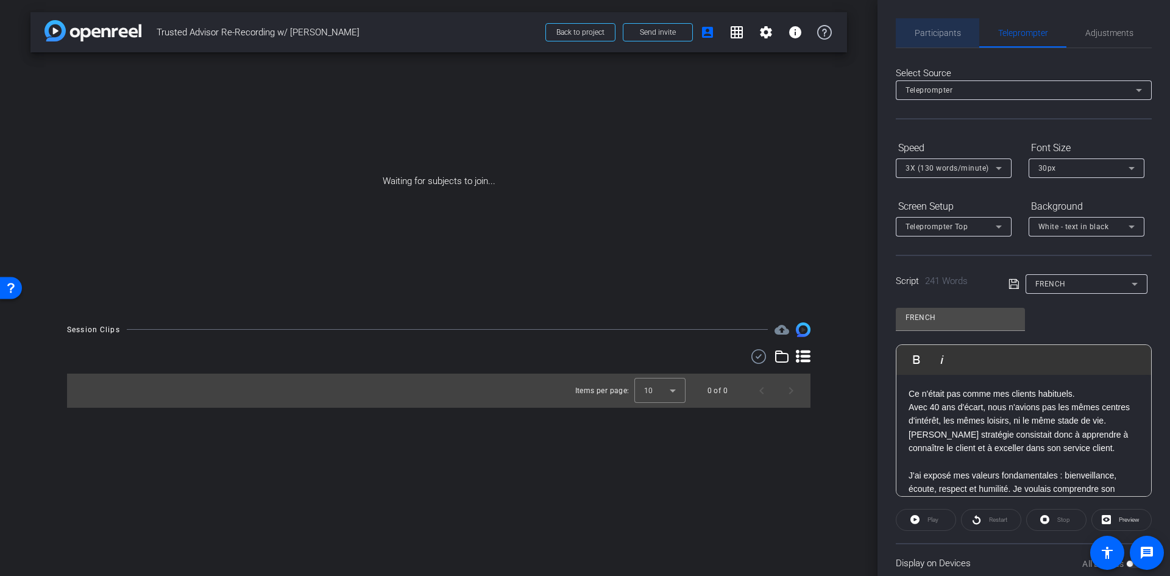
click at [940, 22] on span "Participants" at bounding box center [938, 32] width 46 height 29
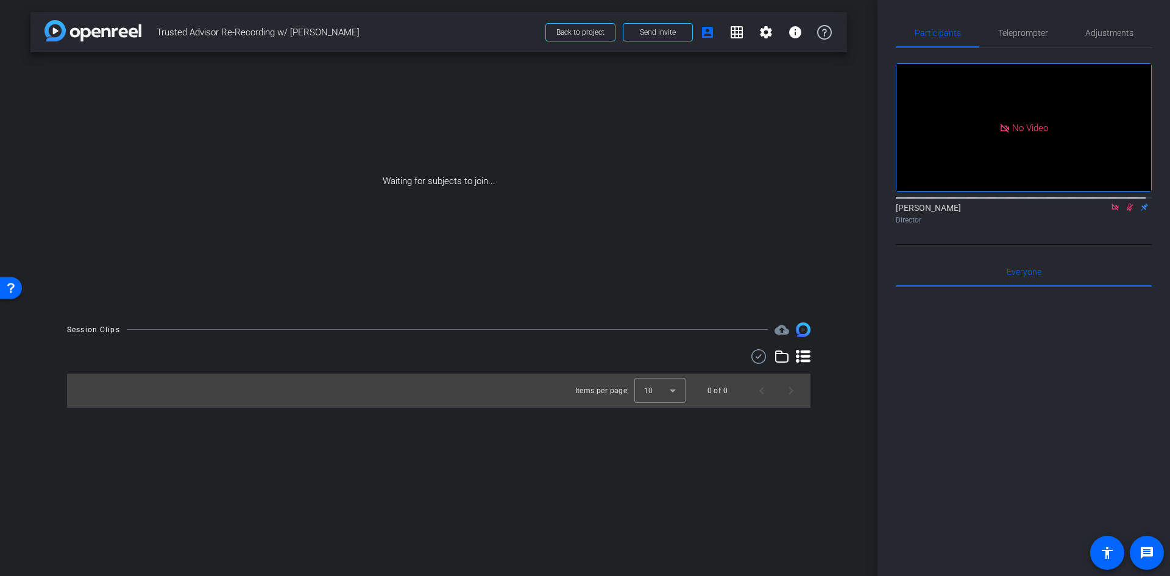
click at [1112, 204] on icon at bounding box center [1115, 207] width 7 height 7
click at [1111, 212] on icon at bounding box center [1116, 207] width 10 height 9
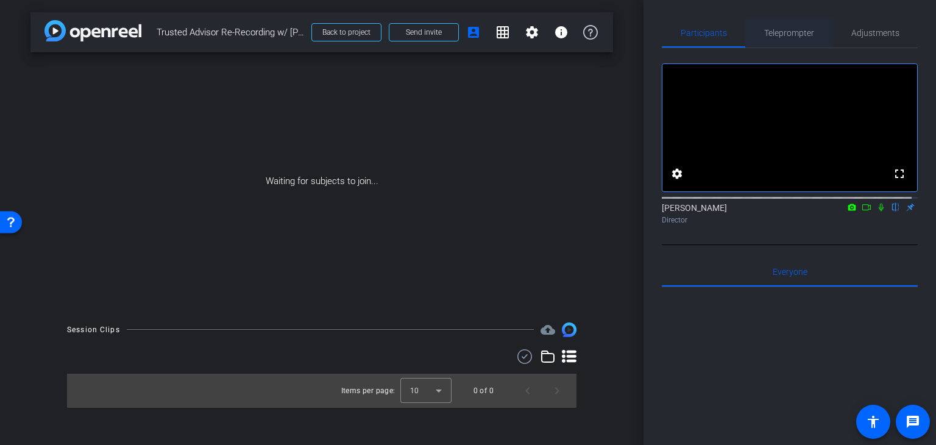
click at [795, 31] on span "Teleprompter" at bounding box center [789, 33] width 50 height 9
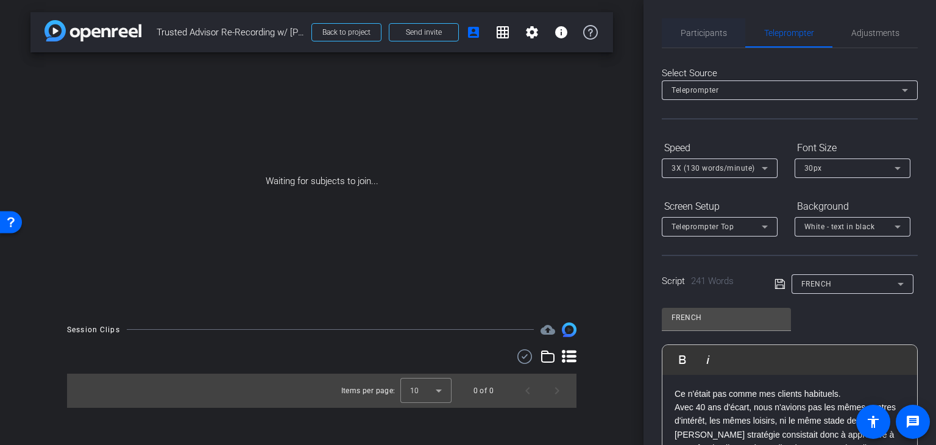
click at [724, 26] on span "Participants" at bounding box center [704, 32] width 46 height 29
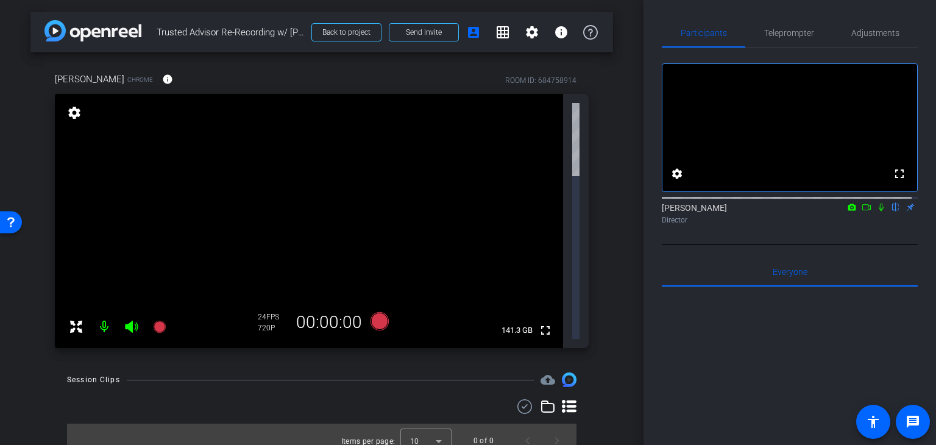
click at [77, 321] on icon at bounding box center [76, 327] width 12 height 12
click at [546, 110] on mat-icon "fullscreen_exit" at bounding box center [545, 111] width 15 height 15
click at [74, 112] on mat-icon "settings" at bounding box center [74, 112] width 17 height 15
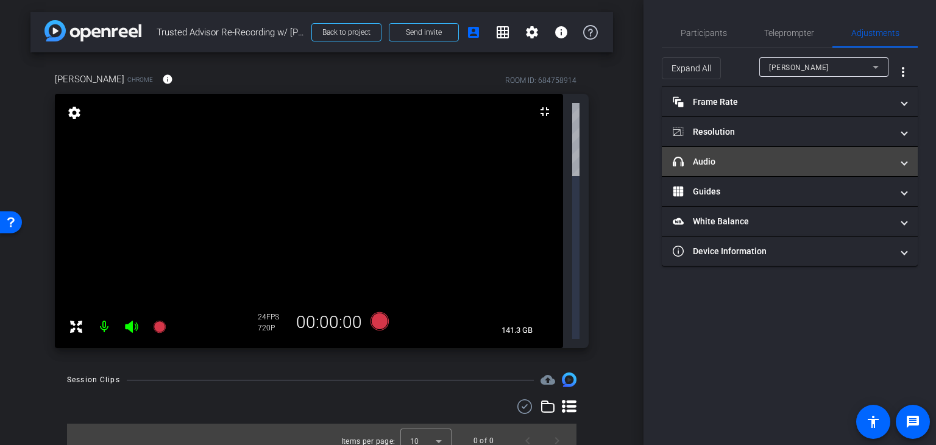
click at [717, 161] on mat-panel-title "headphone icon Audio" at bounding box center [782, 161] width 219 height 13
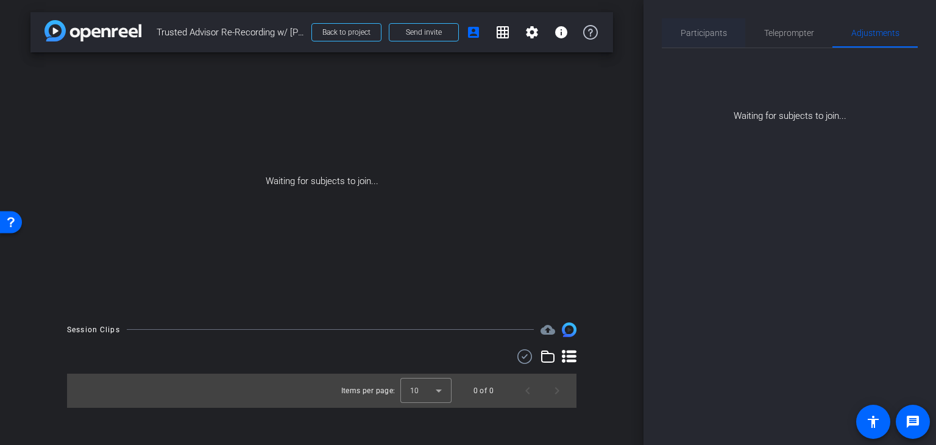
click at [710, 38] on span "Participants" at bounding box center [704, 32] width 46 height 29
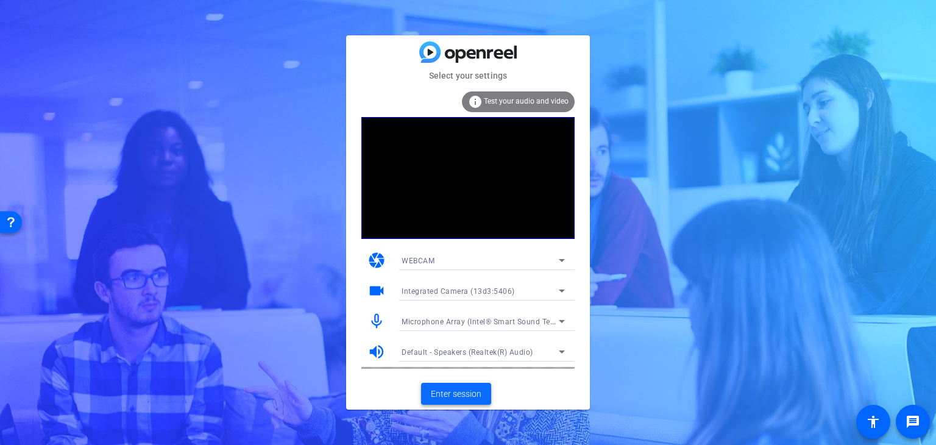
click at [468, 395] on span "Enter session" at bounding box center [456, 394] width 51 height 13
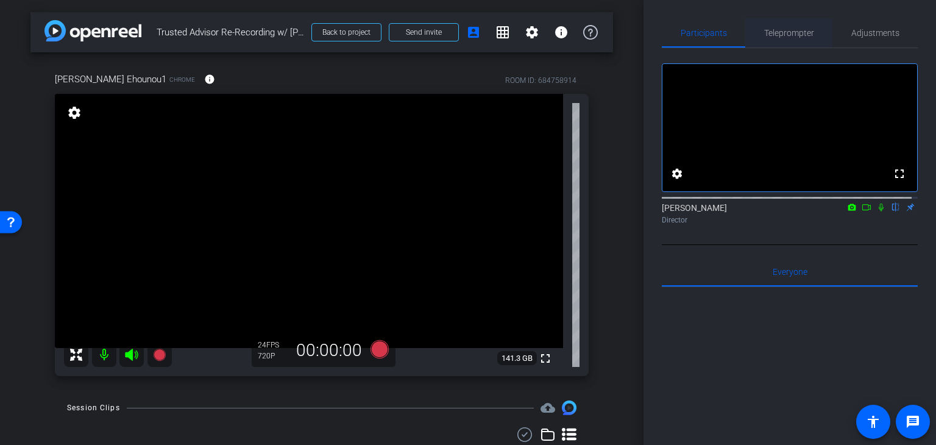
click at [783, 34] on span "Teleprompter" at bounding box center [789, 33] width 50 height 9
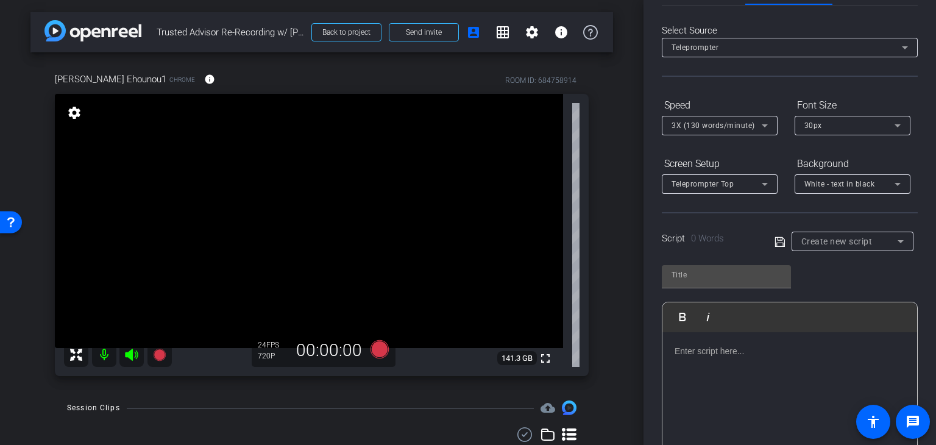
scroll to position [61, 0]
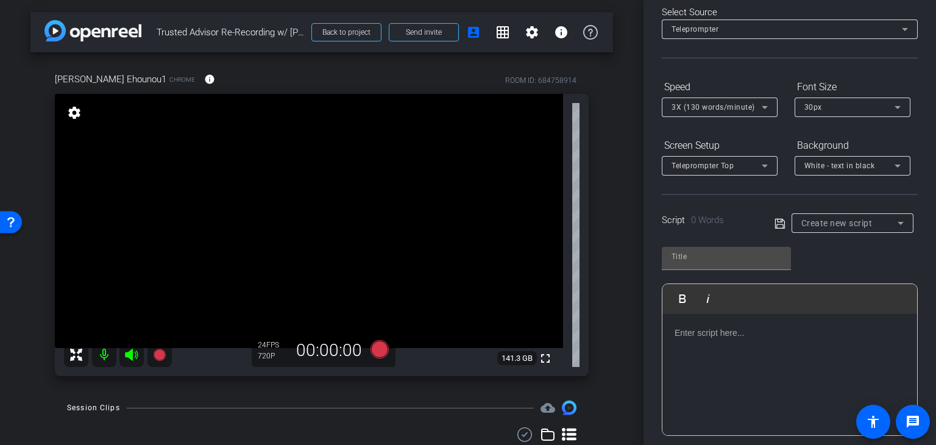
click at [894, 220] on icon at bounding box center [901, 223] width 15 height 15
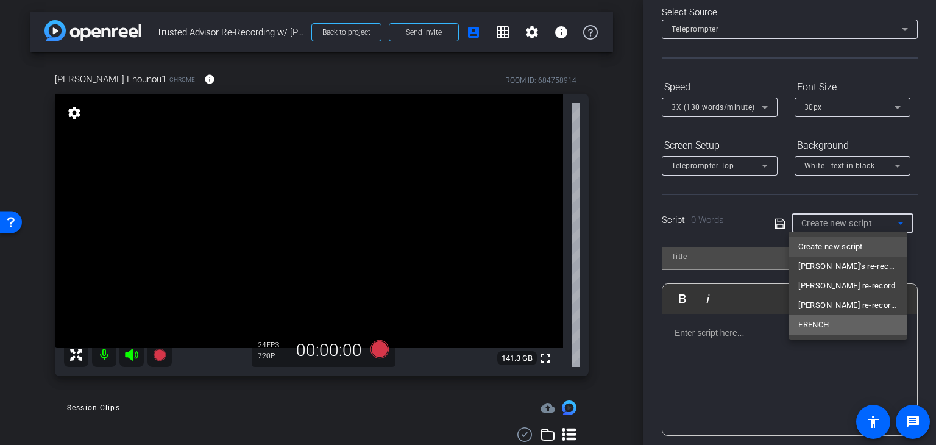
click at [822, 325] on span "FRENCH" at bounding box center [814, 325] width 30 height 15
type input "FRENCH"
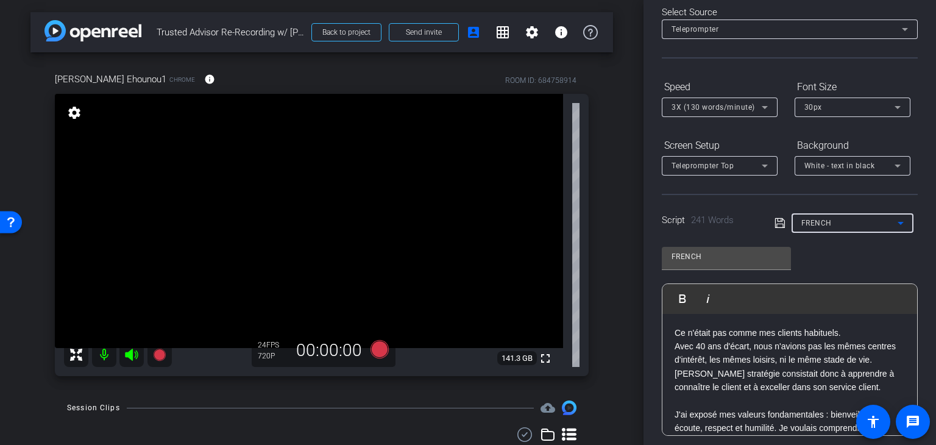
scroll to position [220, 0]
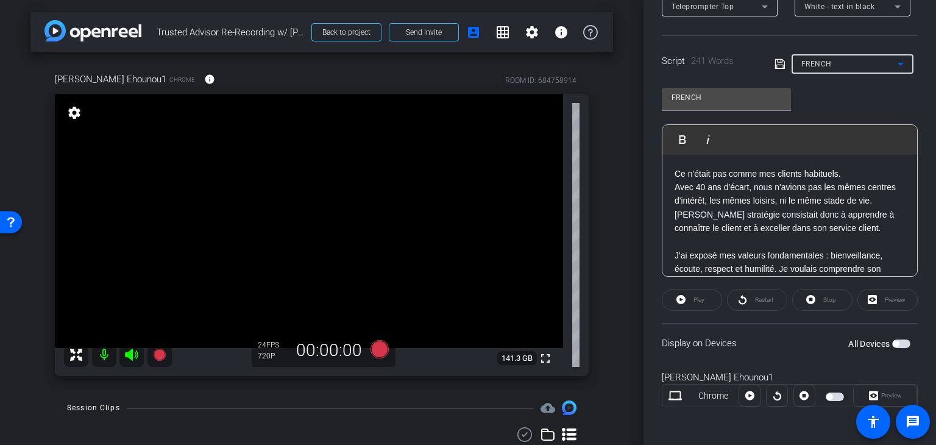
click at [885, 299] on div "Preview" at bounding box center [888, 300] width 60 height 22
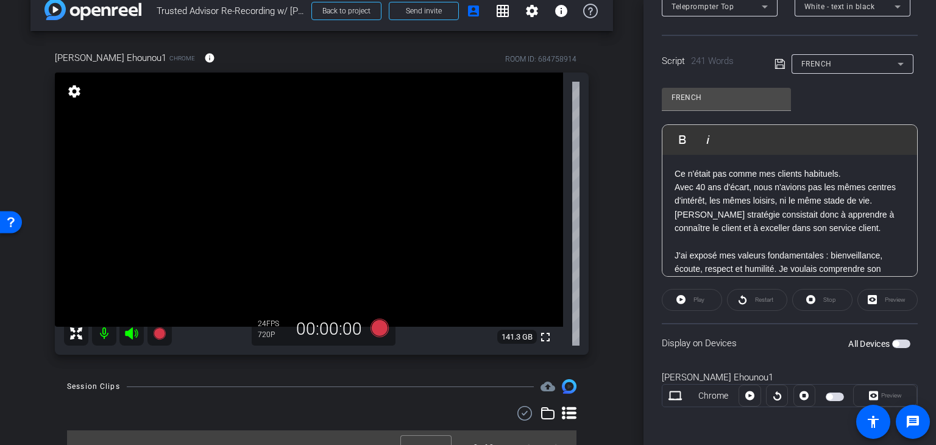
scroll to position [41, 0]
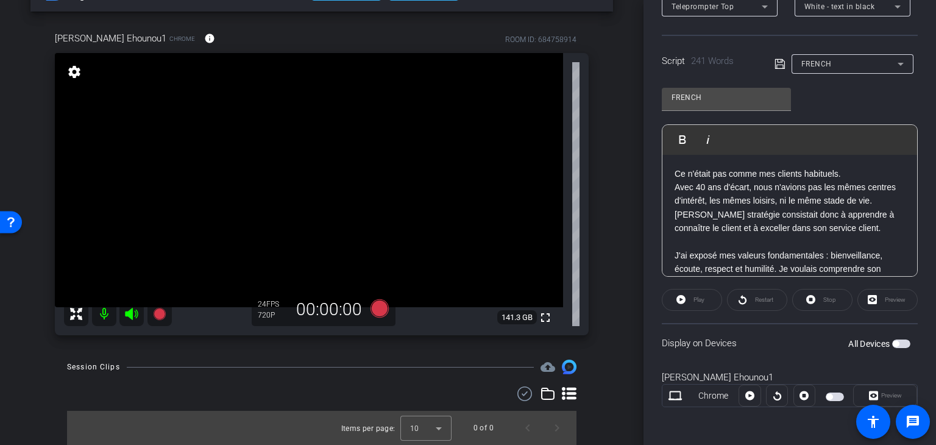
click at [678, 298] on div "Play" at bounding box center [692, 300] width 60 height 22
click at [671, 296] on div "Play" at bounding box center [692, 300] width 60 height 22
click at [683, 297] on div "Play" at bounding box center [692, 300] width 60 height 22
click at [695, 297] on div "Play" at bounding box center [692, 300] width 60 height 22
click at [716, 298] on div "Play" at bounding box center [692, 300] width 60 height 22
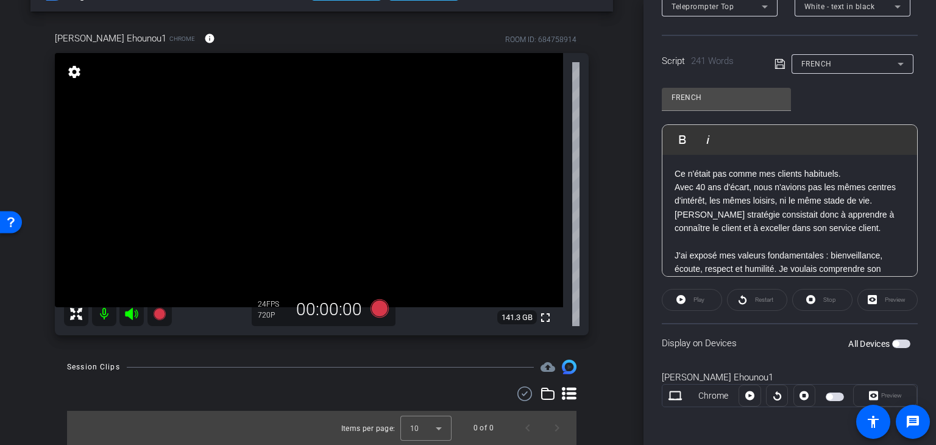
click at [882, 298] on div "Preview" at bounding box center [888, 300] width 60 height 22
click at [683, 295] on div "Play" at bounding box center [692, 300] width 60 height 22
click at [751, 298] on div "Restart" at bounding box center [757, 300] width 60 height 22
click at [688, 303] on div "Play" at bounding box center [692, 300] width 60 height 22
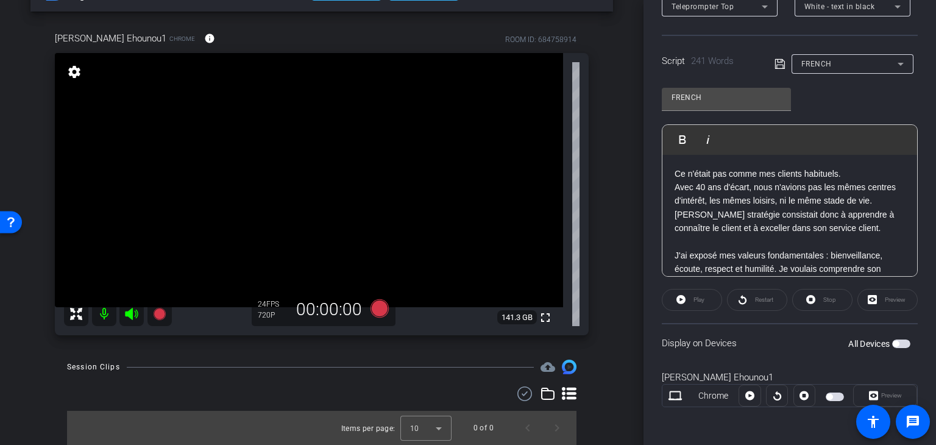
click at [675, 301] on div "Play" at bounding box center [692, 300] width 60 height 22
click at [679, 297] on div "Play" at bounding box center [692, 300] width 60 height 22
click at [878, 291] on div "Preview" at bounding box center [888, 300] width 60 height 22
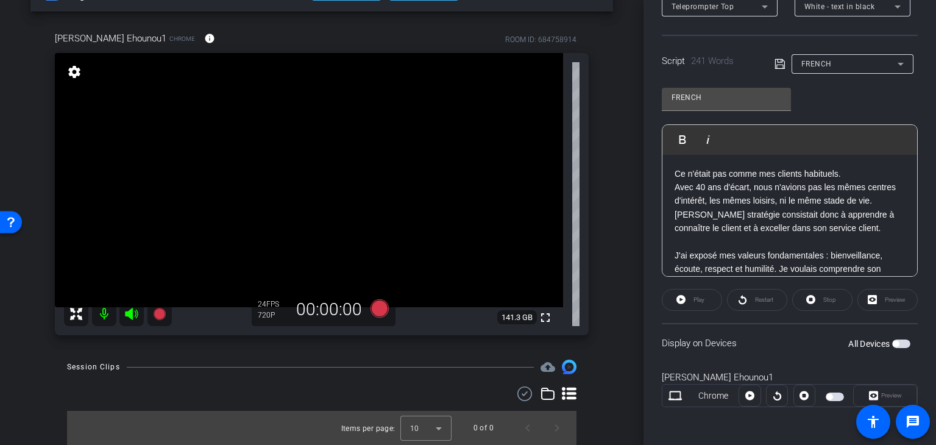
click at [679, 301] on div "Play" at bounding box center [692, 300] width 60 height 22
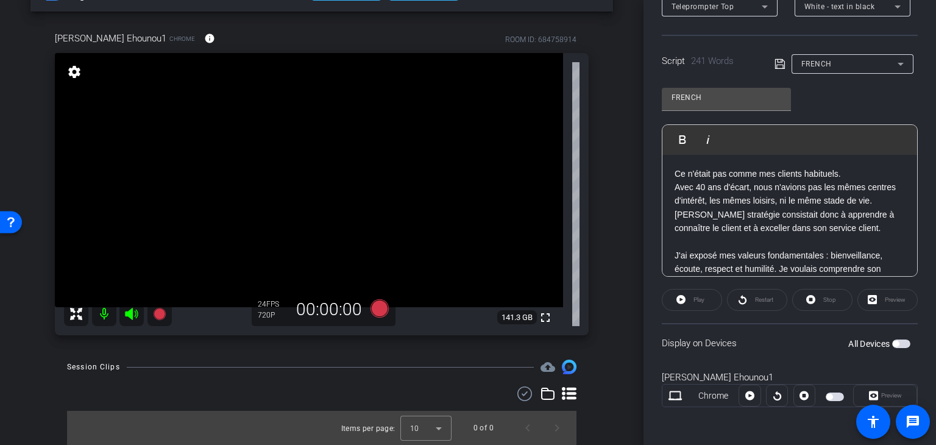
click at [761, 299] on div "Restart" at bounding box center [757, 300] width 60 height 22
click at [733, 299] on div "Restart" at bounding box center [757, 300] width 60 height 22
click at [877, 296] on div "Preview" at bounding box center [888, 300] width 60 height 22
click at [690, 300] on div "Play" at bounding box center [692, 300] width 60 height 22
drag, startPoint x: 806, startPoint y: 221, endPoint x: 767, endPoint y: 230, distance: 40.5
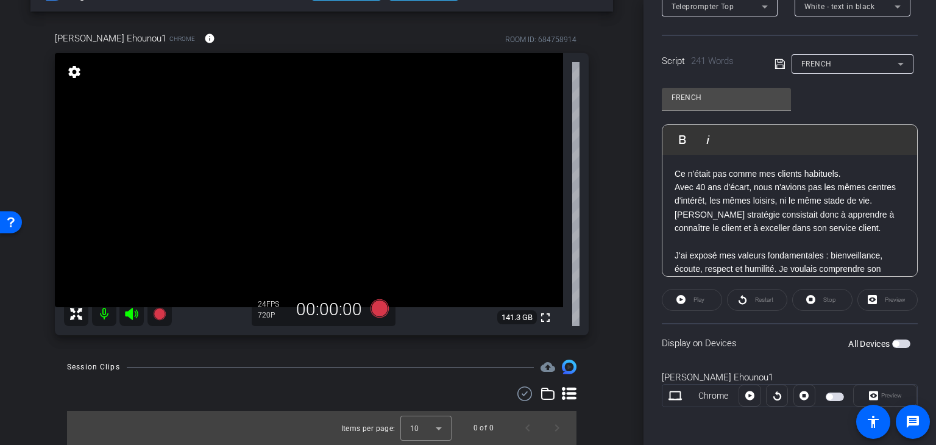
click at [806, 221] on p "Ma stratégie consistait donc à apprendre à connaître le client et à exceller da…" at bounding box center [790, 221] width 230 height 27
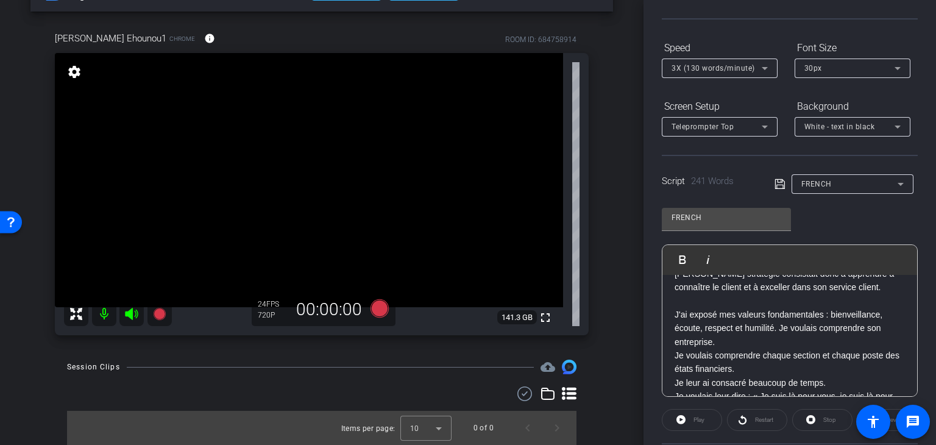
scroll to position [0, 0]
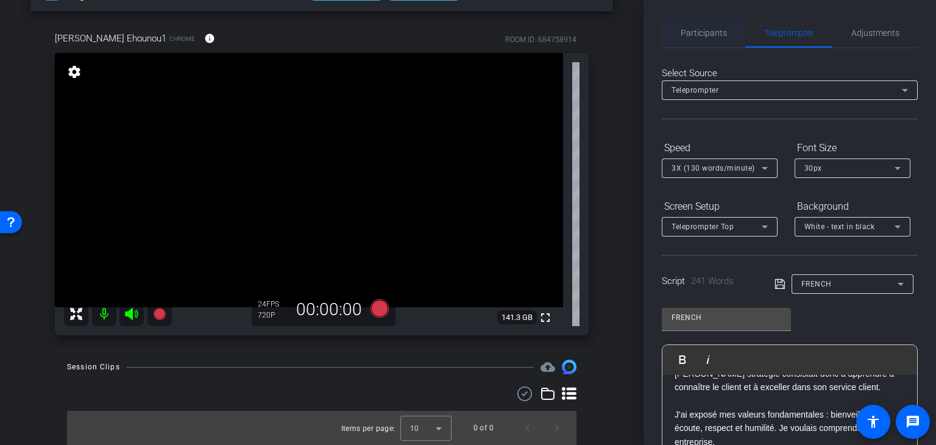
click at [704, 32] on span "Participants" at bounding box center [704, 33] width 46 height 9
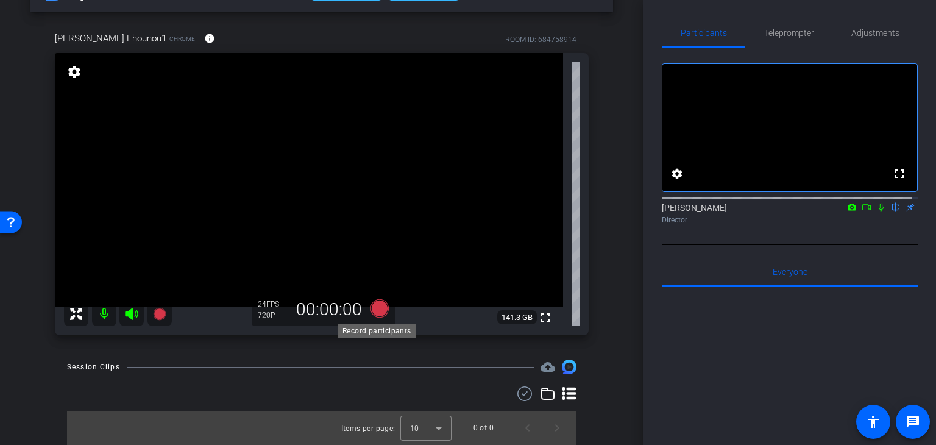
click at [377, 308] on icon at bounding box center [380, 308] width 18 height 18
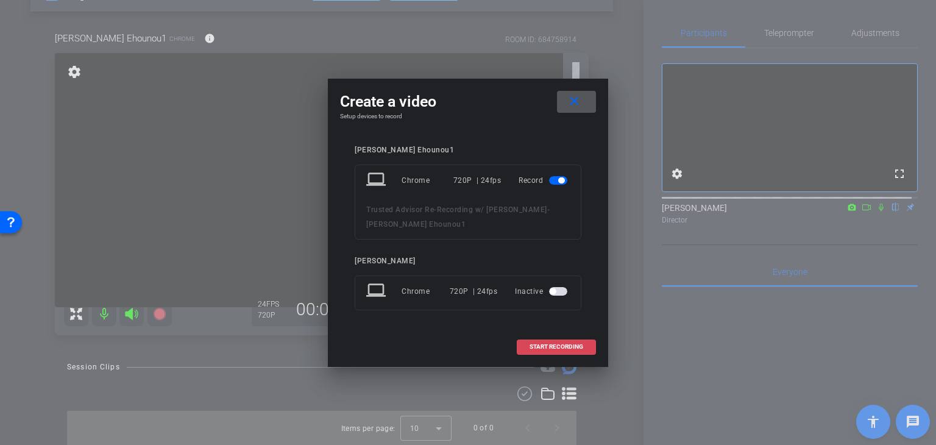
click at [562, 346] on span "START RECORDING" at bounding box center [557, 347] width 54 height 6
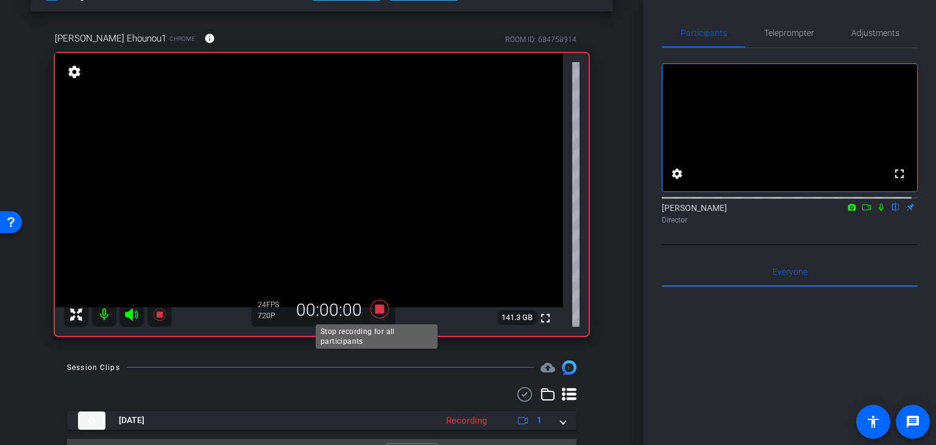
scroll to position [41, 0]
click at [377, 307] on icon at bounding box center [380, 308] width 18 height 18
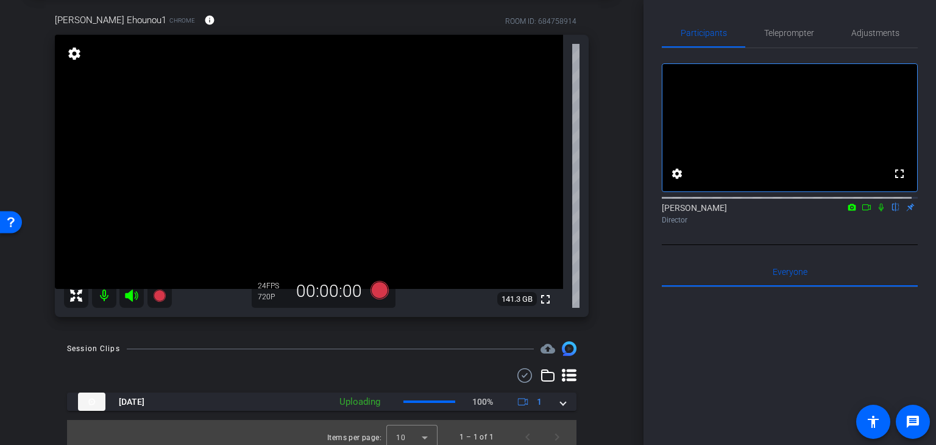
scroll to position [68, 0]
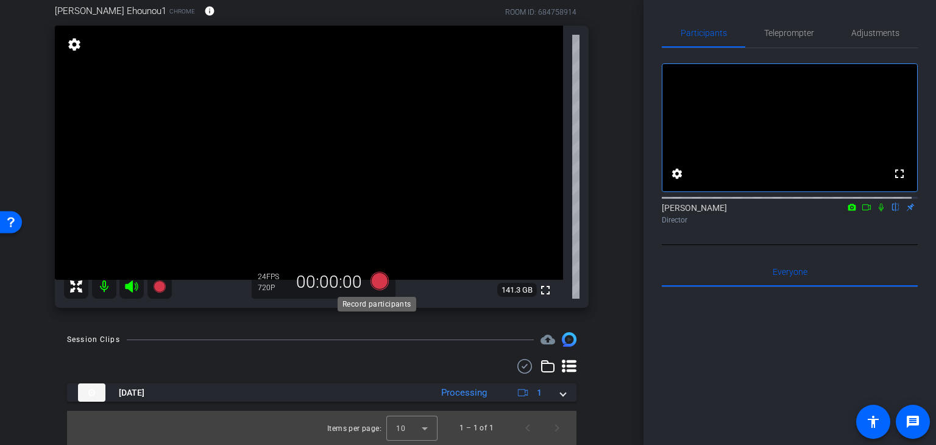
click at [379, 280] on icon at bounding box center [380, 281] width 18 height 18
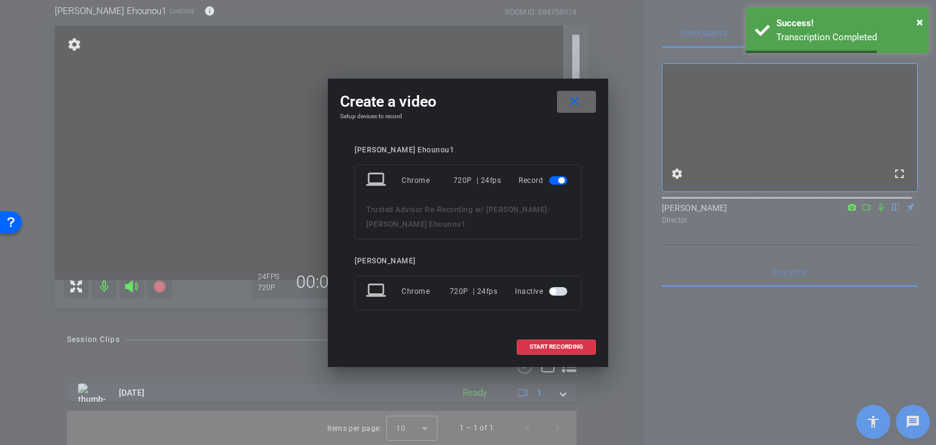
click at [585, 101] on span at bounding box center [576, 101] width 39 height 29
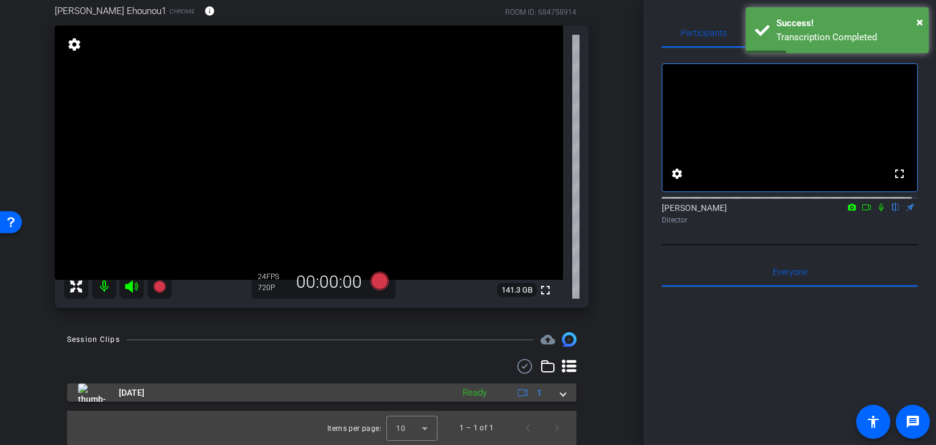
click at [475, 391] on div "Ready" at bounding box center [475, 393] width 37 height 14
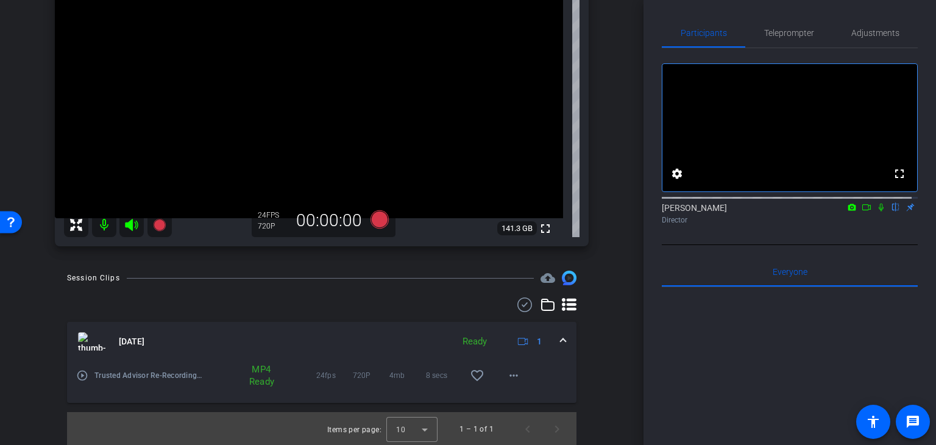
scroll to position [132, 0]
click at [80, 375] on mat-icon "play_circle_outline" at bounding box center [82, 374] width 12 height 12
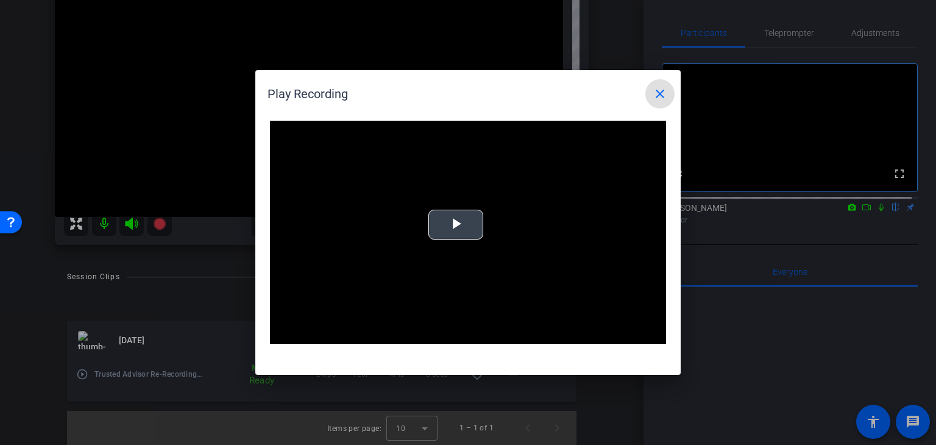
click at [456, 225] on span "Video Player" at bounding box center [456, 225] width 0 height 0
click at [661, 93] on mat-icon "close" at bounding box center [660, 94] width 15 height 15
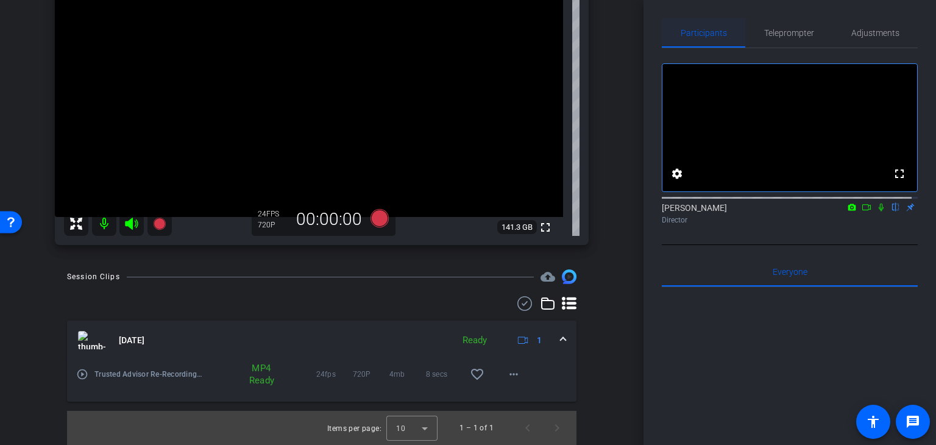
click at [714, 32] on span "Participants" at bounding box center [704, 33] width 46 height 9
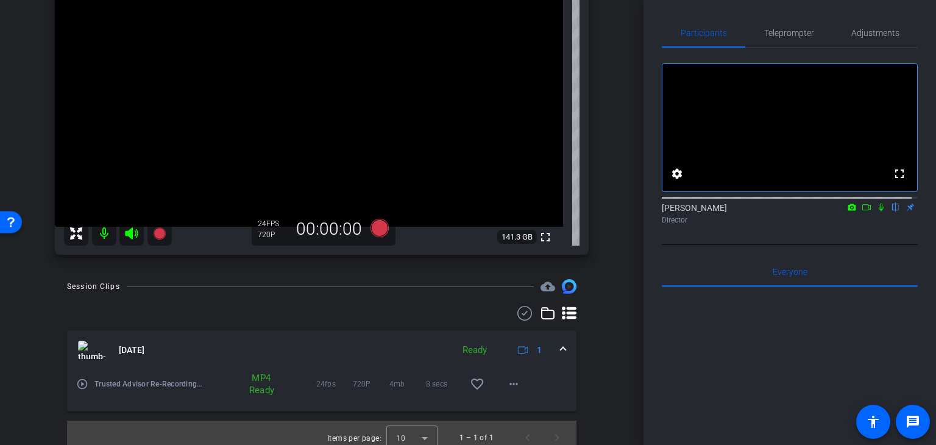
scroll to position [122, 0]
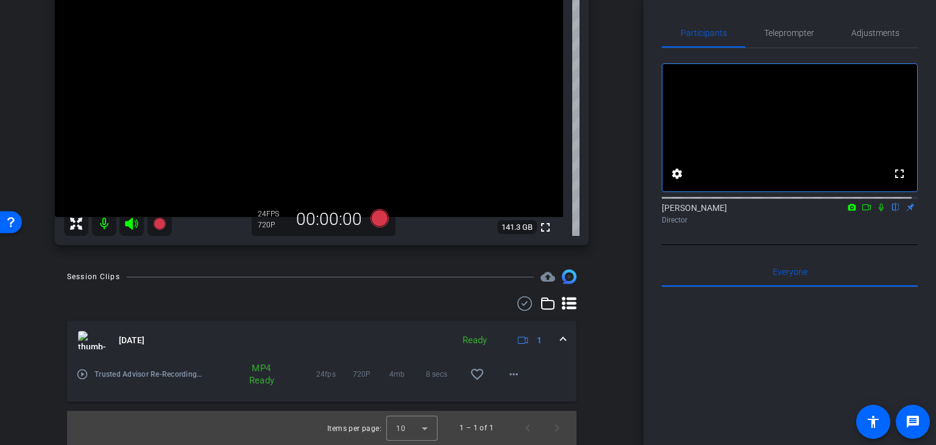
click at [558, 332] on mat-expansion-panel-header "Sep 30, 2025 Ready 1" at bounding box center [322, 340] width 510 height 39
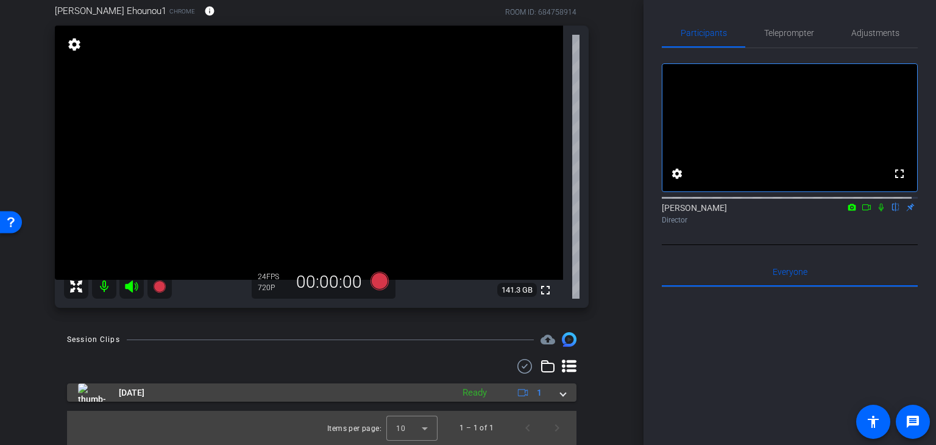
scroll to position [68, 0]
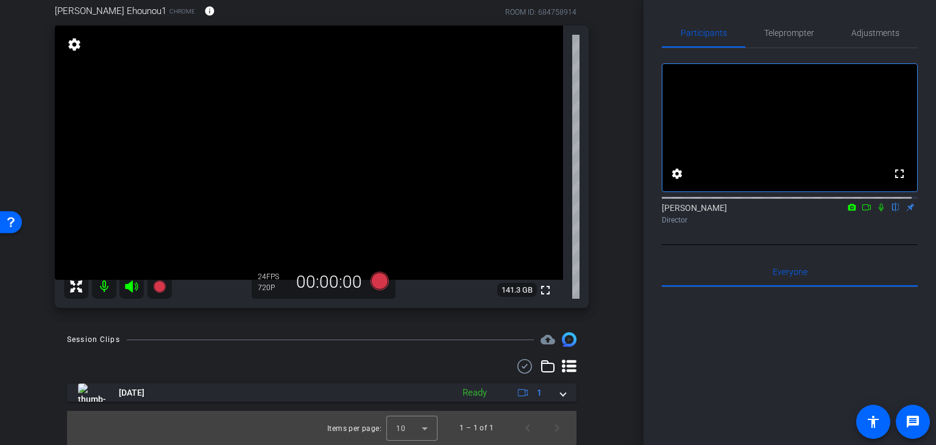
click at [74, 288] on icon at bounding box center [76, 286] width 12 height 12
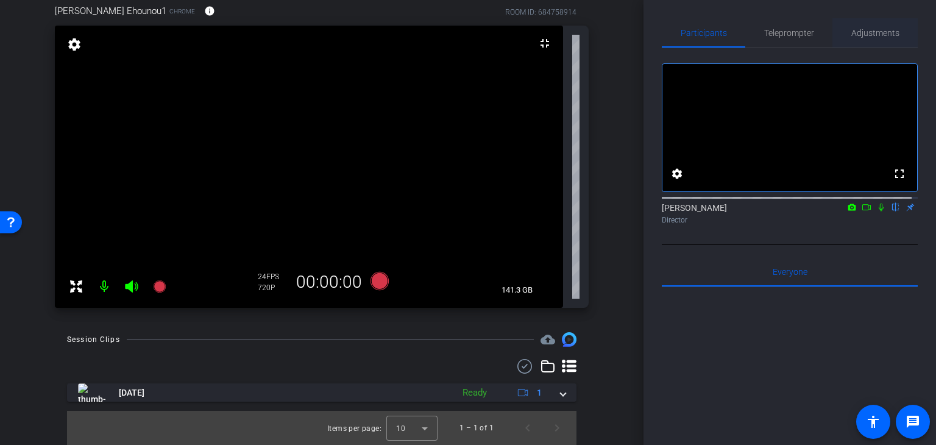
click at [876, 30] on span "Adjustments" at bounding box center [876, 33] width 48 height 9
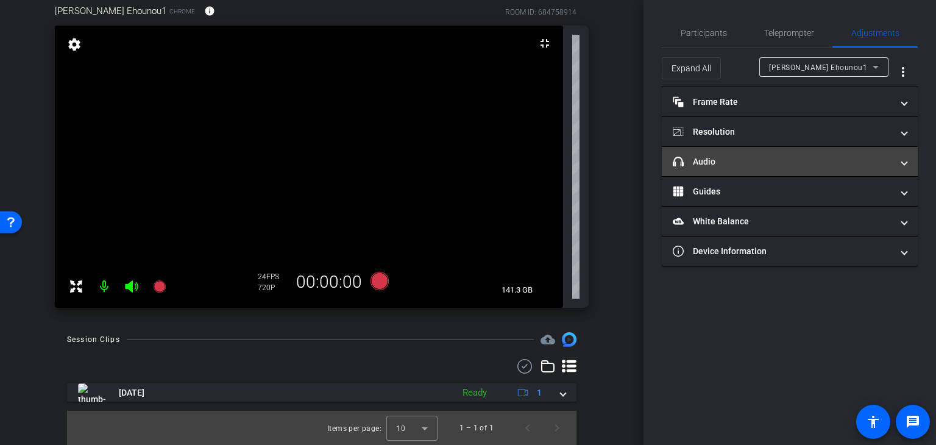
click at [905, 160] on span at bounding box center [904, 161] width 5 height 13
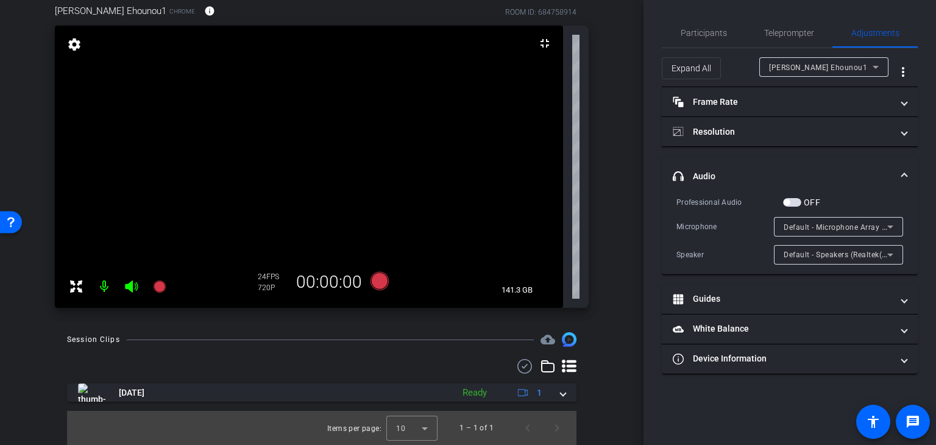
click at [797, 202] on span "button" at bounding box center [792, 202] width 18 height 9
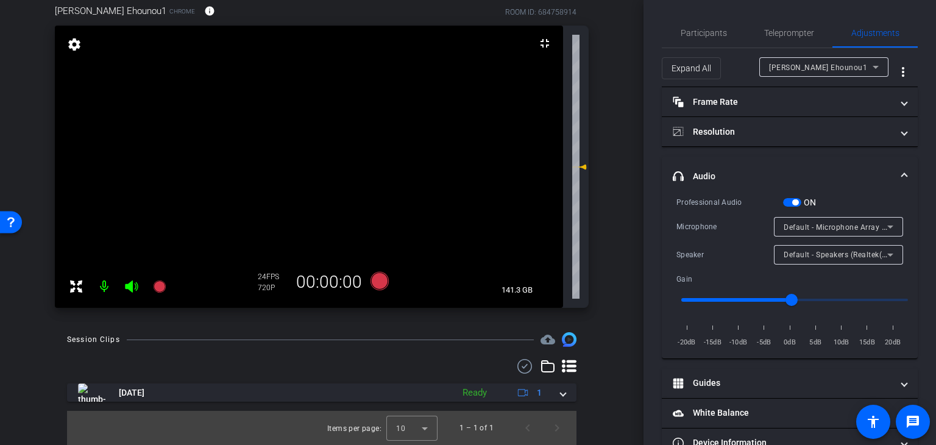
click at [789, 202] on span "button" at bounding box center [792, 202] width 18 height 9
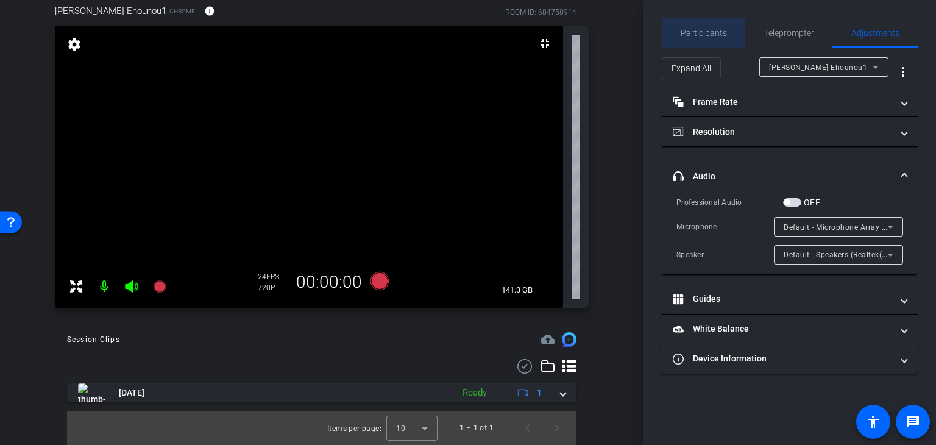
click at [705, 29] on span "Participants" at bounding box center [704, 33] width 46 height 9
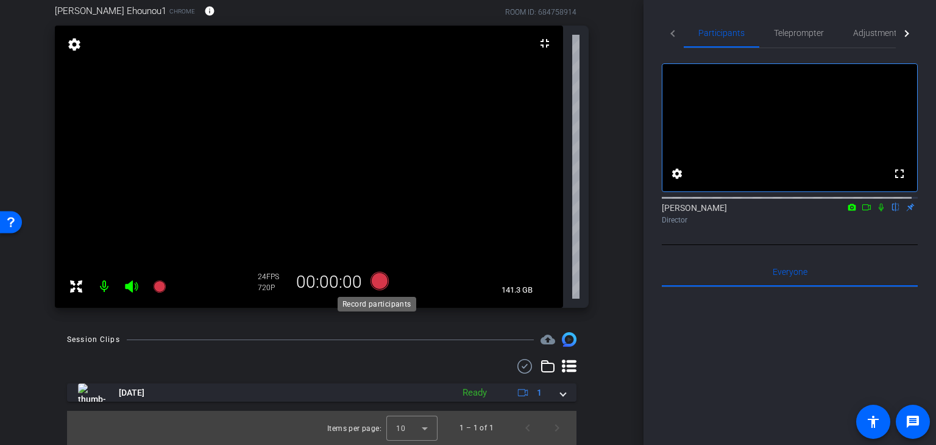
click at [375, 272] on icon at bounding box center [380, 281] width 18 height 18
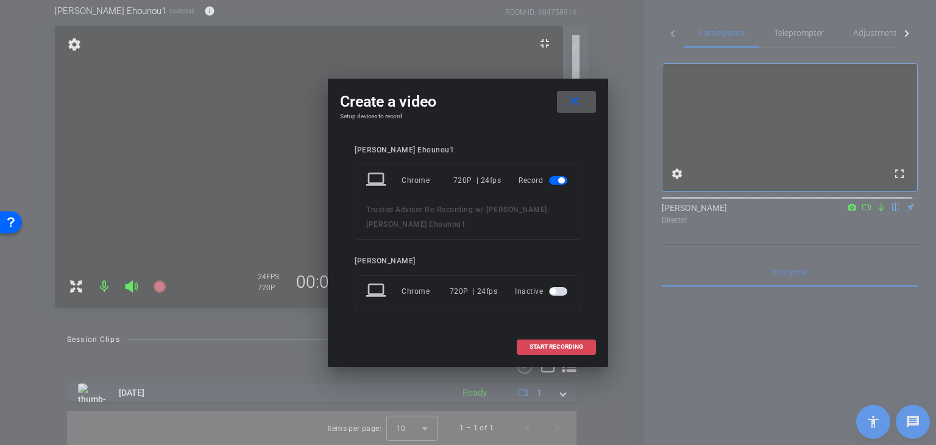
click at [571, 344] on span "START RECORDING" at bounding box center [557, 347] width 54 height 6
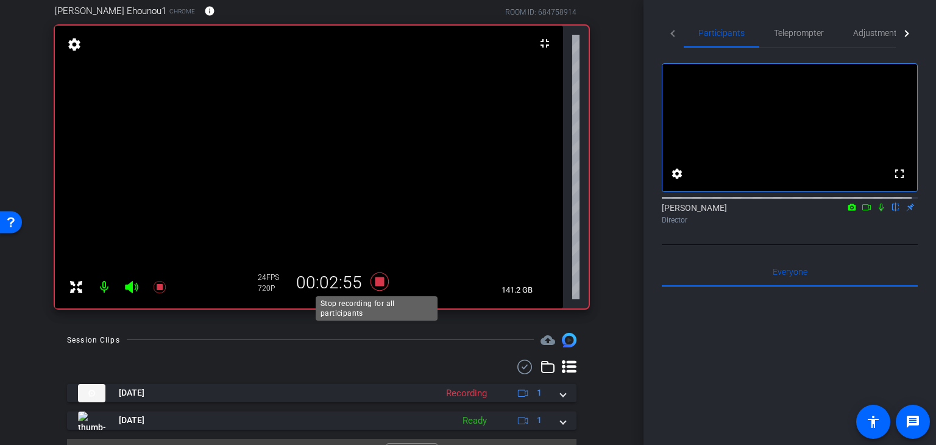
click at [377, 279] on icon at bounding box center [380, 281] width 18 height 18
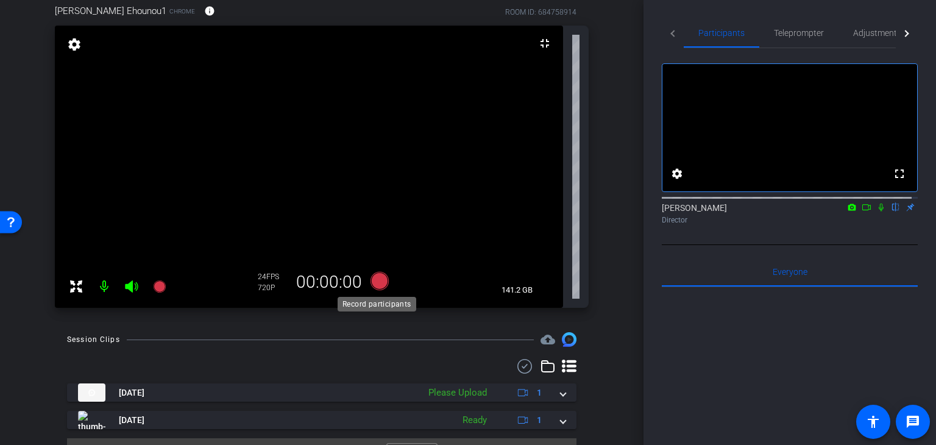
click at [374, 279] on icon at bounding box center [380, 281] width 18 height 18
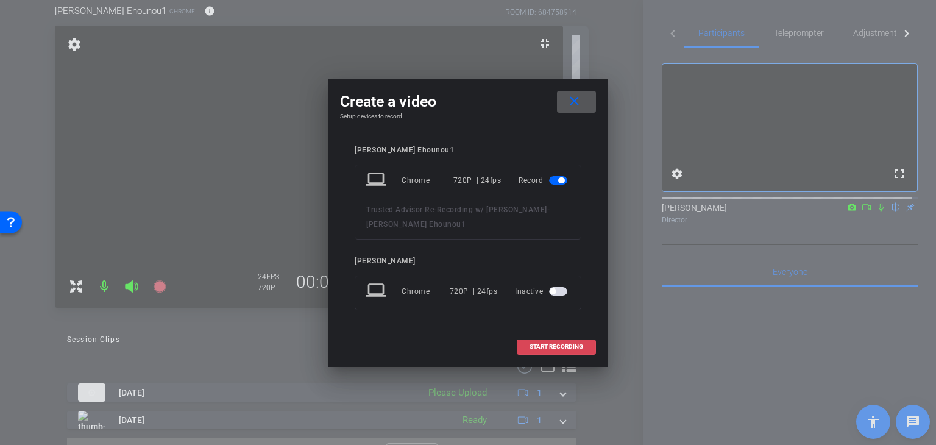
click at [558, 347] on span "START RECORDING" at bounding box center [557, 347] width 54 height 6
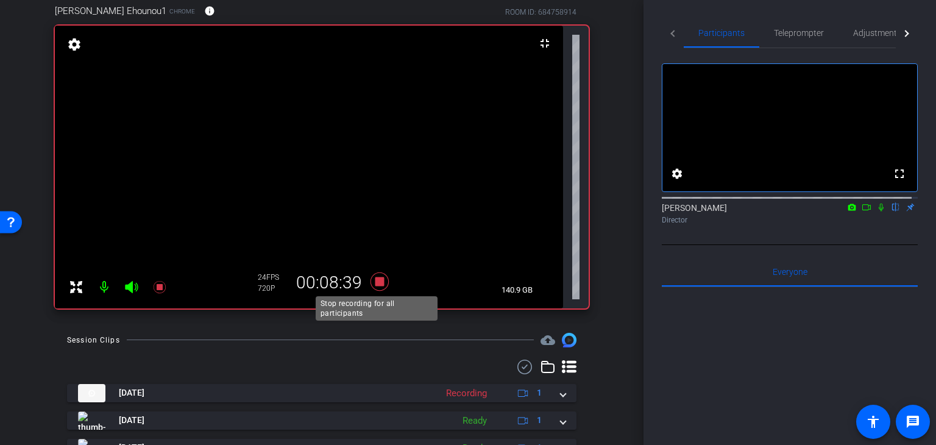
click at [378, 279] on icon at bounding box center [380, 281] width 18 height 18
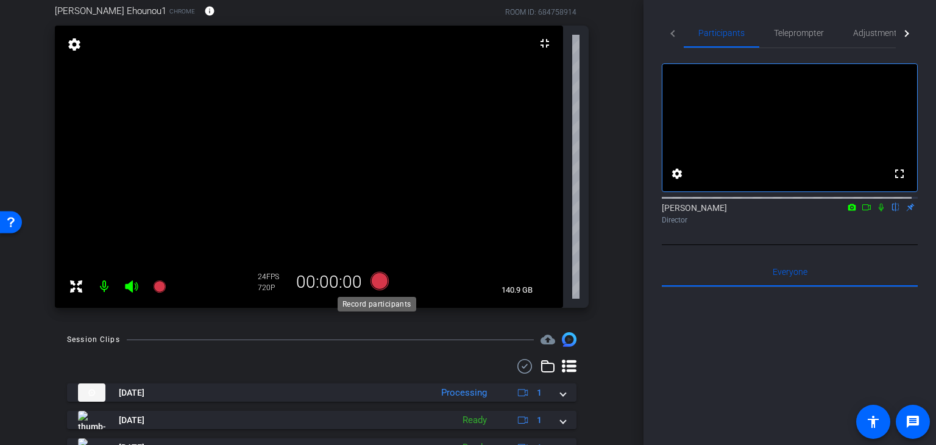
click at [377, 281] on icon at bounding box center [380, 281] width 18 height 18
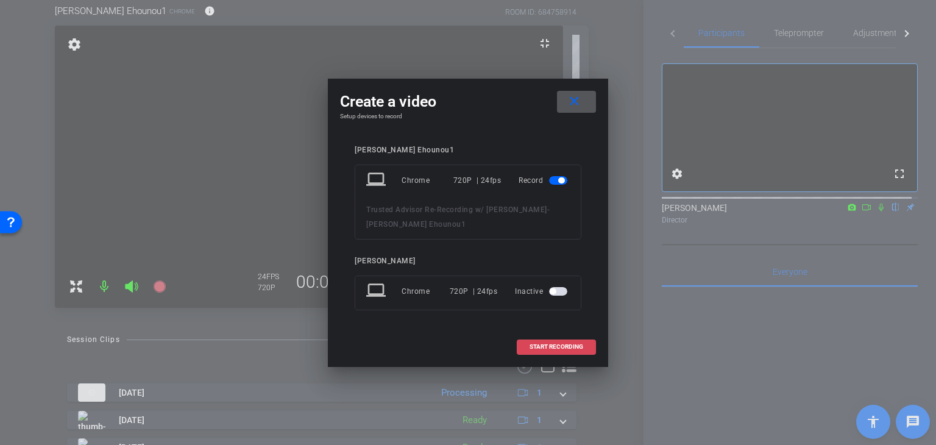
click at [545, 344] on span "START RECORDING" at bounding box center [557, 347] width 54 height 6
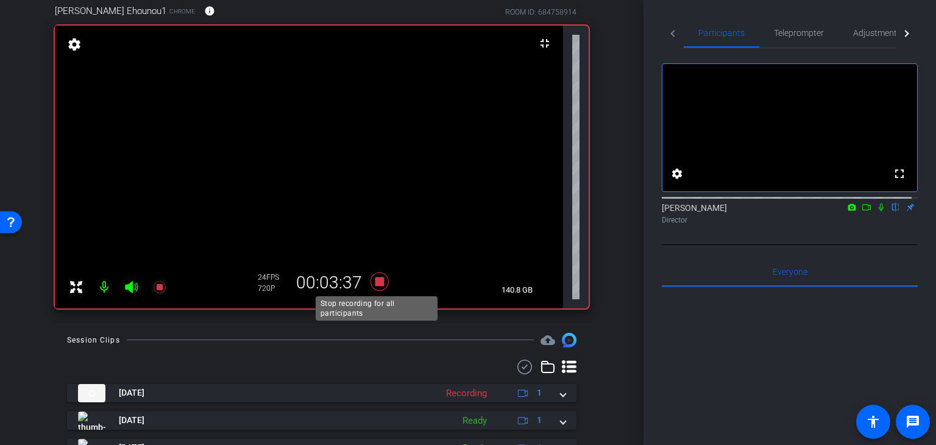
click at [375, 283] on icon at bounding box center [380, 281] width 18 height 18
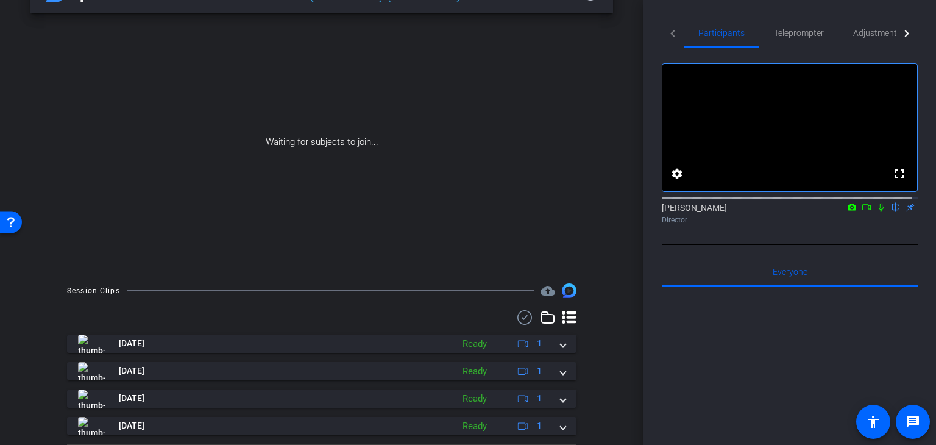
scroll to position [73, 0]
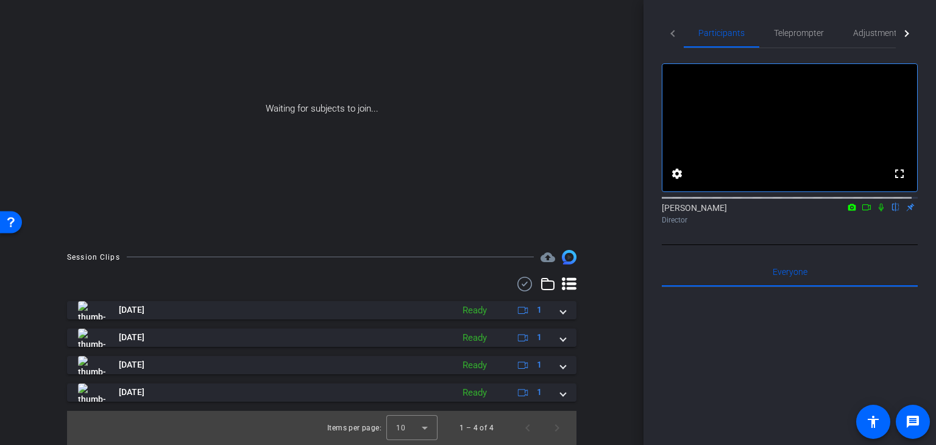
click at [862, 212] on icon at bounding box center [867, 207] width 10 height 9
click at [891, 212] on icon at bounding box center [896, 207] width 10 height 9
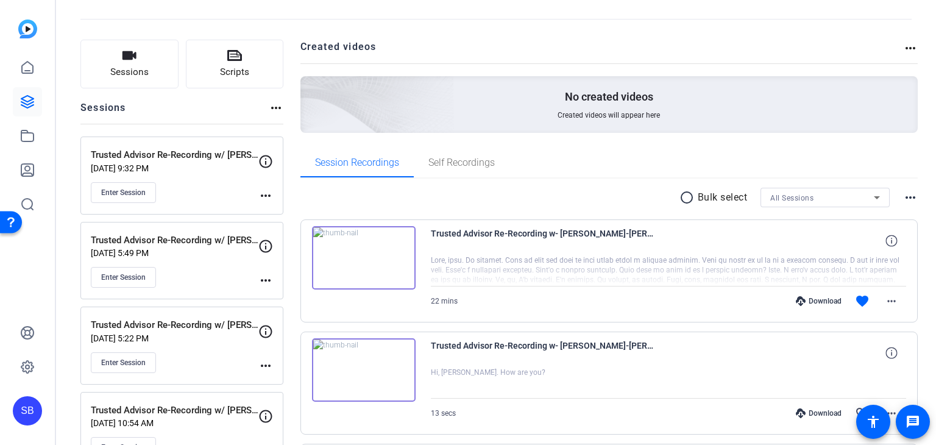
scroll to position [61, 0]
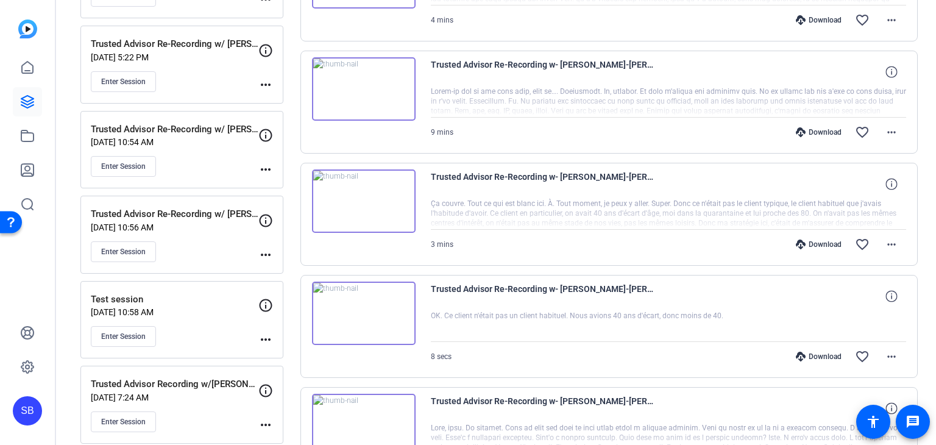
scroll to position [305, 0]
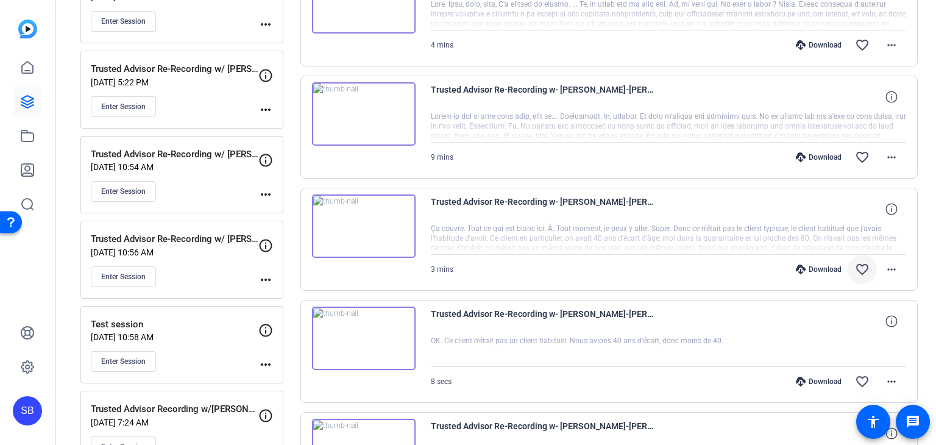
click at [855, 266] on mat-icon "favorite_border" at bounding box center [862, 269] width 15 height 15
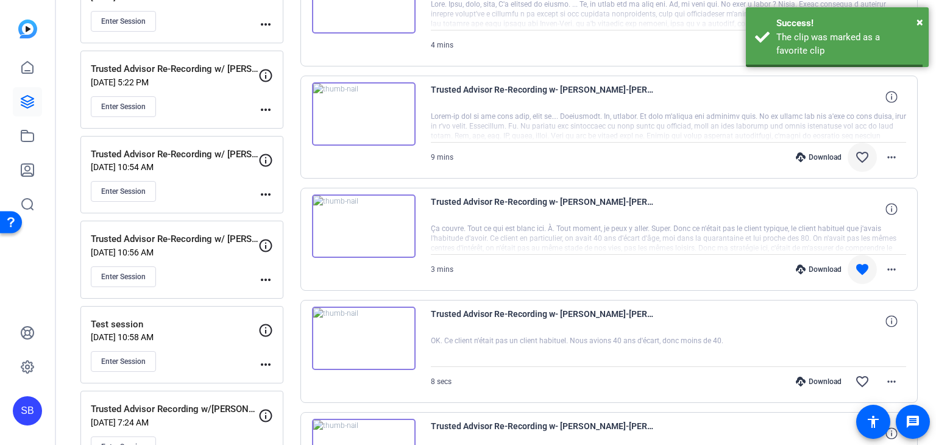
click at [861, 155] on mat-icon "favorite_border" at bounding box center [862, 157] width 15 height 15
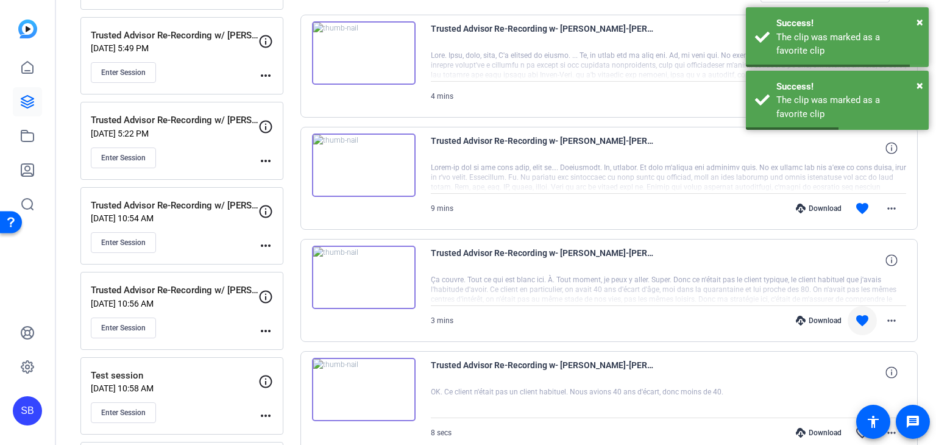
scroll to position [183, 0]
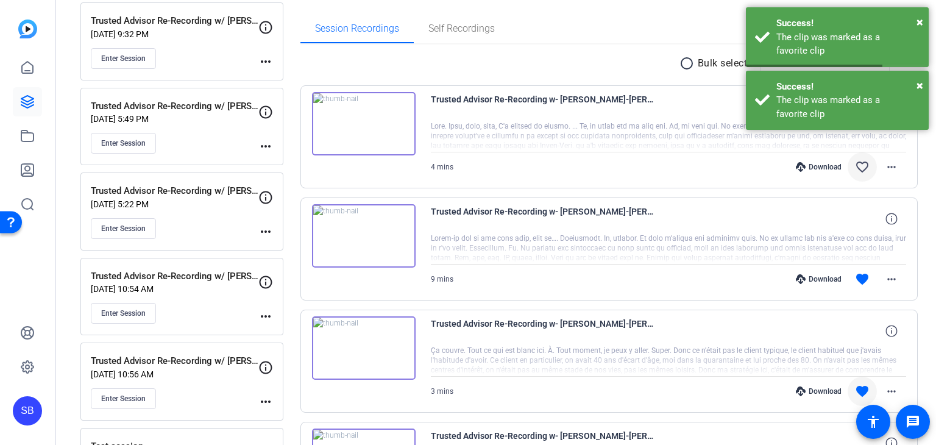
click at [855, 166] on mat-icon "favorite_border" at bounding box center [862, 167] width 15 height 15
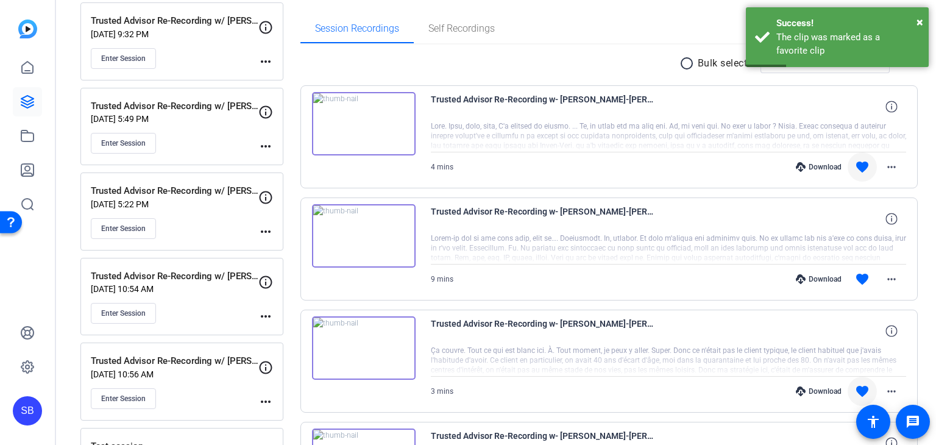
scroll to position [0, 0]
